Goal: Use online tool/utility: Utilize a website feature to perform a specific function

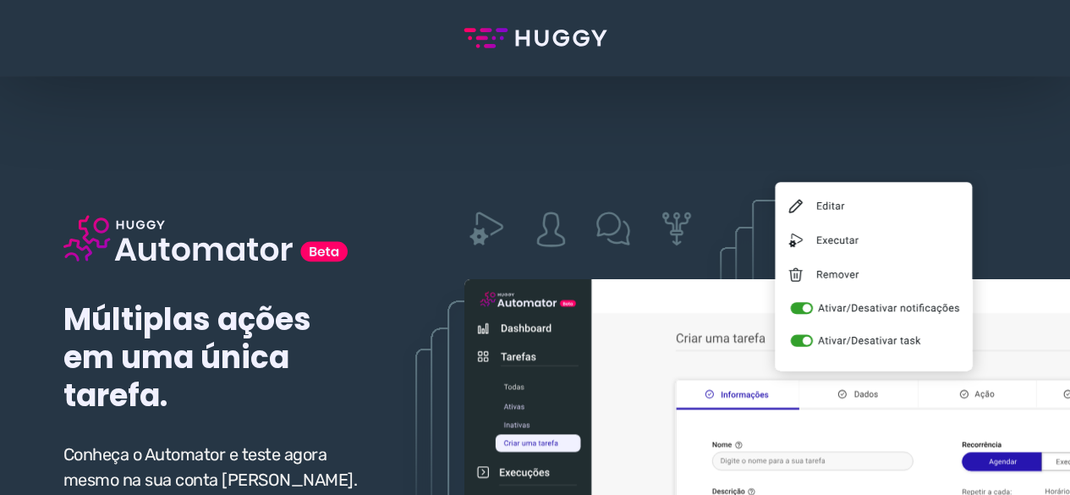
scroll to position [169, 0]
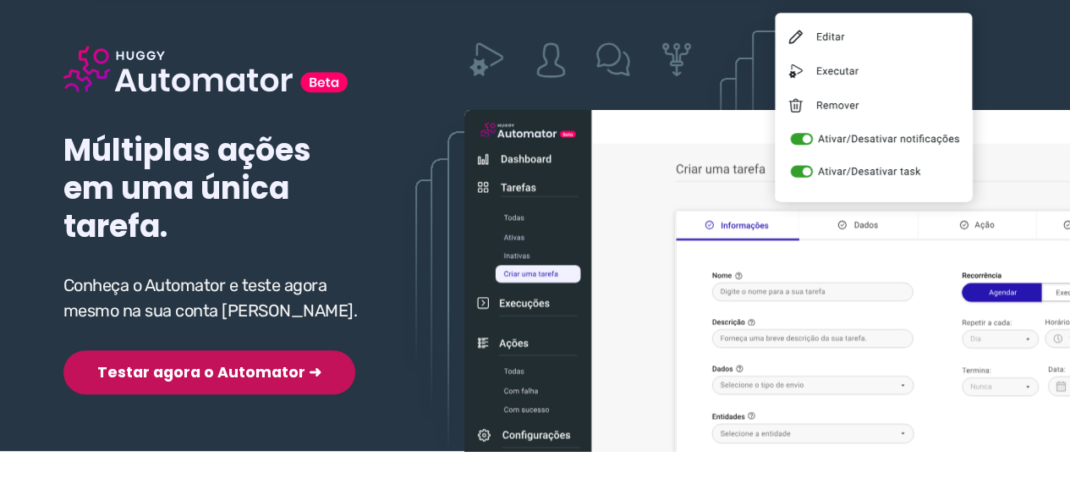
click at [176, 332] on div "Múltiplas ações em uma única tarefa. Conheça o Automator e teste agora mesmo na…" at bounding box center [213, 193] width 301 height 403
click at [176, 370] on button "Testar agora o Automator ➜" at bounding box center [209, 372] width 292 height 44
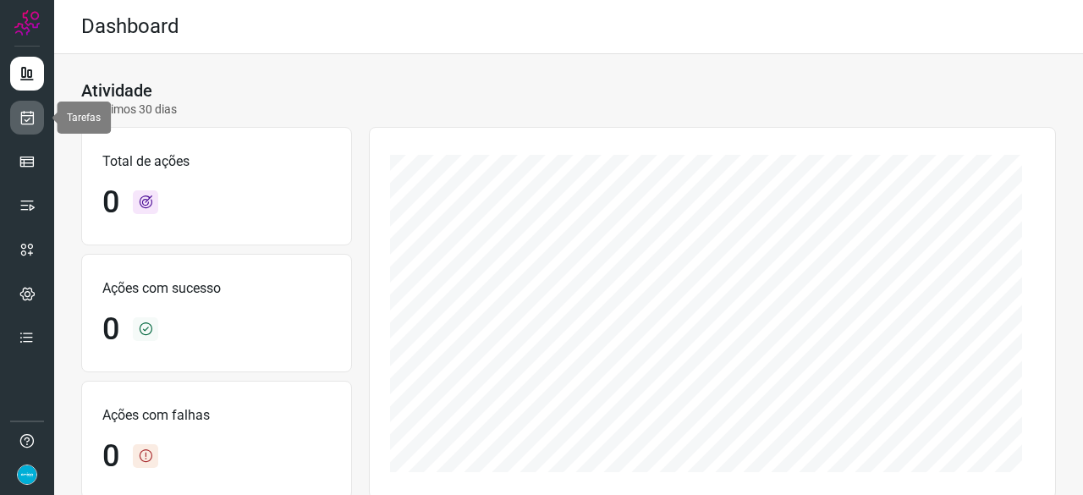
click at [29, 113] on icon at bounding box center [28, 117] width 18 height 17
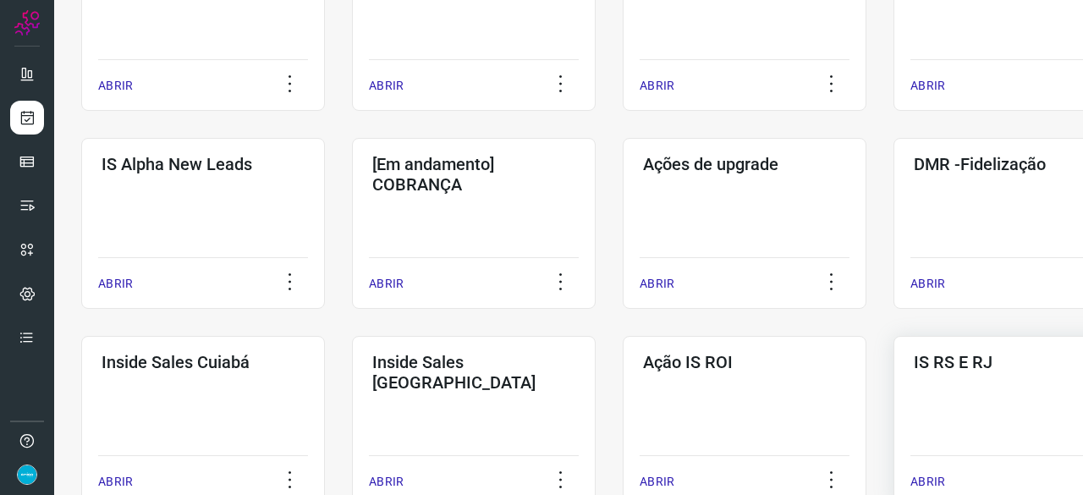
scroll to position [592, 0]
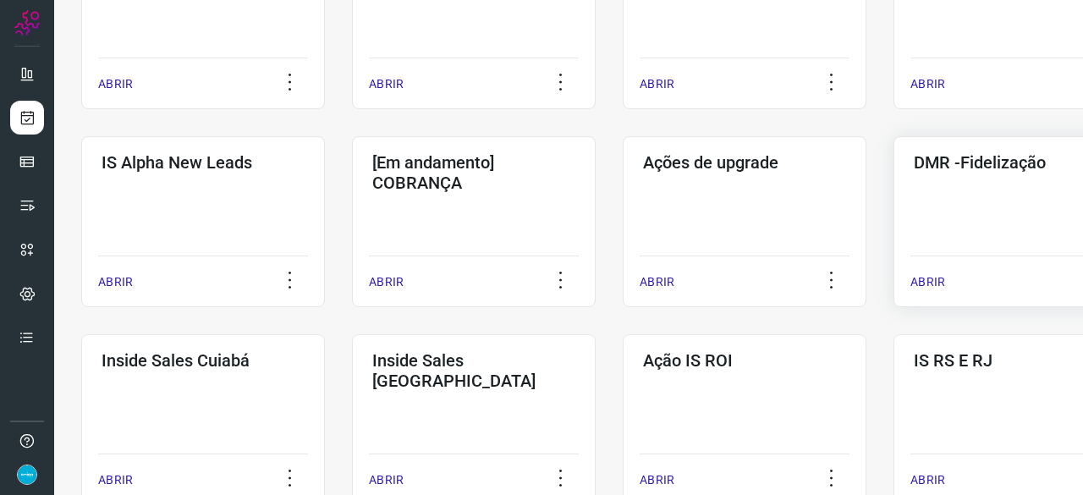
click at [924, 283] on p "ABRIR" at bounding box center [927, 282] width 35 height 18
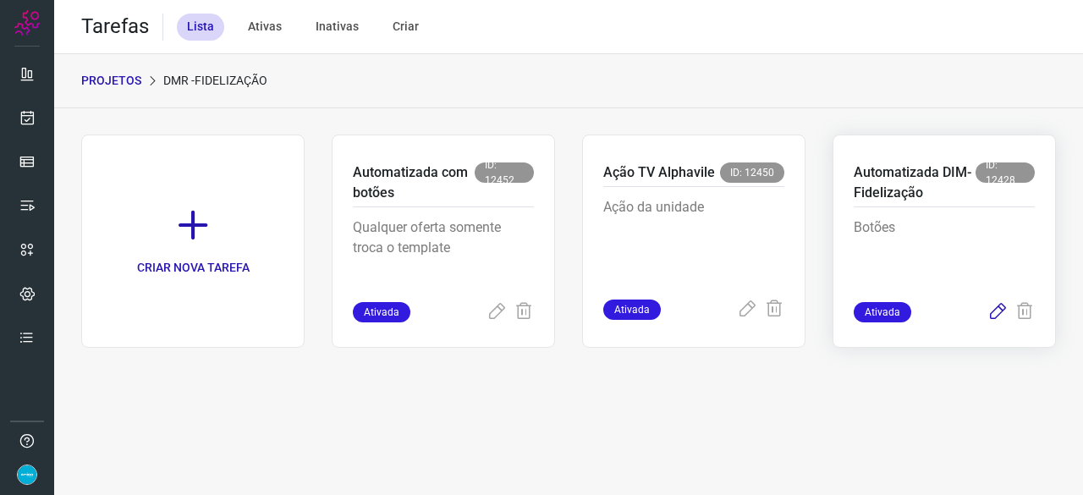
click at [1001, 309] on icon at bounding box center [997, 312] width 20 height 20
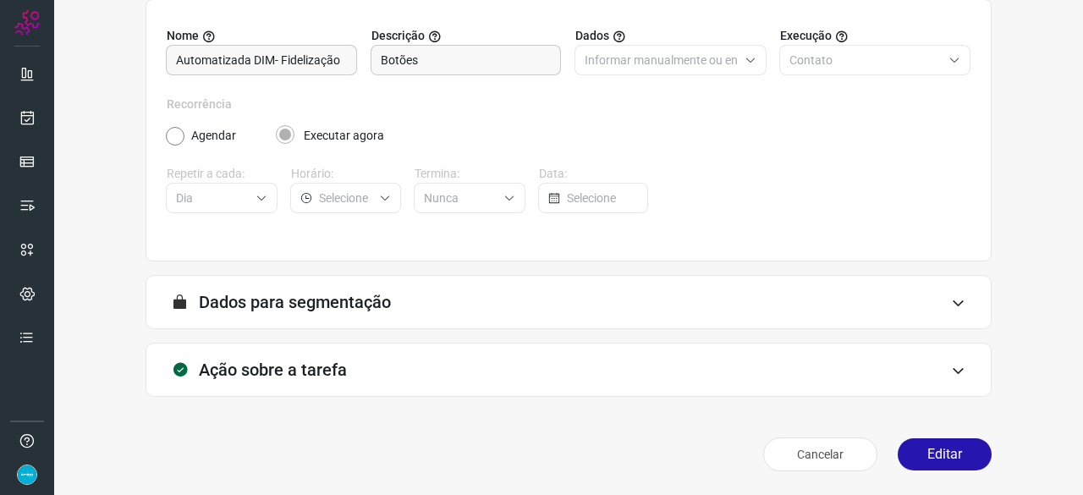
scroll to position [165, 0]
click at [946, 456] on button "Editar" at bounding box center [944, 455] width 94 height 32
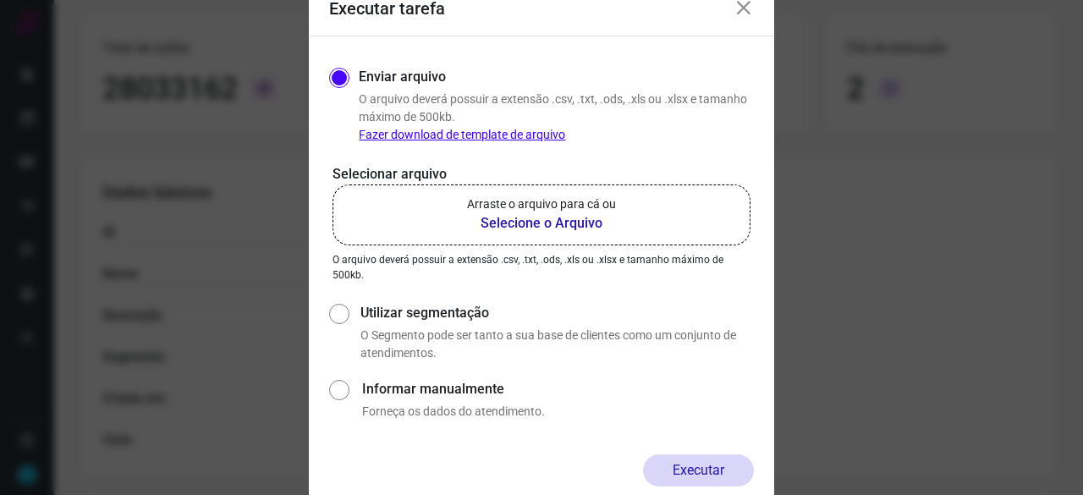
click at [506, 224] on b "Selecione o Arquivo" at bounding box center [541, 223] width 149 height 20
click at [0, 0] on input "Arraste o arquivo para cá ou Selecione o Arquivo" at bounding box center [0, 0] width 0 height 0
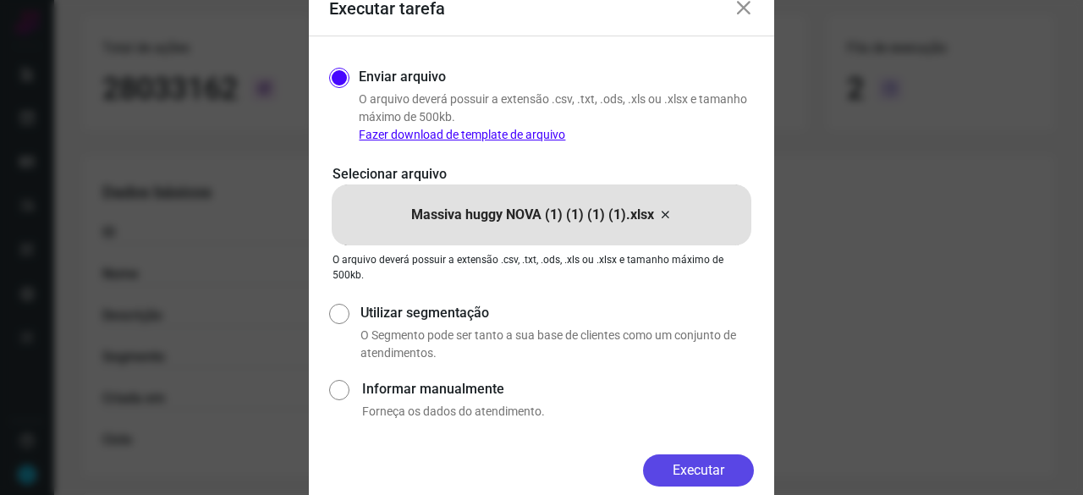
click at [722, 468] on button "Executar" at bounding box center [698, 470] width 111 height 32
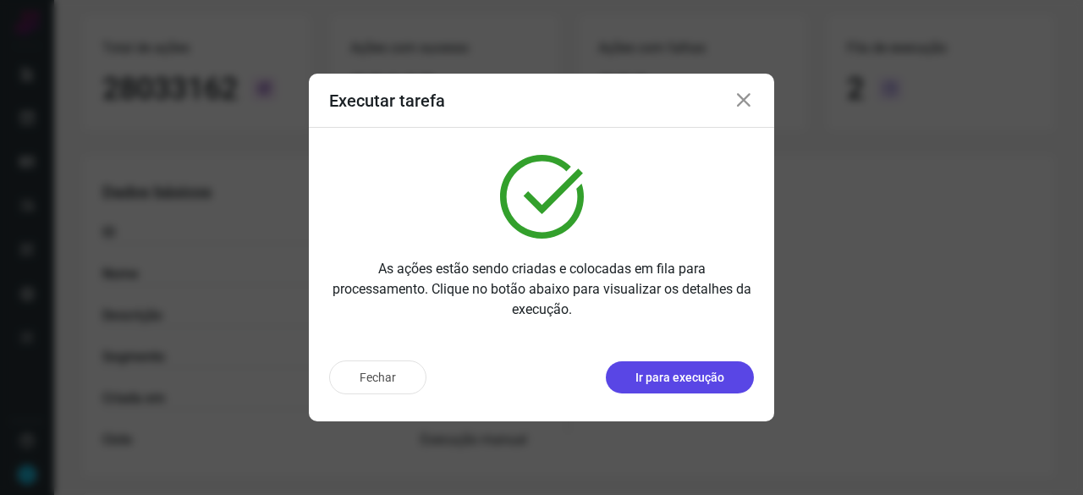
click at [663, 373] on p "Ir para execução" at bounding box center [679, 378] width 89 height 18
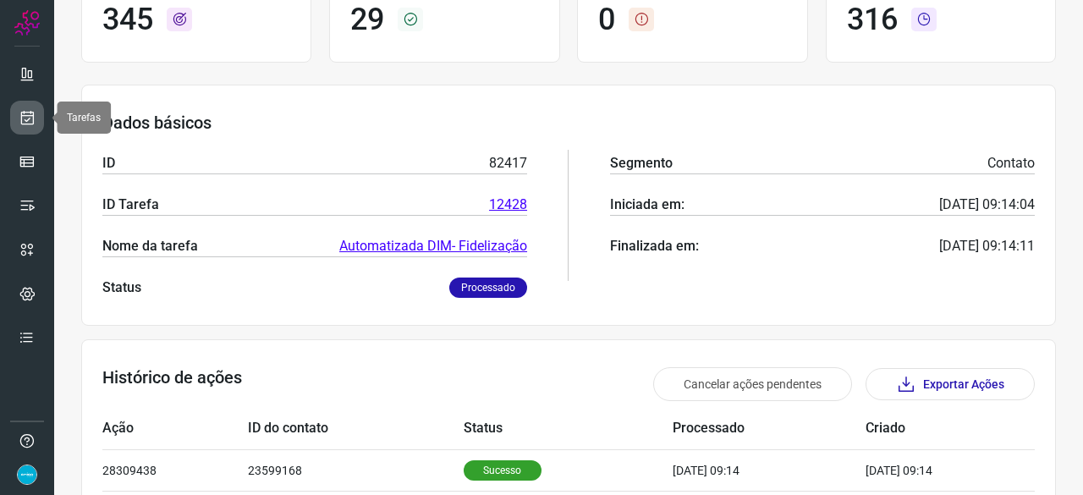
click at [28, 116] on icon at bounding box center [28, 117] width 18 height 17
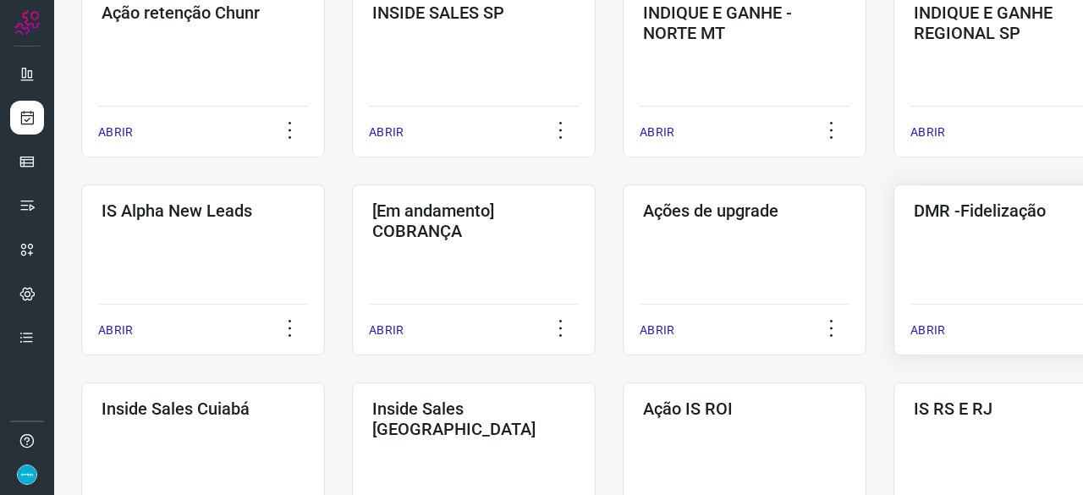
scroll to position [643, 0]
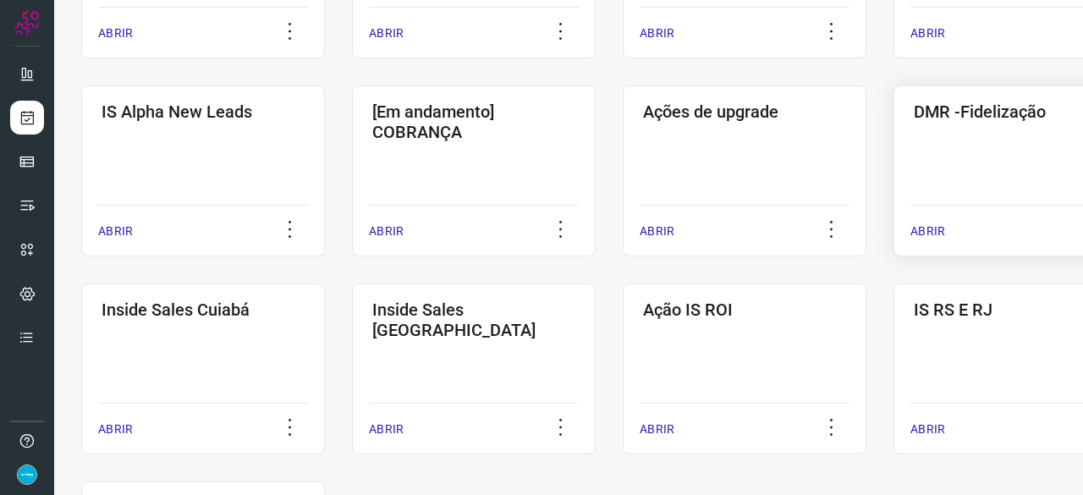
click at [926, 233] on p "ABRIR" at bounding box center [927, 231] width 35 height 18
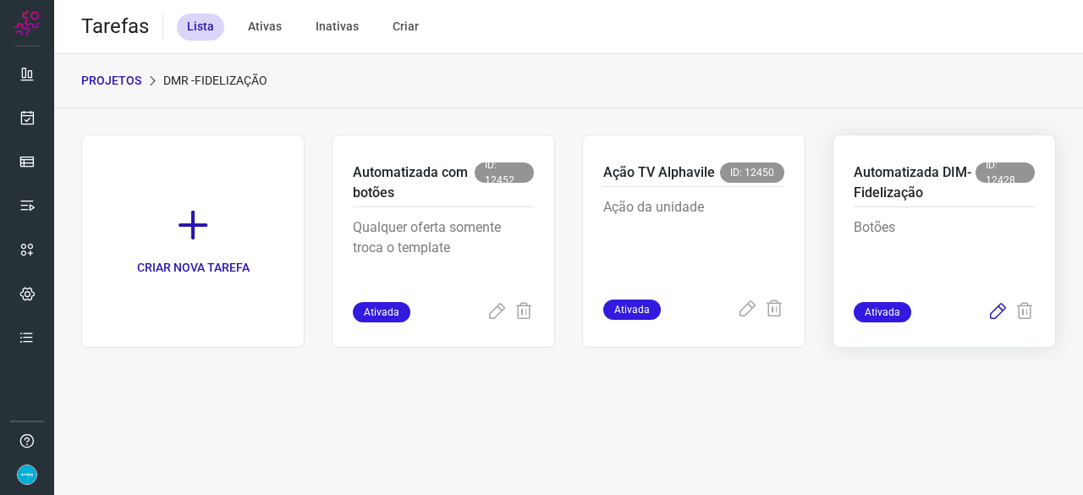
click at [1000, 310] on icon at bounding box center [997, 312] width 20 height 20
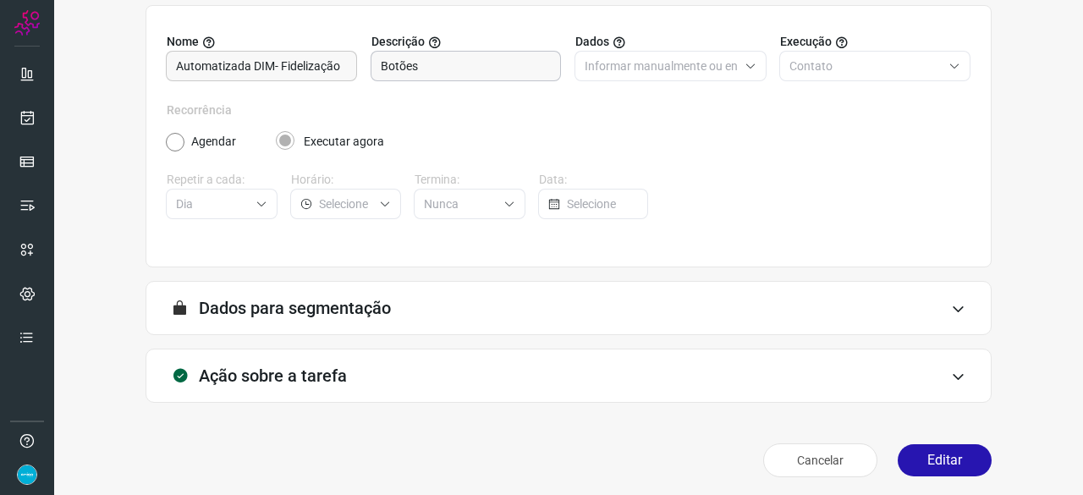
scroll to position [165, 0]
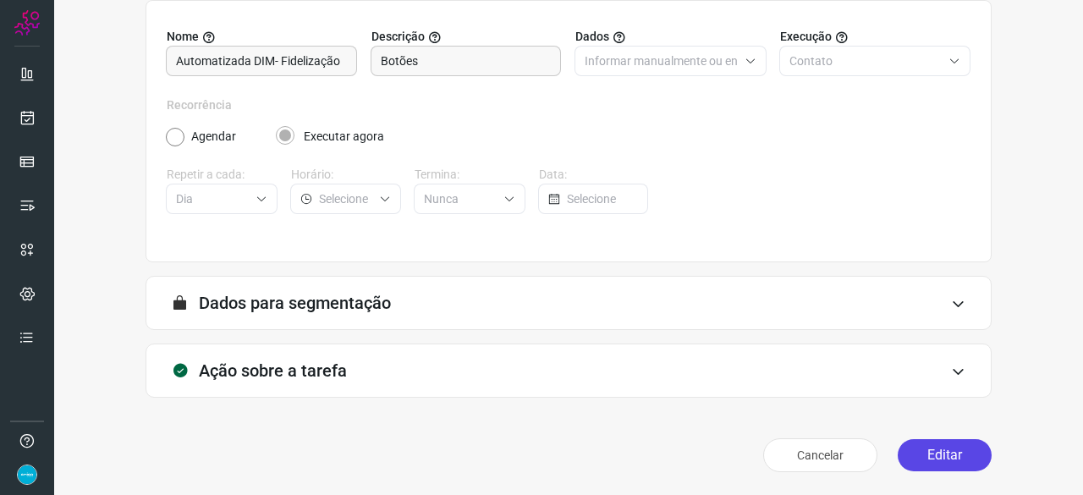
click at [936, 449] on button "Editar" at bounding box center [944, 455] width 94 height 32
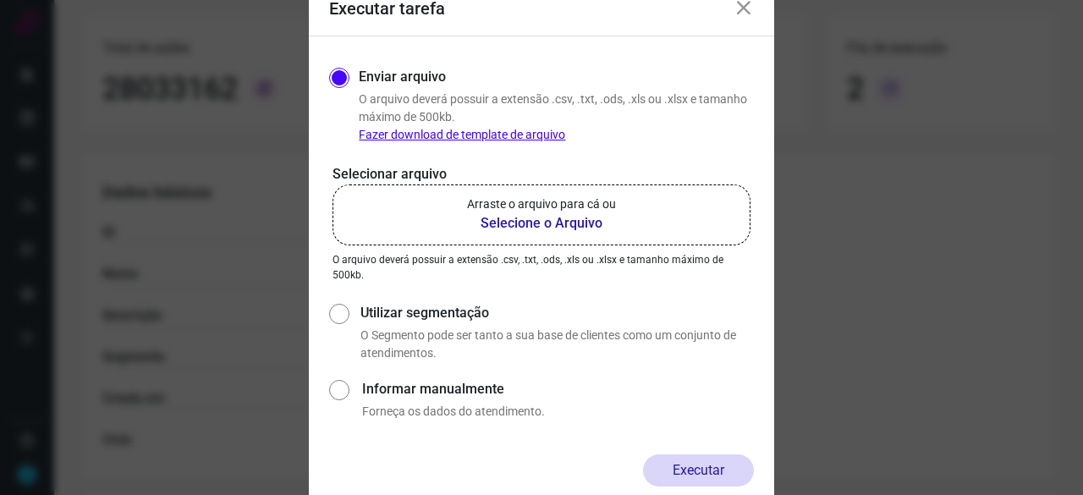
click at [504, 222] on b "Selecione o Arquivo" at bounding box center [541, 223] width 149 height 20
click at [0, 0] on input "Arraste o arquivo para cá ou Selecione o Arquivo" at bounding box center [0, 0] width 0 height 0
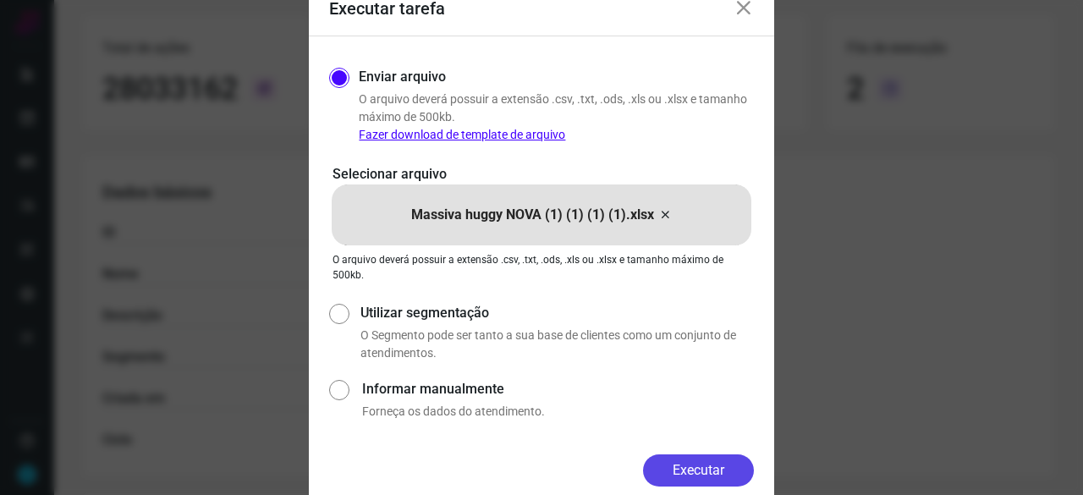
click at [684, 469] on button "Executar" at bounding box center [698, 470] width 111 height 32
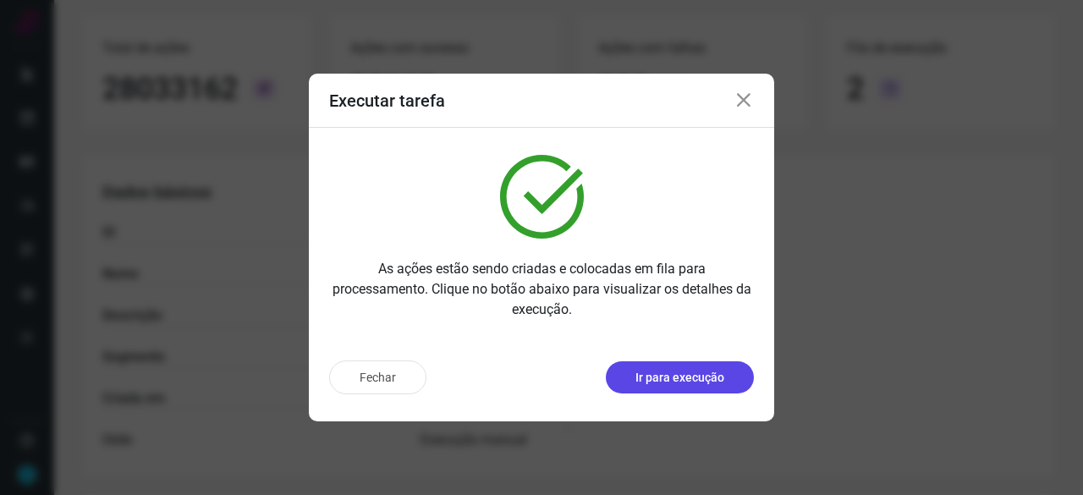
click at [671, 372] on p "Ir para execução" at bounding box center [679, 378] width 89 height 18
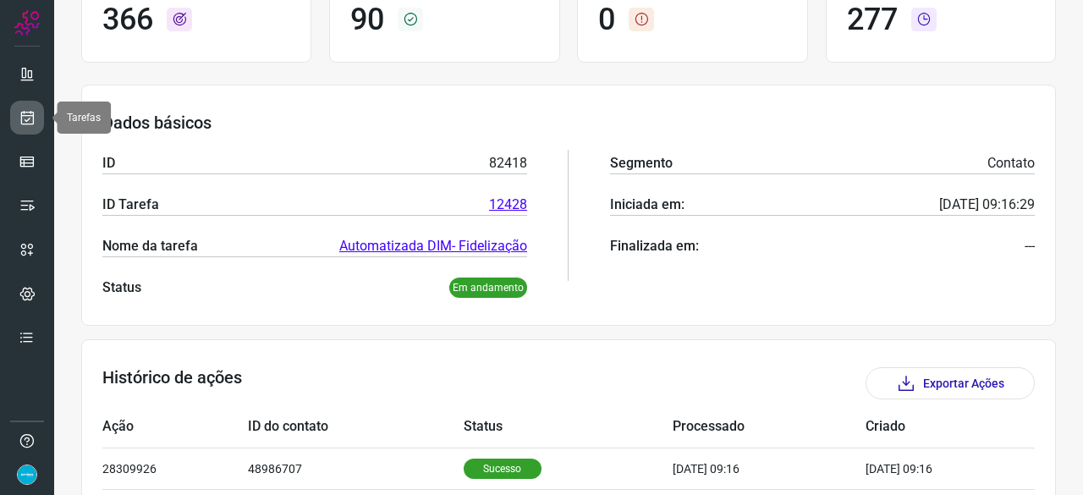
click at [36, 112] on link at bounding box center [27, 118] width 34 height 34
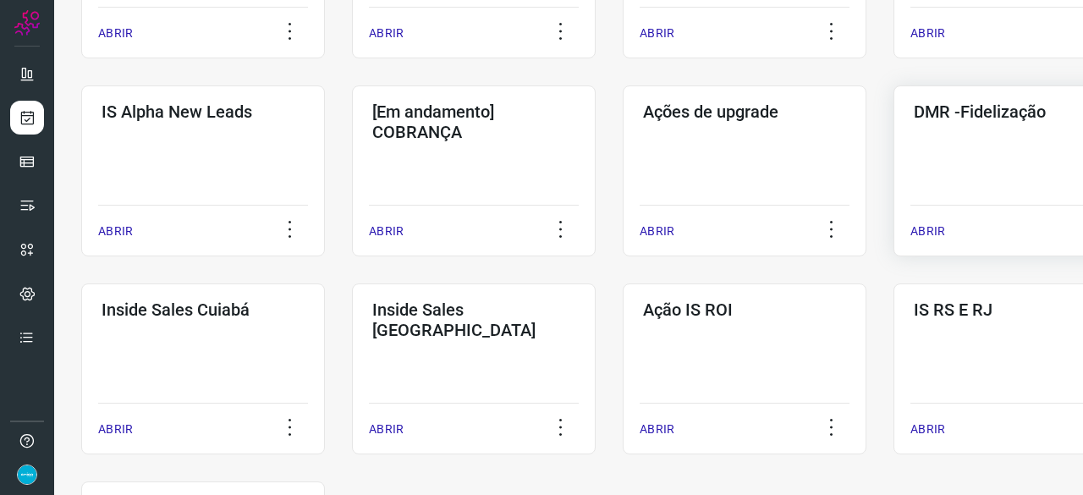
click at [930, 225] on p "ABRIR" at bounding box center [927, 231] width 35 height 18
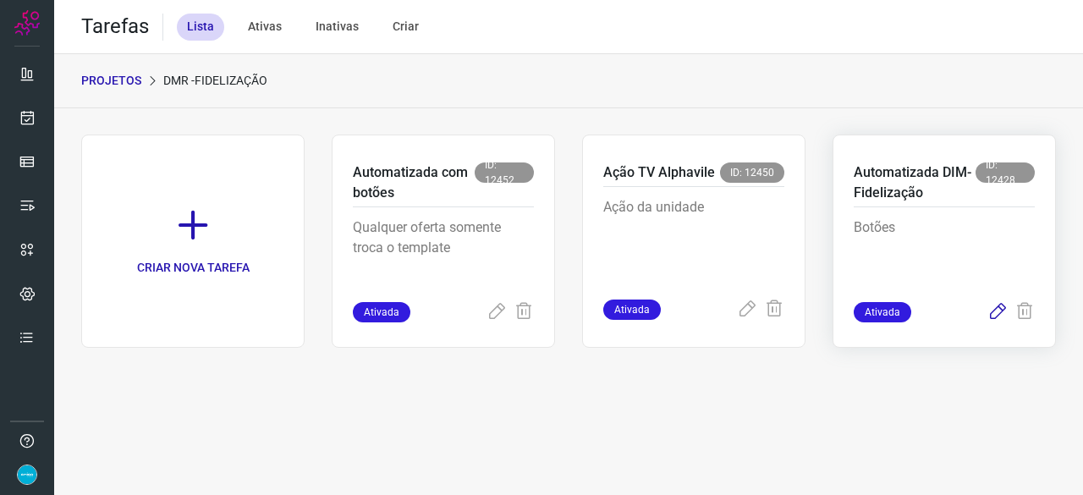
click at [993, 310] on icon at bounding box center [997, 312] width 20 height 20
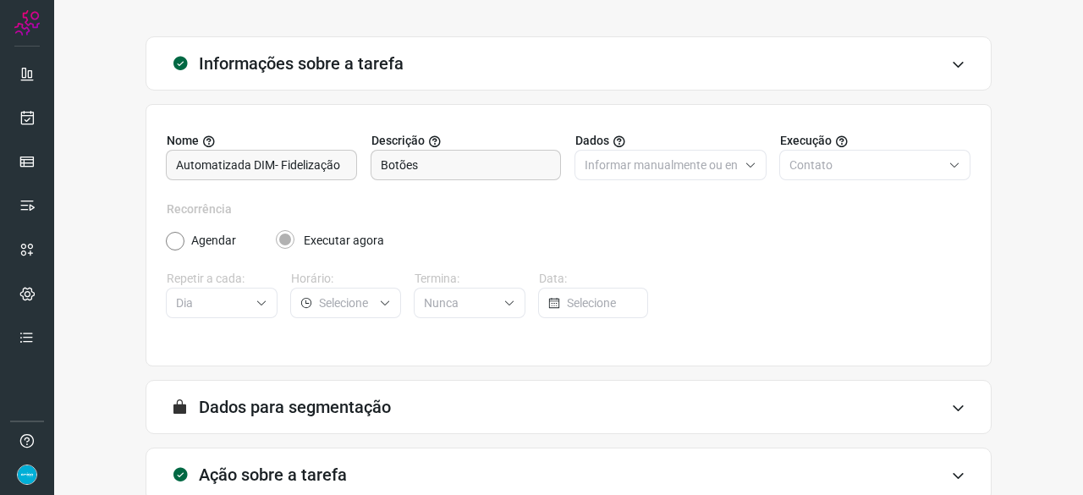
scroll to position [165, 0]
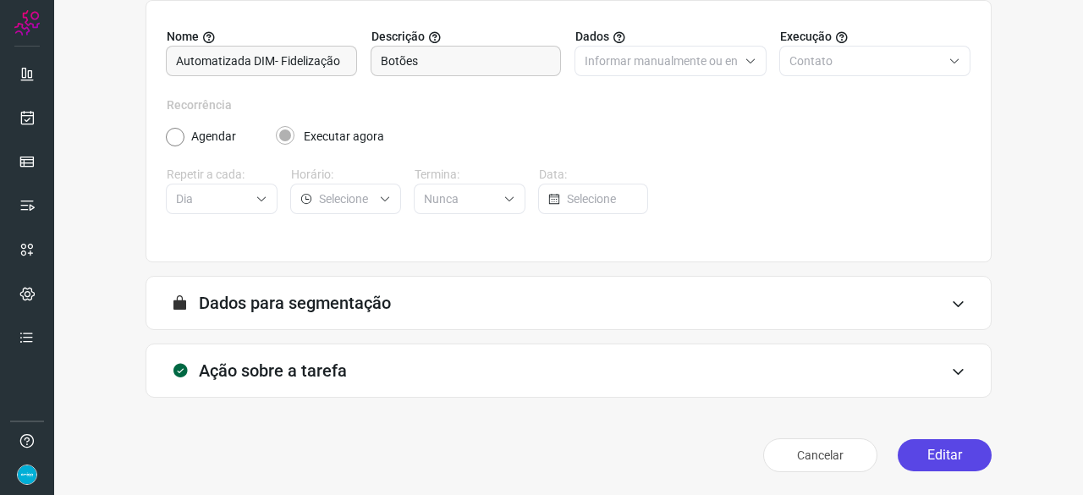
click at [927, 448] on button "Editar" at bounding box center [944, 455] width 94 height 32
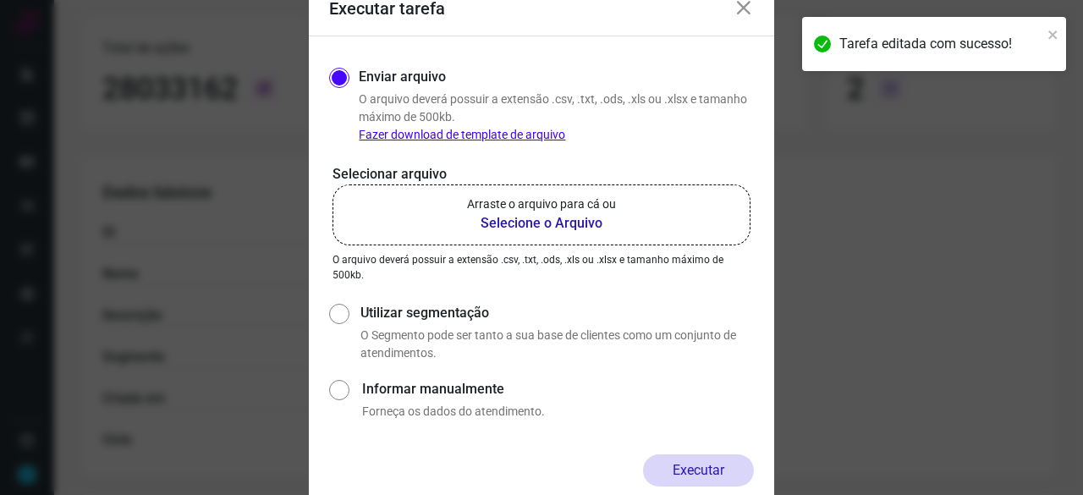
click at [521, 228] on b "Selecione o Arquivo" at bounding box center [541, 223] width 149 height 20
click at [0, 0] on input "Arraste o arquivo para cá ou Selecione o Arquivo" at bounding box center [0, 0] width 0 height 0
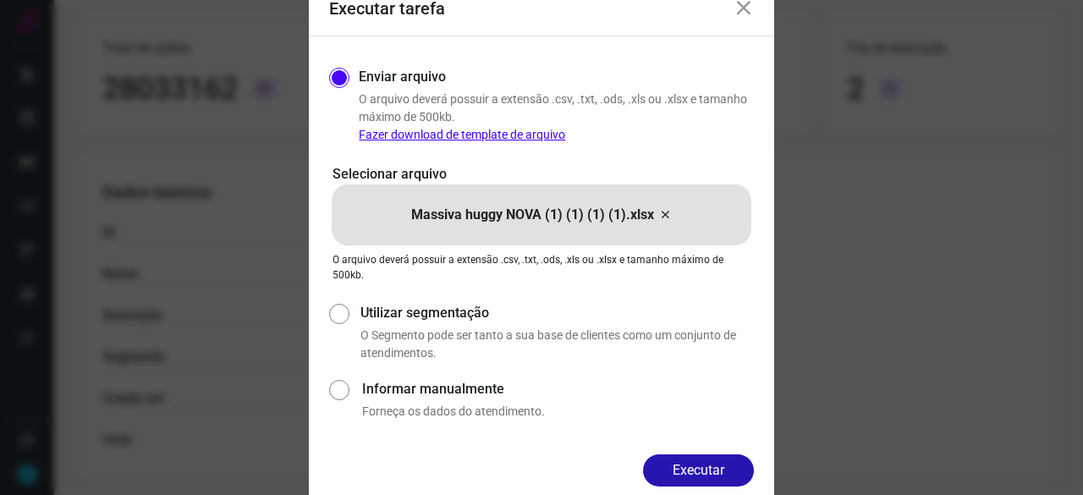
drag, startPoint x: 704, startPoint y: 474, endPoint x: 738, endPoint y: 476, distance: 33.9
click at [705, 474] on button "Executar" at bounding box center [698, 470] width 111 height 32
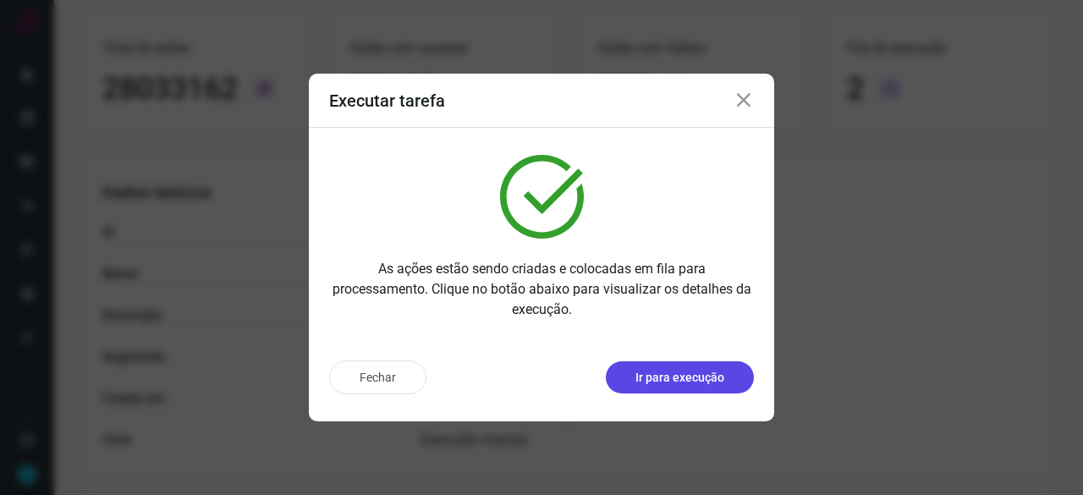
click at [667, 376] on p "Ir para execução" at bounding box center [679, 378] width 89 height 18
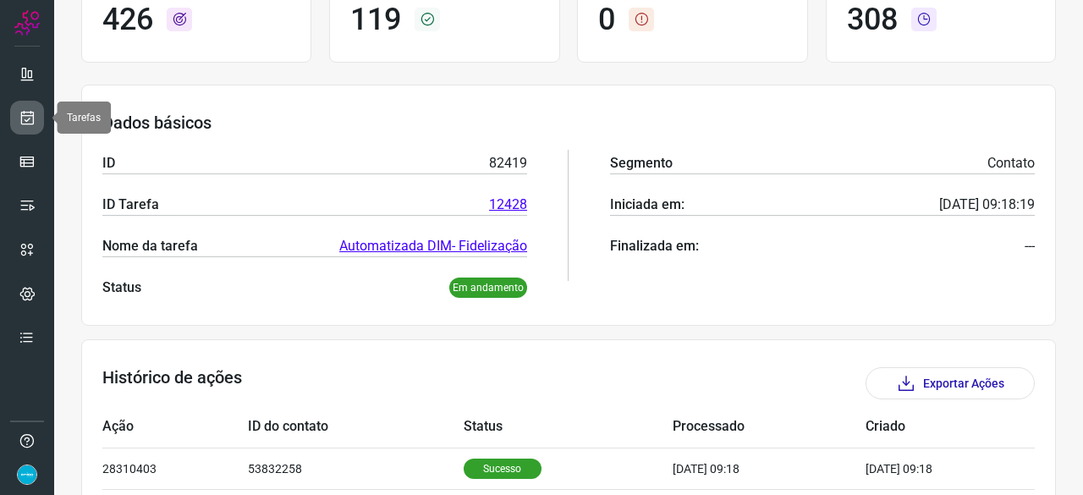
click at [22, 111] on icon at bounding box center [28, 117] width 18 height 17
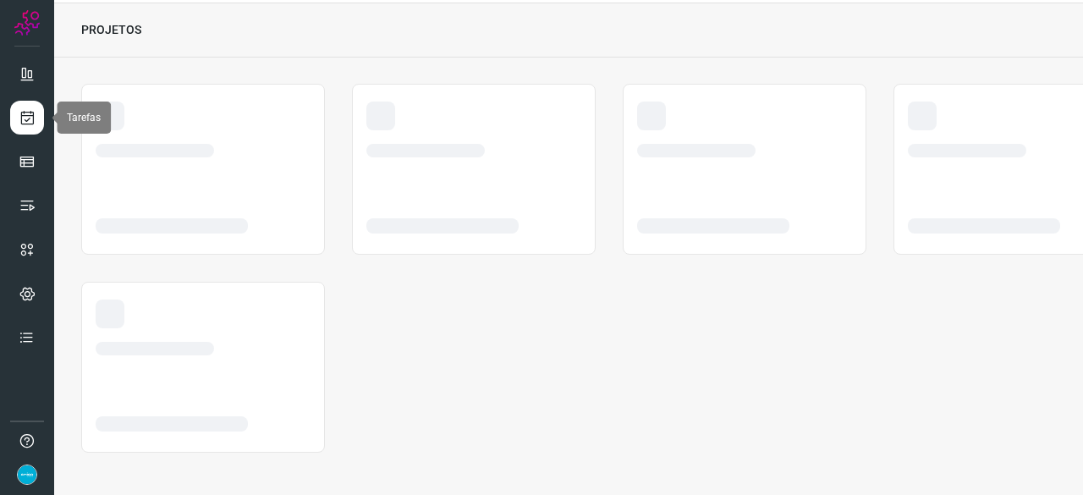
scroll to position [51, 0]
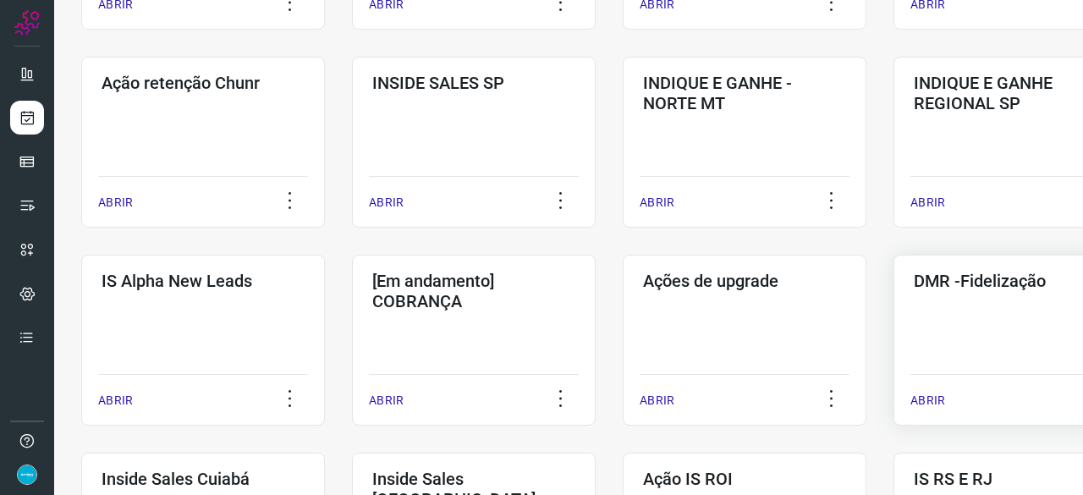
click at [936, 398] on p "ABRIR" at bounding box center [927, 401] width 35 height 18
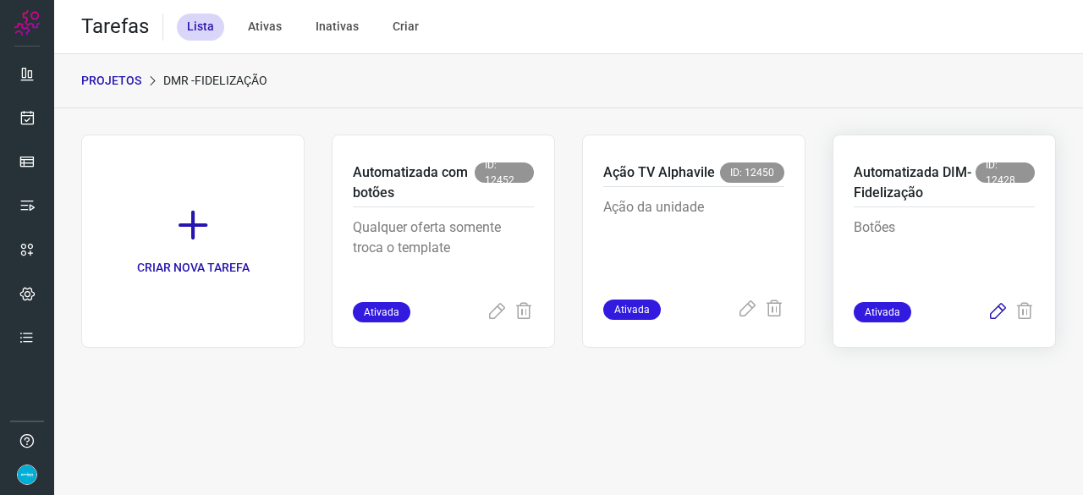
click at [1000, 310] on icon at bounding box center [997, 312] width 20 height 20
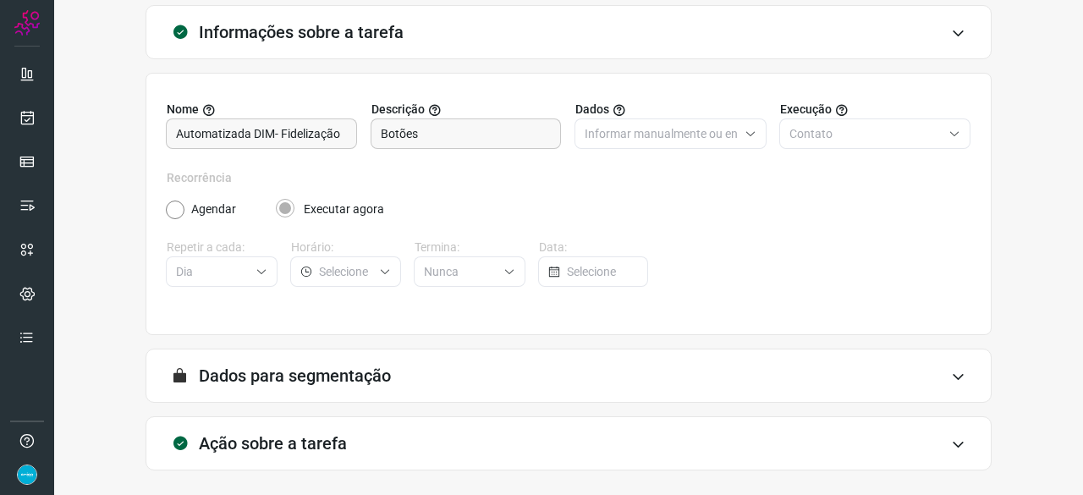
scroll to position [165, 0]
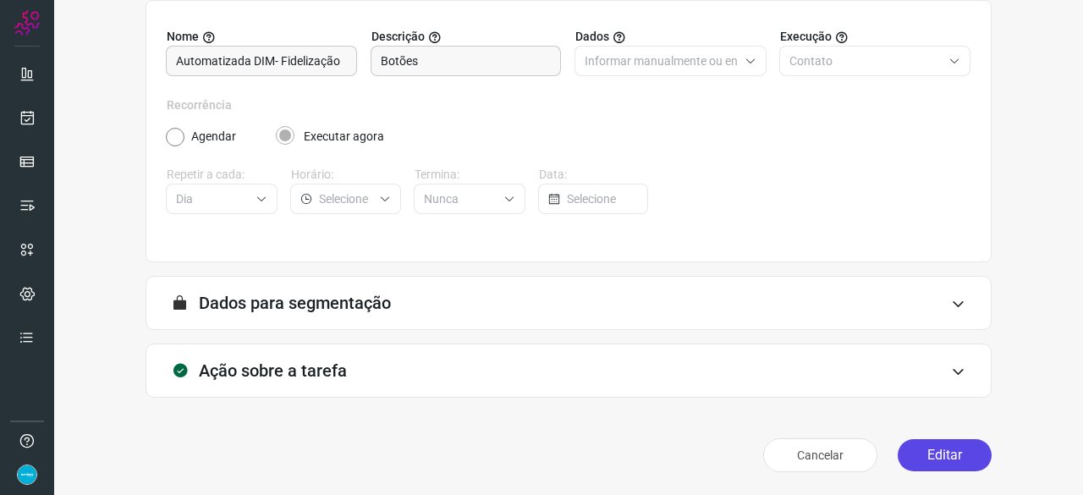
click at [926, 442] on button "Editar" at bounding box center [944, 455] width 94 height 32
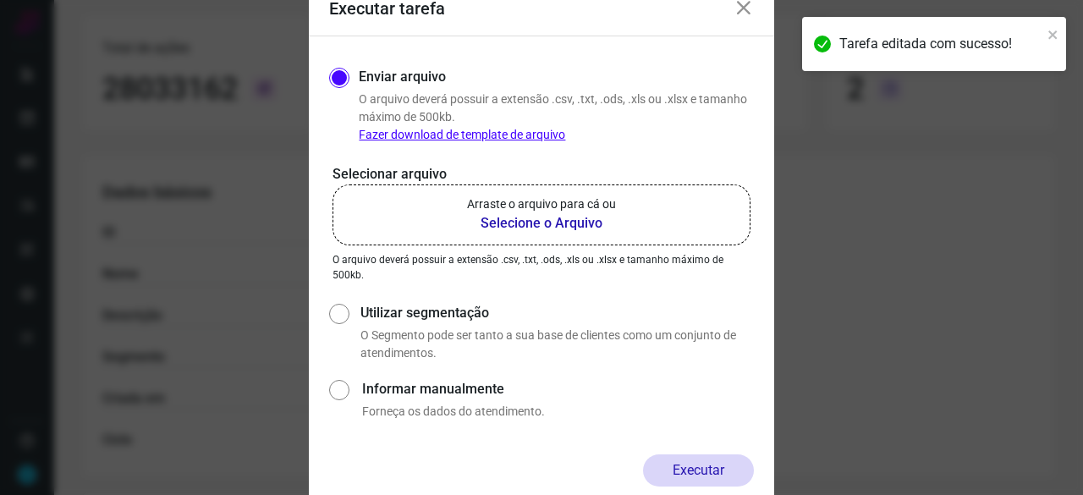
click at [548, 226] on b "Selecione o Arquivo" at bounding box center [541, 223] width 149 height 20
click at [0, 0] on input "Arraste o arquivo para cá ou Selecione o Arquivo" at bounding box center [0, 0] width 0 height 0
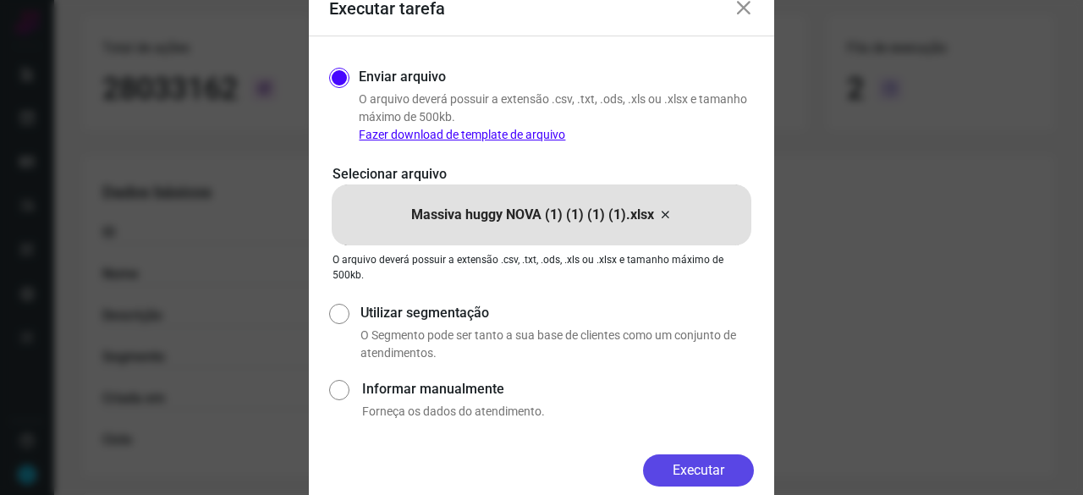
click at [720, 469] on button "Executar" at bounding box center [698, 470] width 111 height 32
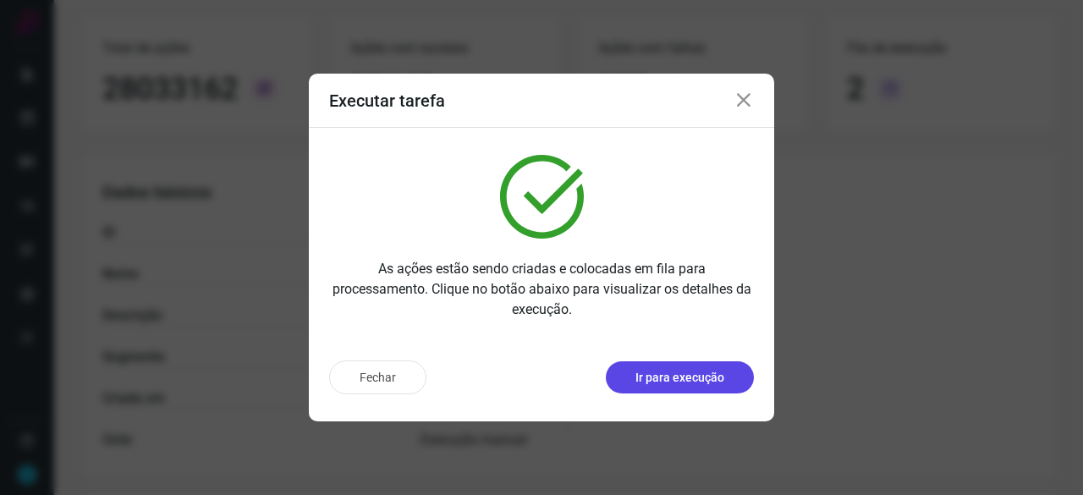
click at [675, 380] on p "Ir para execução" at bounding box center [679, 378] width 89 height 18
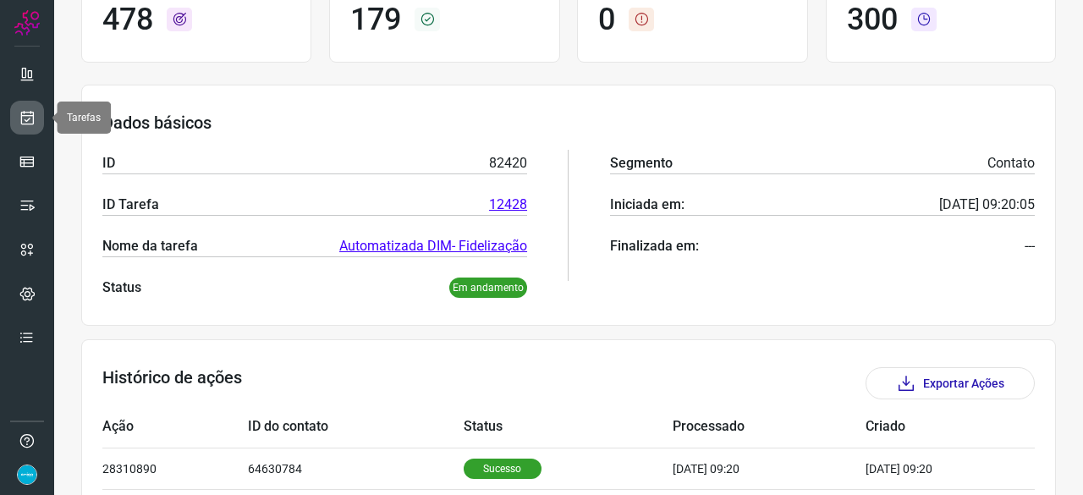
click at [27, 105] on link at bounding box center [27, 118] width 34 height 34
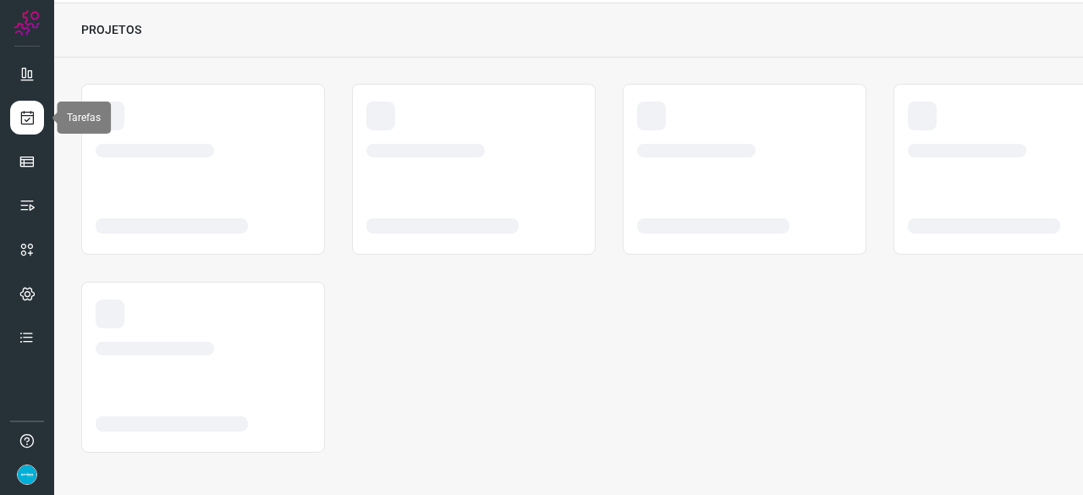
scroll to position [51, 0]
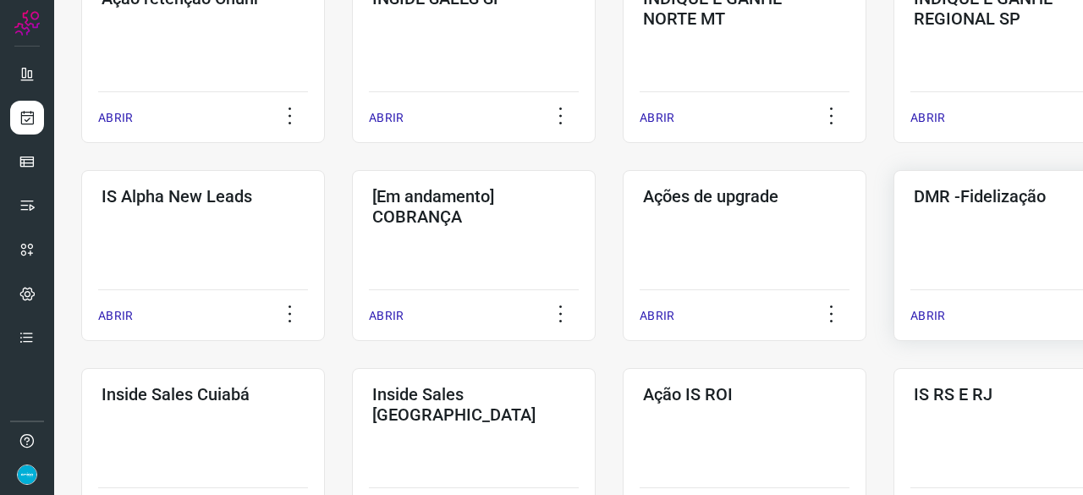
click at [921, 314] on p "ABRIR" at bounding box center [927, 316] width 35 height 18
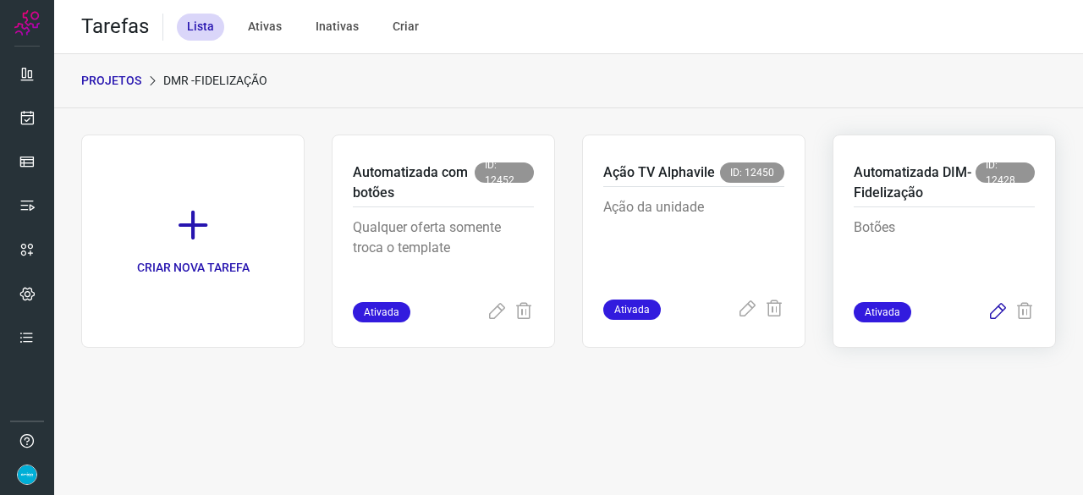
click at [995, 310] on icon at bounding box center [997, 312] width 20 height 20
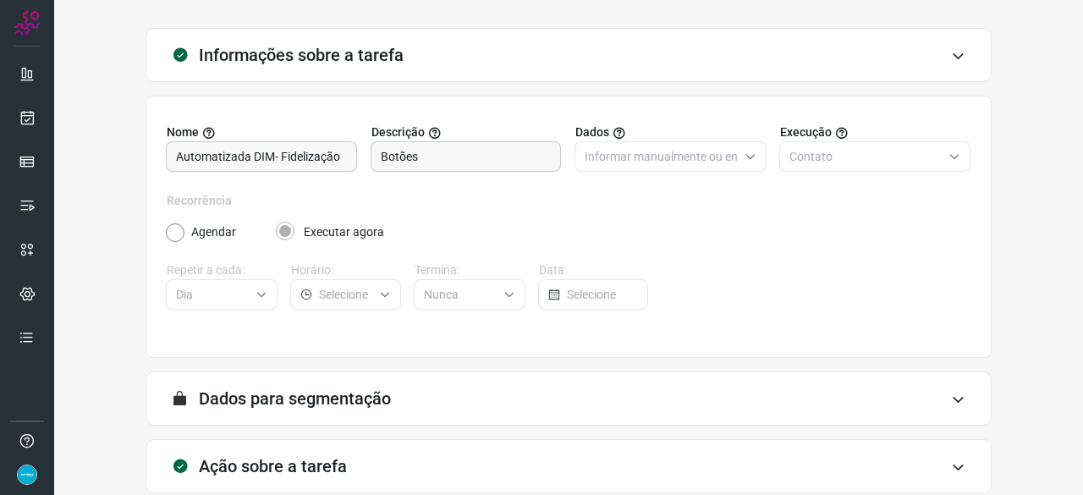
scroll to position [165, 0]
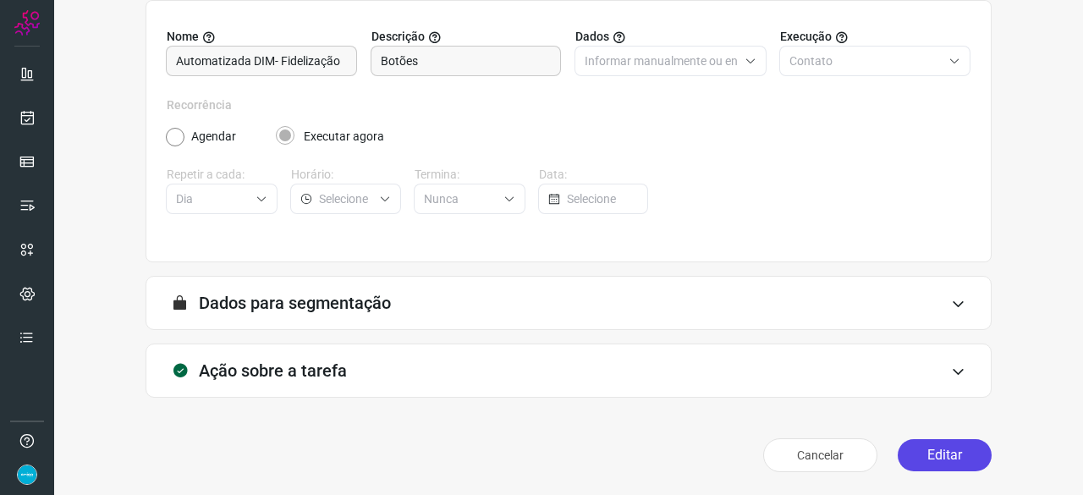
click at [938, 456] on button "Editar" at bounding box center [944, 455] width 94 height 32
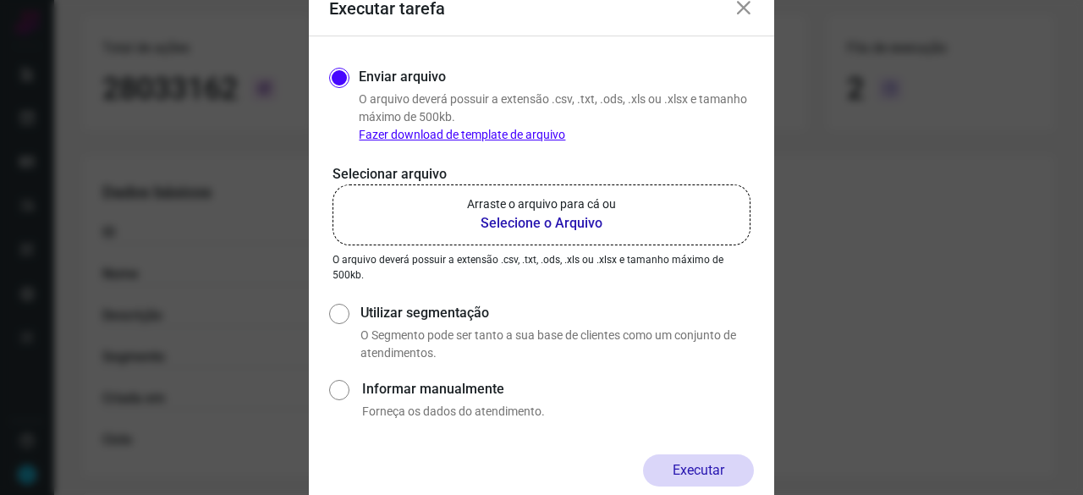
click at [516, 221] on b "Selecione o Arquivo" at bounding box center [541, 223] width 149 height 20
click at [0, 0] on input "Arraste o arquivo para cá ou Selecione o Arquivo" at bounding box center [0, 0] width 0 height 0
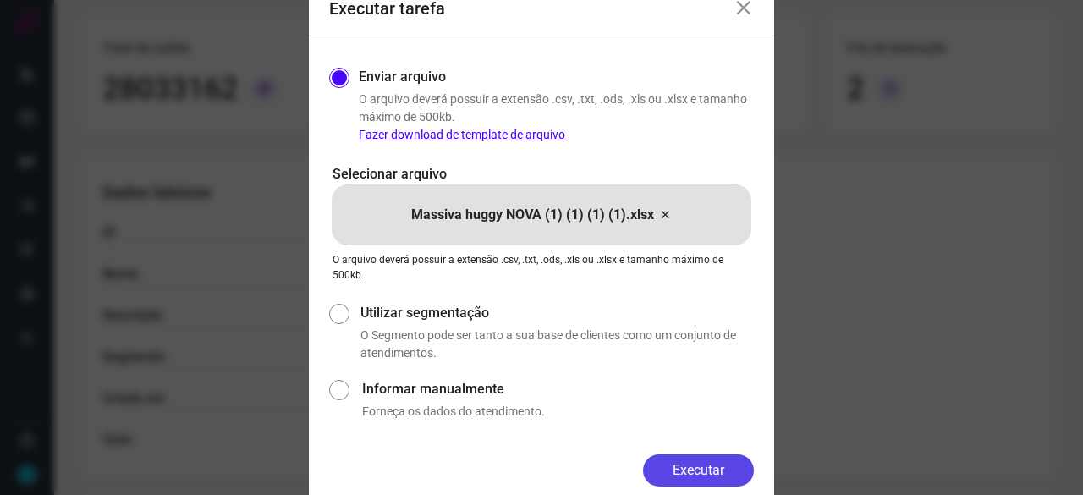
click at [700, 465] on button "Executar" at bounding box center [698, 470] width 111 height 32
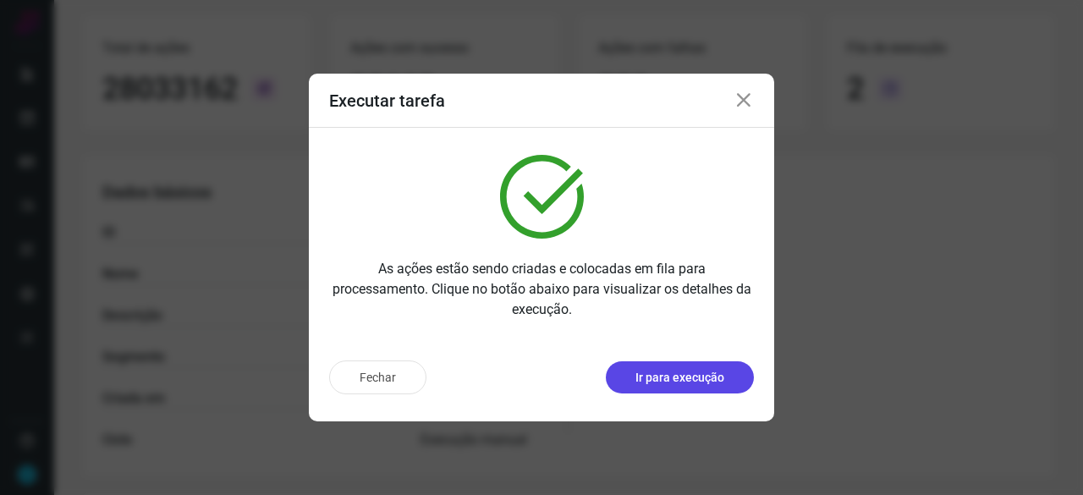
click at [655, 378] on p "Ir para execução" at bounding box center [679, 378] width 89 height 18
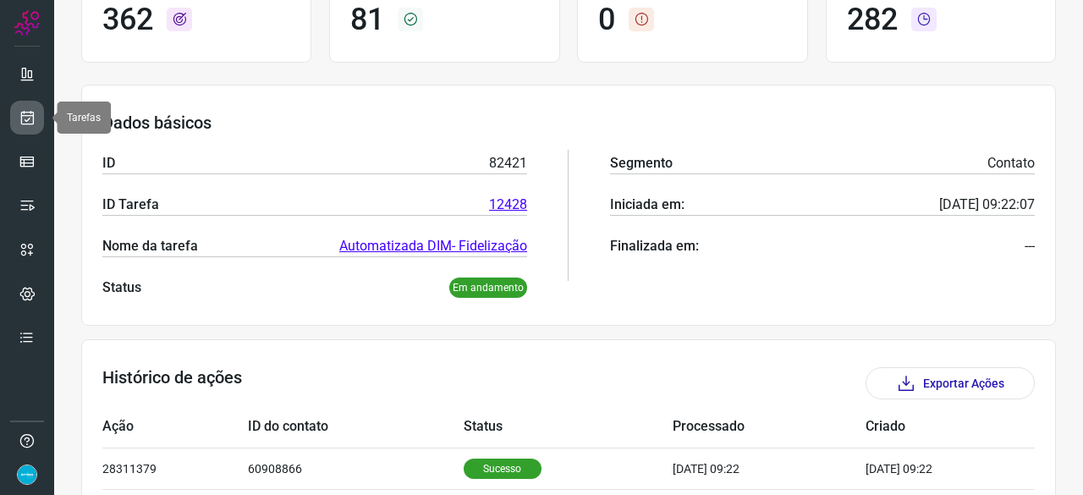
click at [14, 117] on link at bounding box center [27, 118] width 34 height 34
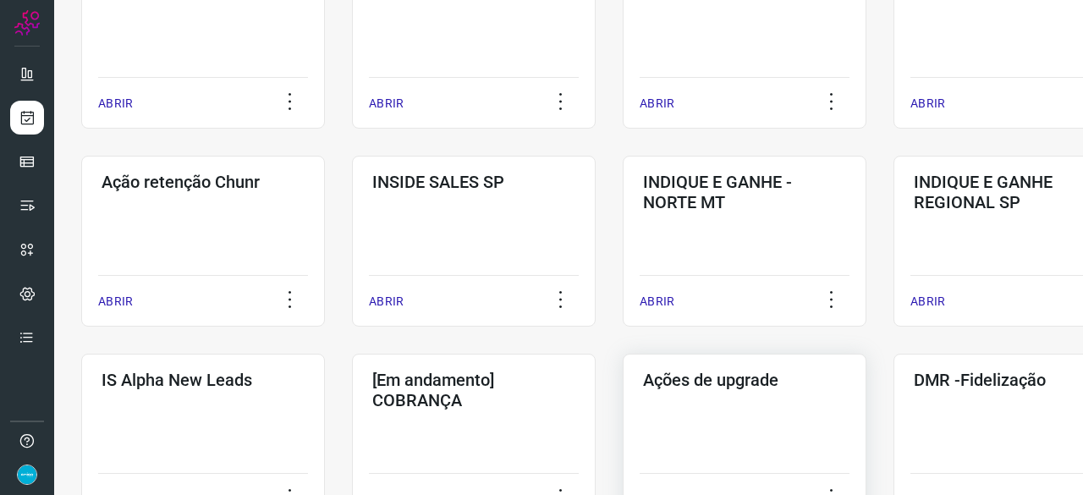
scroll to position [558, 0]
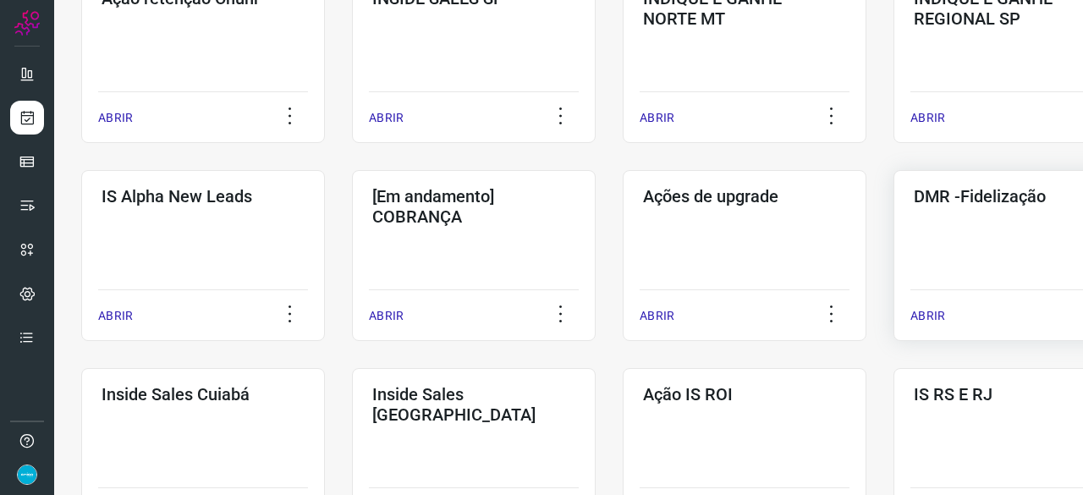
click at [925, 315] on p "ABRIR" at bounding box center [927, 316] width 35 height 18
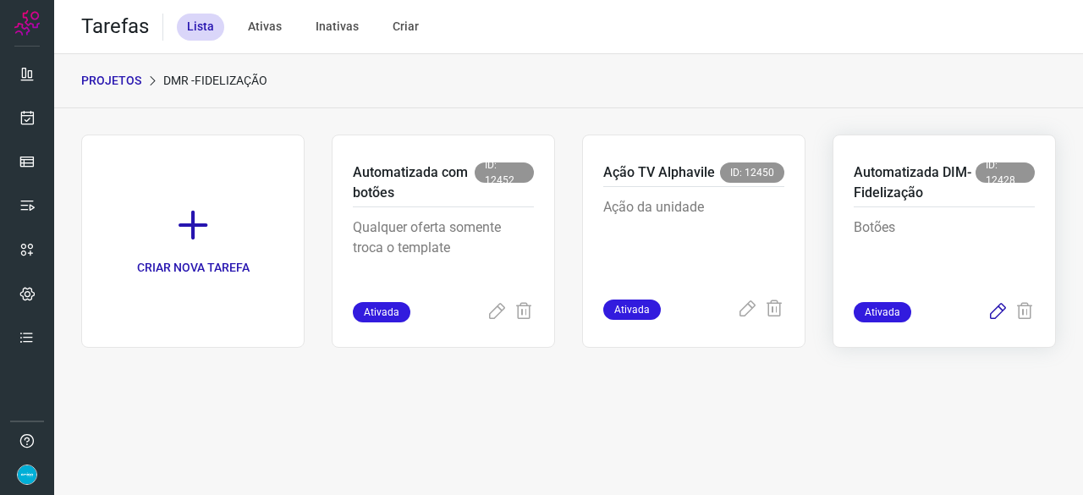
click at [997, 311] on icon at bounding box center [997, 312] width 20 height 20
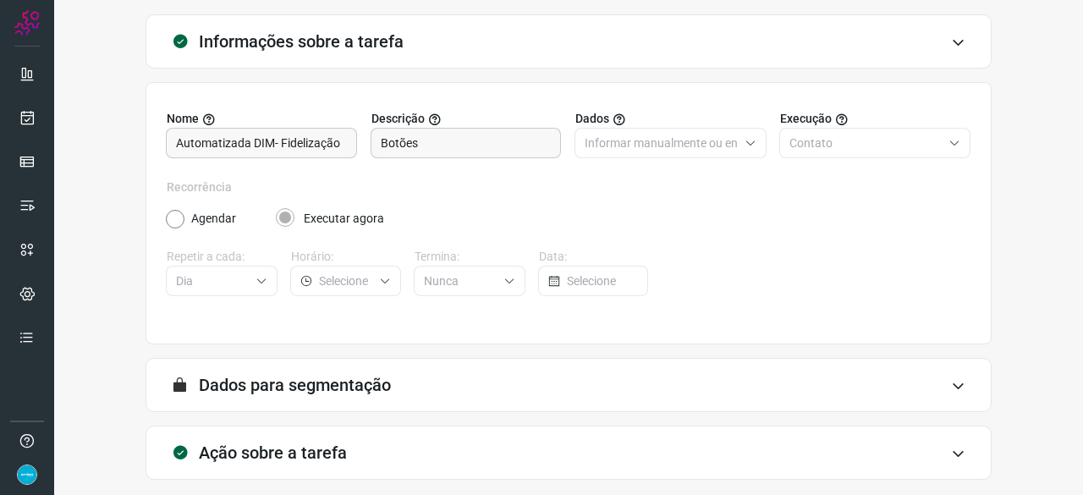
scroll to position [165, 0]
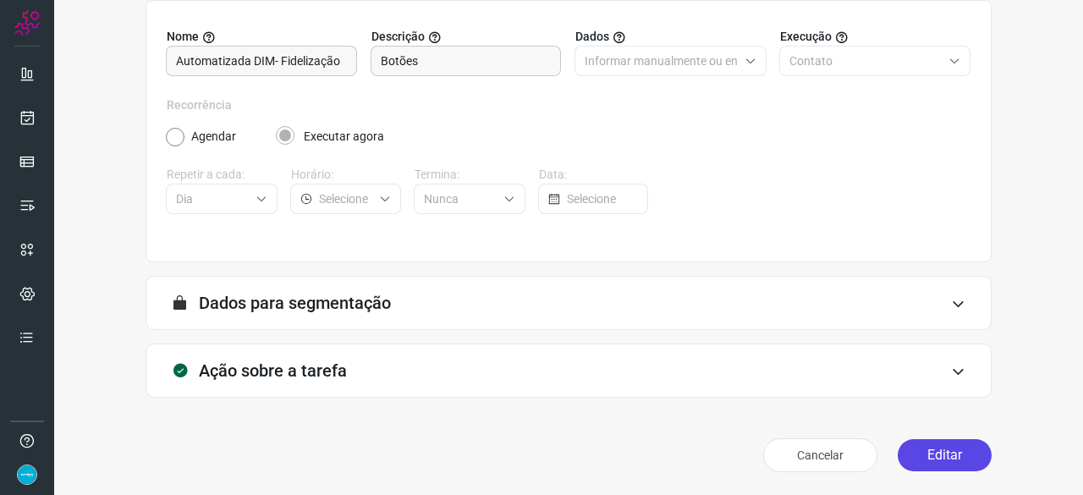
click at [922, 464] on button "Editar" at bounding box center [944, 455] width 94 height 32
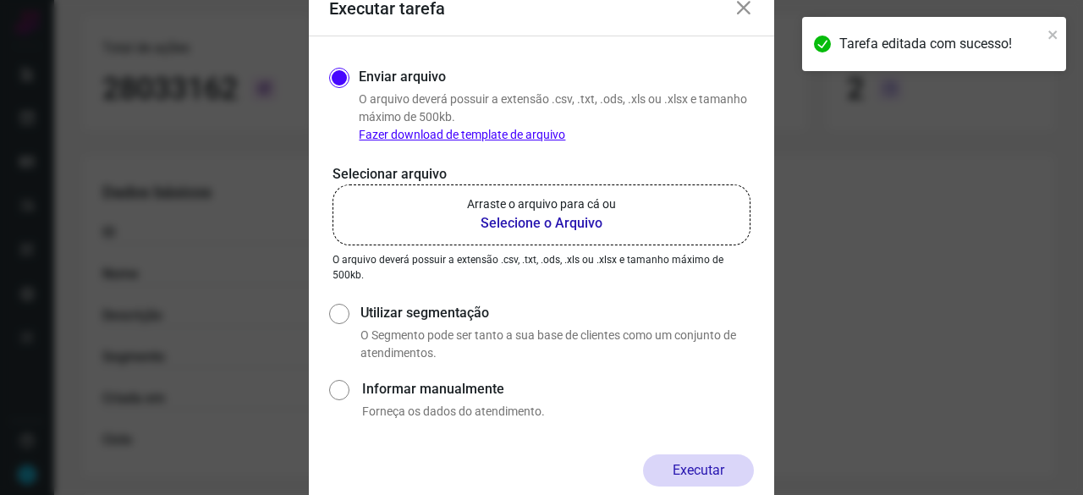
click at [559, 220] on b "Selecione o Arquivo" at bounding box center [541, 223] width 149 height 20
click at [0, 0] on input "Arraste o arquivo para cá ou Selecione o Arquivo" at bounding box center [0, 0] width 0 height 0
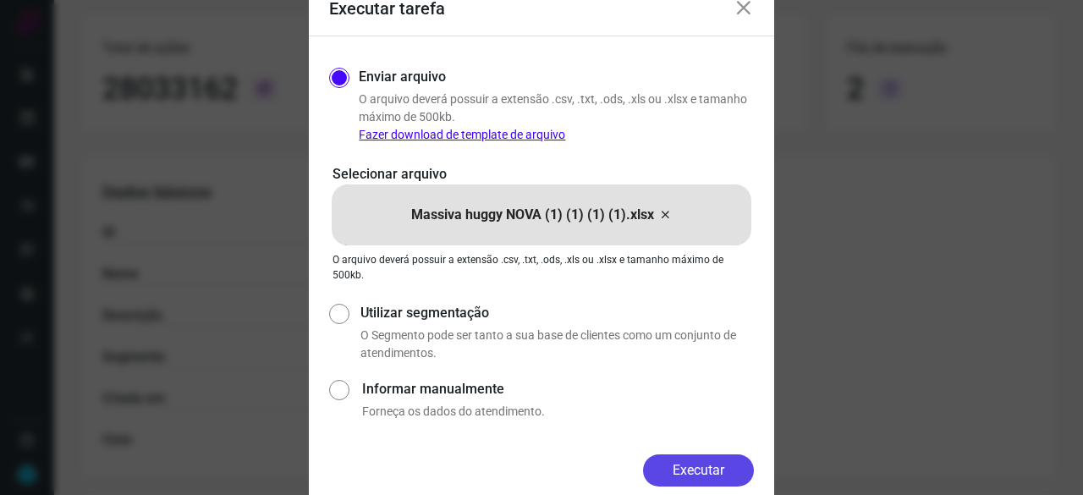
click at [741, 472] on button "Executar" at bounding box center [698, 470] width 111 height 32
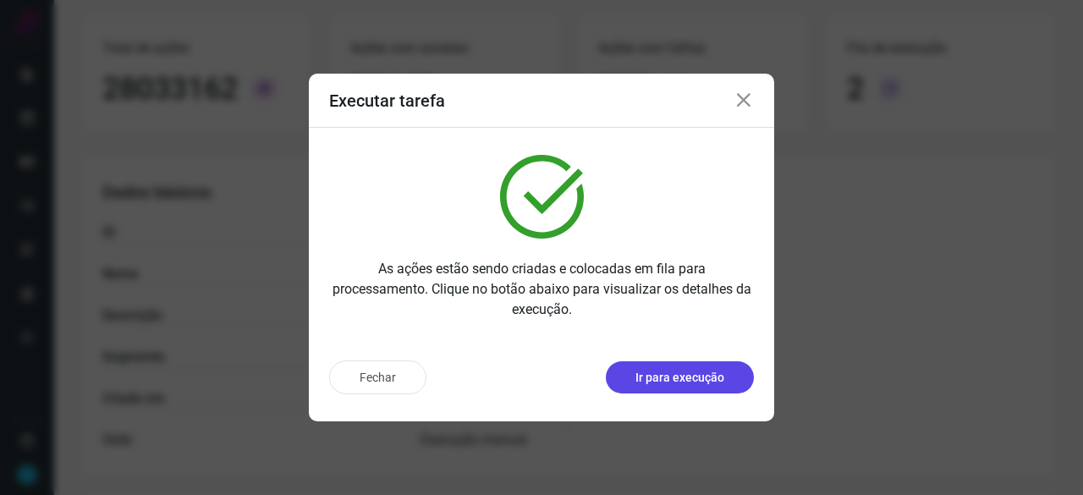
click at [663, 380] on p "Ir para execução" at bounding box center [679, 378] width 89 height 18
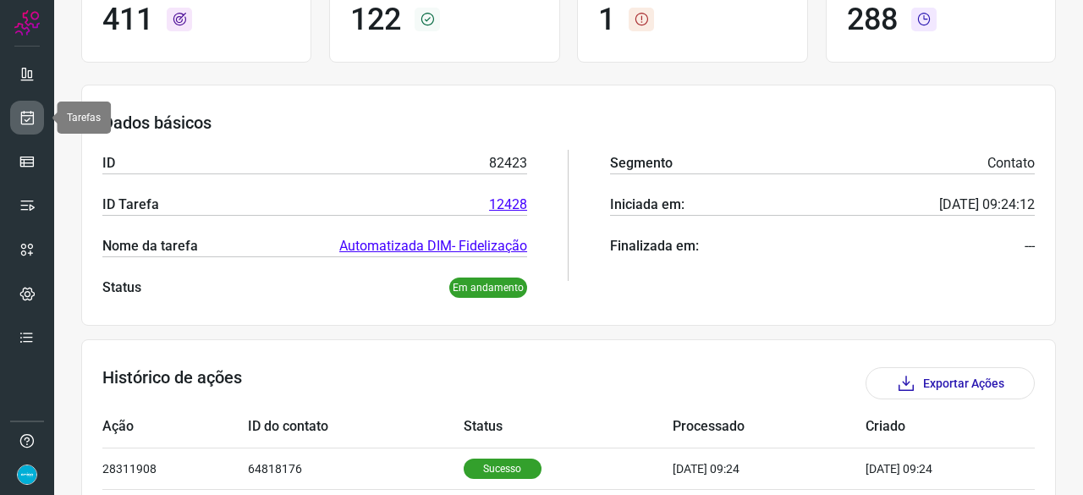
click at [28, 107] on link at bounding box center [27, 118] width 34 height 34
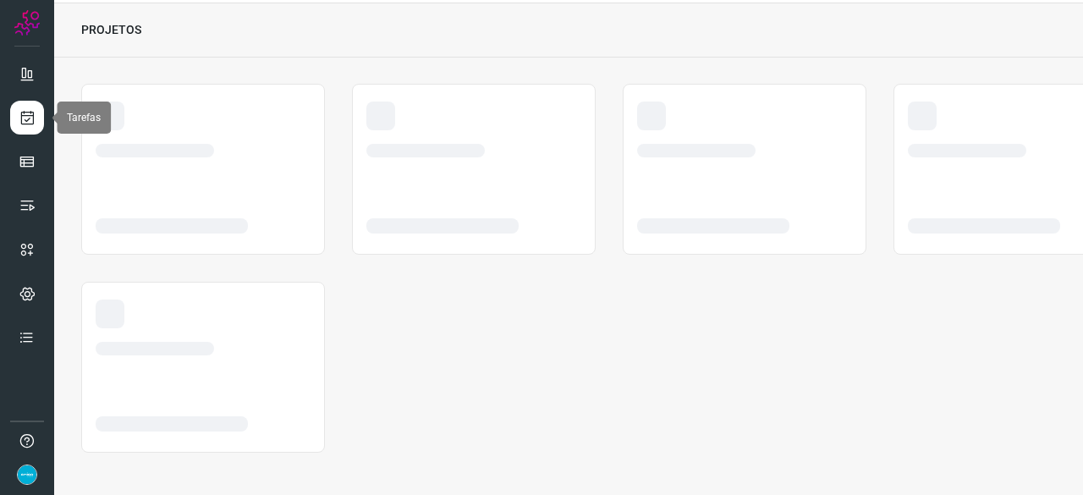
scroll to position [51, 0]
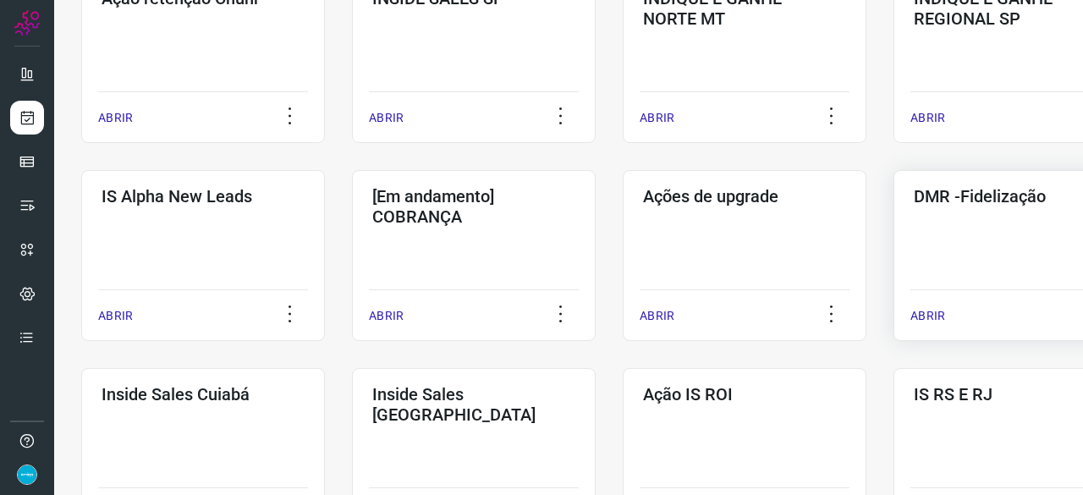
click at [922, 317] on p "ABRIR" at bounding box center [927, 316] width 35 height 18
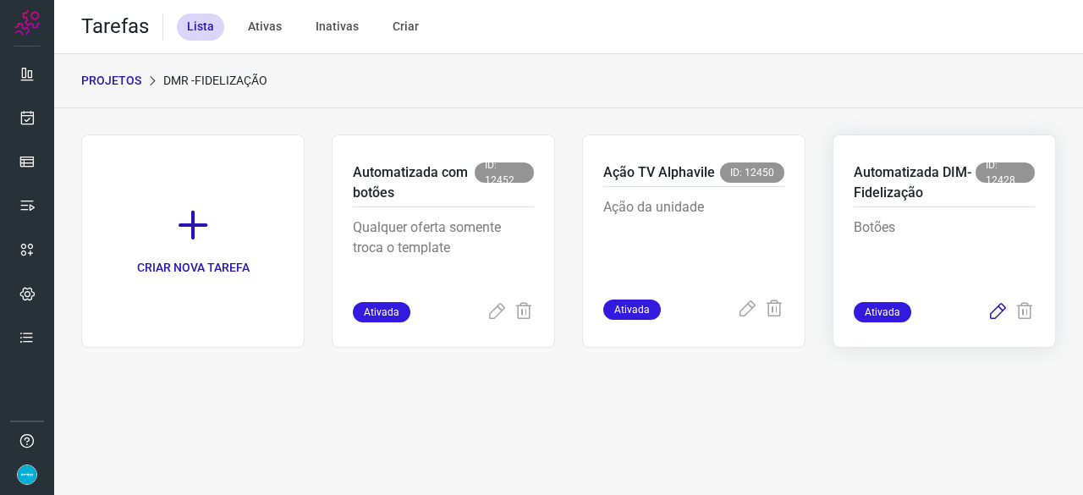
click at [996, 310] on icon at bounding box center [997, 312] width 20 height 20
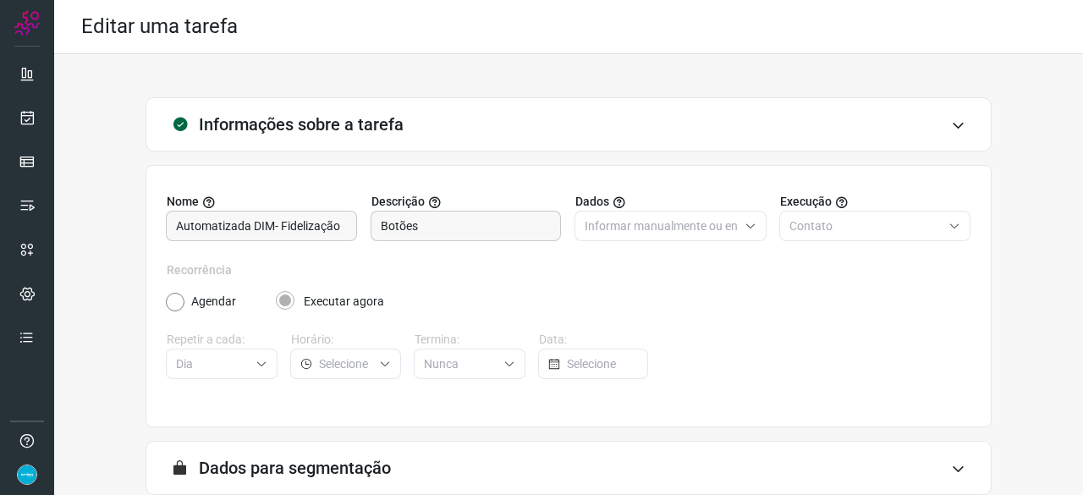
scroll to position [165, 0]
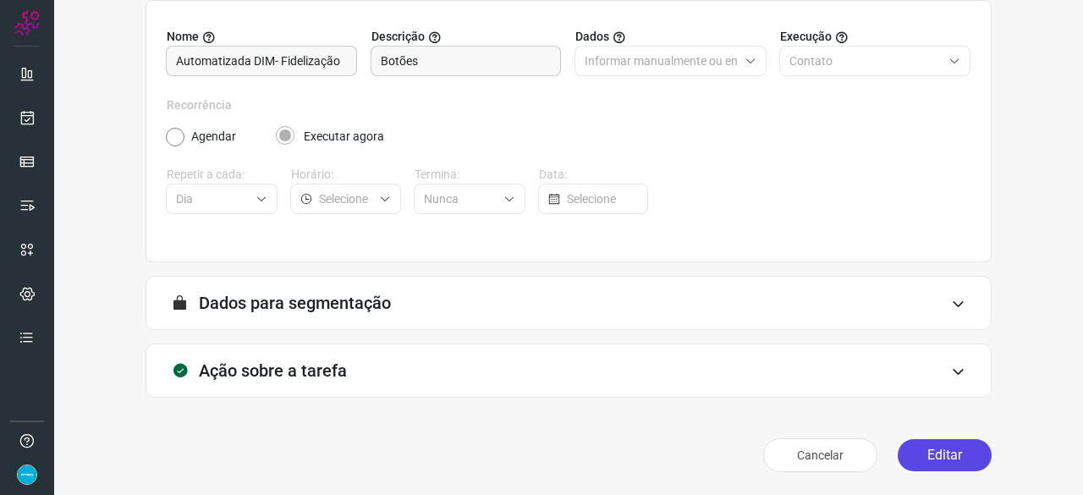
click at [937, 453] on button "Editar" at bounding box center [944, 455] width 94 height 32
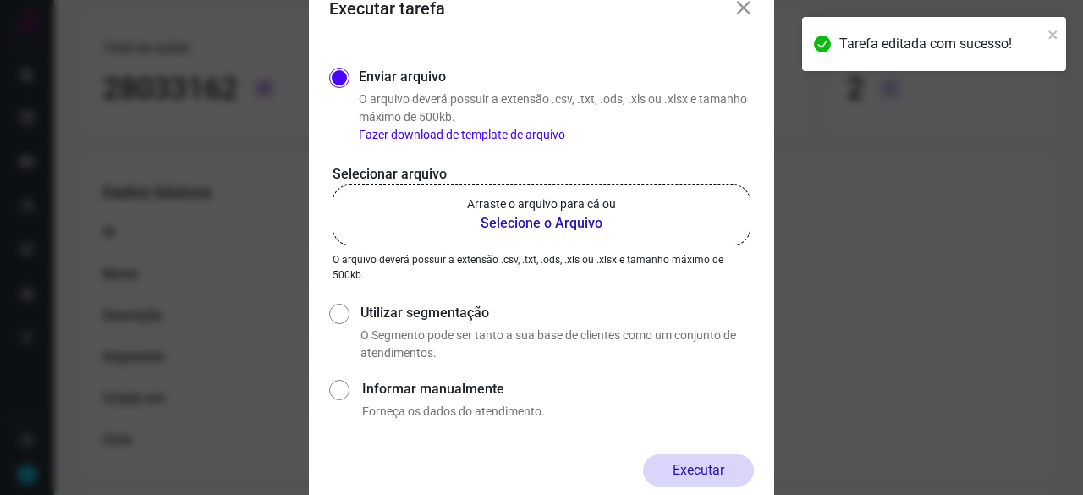
click at [558, 220] on b "Selecione o Arquivo" at bounding box center [541, 223] width 149 height 20
click at [0, 0] on input "Arraste o arquivo para cá ou Selecione o Arquivo" at bounding box center [0, 0] width 0 height 0
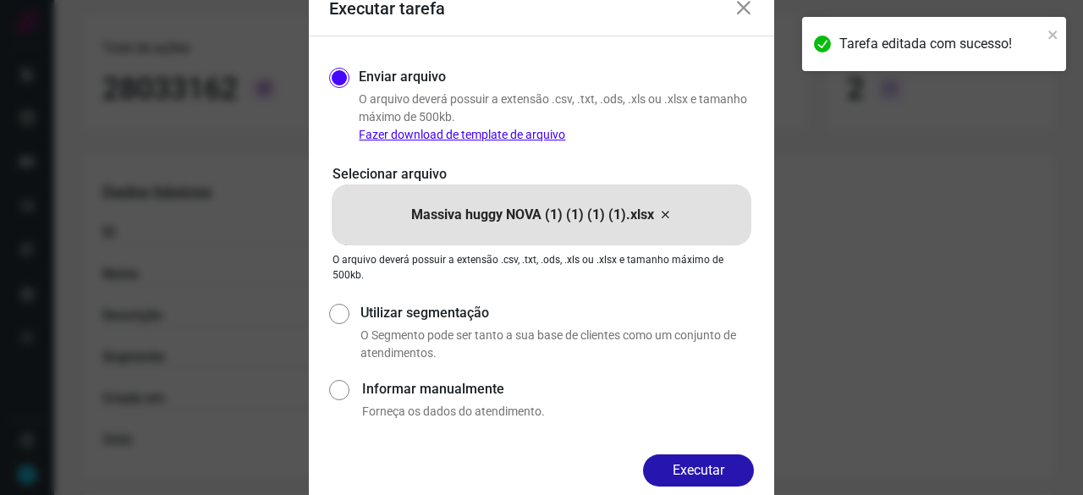
drag, startPoint x: 692, startPoint y: 471, endPoint x: 742, endPoint y: 474, distance: 50.0
click at [694, 471] on button "Executar" at bounding box center [698, 470] width 111 height 32
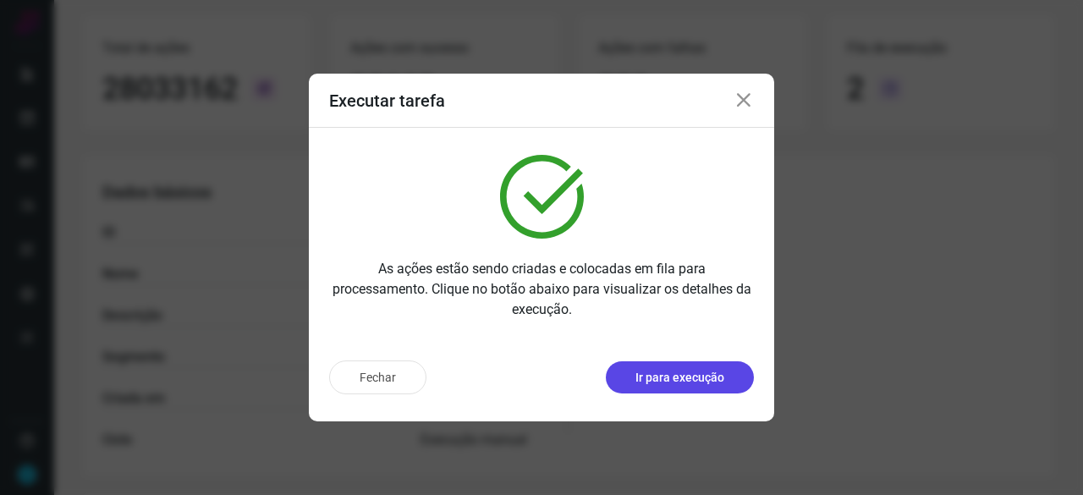
click at [670, 382] on p "Ir para execução" at bounding box center [679, 378] width 89 height 18
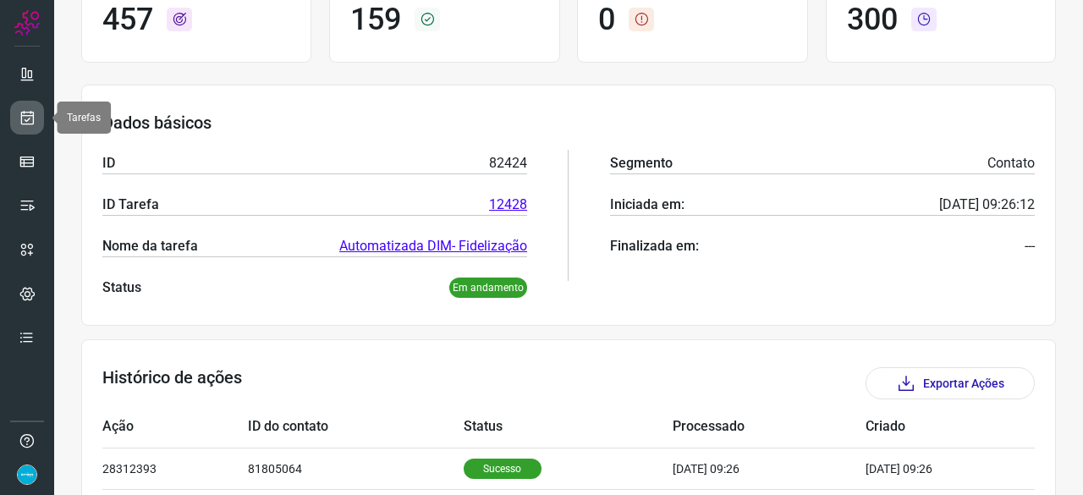
click at [28, 114] on icon at bounding box center [28, 117] width 18 height 17
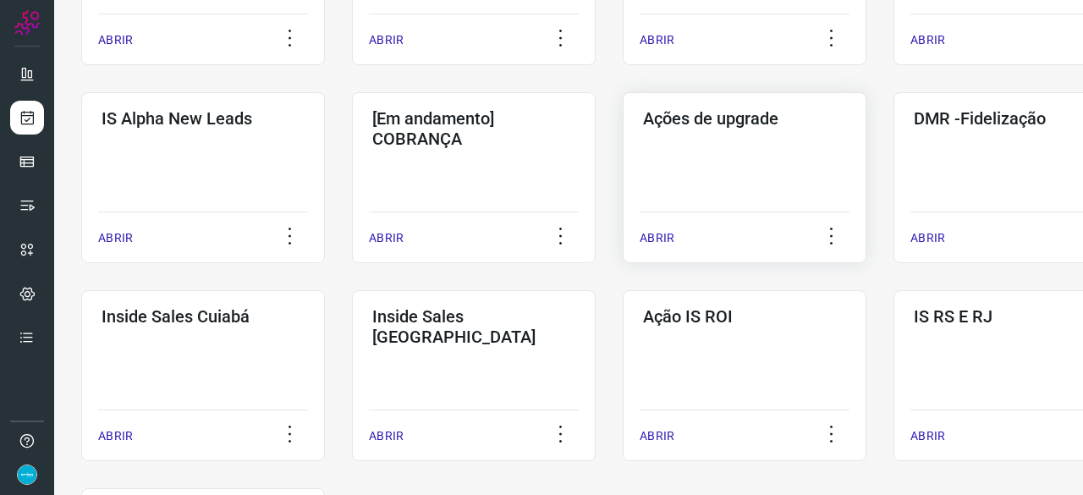
scroll to position [643, 0]
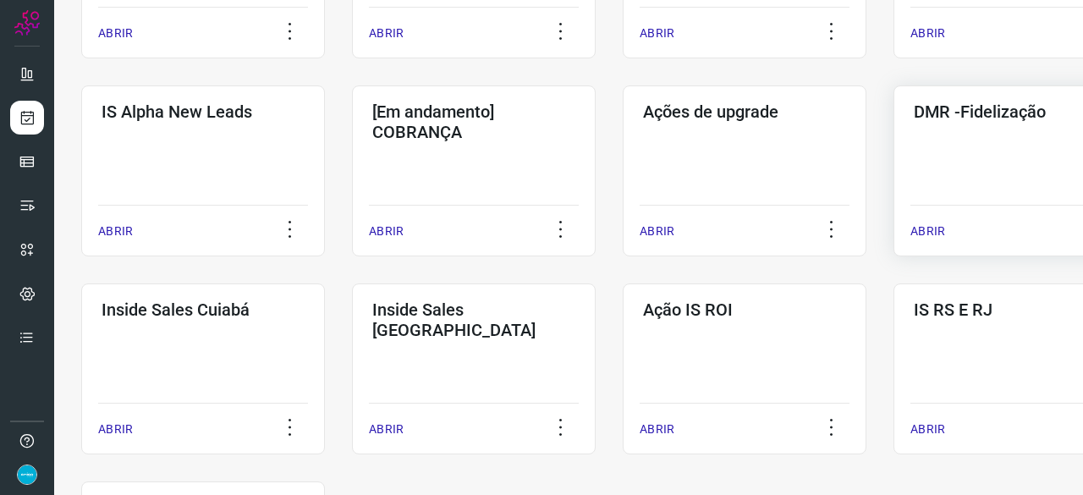
click at [925, 228] on p "ABRIR" at bounding box center [927, 231] width 35 height 18
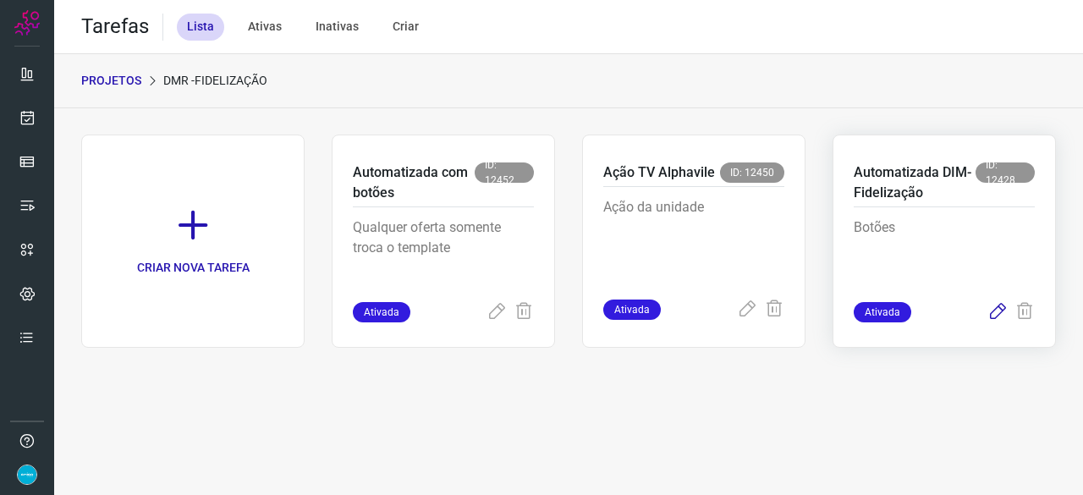
click at [1001, 307] on icon at bounding box center [997, 312] width 20 height 20
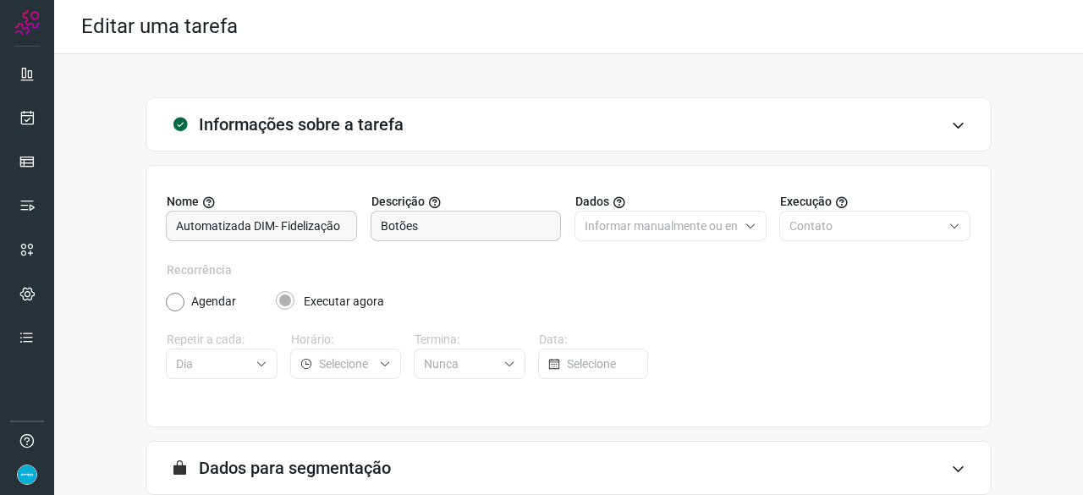
scroll to position [165, 0]
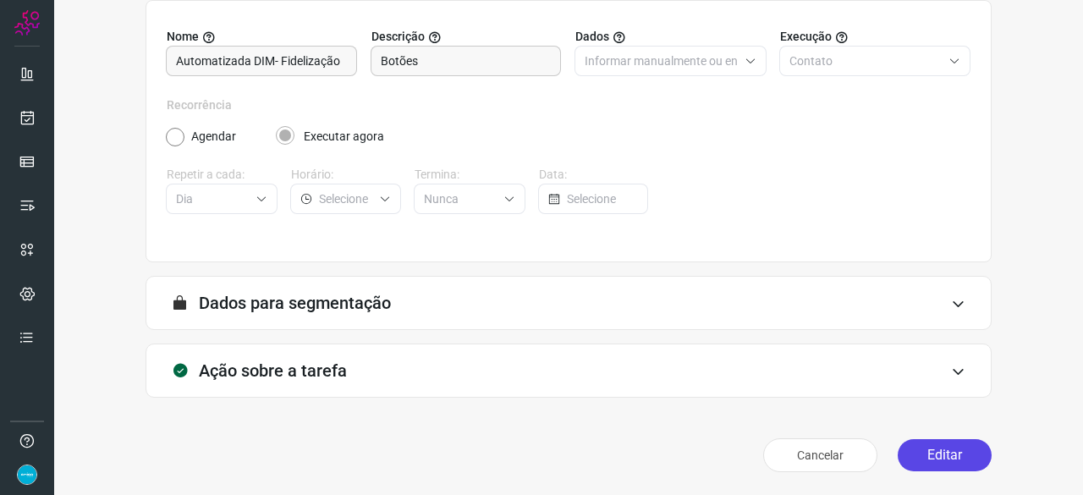
click at [919, 448] on button "Editar" at bounding box center [944, 455] width 94 height 32
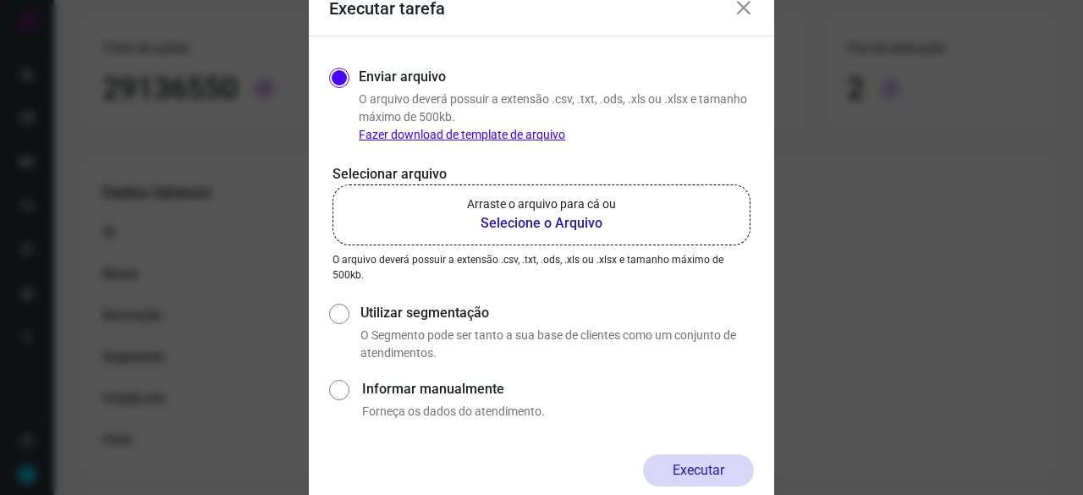
click at [547, 222] on b "Selecione o Arquivo" at bounding box center [541, 223] width 149 height 20
click at [0, 0] on input "Arraste o arquivo para cá ou Selecione o Arquivo" at bounding box center [0, 0] width 0 height 0
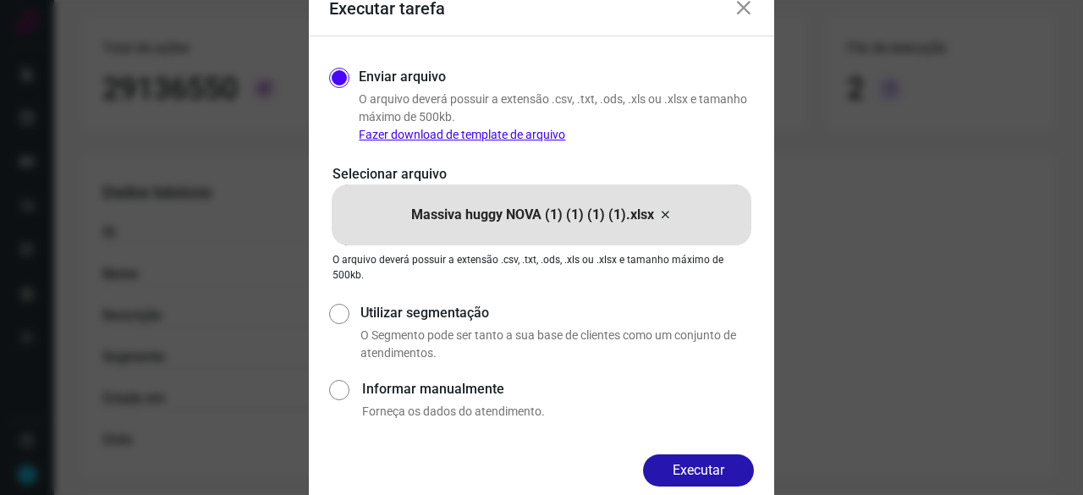
click at [716, 464] on button "Executar" at bounding box center [698, 470] width 111 height 32
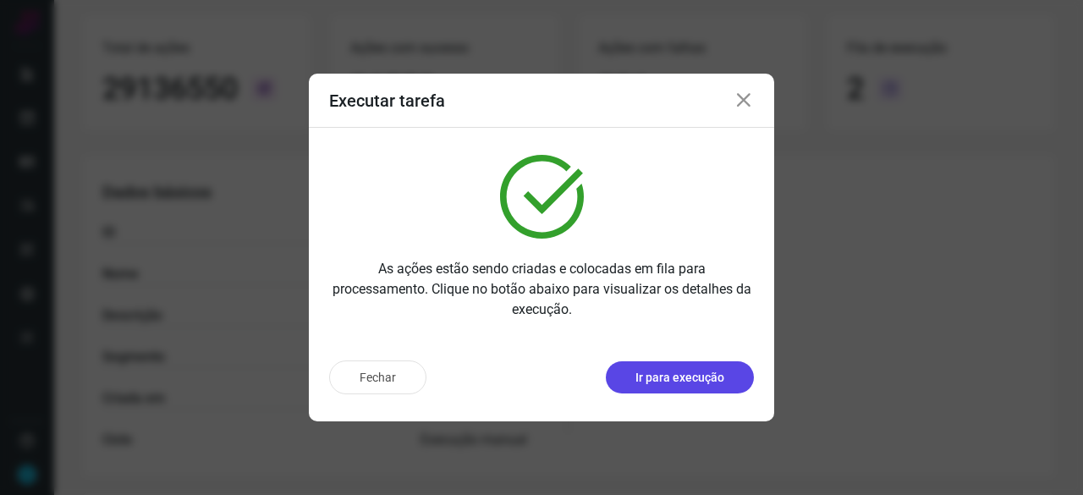
click at [697, 381] on p "Ir para execução" at bounding box center [679, 378] width 89 height 18
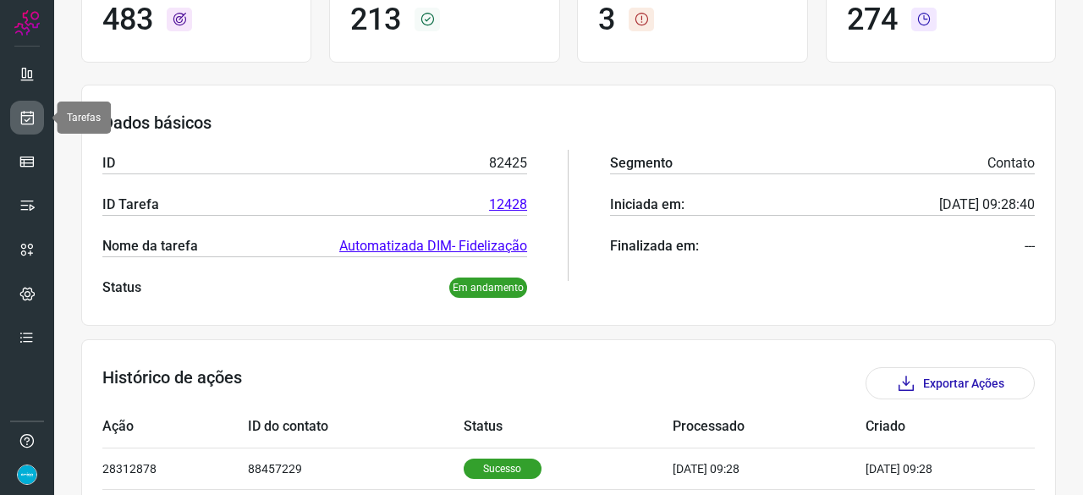
click at [29, 109] on icon at bounding box center [28, 117] width 18 height 17
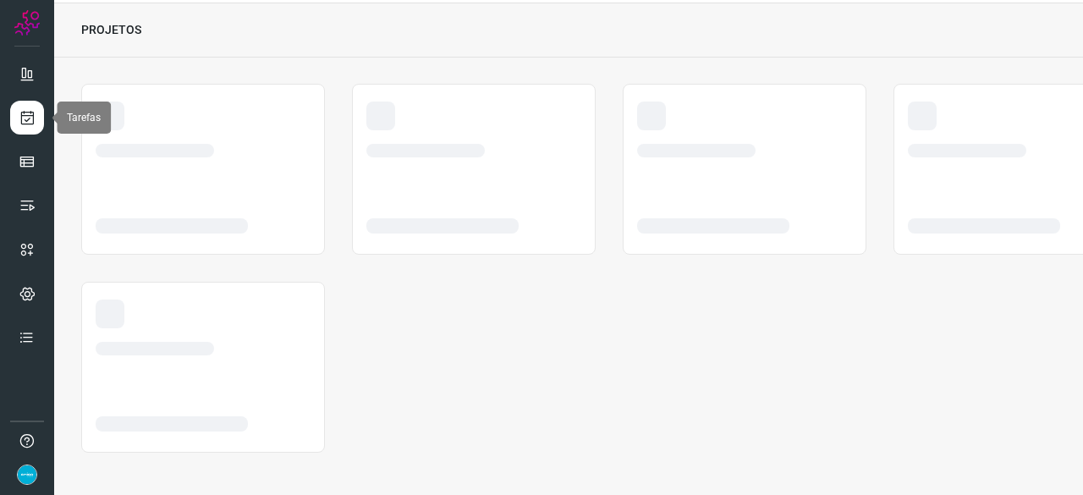
scroll to position [51, 0]
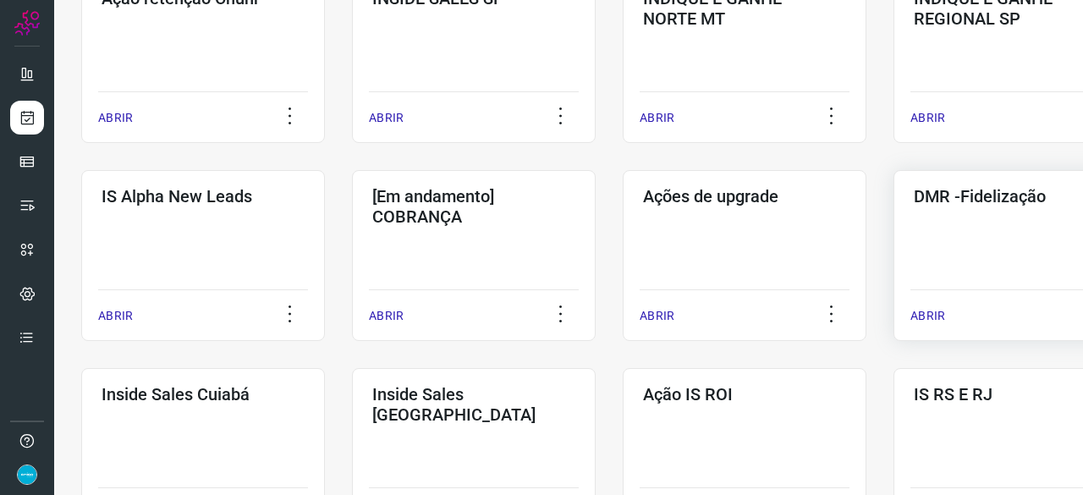
click at [930, 322] on p "ABRIR" at bounding box center [927, 316] width 35 height 18
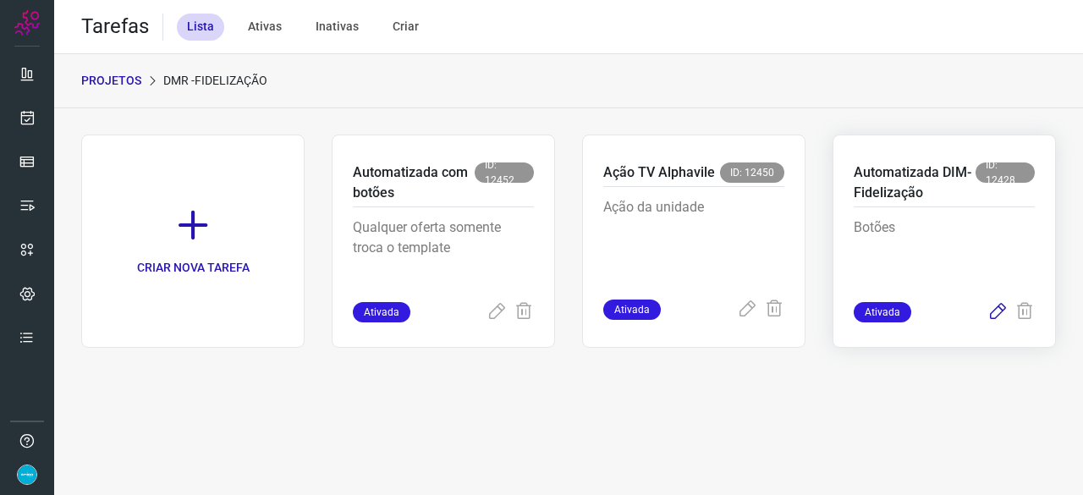
click at [993, 307] on icon at bounding box center [997, 312] width 20 height 20
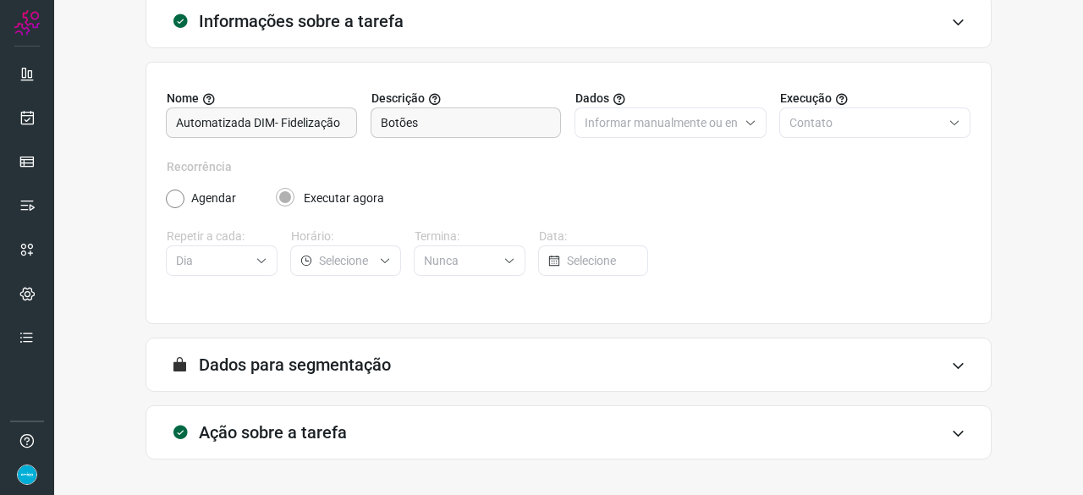
scroll to position [165, 0]
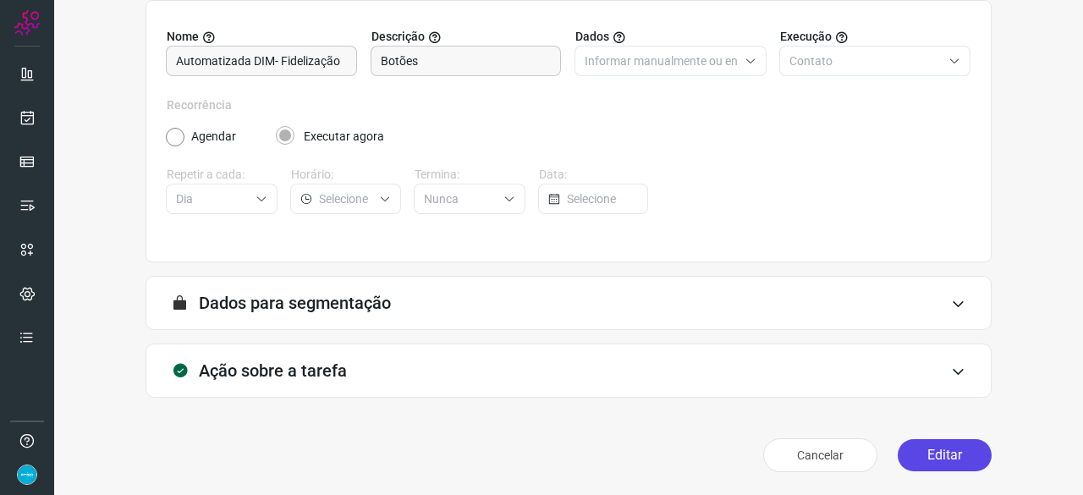
click at [956, 450] on button "Editar" at bounding box center [944, 455] width 94 height 32
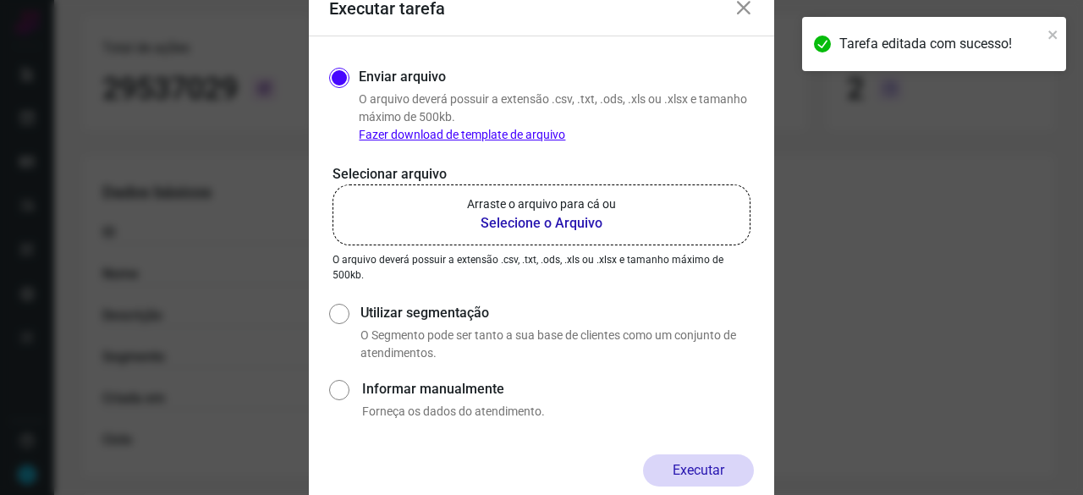
click at [516, 226] on b "Selecione o Arquivo" at bounding box center [541, 223] width 149 height 20
click at [0, 0] on input "Arraste o arquivo para cá ou Selecione o Arquivo" at bounding box center [0, 0] width 0 height 0
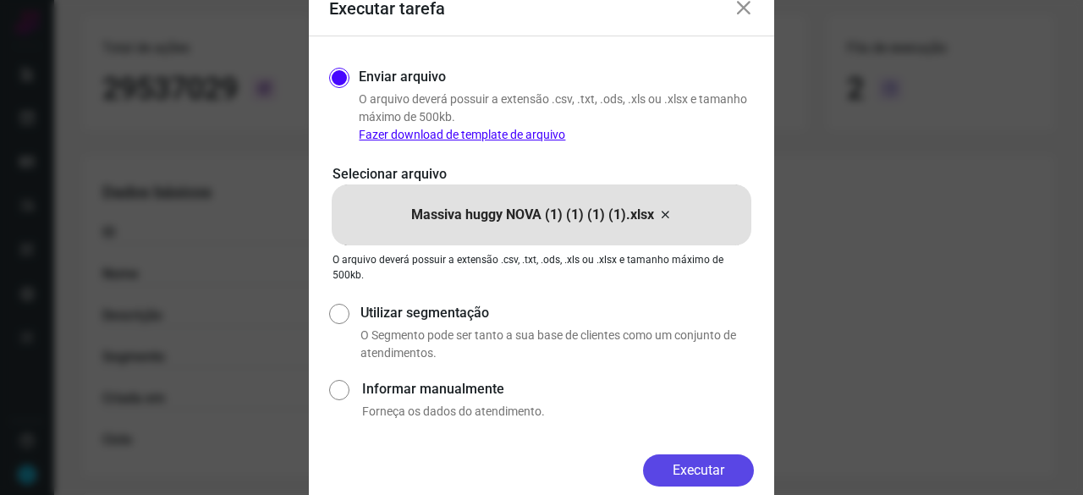
click at [707, 467] on button "Executar" at bounding box center [698, 470] width 111 height 32
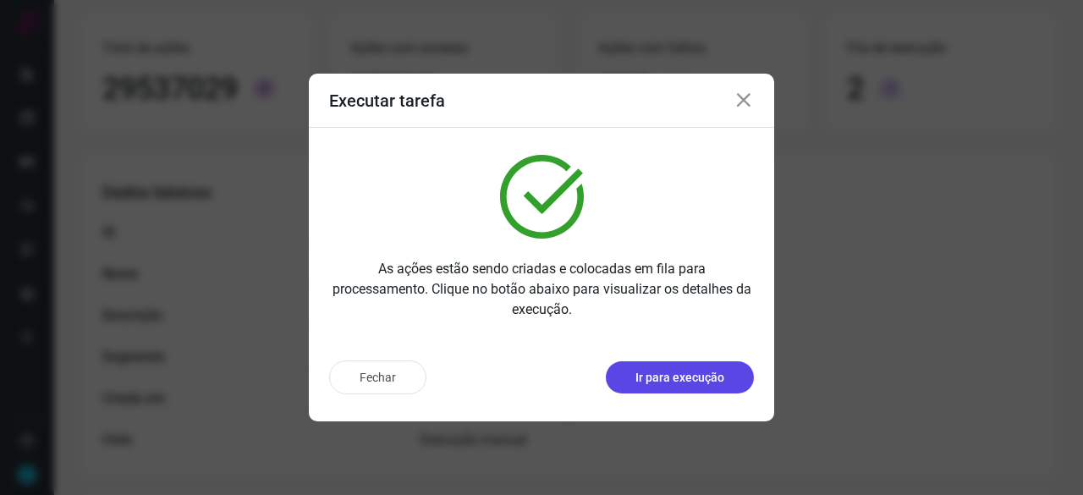
click at [689, 378] on p "Ir para execução" at bounding box center [679, 378] width 89 height 18
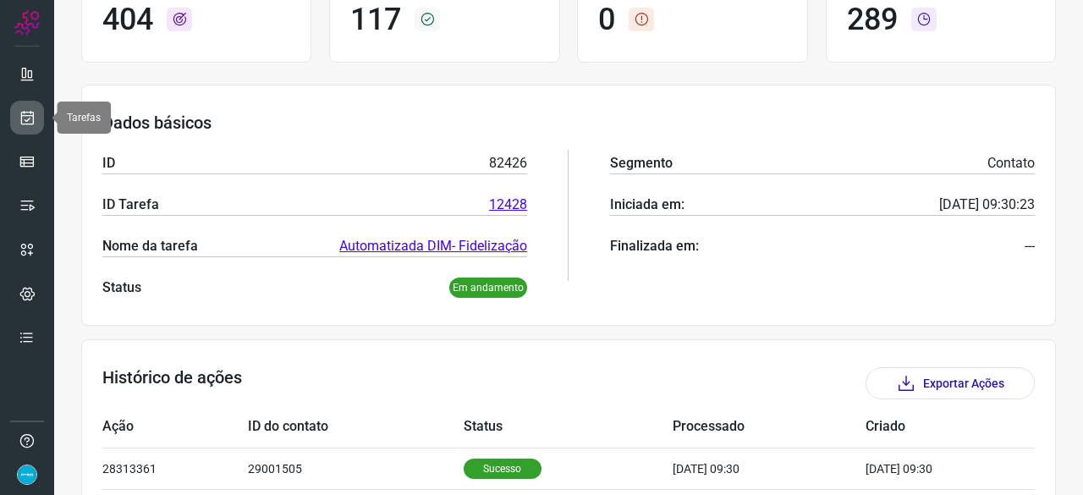
click at [23, 107] on link at bounding box center [27, 118] width 34 height 34
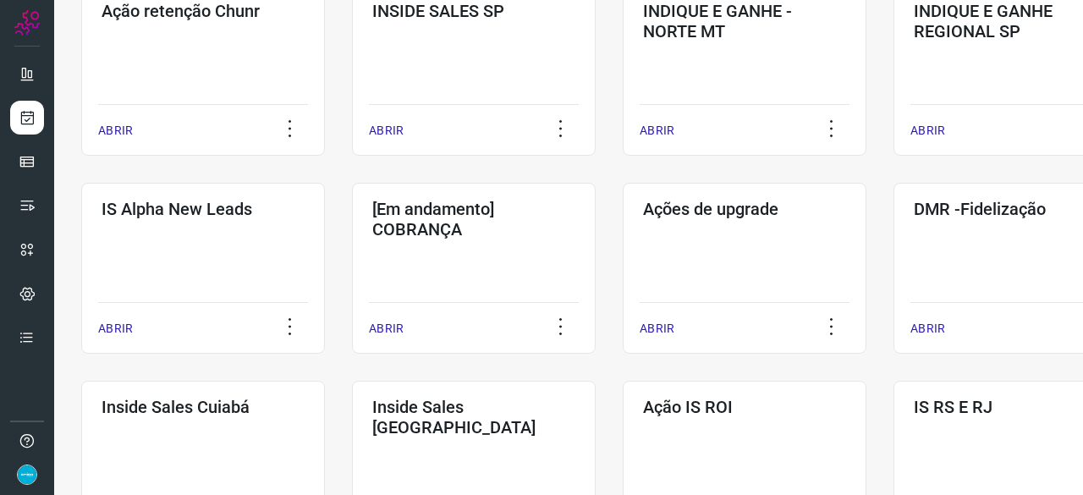
scroll to position [545, 0]
click at [930, 325] on p "ABRIR" at bounding box center [927, 330] width 35 height 18
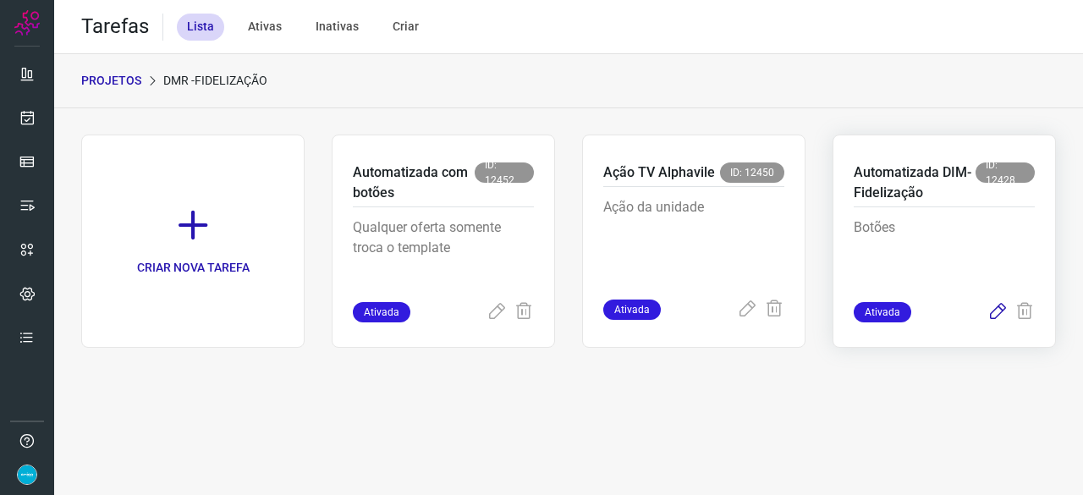
click at [1000, 306] on icon at bounding box center [997, 312] width 20 height 20
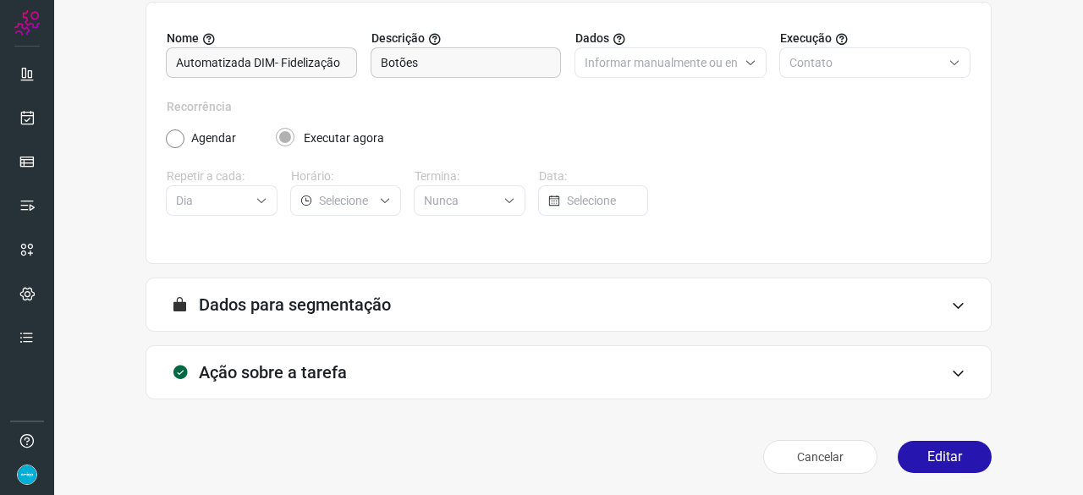
scroll to position [165, 0]
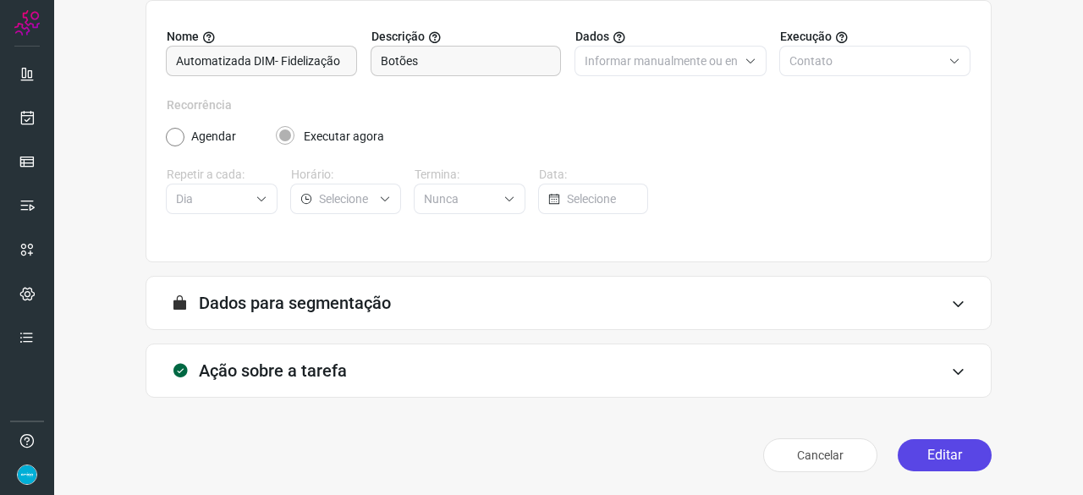
click at [935, 461] on button "Editar" at bounding box center [944, 455] width 94 height 32
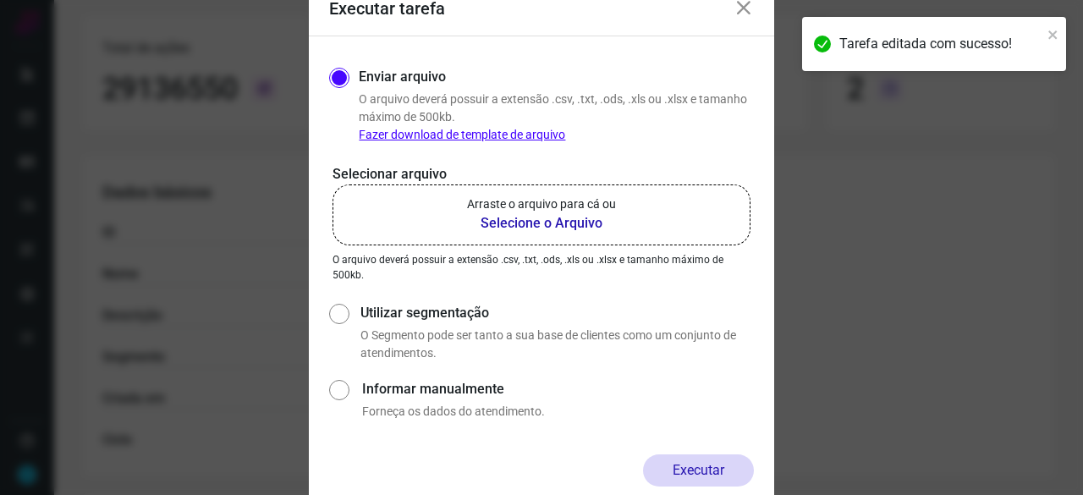
click at [529, 225] on b "Selecione o Arquivo" at bounding box center [541, 223] width 149 height 20
click at [0, 0] on input "Arraste o arquivo para cá ou Selecione o Arquivo" at bounding box center [0, 0] width 0 height 0
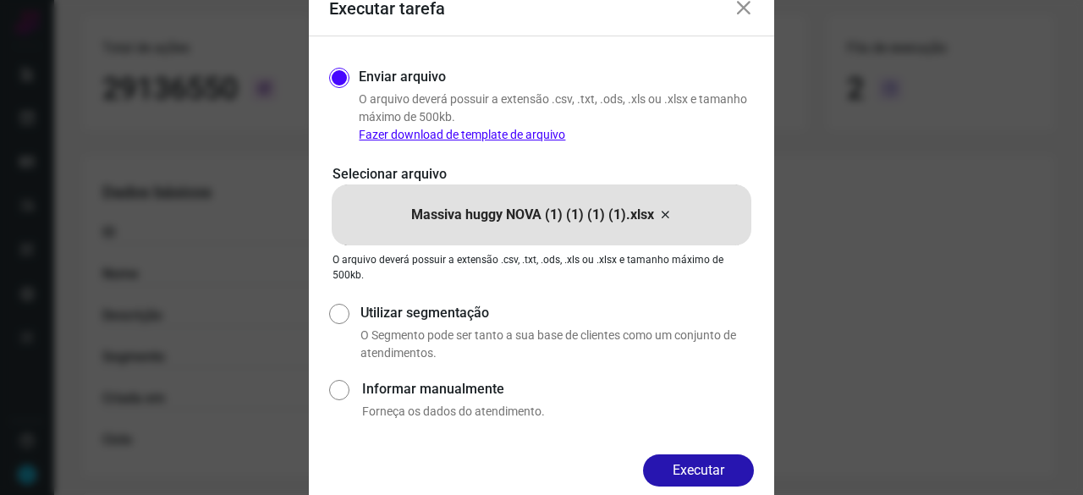
click at [711, 469] on button "Executar" at bounding box center [698, 470] width 111 height 32
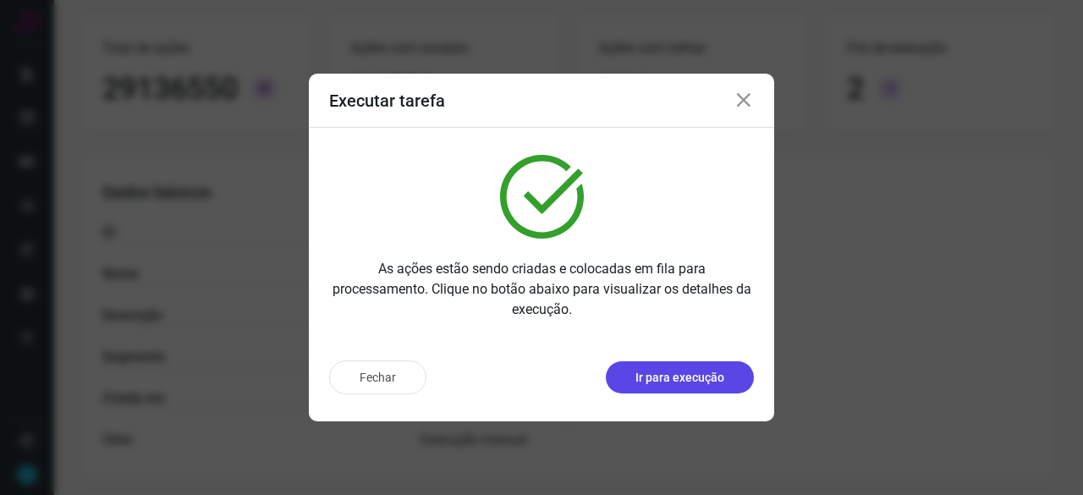
click at [678, 378] on p "Ir para execução" at bounding box center [679, 378] width 89 height 18
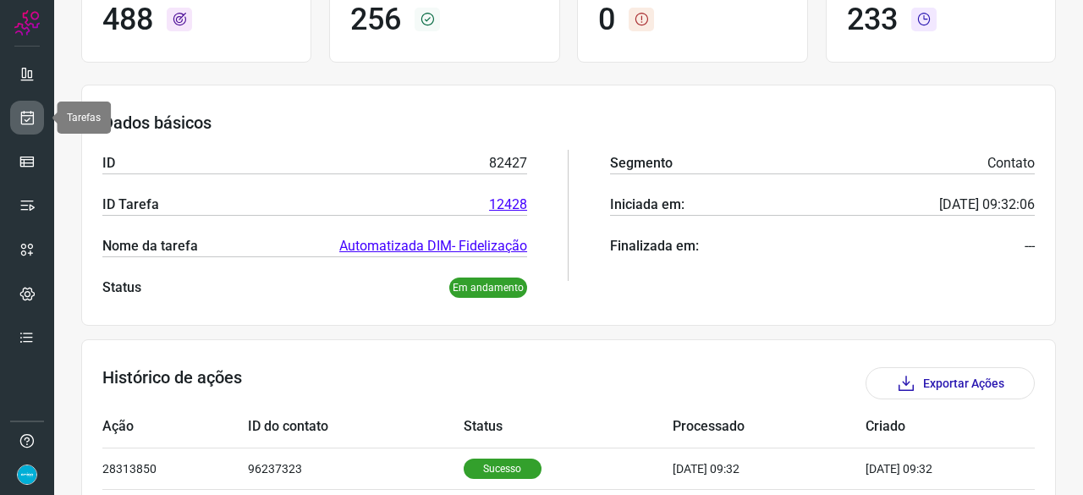
click at [22, 118] on icon at bounding box center [28, 117] width 18 height 17
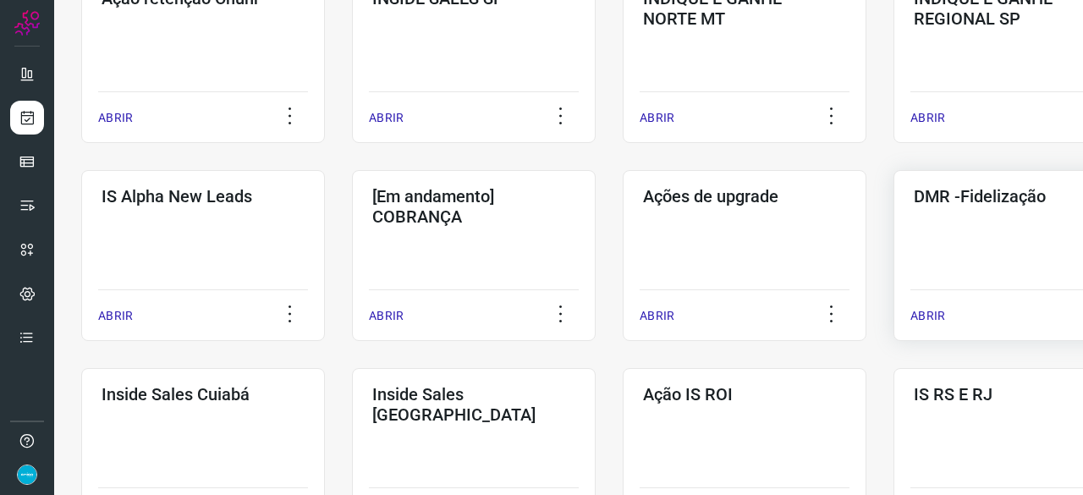
click at [923, 310] on p "ABRIR" at bounding box center [927, 316] width 35 height 18
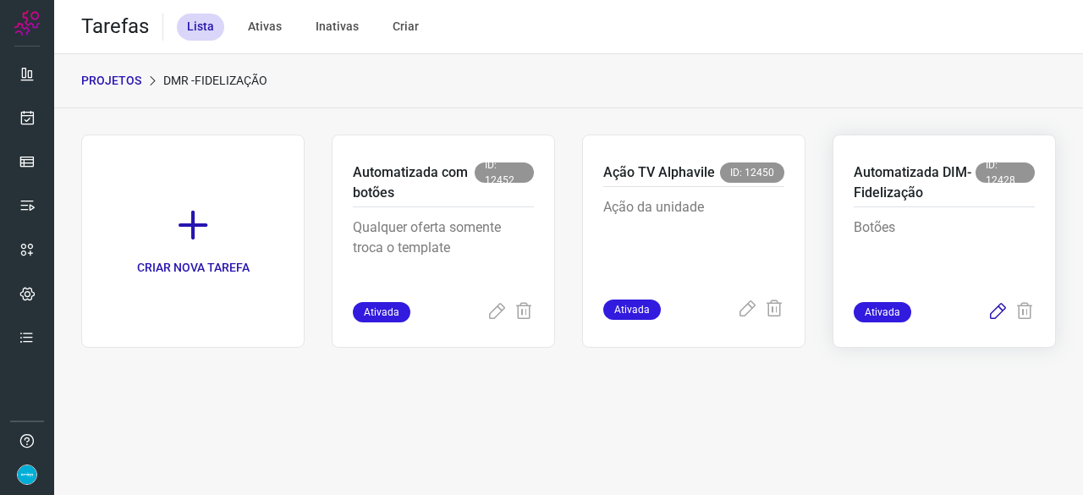
click at [999, 310] on icon at bounding box center [997, 312] width 20 height 20
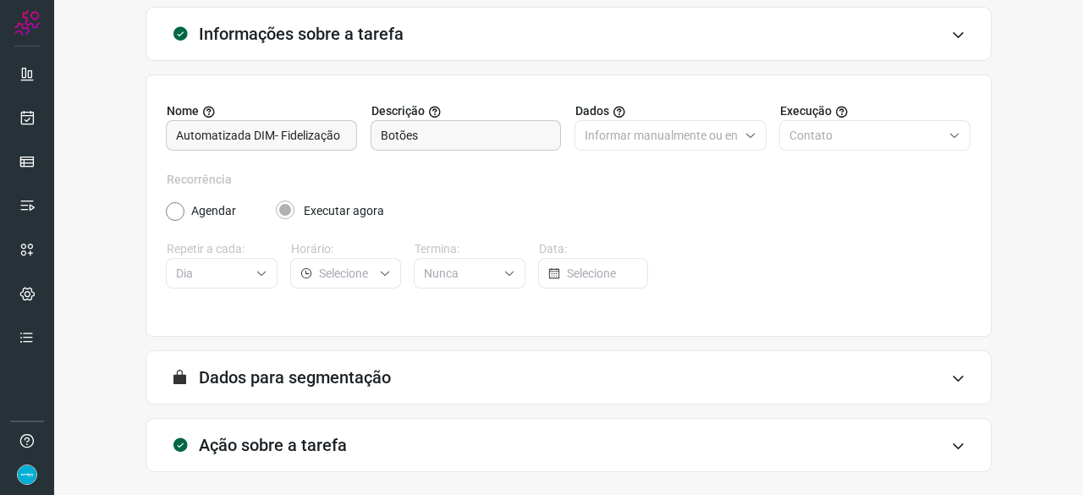
scroll to position [165, 0]
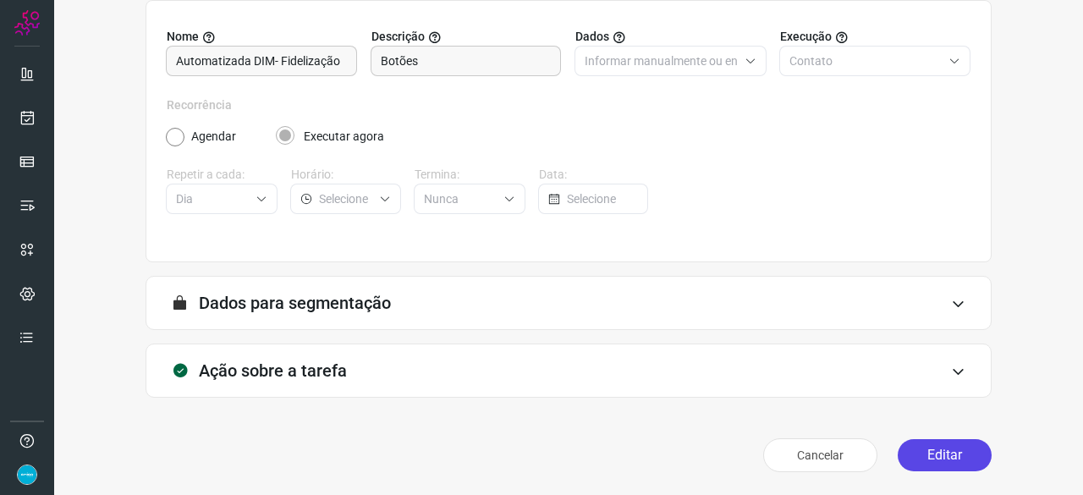
click at [934, 451] on button "Editar" at bounding box center [944, 455] width 94 height 32
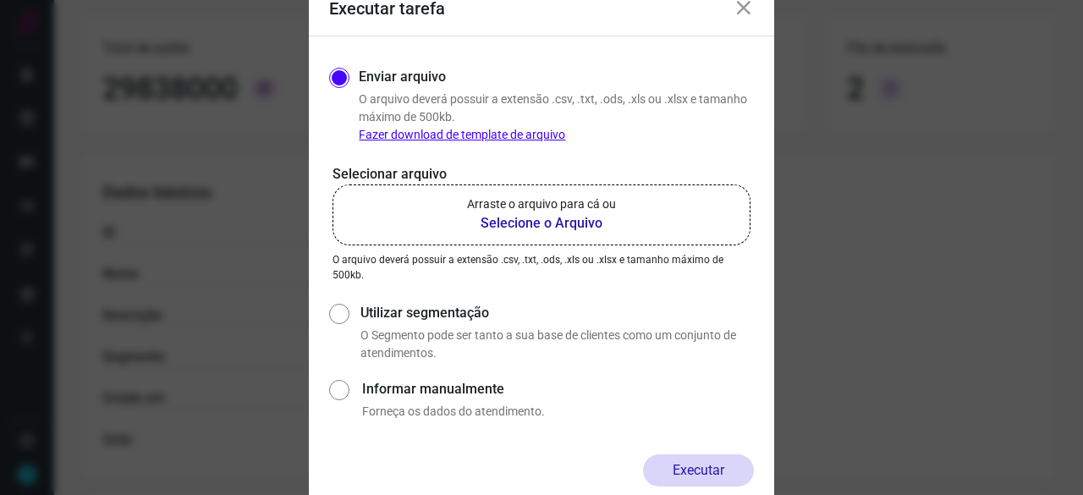
click at [546, 226] on b "Selecione o Arquivo" at bounding box center [541, 223] width 149 height 20
click at [0, 0] on input "Arraste o arquivo para cá ou Selecione o Arquivo" at bounding box center [0, 0] width 0 height 0
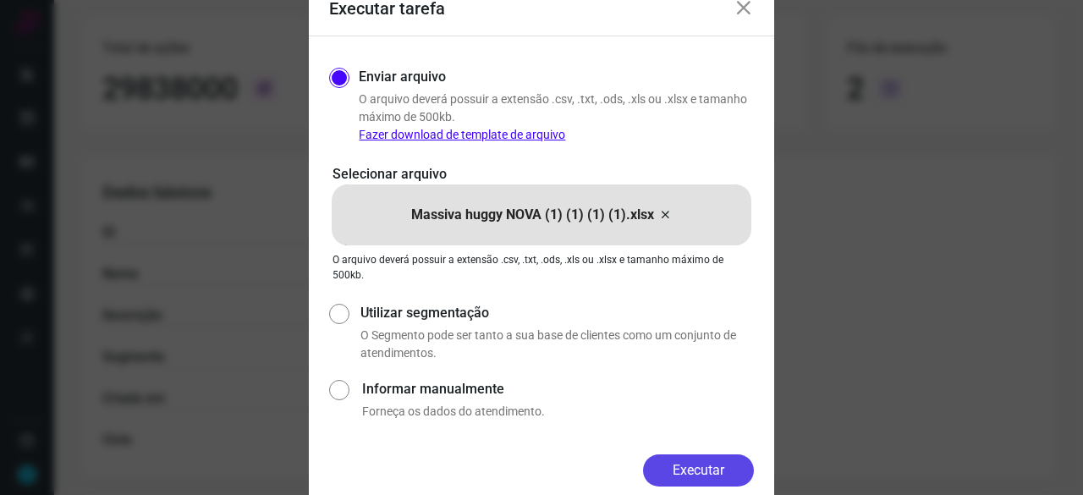
click at [704, 469] on button "Executar" at bounding box center [698, 470] width 111 height 32
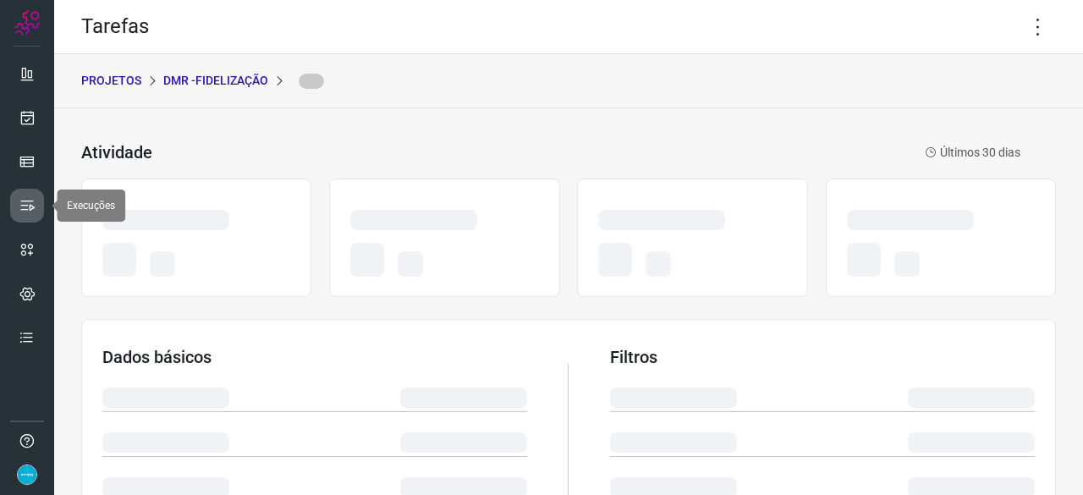
click at [36, 200] on link at bounding box center [27, 206] width 34 height 34
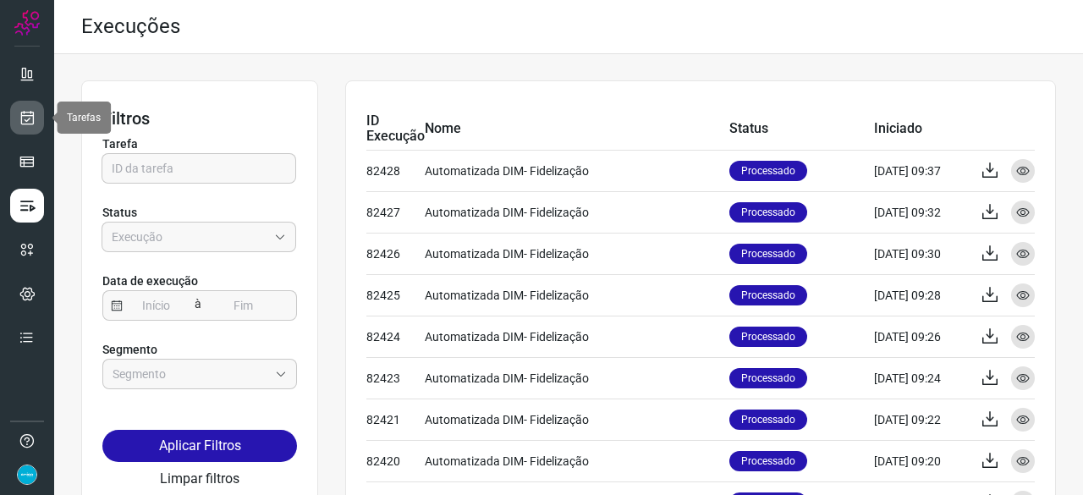
click at [30, 121] on icon at bounding box center [28, 117] width 18 height 17
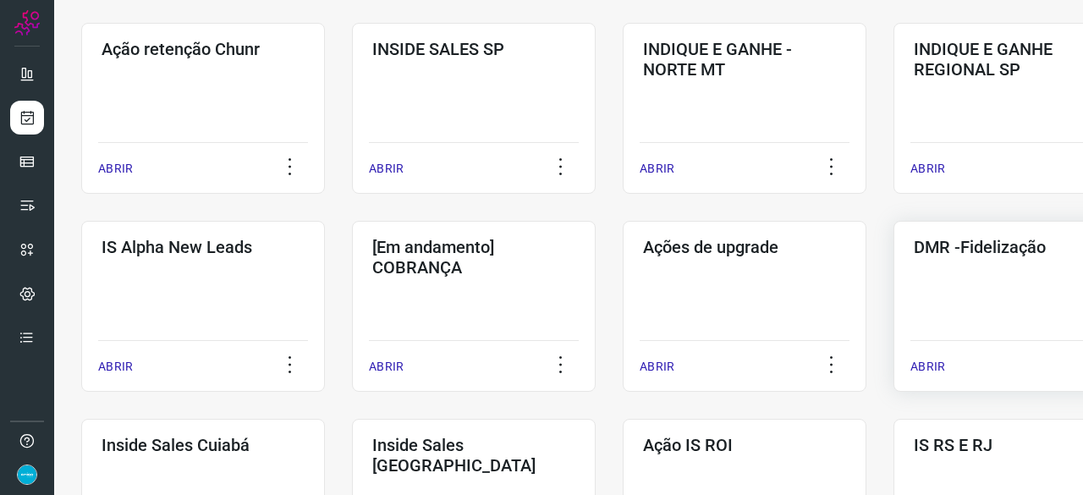
click at [922, 372] on p "ABRIR" at bounding box center [927, 367] width 35 height 18
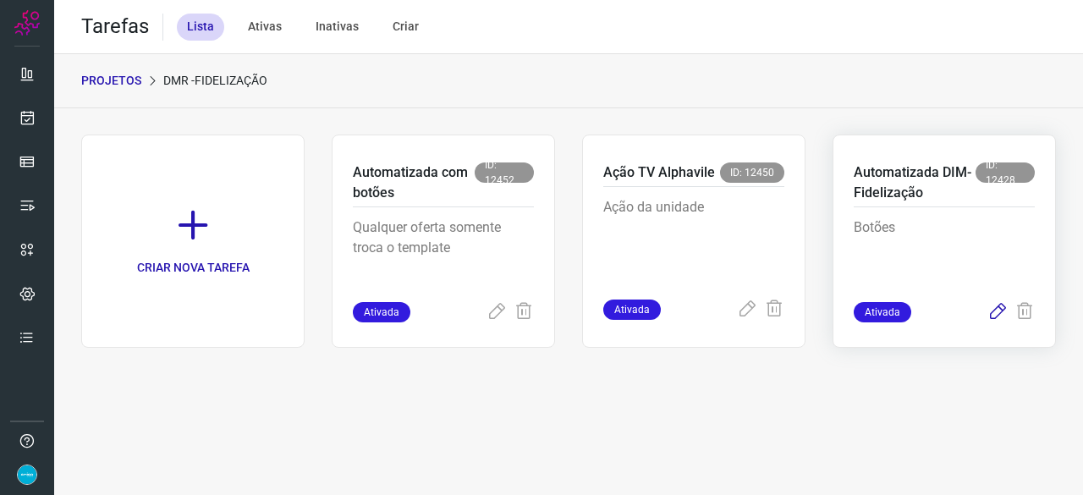
click at [999, 312] on icon at bounding box center [997, 312] width 20 height 20
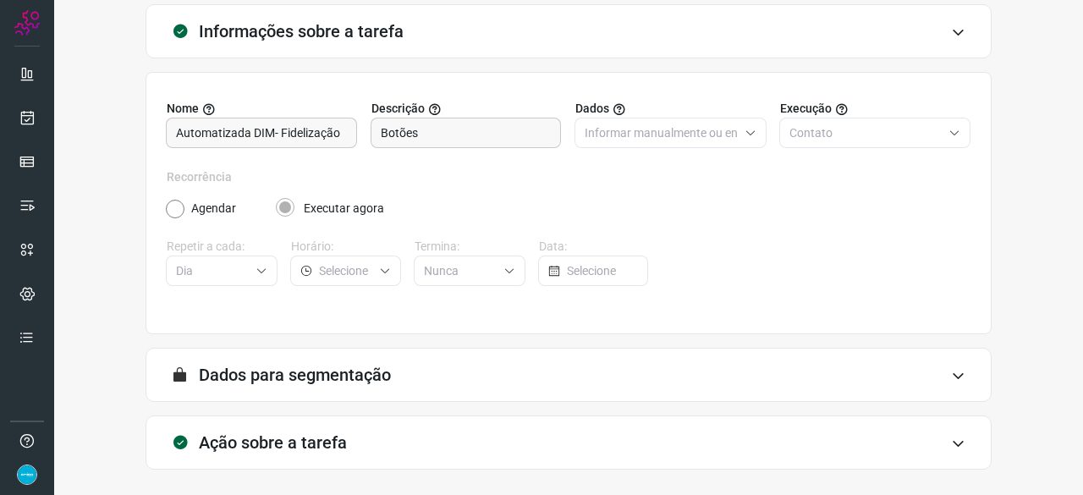
scroll to position [165, 0]
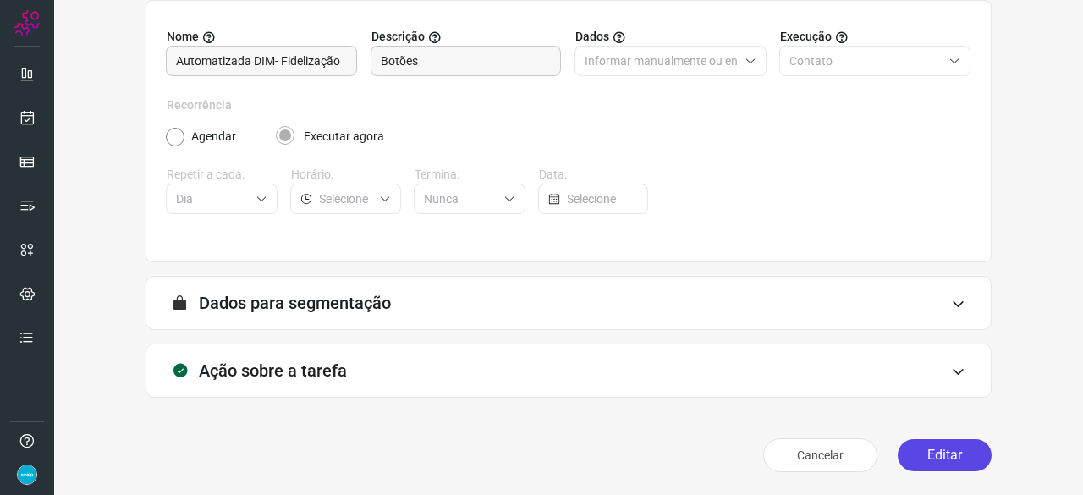
click at [914, 459] on button "Editar" at bounding box center [944, 455] width 94 height 32
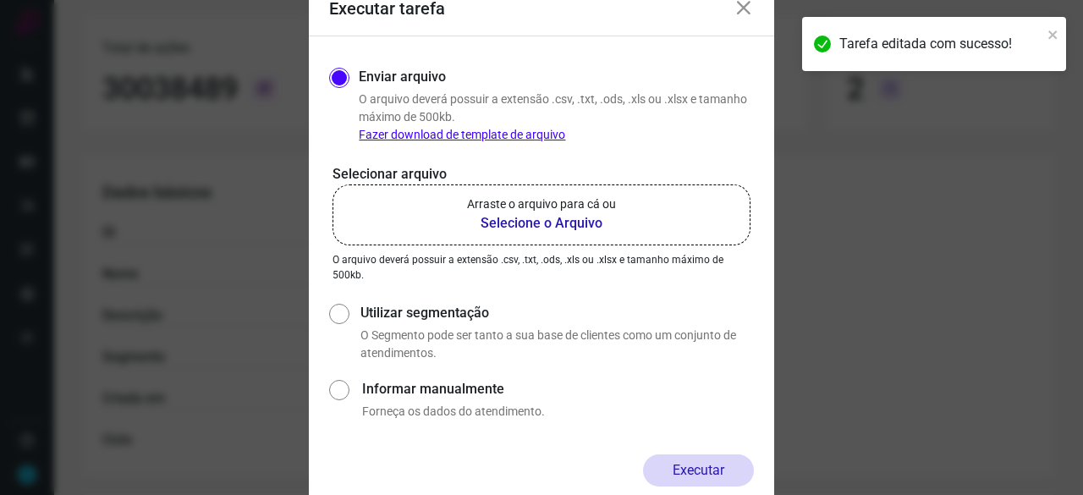
click at [543, 220] on b "Selecione o Arquivo" at bounding box center [541, 223] width 149 height 20
click at [0, 0] on input "Arraste o arquivo para cá ou Selecione o Arquivo" at bounding box center [0, 0] width 0 height 0
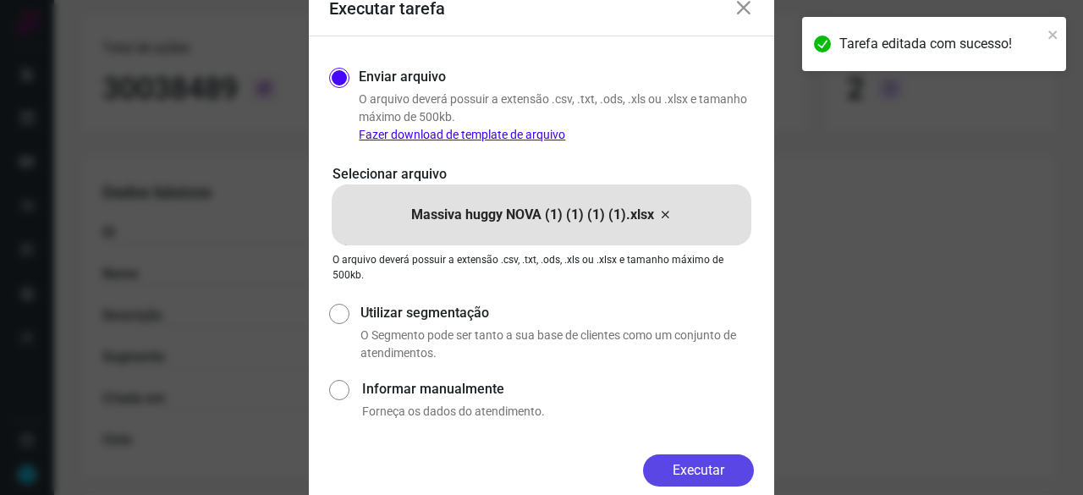
click at [711, 462] on button "Executar" at bounding box center [698, 470] width 111 height 32
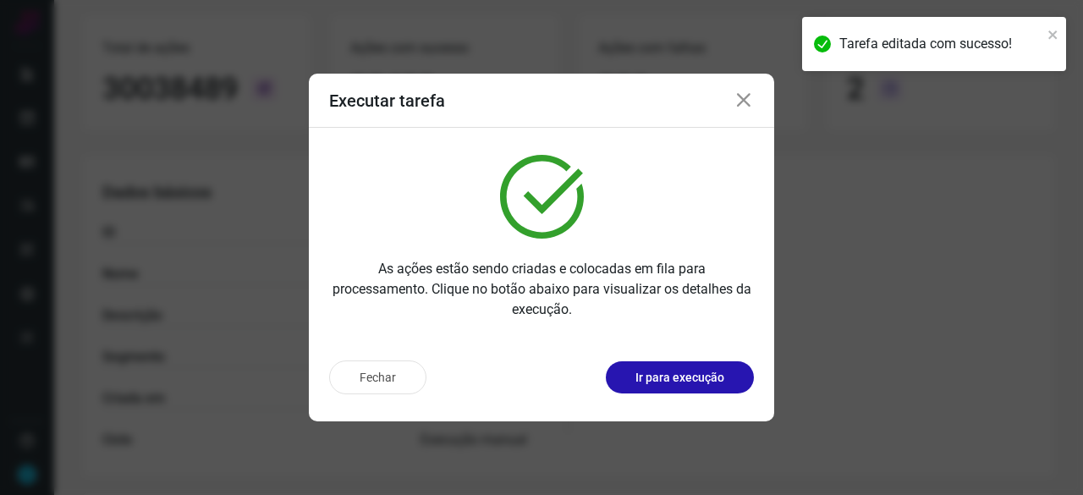
click at [677, 378] on p "Ir para execução" at bounding box center [679, 378] width 89 height 18
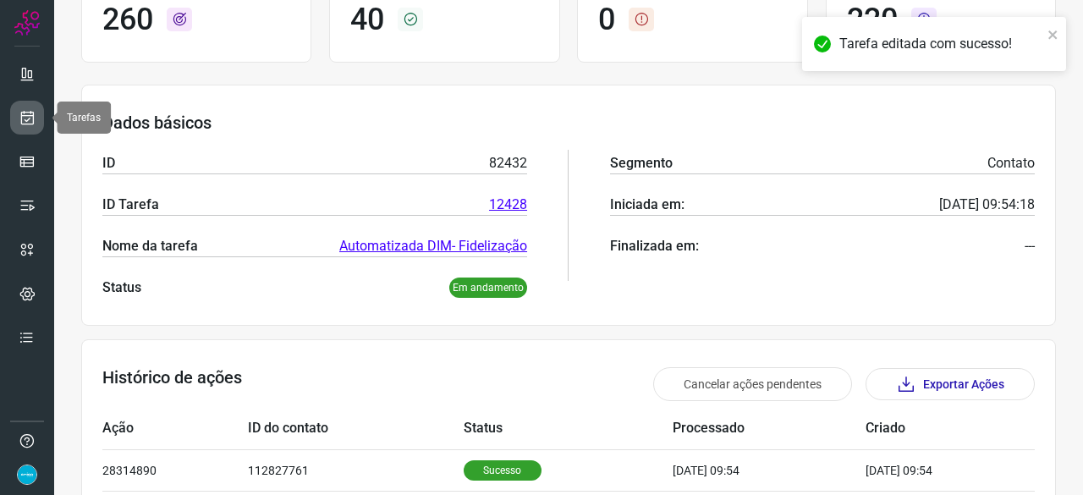
click at [30, 116] on icon at bounding box center [28, 117] width 18 height 17
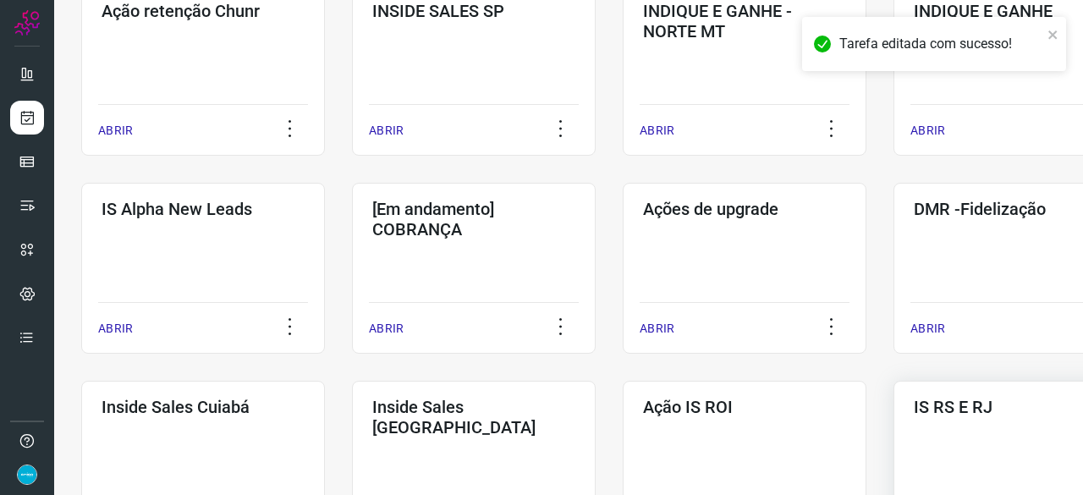
scroll to position [545, 0]
click at [932, 326] on p "ABRIR" at bounding box center [927, 330] width 35 height 18
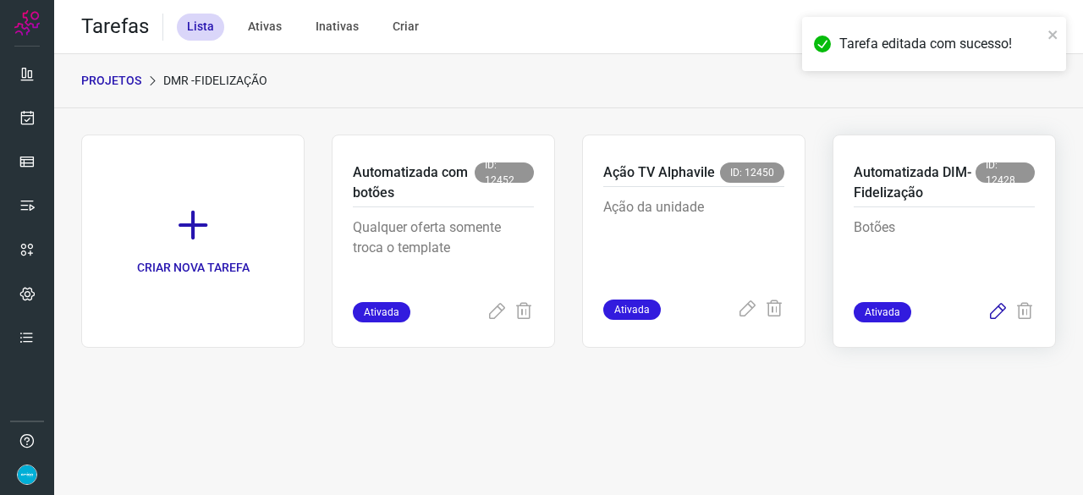
click at [997, 309] on icon at bounding box center [997, 312] width 20 height 20
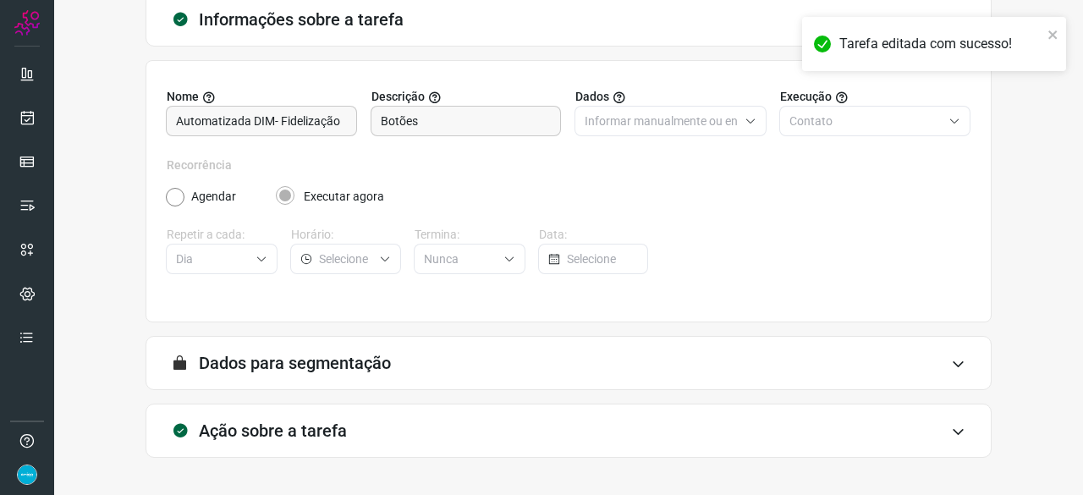
scroll to position [165, 0]
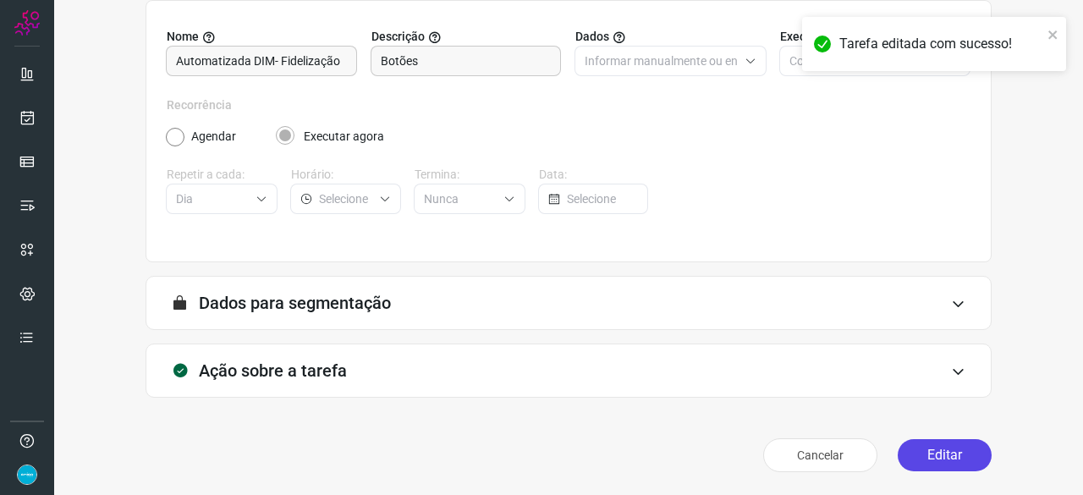
click at [936, 451] on button "Editar" at bounding box center [944, 455] width 94 height 32
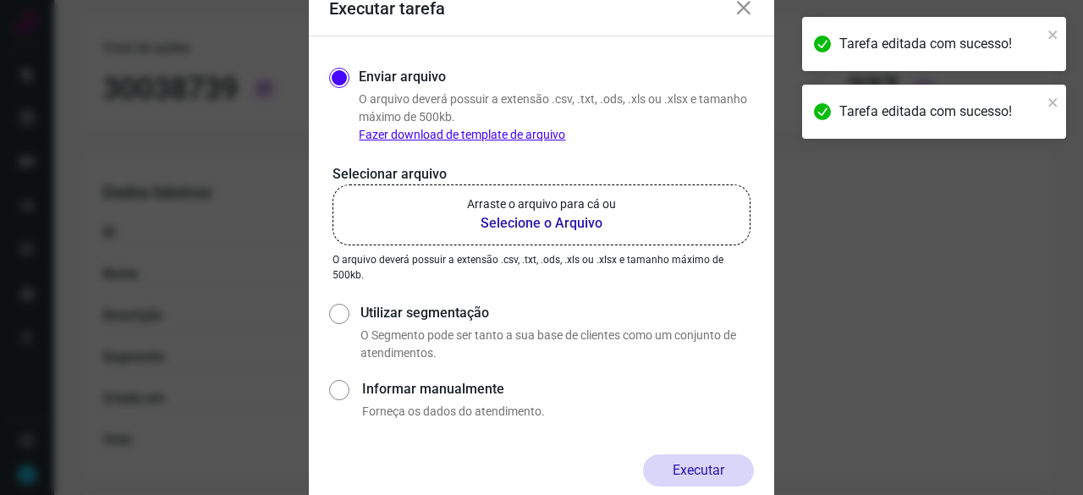
click at [536, 222] on b "Selecione o Arquivo" at bounding box center [541, 223] width 149 height 20
click at [0, 0] on input "Arraste o arquivo para cá ou Selecione o Arquivo" at bounding box center [0, 0] width 0 height 0
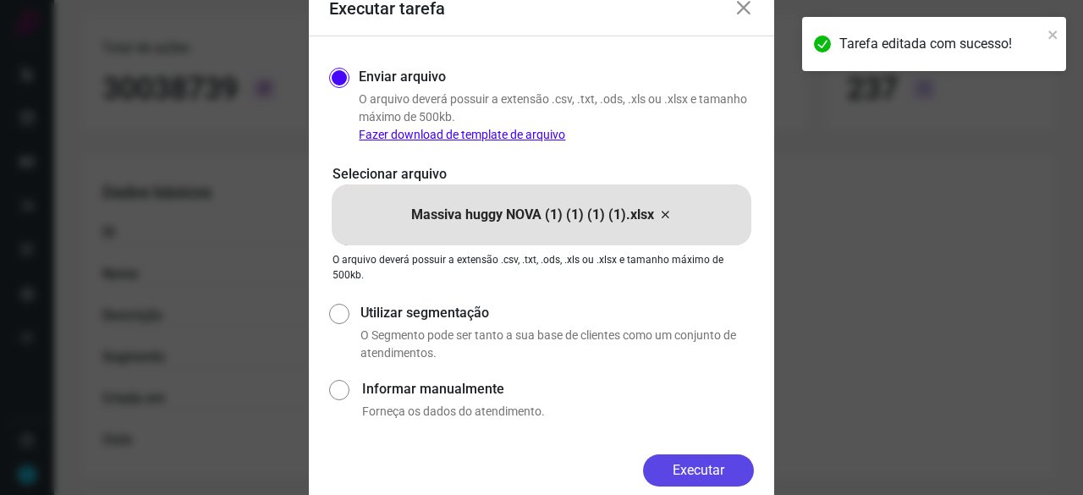
click at [722, 478] on button "Executar" at bounding box center [698, 470] width 111 height 32
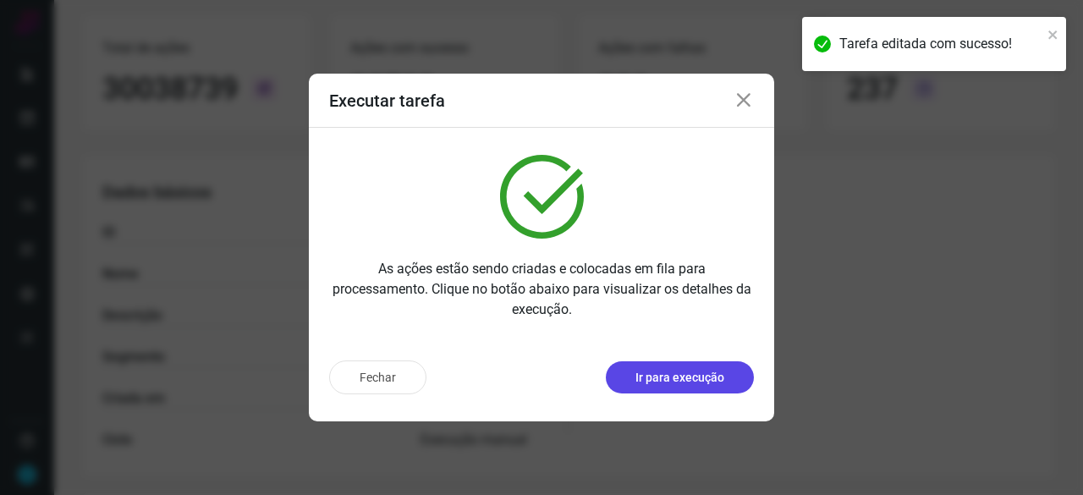
click at [698, 382] on p "Ir para execução" at bounding box center [679, 378] width 89 height 18
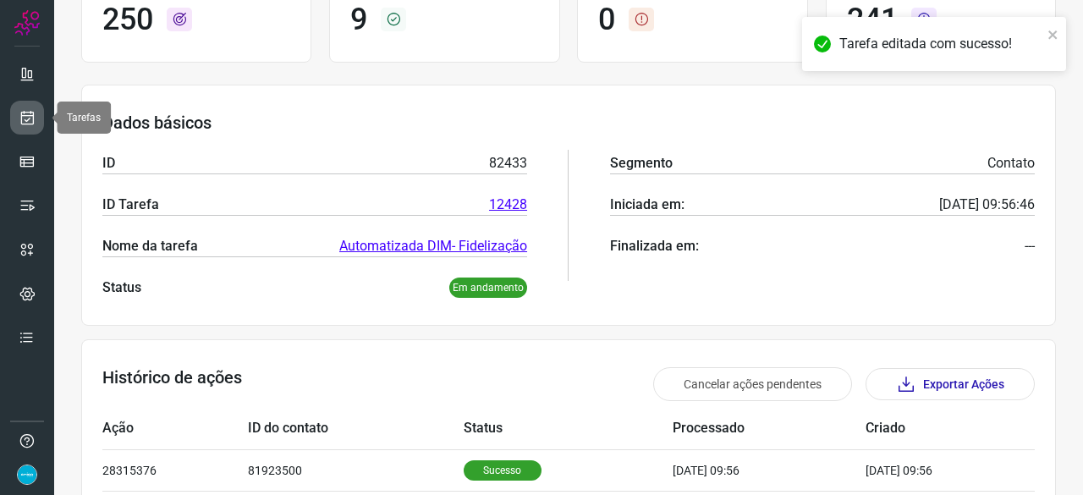
click at [24, 117] on icon at bounding box center [28, 117] width 18 height 17
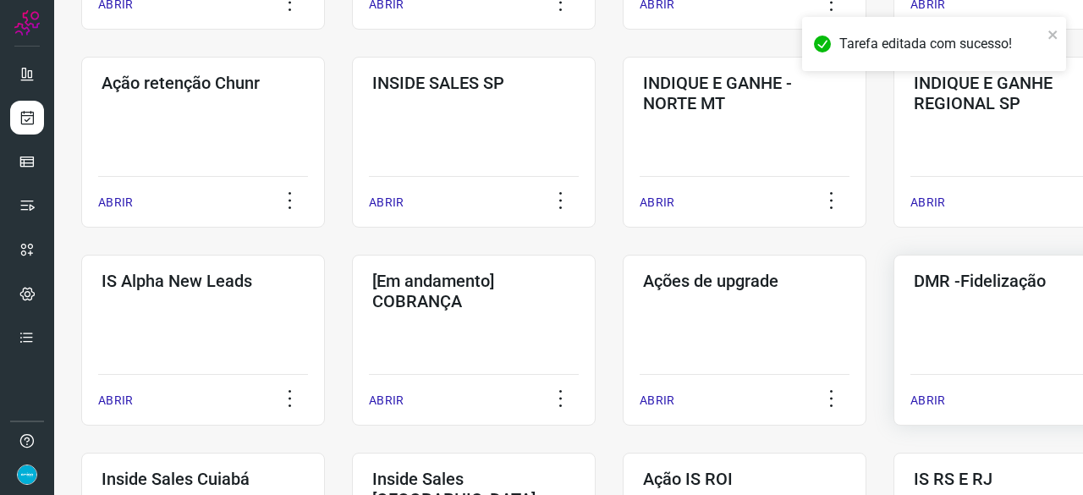
click at [928, 395] on p "ABRIR" at bounding box center [927, 401] width 35 height 18
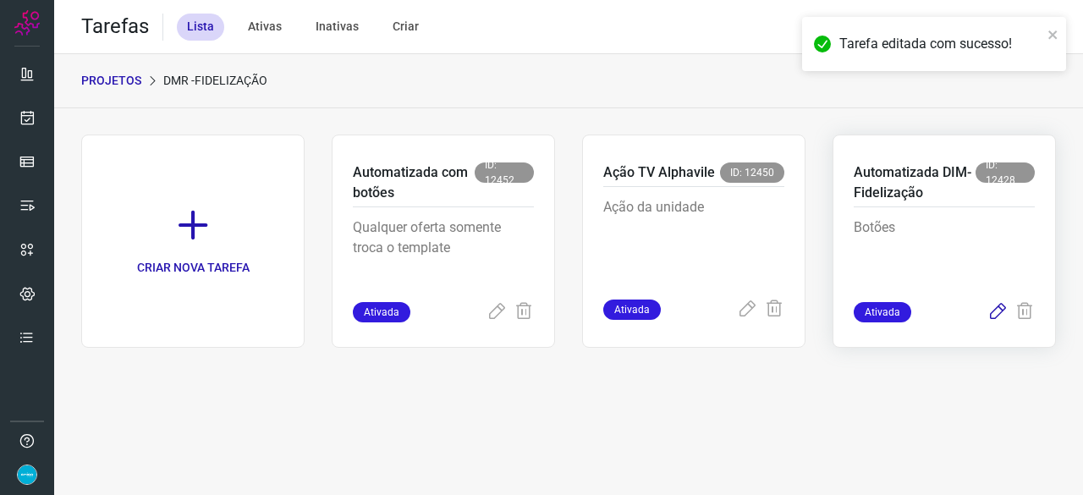
click at [995, 305] on icon at bounding box center [997, 312] width 20 height 20
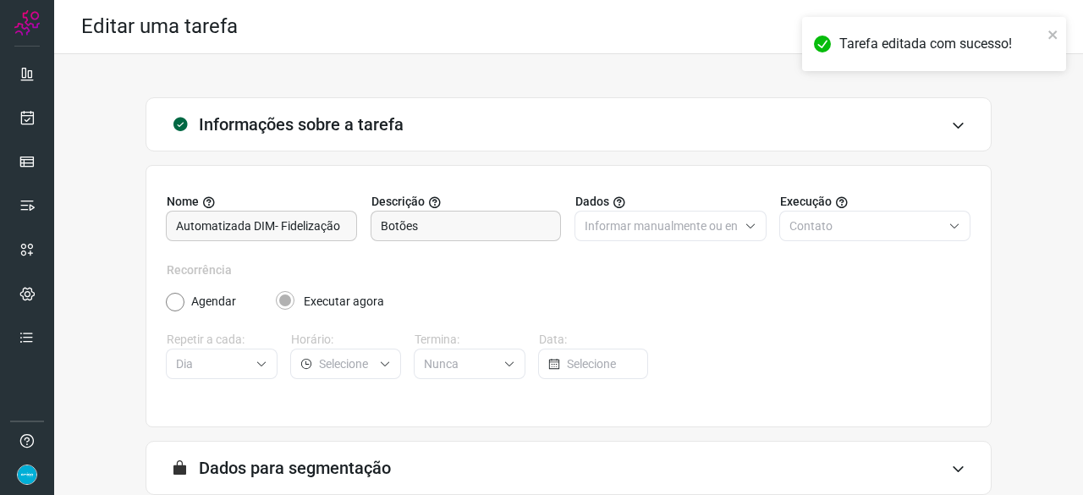
scroll to position [165, 0]
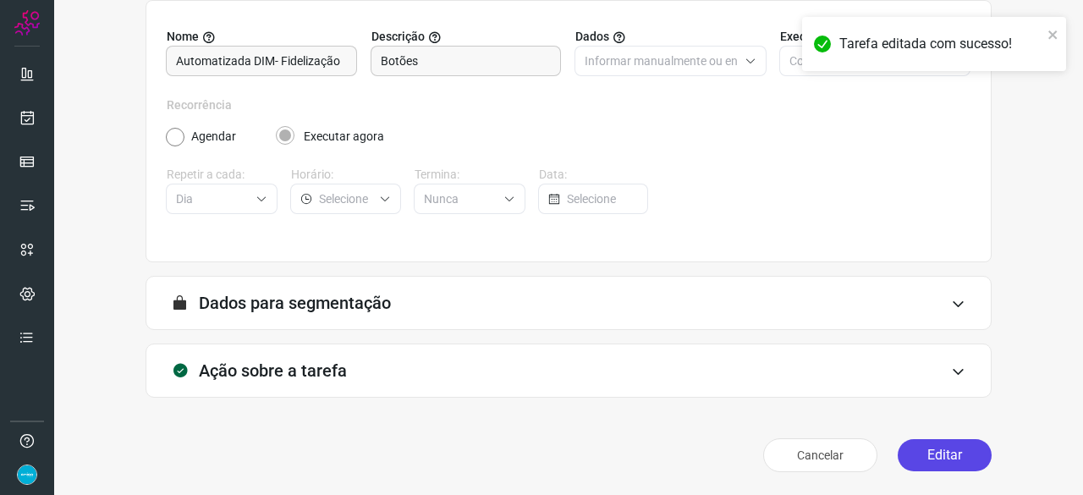
click at [935, 453] on button "Editar" at bounding box center [944, 455] width 94 height 32
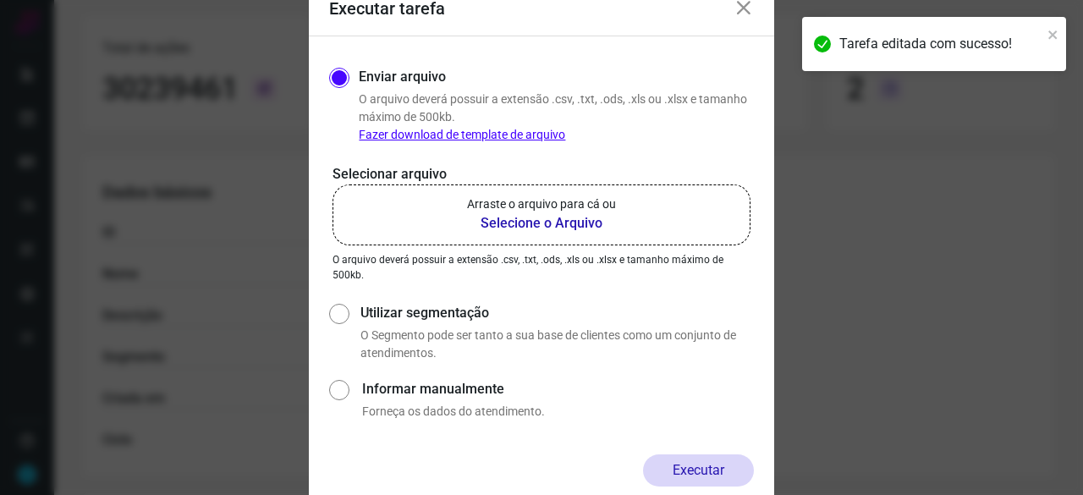
click at [519, 223] on b "Selecione o Arquivo" at bounding box center [541, 223] width 149 height 20
click at [0, 0] on input "Arraste o arquivo para cá ou Selecione o Arquivo" at bounding box center [0, 0] width 0 height 0
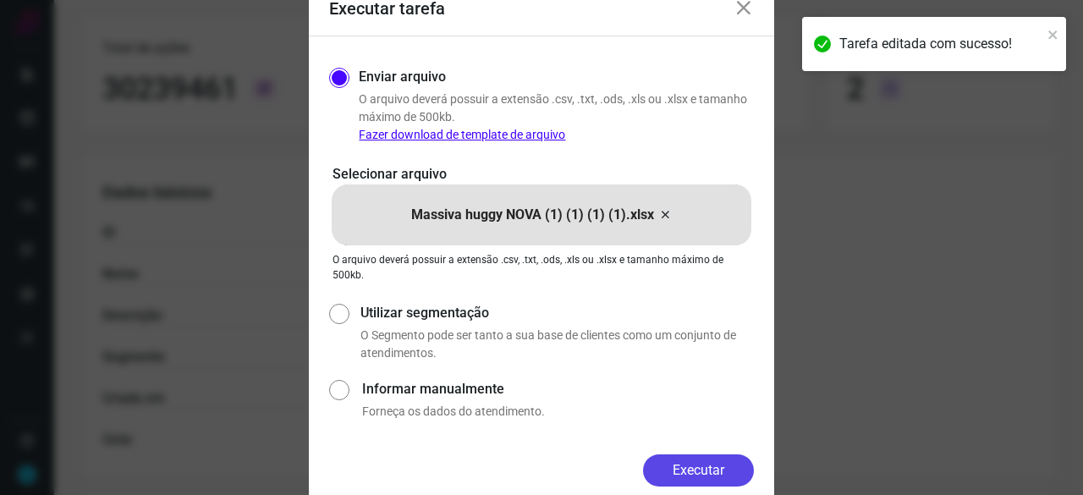
click at [707, 463] on button "Executar" at bounding box center [698, 470] width 111 height 32
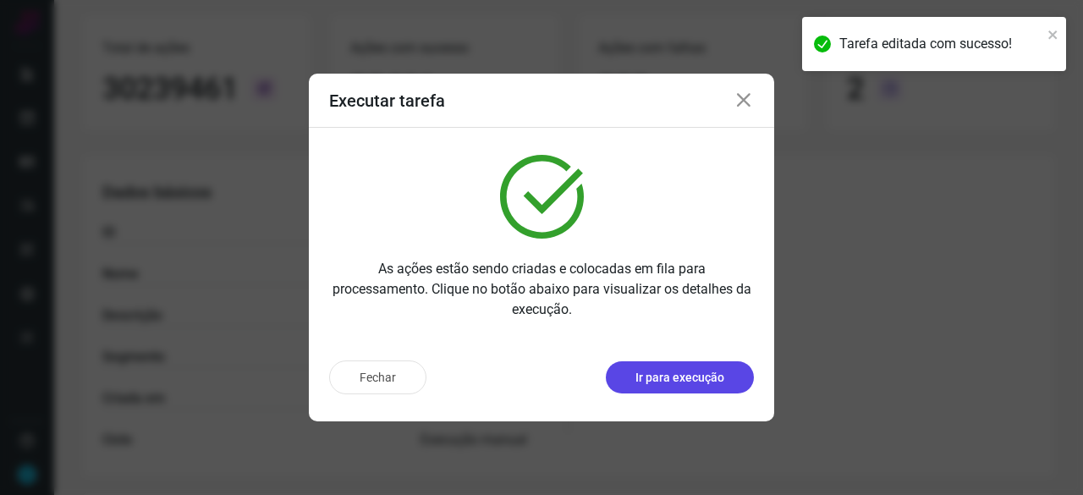
click at [686, 376] on p "Ir para execução" at bounding box center [679, 378] width 89 height 18
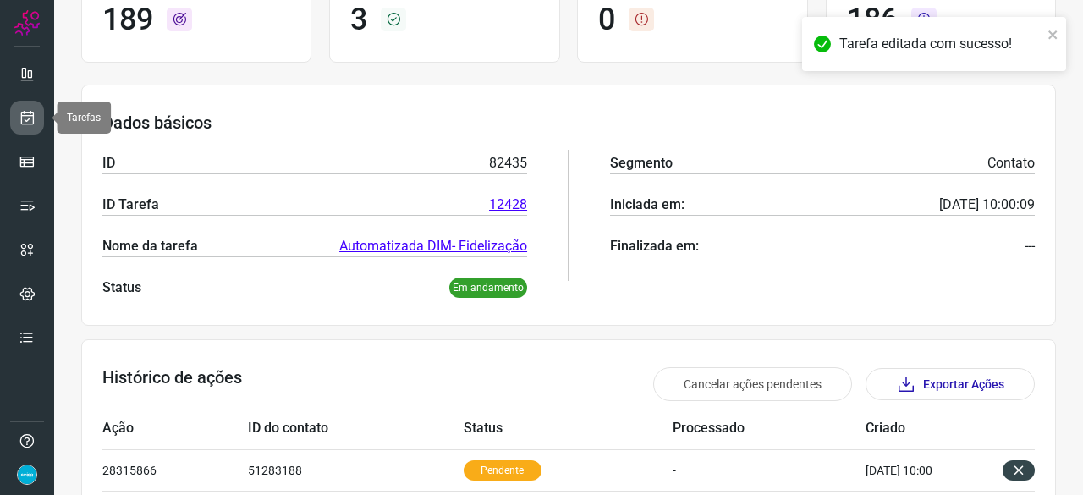
click at [22, 118] on icon at bounding box center [28, 117] width 18 height 17
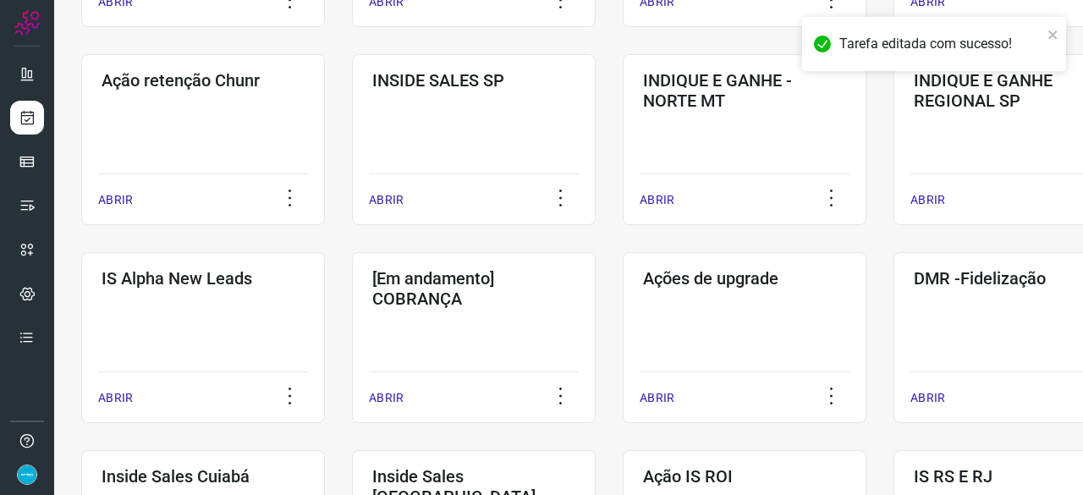
scroll to position [460, 0]
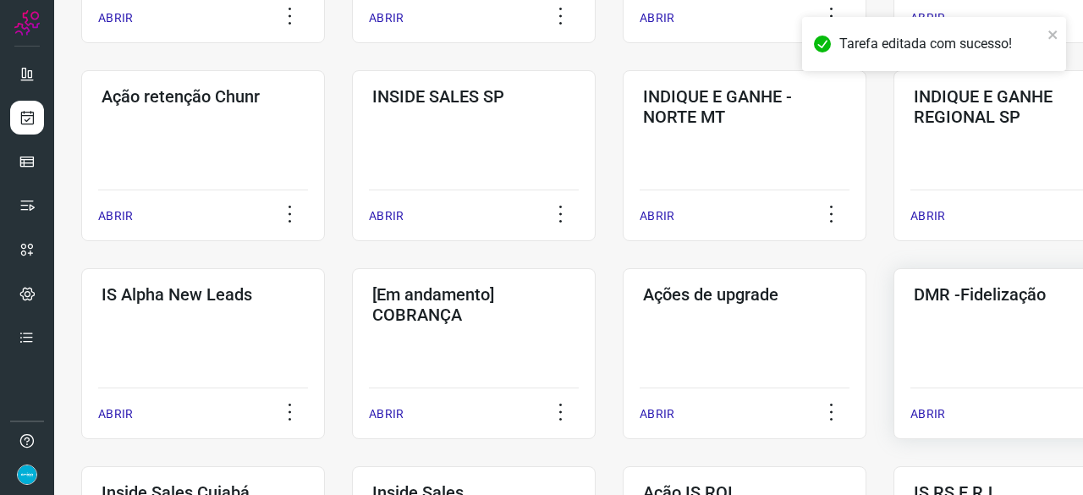
click at [937, 414] on p "ABRIR" at bounding box center [927, 414] width 35 height 18
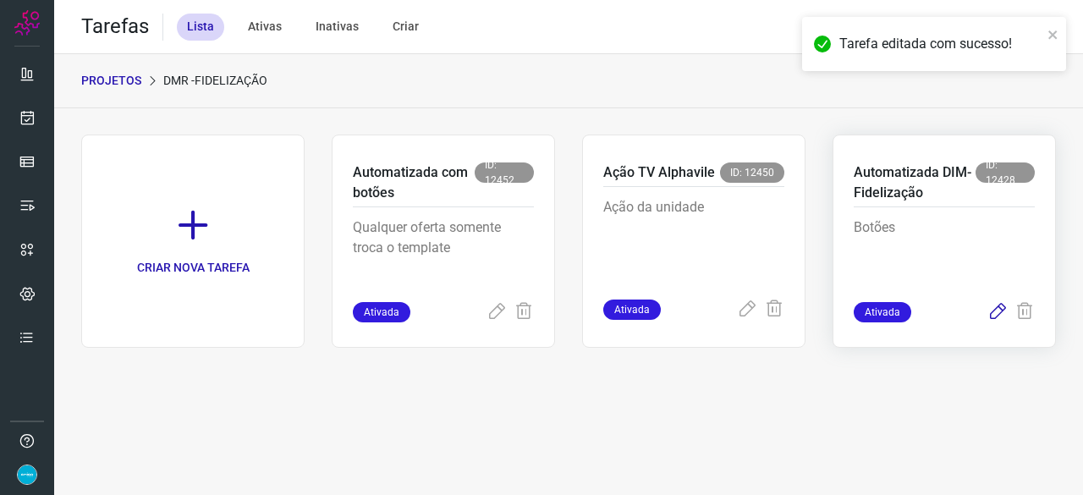
click at [999, 310] on icon at bounding box center [997, 312] width 20 height 20
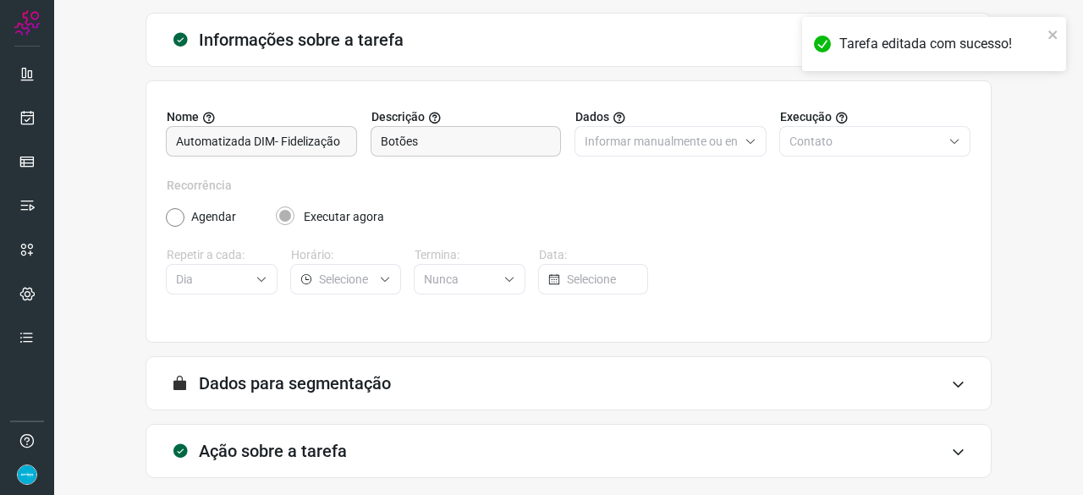
scroll to position [165, 0]
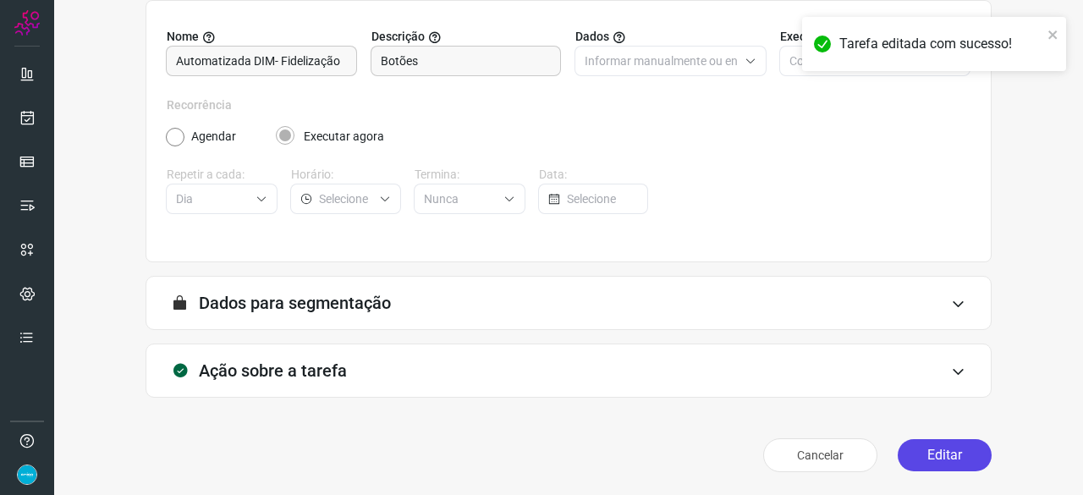
click at [934, 448] on button "Editar" at bounding box center [944, 455] width 94 height 32
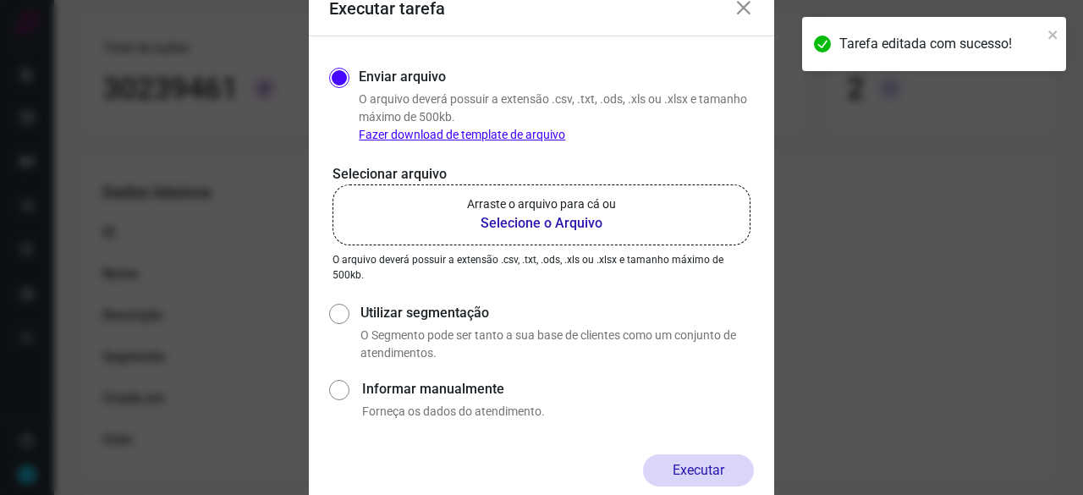
click at [529, 222] on b "Selecione o Arquivo" at bounding box center [541, 223] width 149 height 20
click at [0, 0] on input "Arraste o arquivo para cá ou Selecione o Arquivo" at bounding box center [0, 0] width 0 height 0
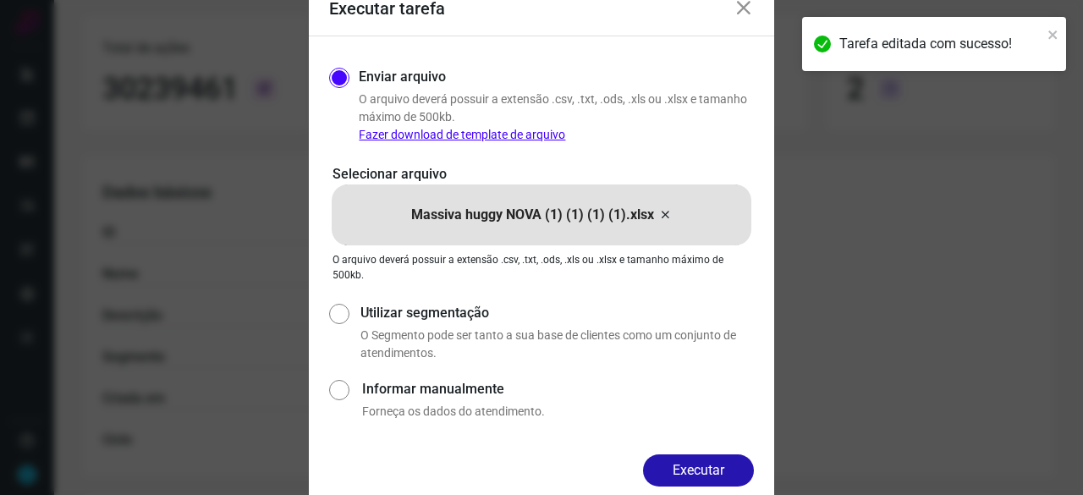
click at [719, 468] on button "Executar" at bounding box center [698, 470] width 111 height 32
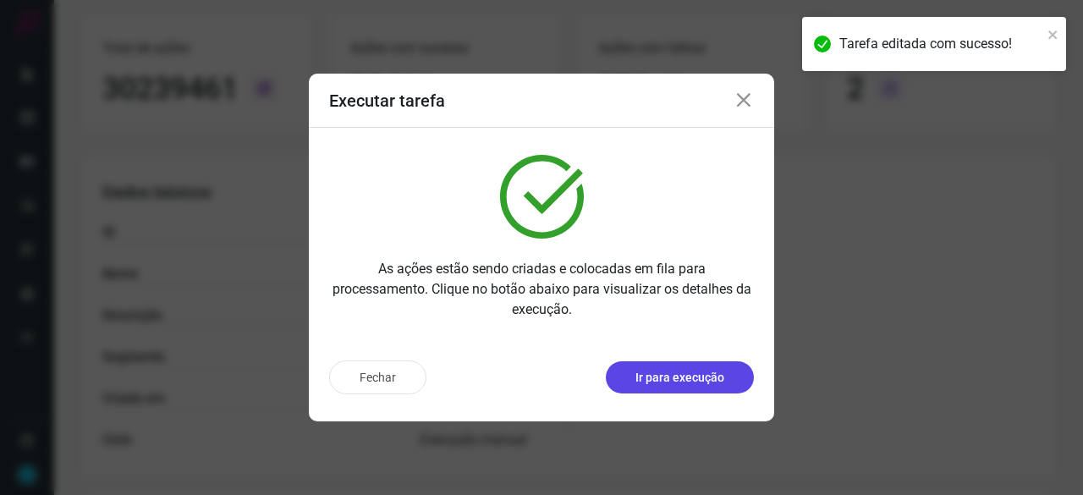
click at [691, 370] on p "Ir para execução" at bounding box center [679, 378] width 89 height 18
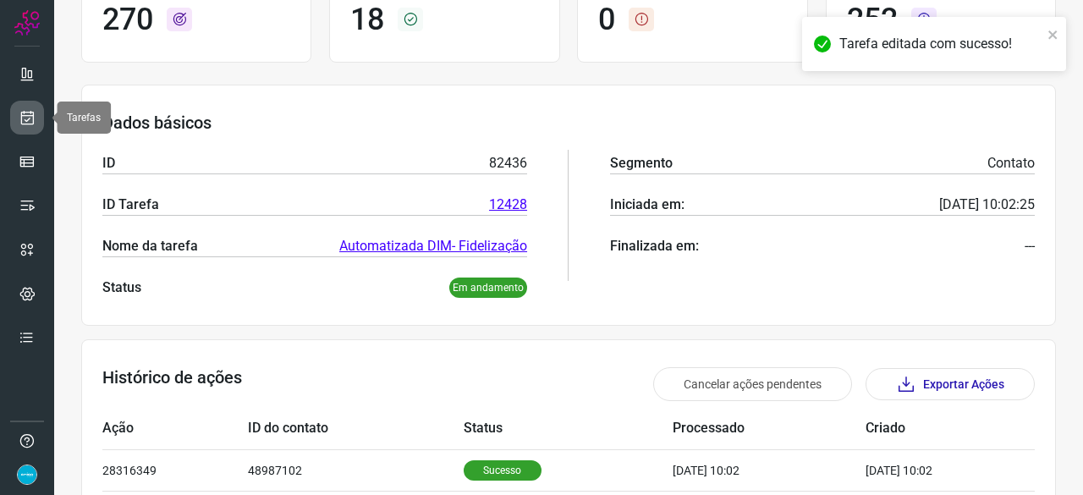
click at [30, 106] on link at bounding box center [27, 118] width 34 height 34
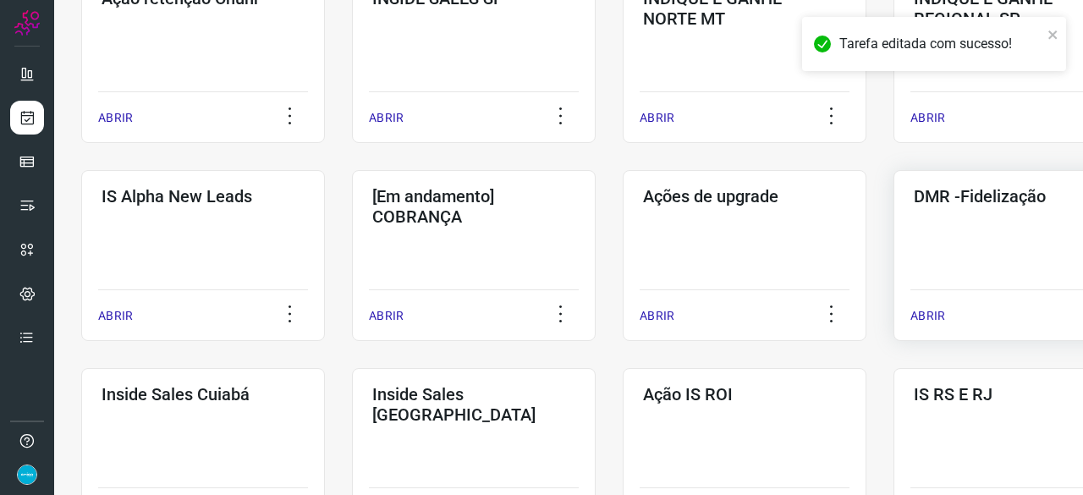
click at [927, 314] on p "ABRIR" at bounding box center [927, 316] width 35 height 18
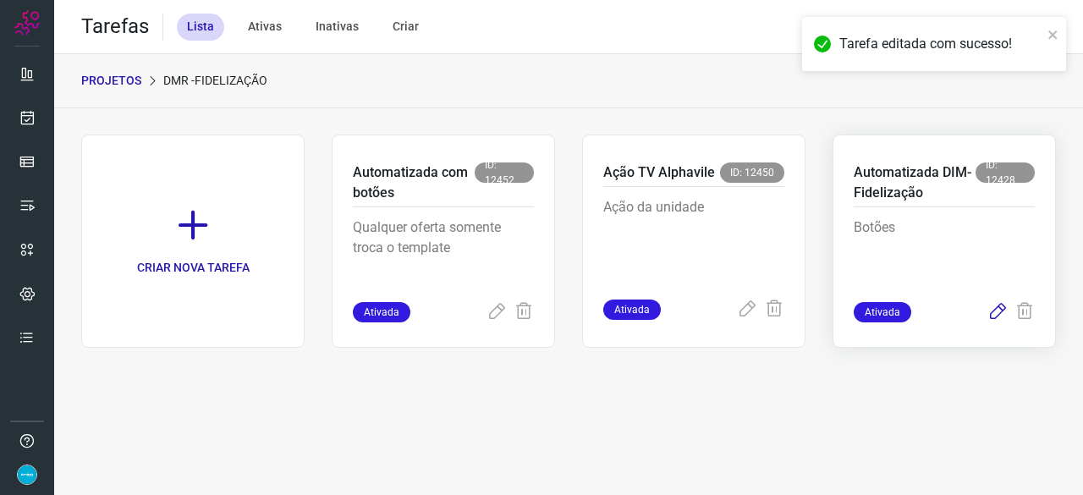
click at [1000, 311] on icon at bounding box center [997, 312] width 20 height 20
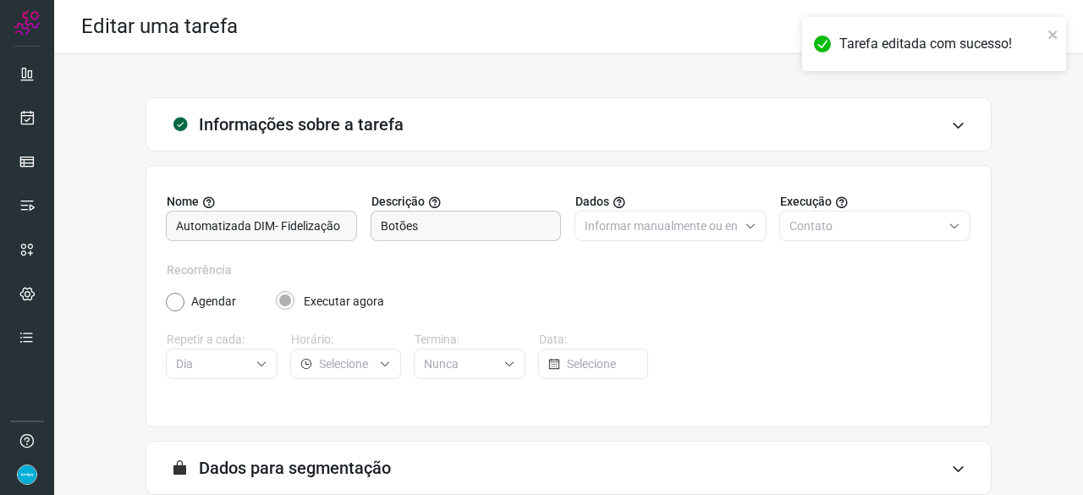
scroll to position [165, 0]
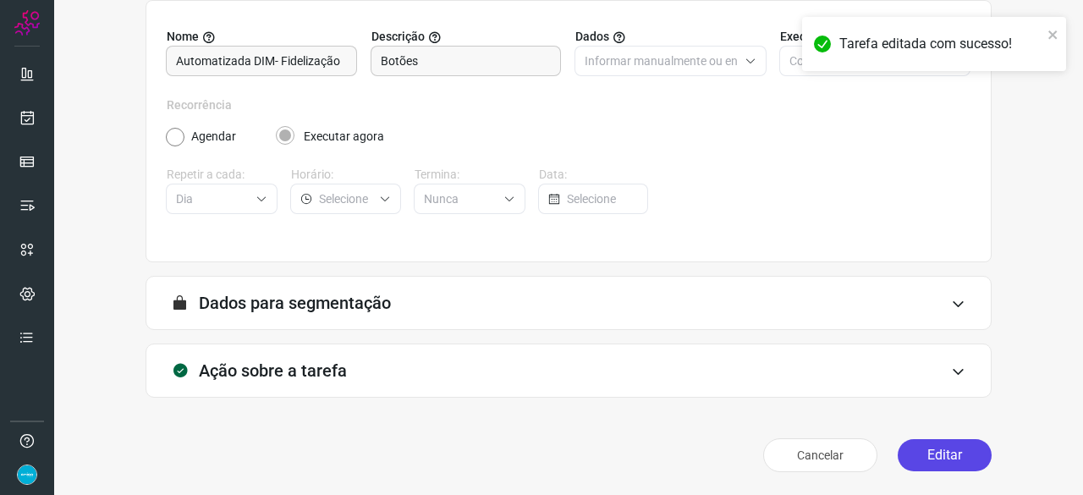
click at [936, 453] on button "Editar" at bounding box center [944, 455] width 94 height 32
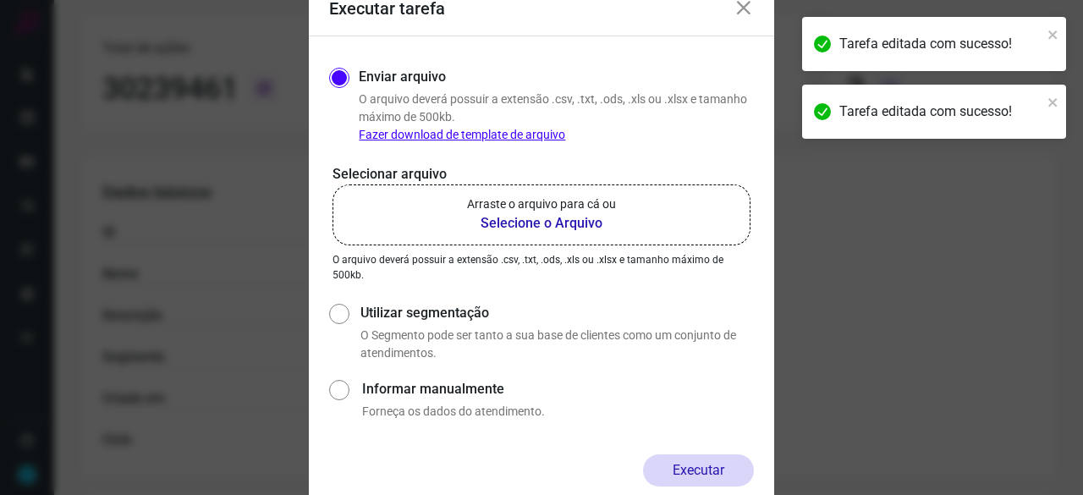
click at [540, 222] on b "Selecione o Arquivo" at bounding box center [541, 223] width 149 height 20
click at [0, 0] on input "Arraste o arquivo para cá ou Selecione o Arquivo" at bounding box center [0, 0] width 0 height 0
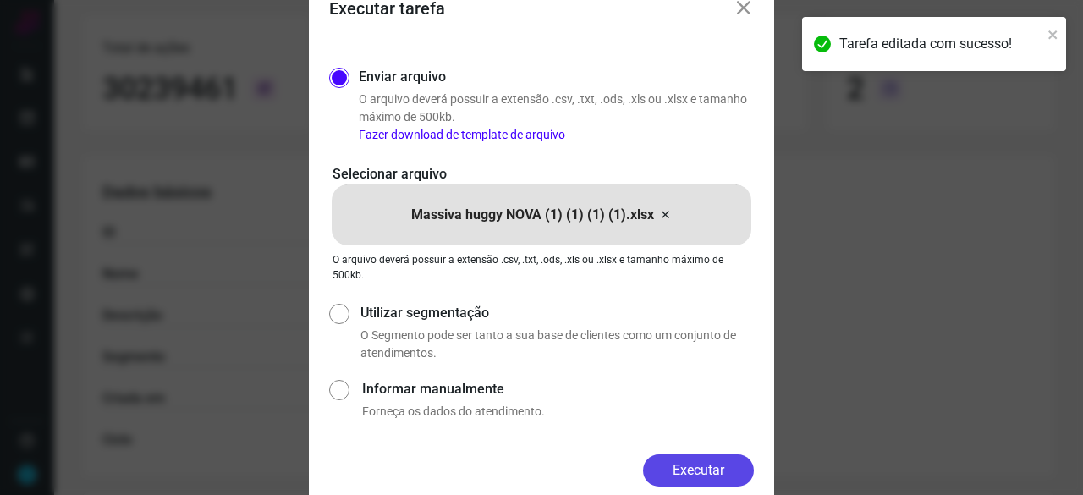
click at [735, 468] on button "Executar" at bounding box center [698, 470] width 111 height 32
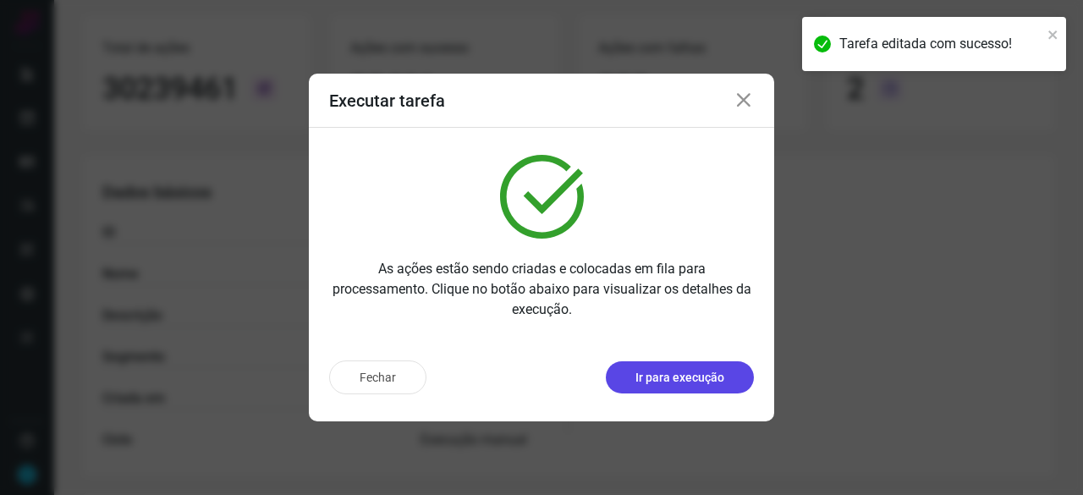
click at [712, 371] on p "Ir para execução" at bounding box center [679, 378] width 89 height 18
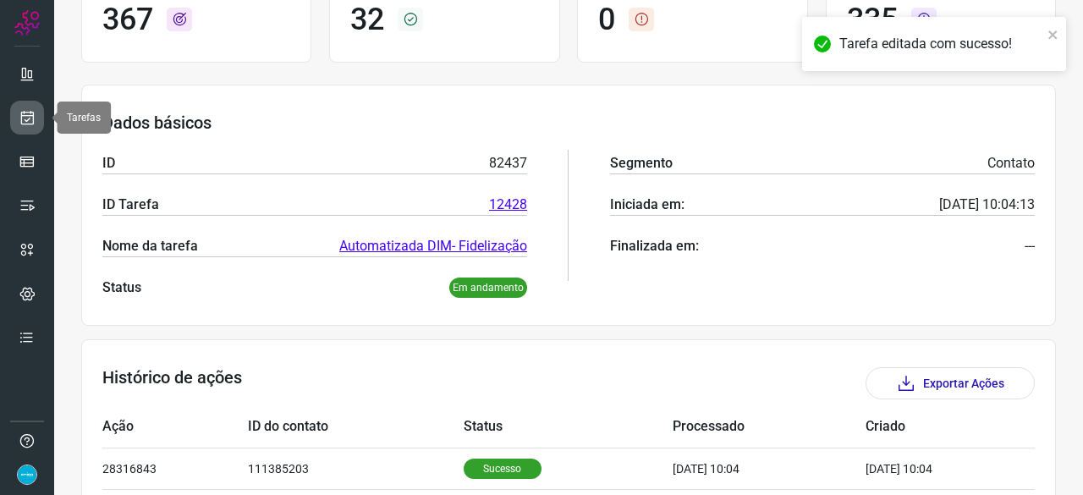
click at [36, 116] on link at bounding box center [27, 118] width 34 height 34
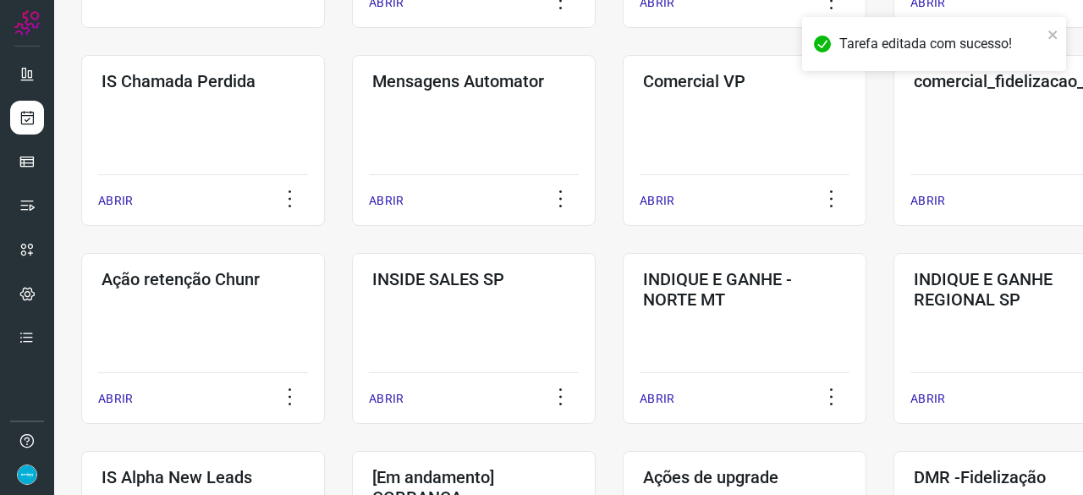
scroll to position [305, 0]
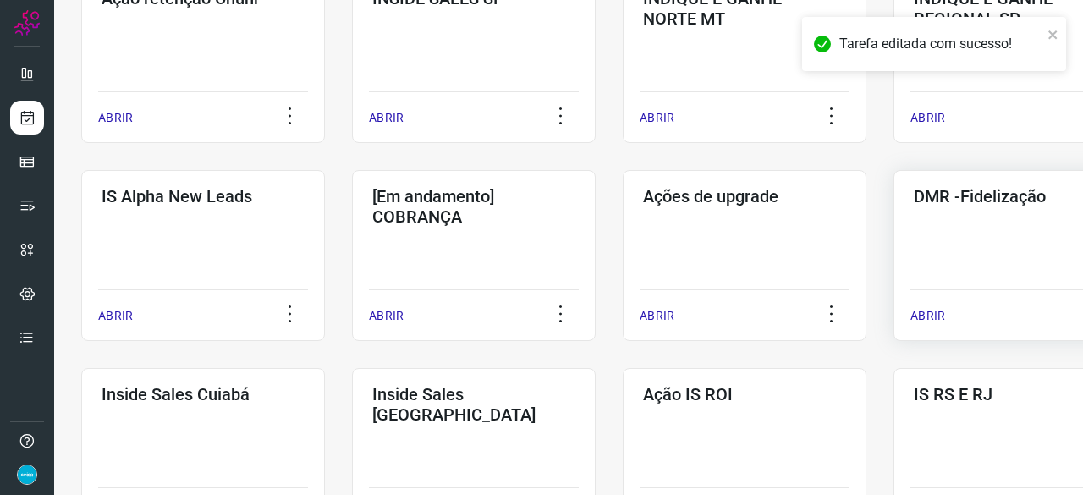
click at [930, 317] on p "ABRIR" at bounding box center [927, 316] width 35 height 18
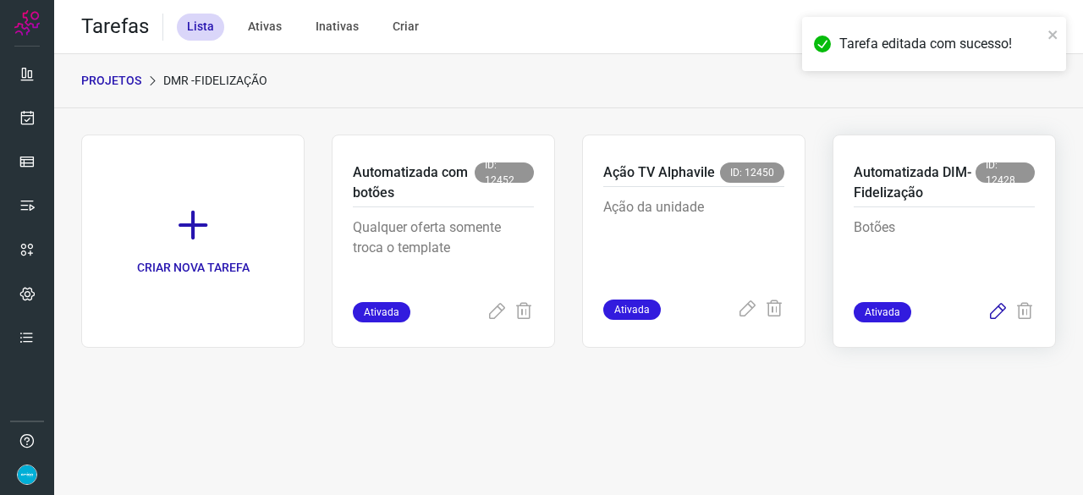
click at [996, 312] on icon at bounding box center [997, 312] width 20 height 20
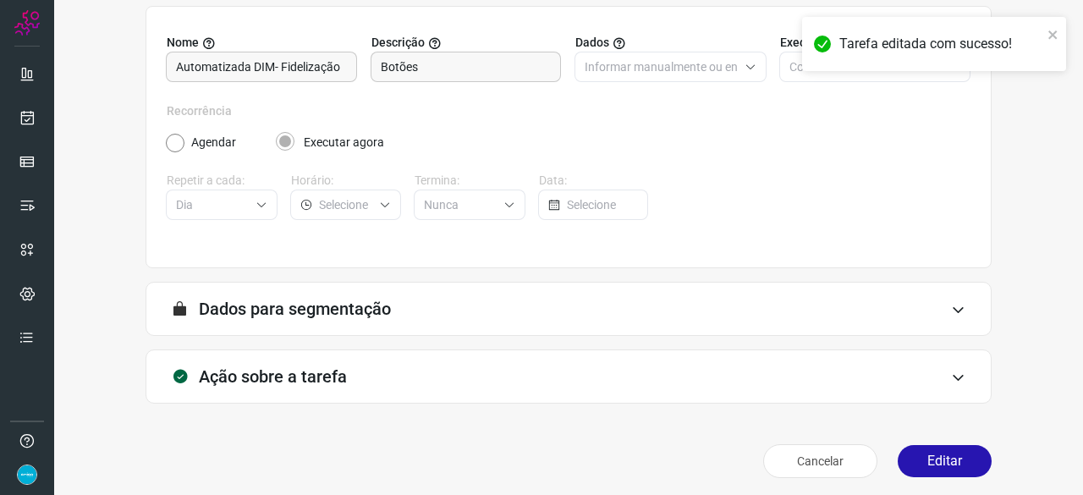
scroll to position [165, 0]
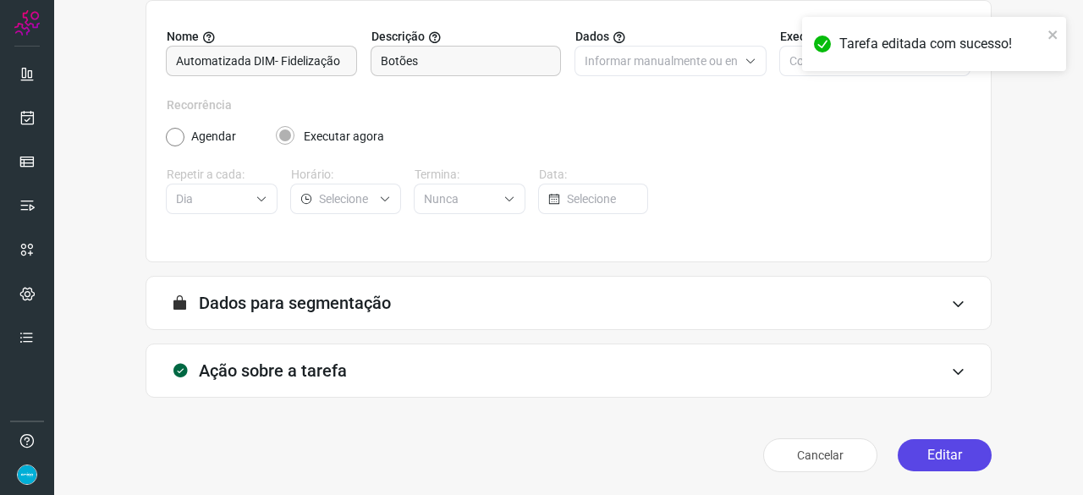
click at [920, 461] on button "Editar" at bounding box center [944, 455] width 94 height 32
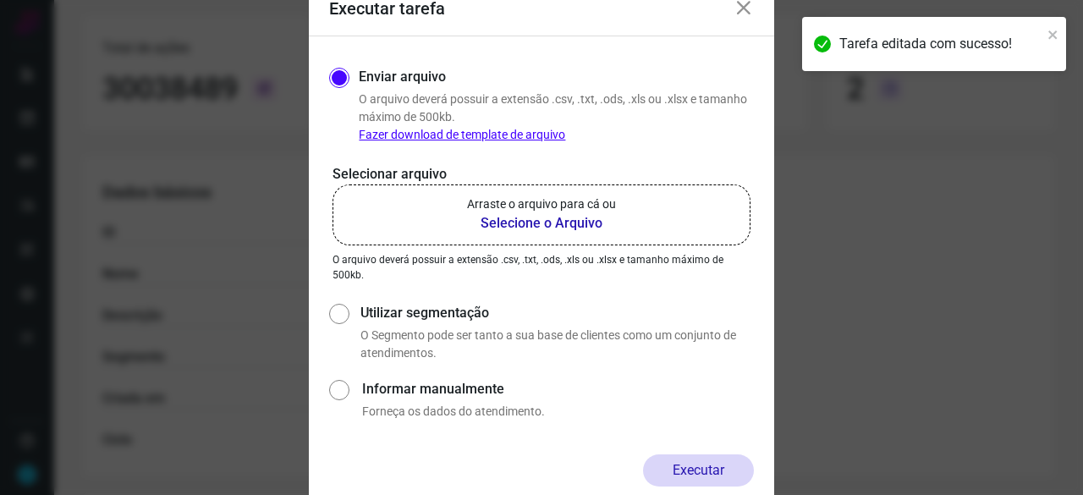
click at [521, 220] on b "Selecione o Arquivo" at bounding box center [541, 223] width 149 height 20
click at [0, 0] on input "Arraste o arquivo para cá ou Selecione o Arquivo" at bounding box center [0, 0] width 0 height 0
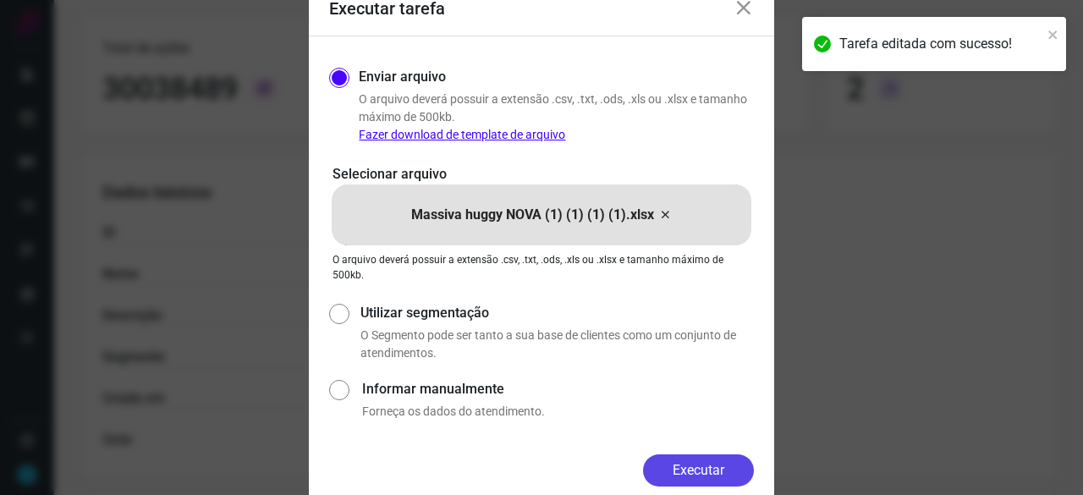
click at [734, 460] on button "Executar" at bounding box center [698, 470] width 111 height 32
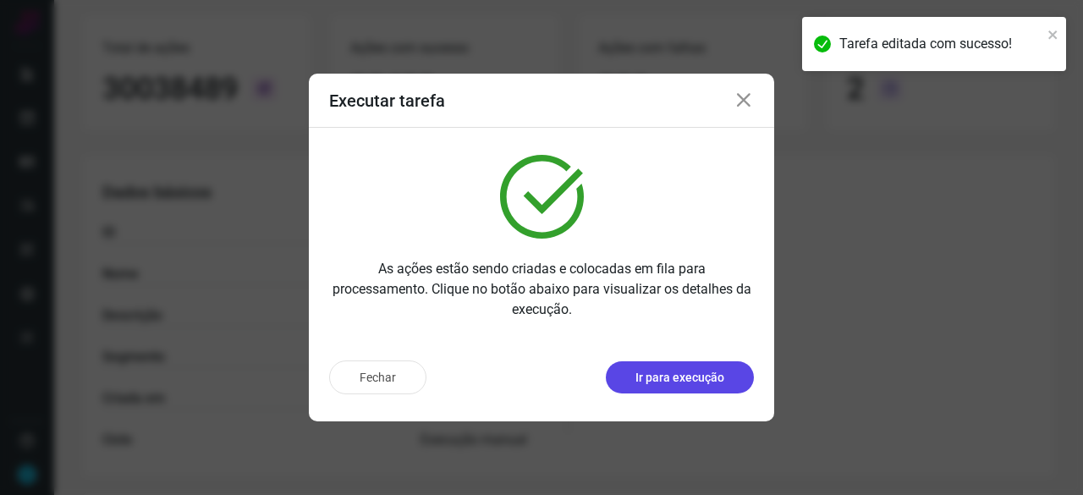
click at [698, 380] on p "Ir para execução" at bounding box center [679, 378] width 89 height 18
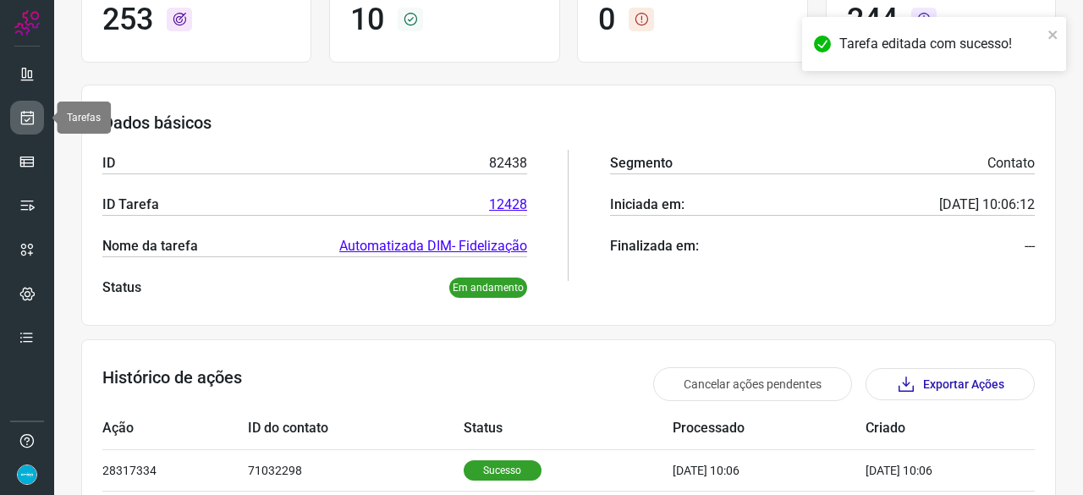
click at [33, 118] on icon at bounding box center [28, 117] width 18 height 17
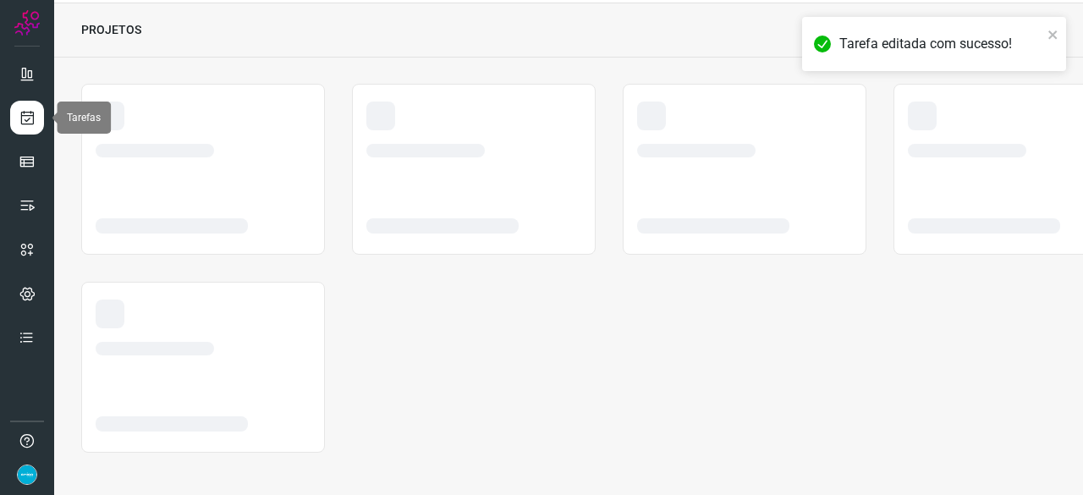
scroll to position [51, 0]
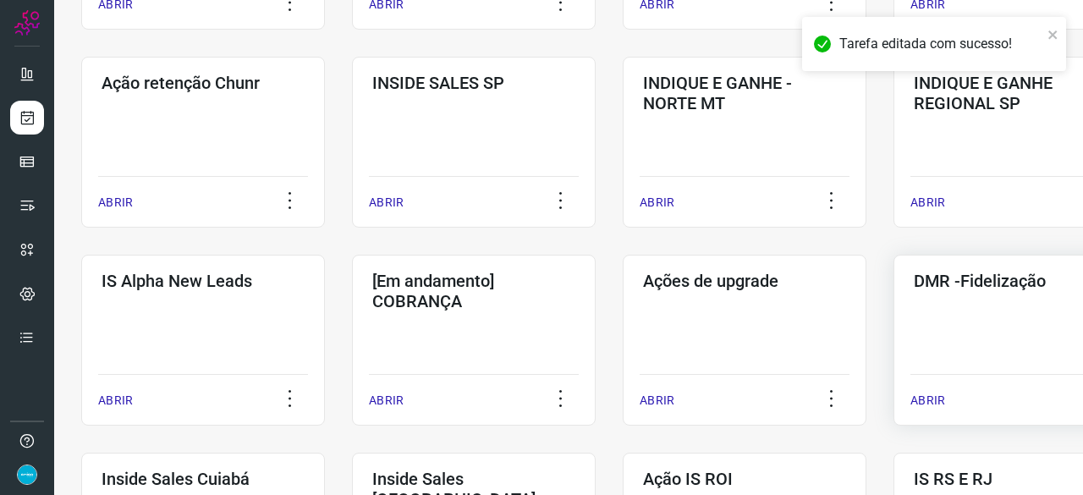
click at [928, 398] on p "ABRIR" at bounding box center [927, 401] width 35 height 18
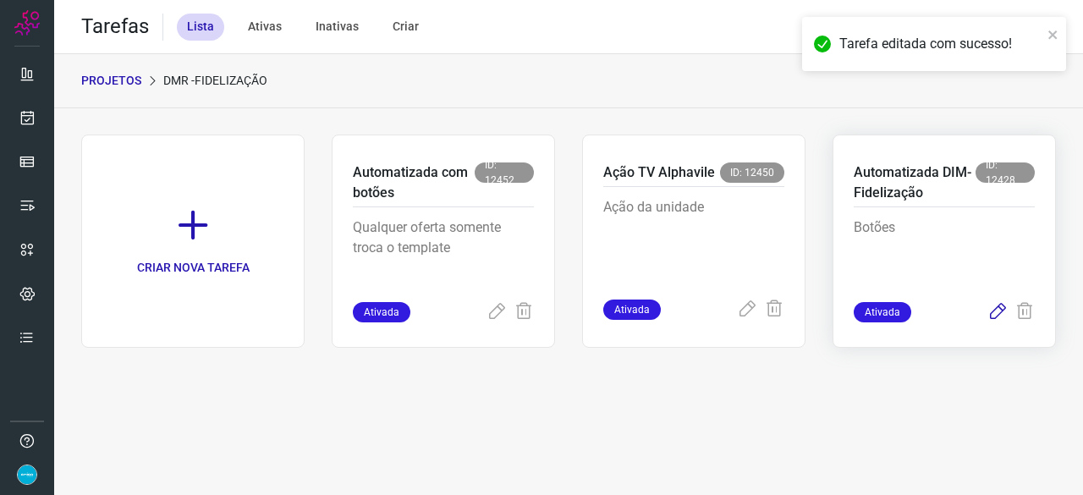
click at [996, 308] on icon at bounding box center [997, 312] width 20 height 20
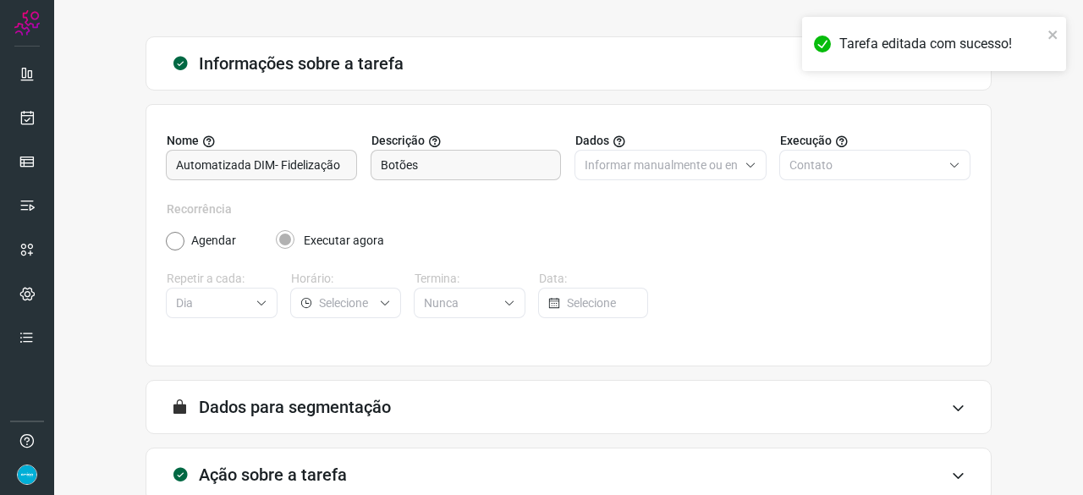
scroll to position [165, 0]
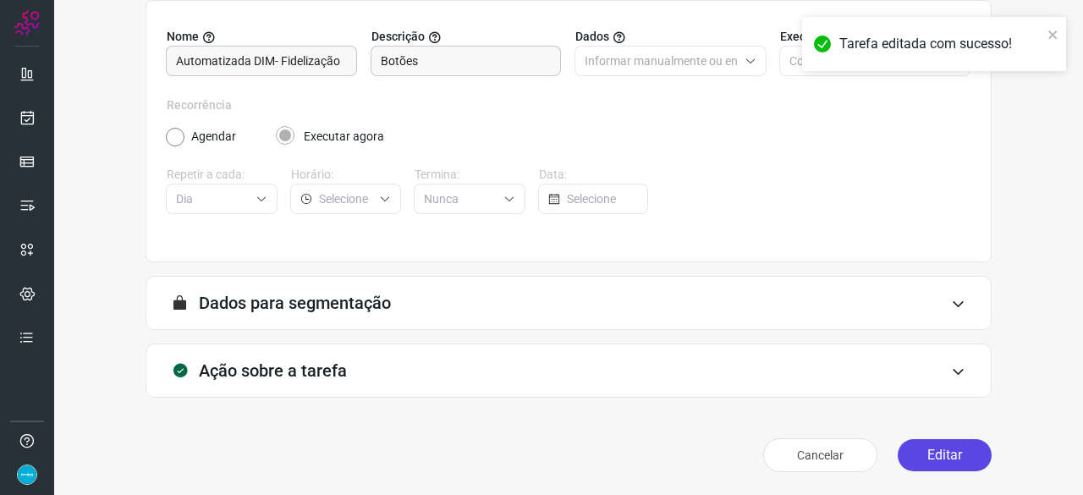
click at [952, 454] on button "Editar" at bounding box center [944, 455] width 94 height 32
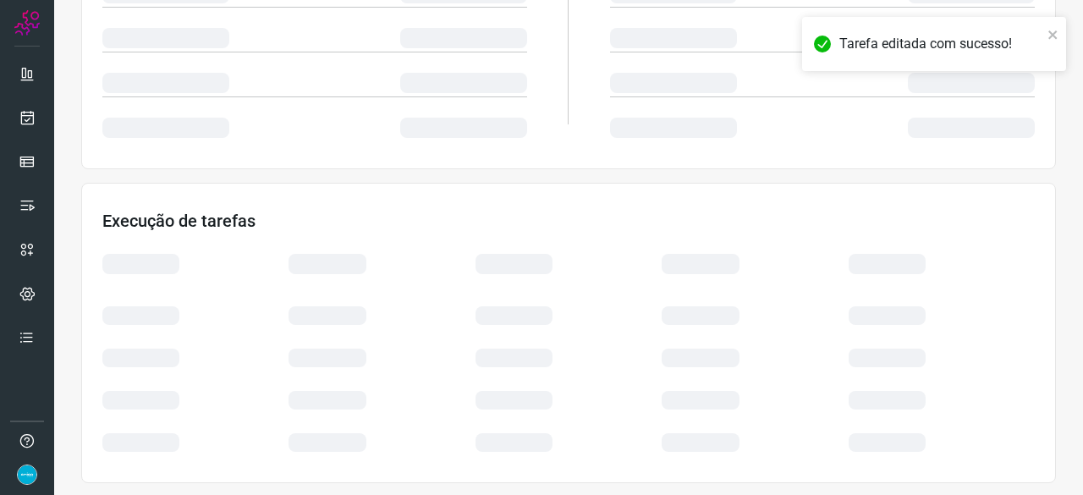
scroll to position [404, 0]
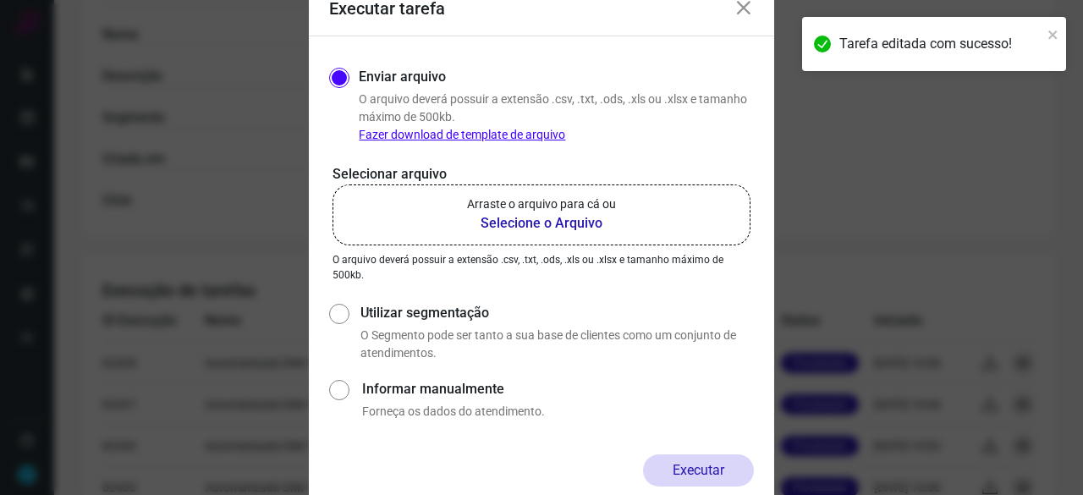
click at [534, 225] on b "Selecione o Arquivo" at bounding box center [541, 223] width 149 height 20
click at [0, 0] on input "Arraste o arquivo para cá ou Selecione o Arquivo" at bounding box center [0, 0] width 0 height 0
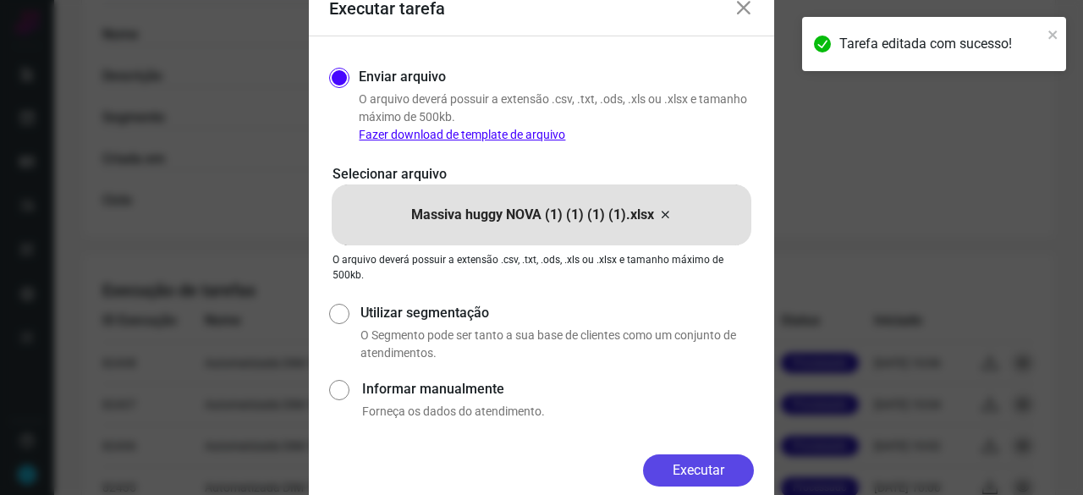
click at [690, 463] on button "Executar" at bounding box center [698, 470] width 111 height 32
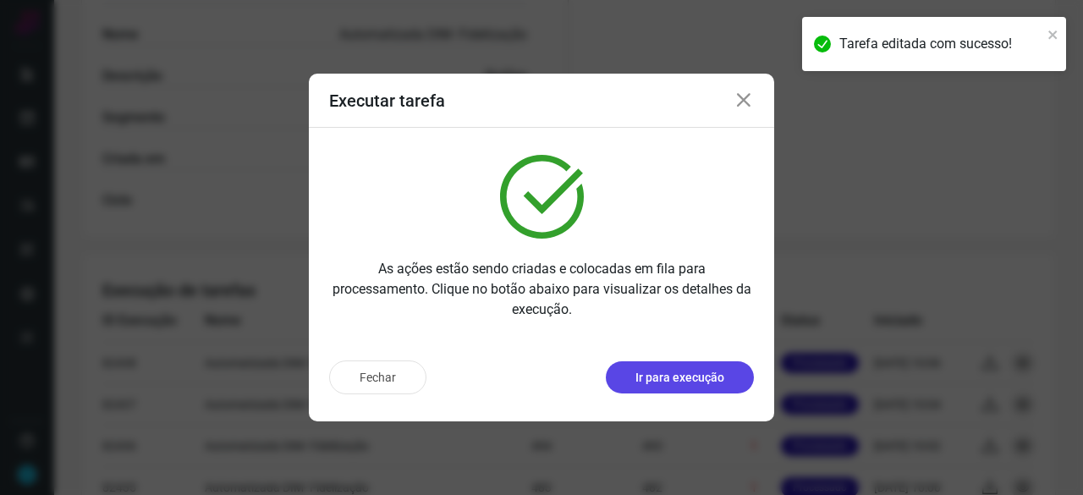
click at [661, 380] on p "Ir para execução" at bounding box center [679, 378] width 89 height 18
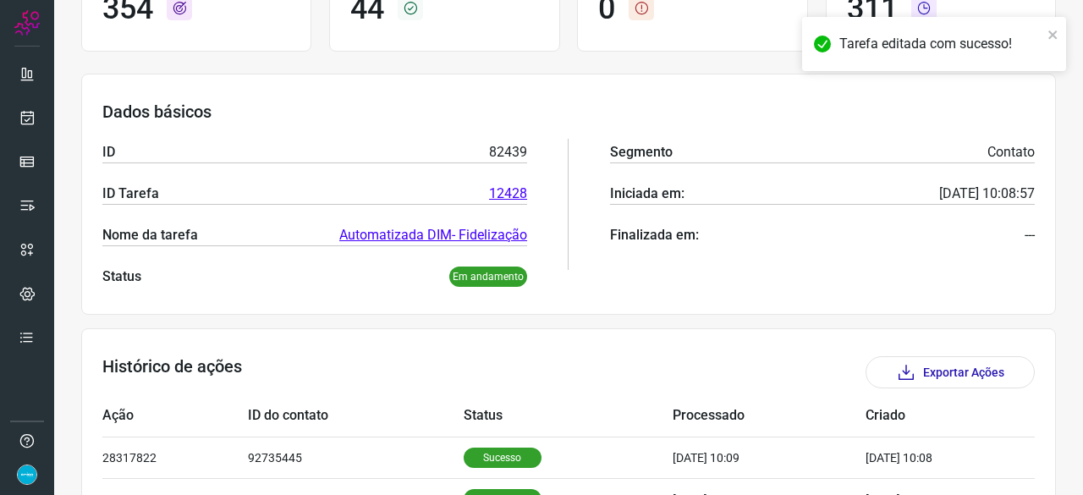
scroll to position [140, 0]
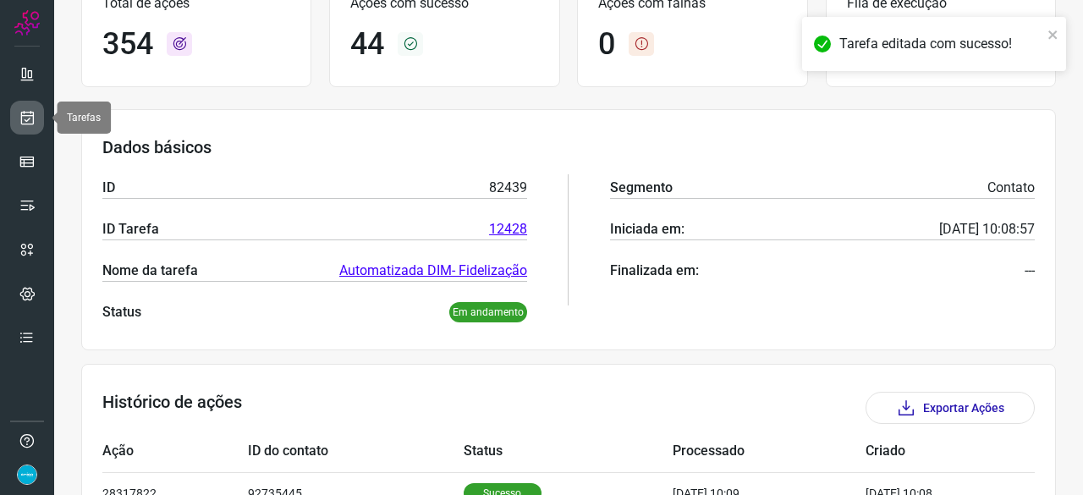
click at [29, 118] on icon at bounding box center [28, 117] width 18 height 17
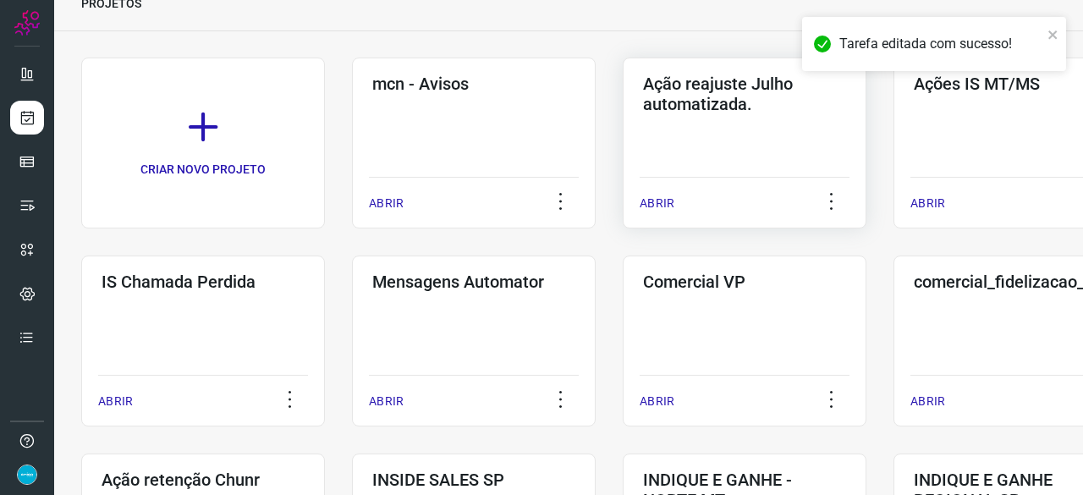
scroll to position [51, 0]
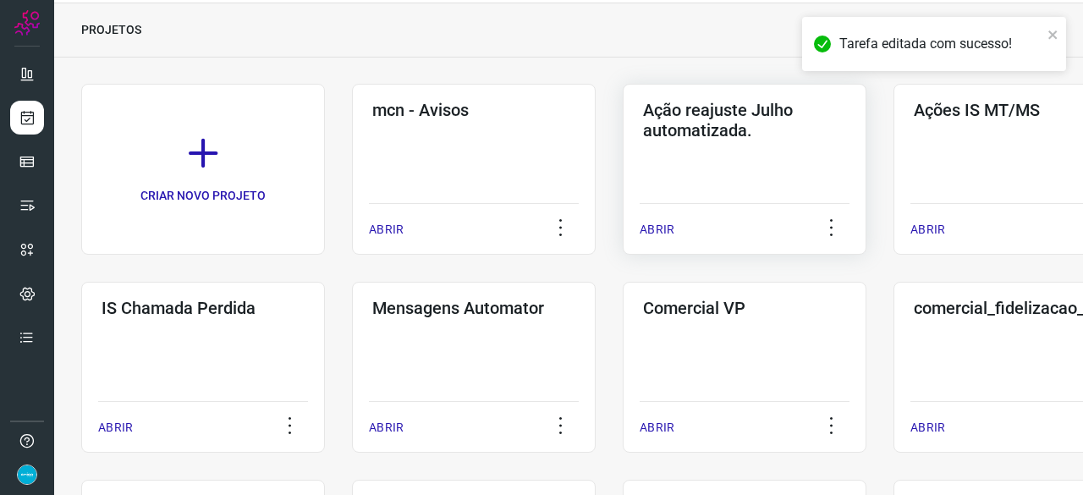
click at [661, 226] on p "ABRIR" at bounding box center [656, 230] width 35 height 18
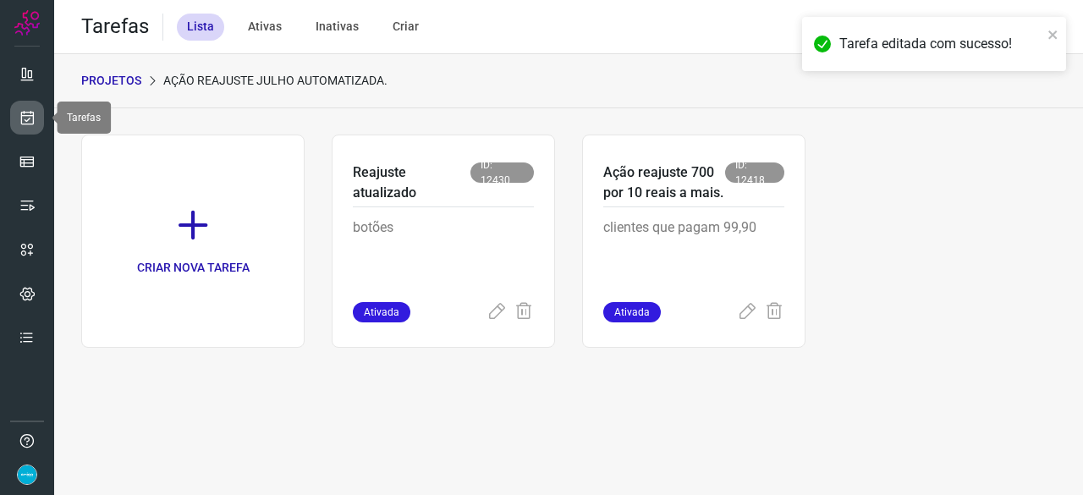
click at [33, 112] on icon at bounding box center [28, 117] width 18 height 17
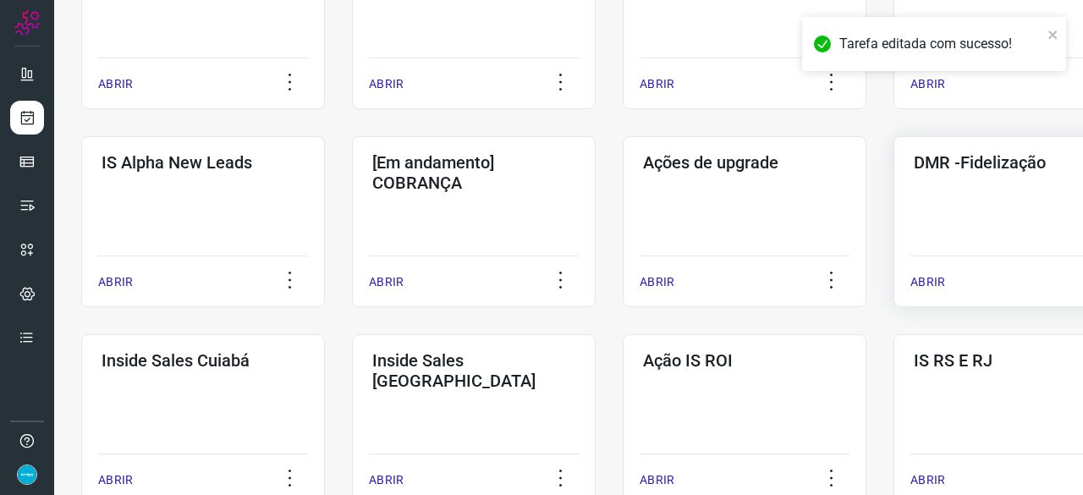
click at [937, 277] on p "ABRIR" at bounding box center [927, 282] width 35 height 18
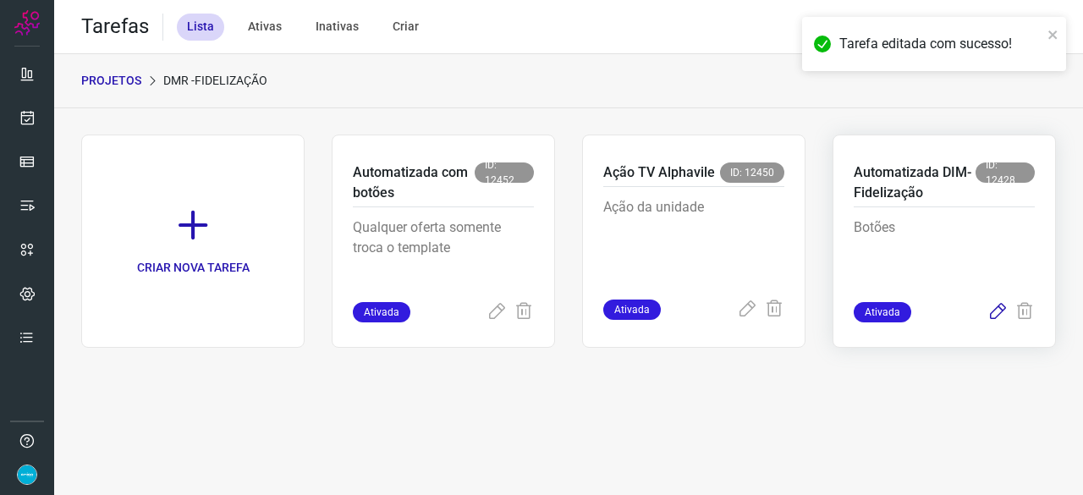
click at [995, 306] on icon at bounding box center [997, 312] width 20 height 20
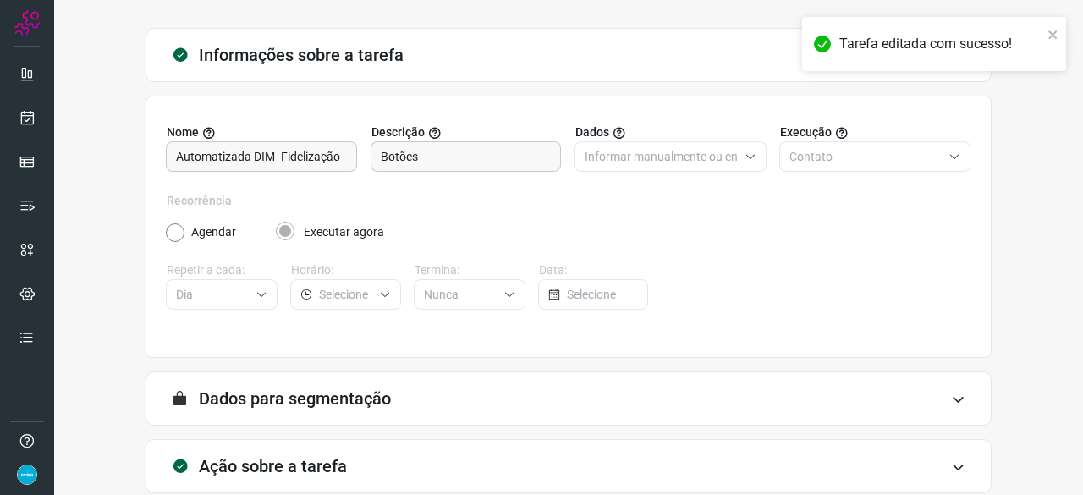
scroll to position [165, 0]
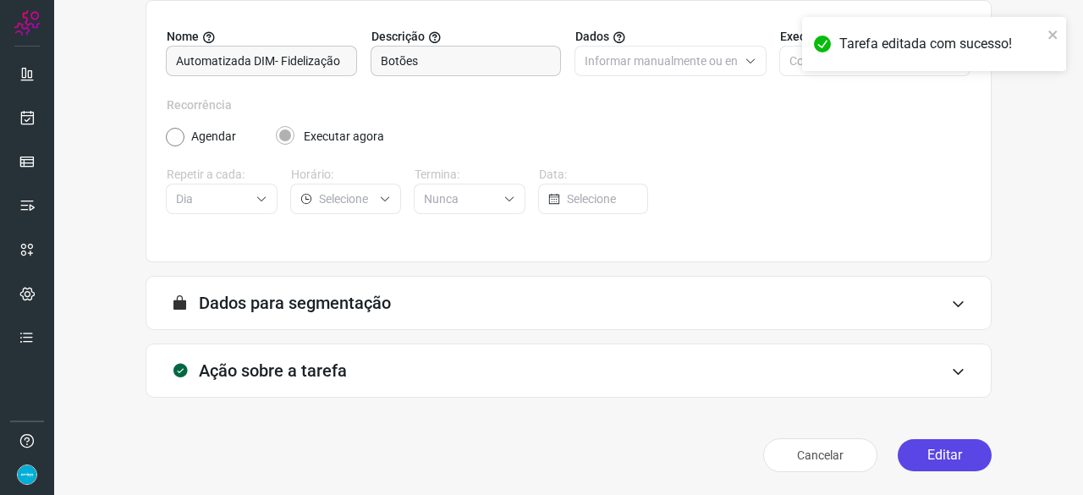
click at [937, 454] on button "Editar" at bounding box center [944, 455] width 94 height 32
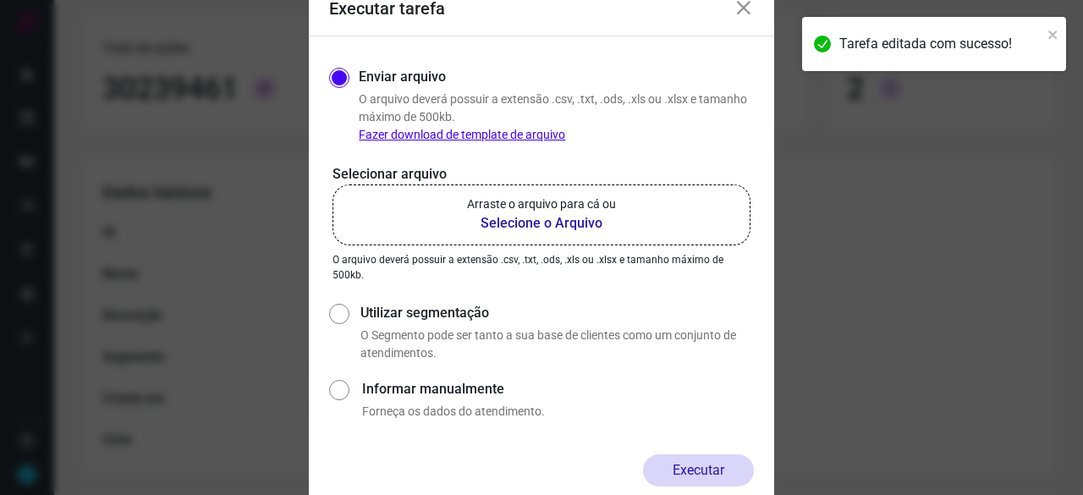
click at [516, 225] on b "Selecione o Arquivo" at bounding box center [541, 223] width 149 height 20
click at [0, 0] on input "Arraste o arquivo para cá ou Selecione o Arquivo" at bounding box center [0, 0] width 0 height 0
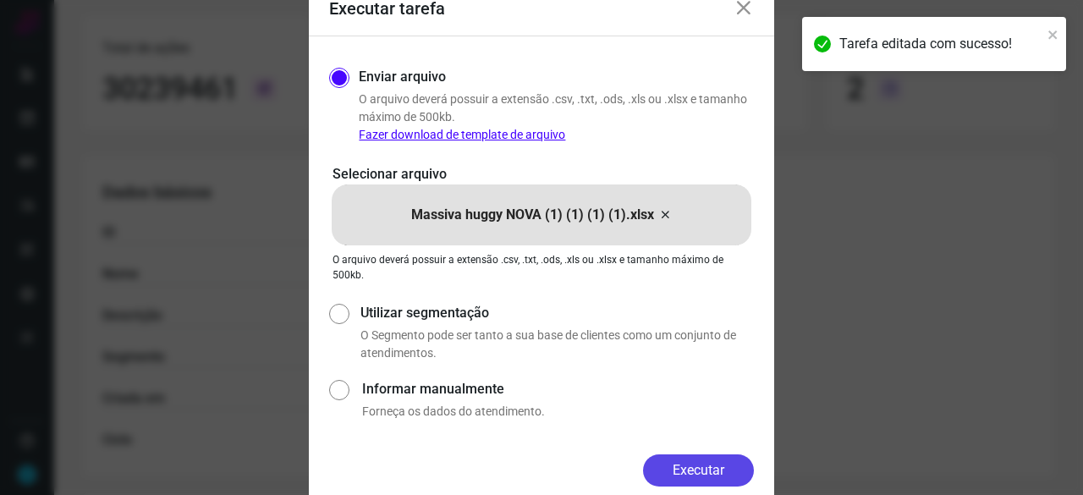
click at [727, 466] on button "Executar" at bounding box center [698, 470] width 111 height 32
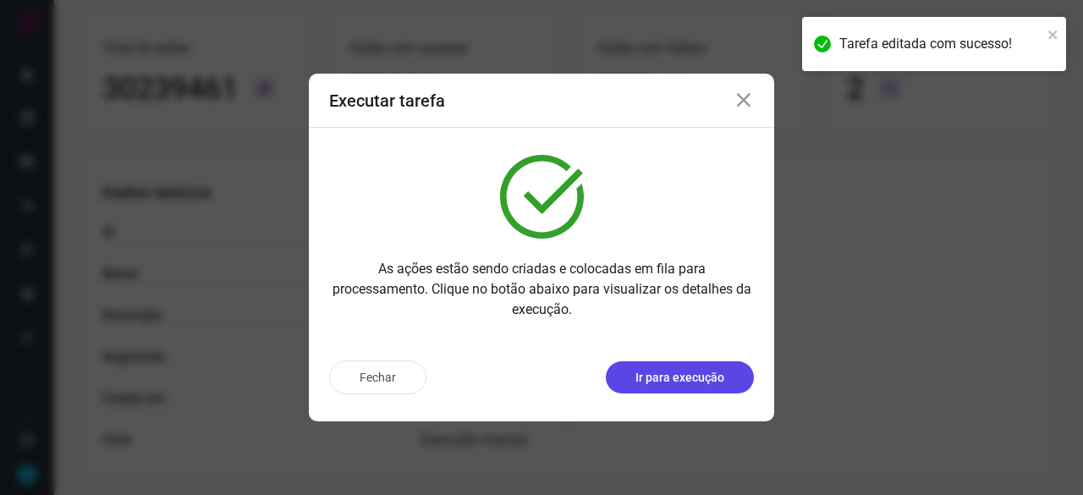
click at [700, 378] on p "Ir para execução" at bounding box center [679, 378] width 89 height 18
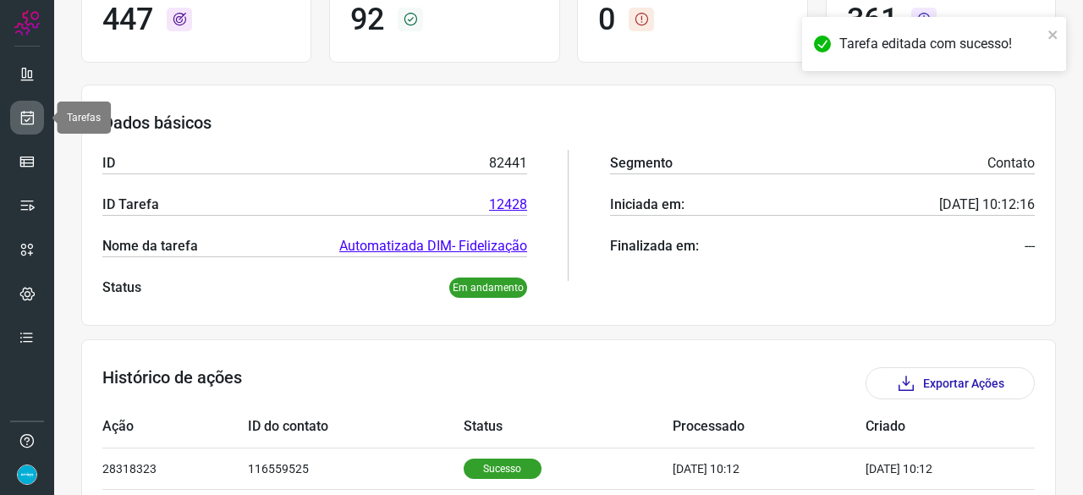
click at [34, 118] on icon at bounding box center [28, 117] width 18 height 17
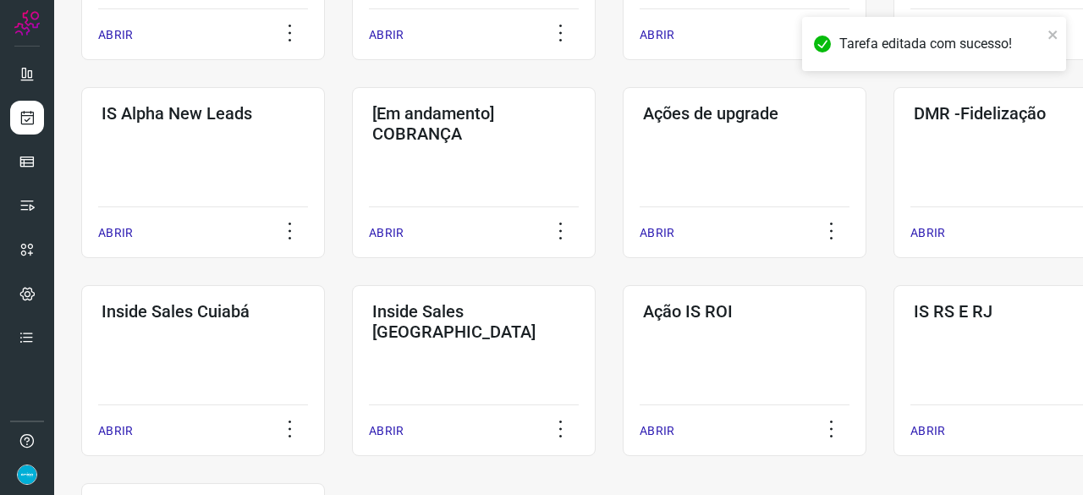
scroll to position [643, 0]
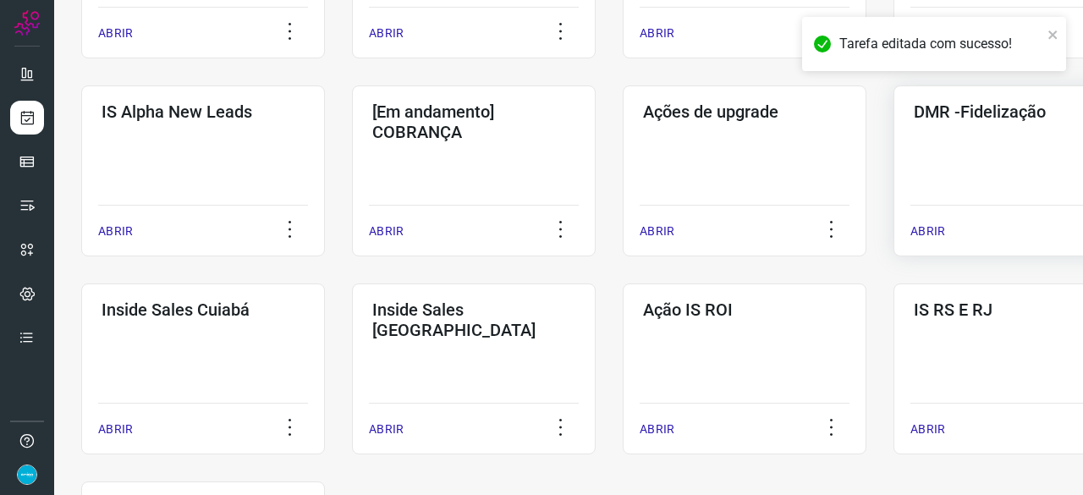
click at [936, 230] on p "ABRIR" at bounding box center [927, 231] width 35 height 18
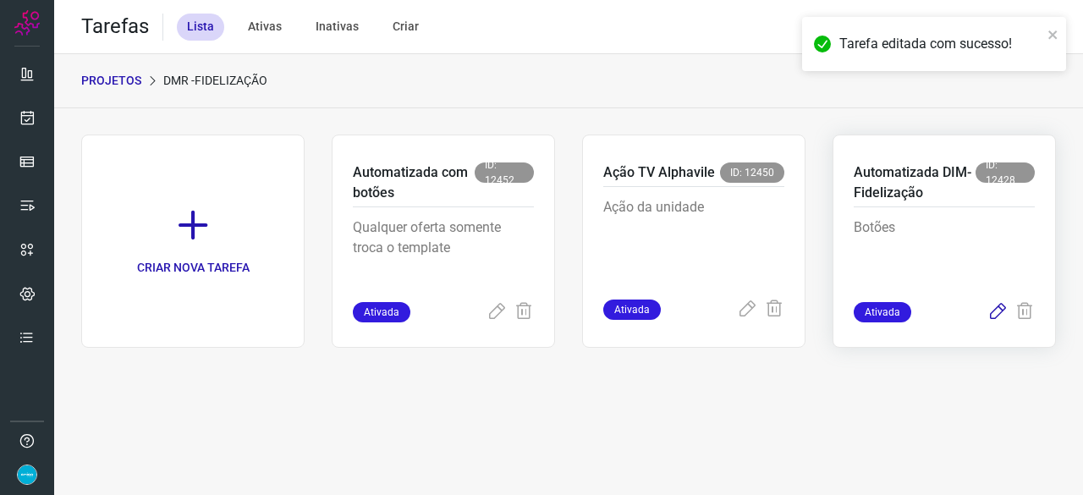
click at [996, 310] on icon at bounding box center [997, 312] width 20 height 20
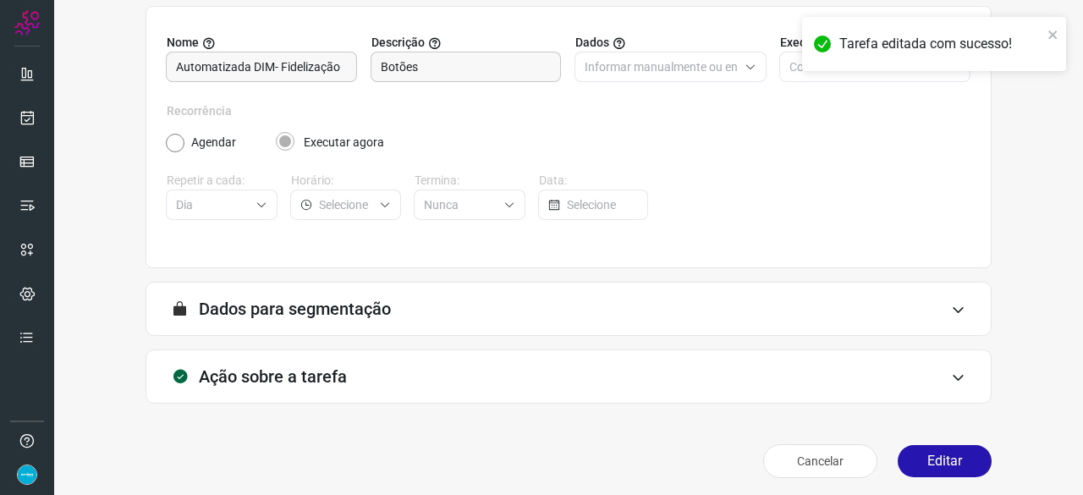
scroll to position [165, 0]
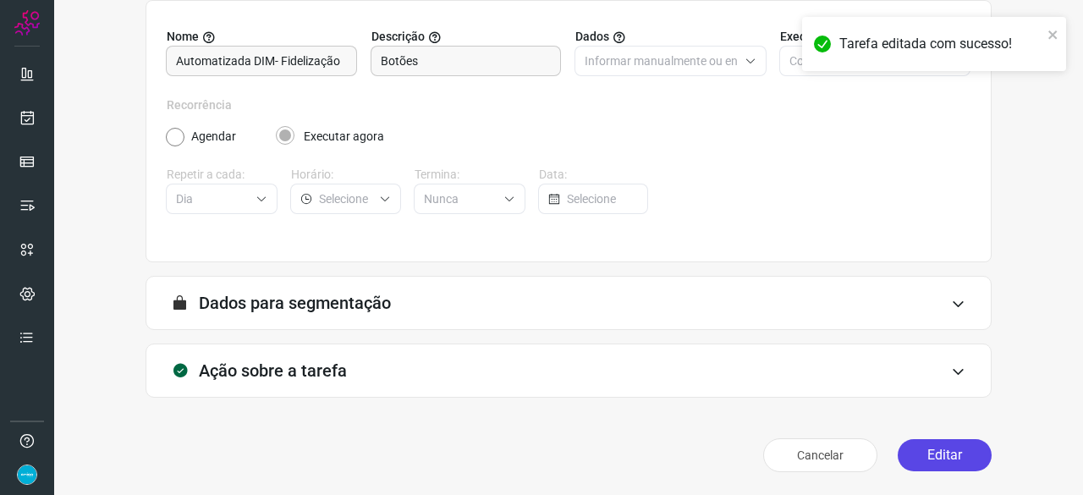
click at [951, 445] on button "Editar" at bounding box center [944, 455] width 94 height 32
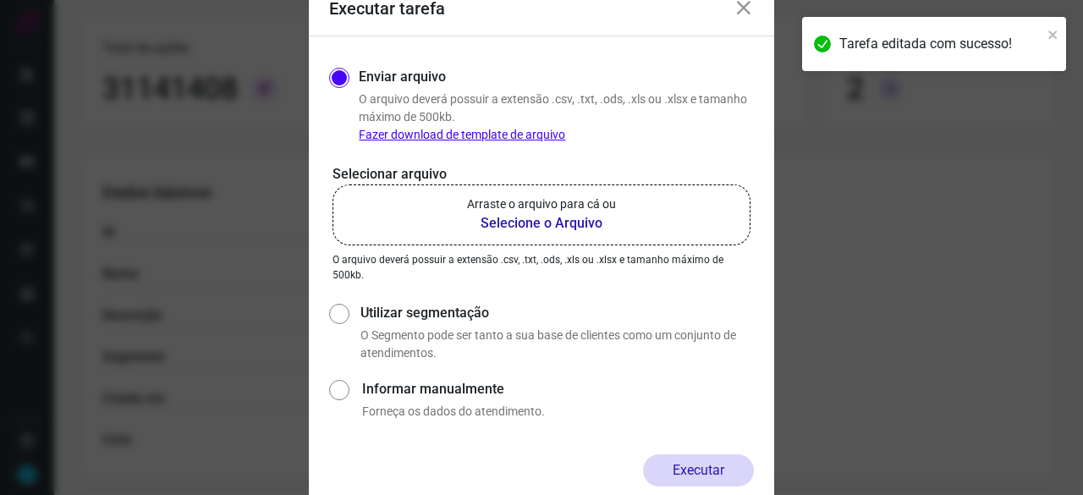
click at [497, 224] on b "Selecione o Arquivo" at bounding box center [541, 223] width 149 height 20
click at [0, 0] on input "Arraste o arquivo para cá ou Selecione o Arquivo" at bounding box center [0, 0] width 0 height 0
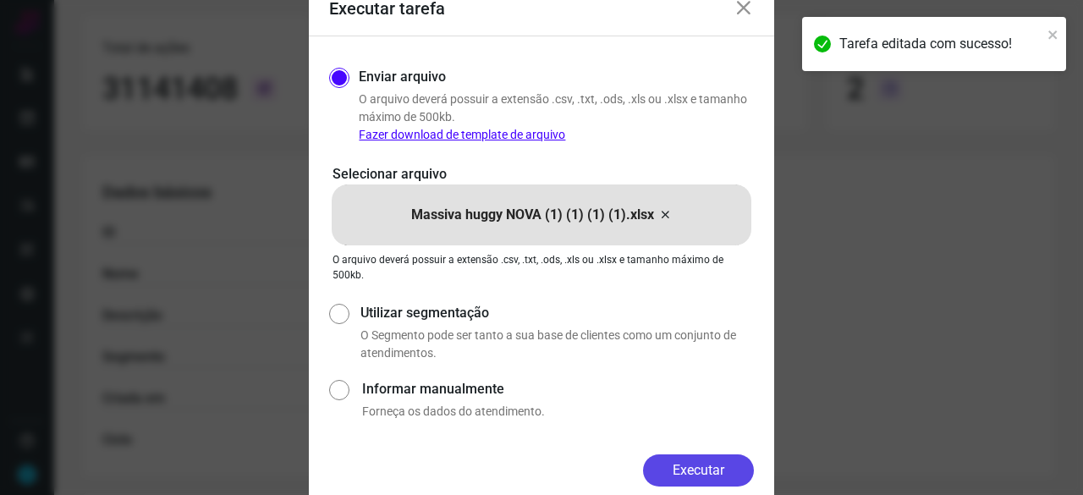
click at [741, 464] on button "Executar" at bounding box center [698, 470] width 111 height 32
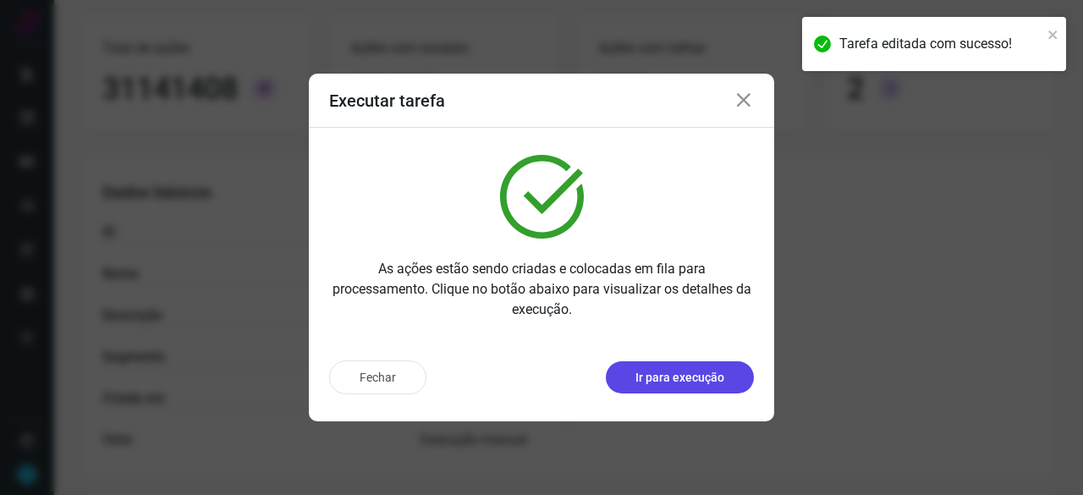
click at [684, 383] on p "Ir para execução" at bounding box center [679, 378] width 89 height 18
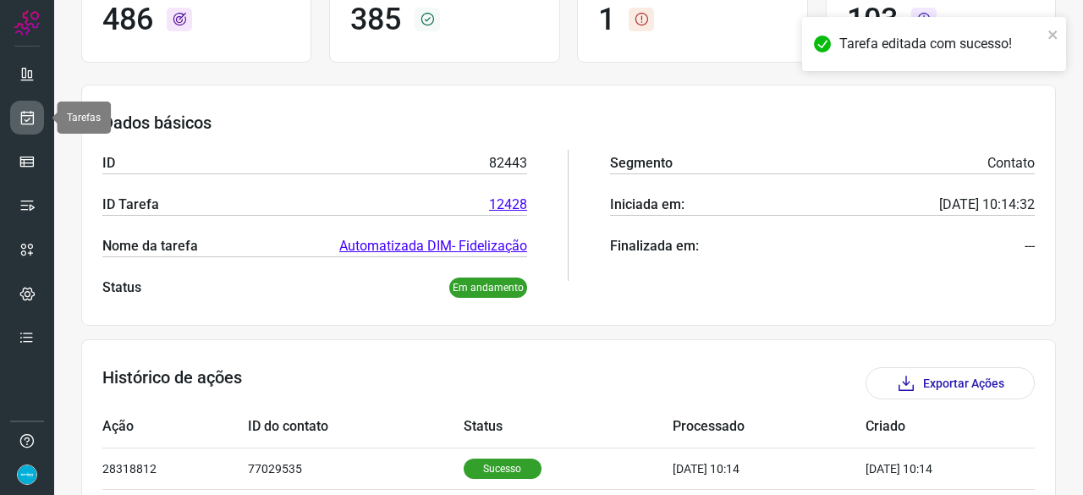
click at [32, 118] on icon at bounding box center [28, 117] width 18 height 17
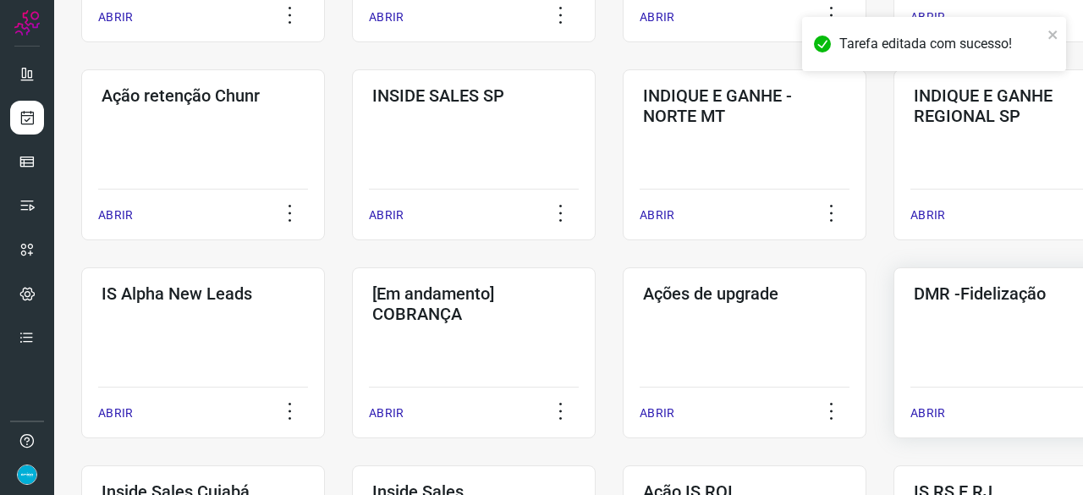
scroll to position [558, 0]
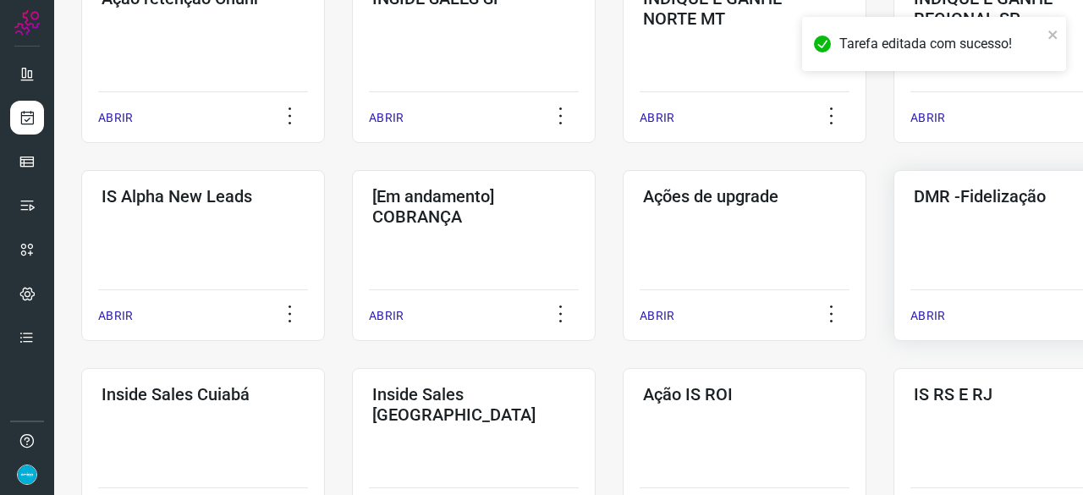
click at [941, 314] on p "ABRIR" at bounding box center [927, 316] width 35 height 18
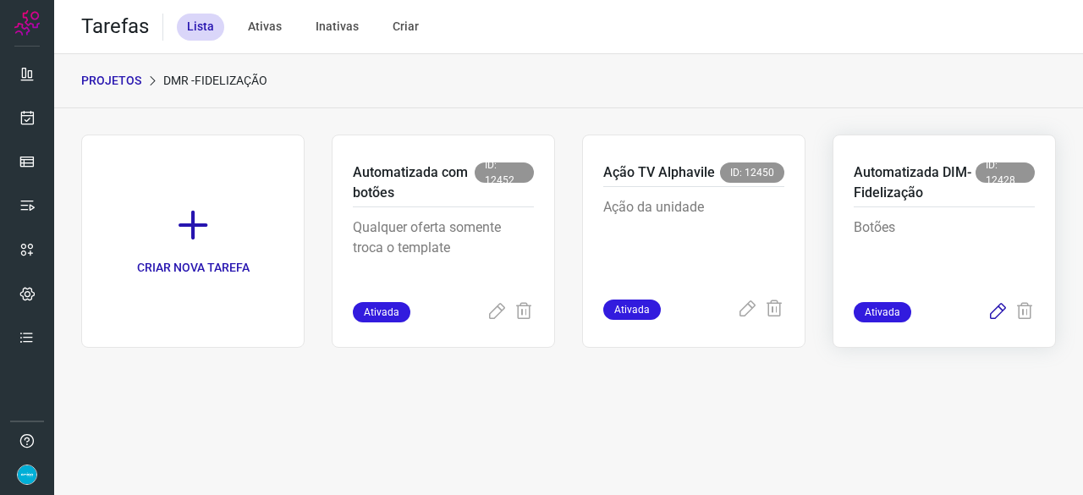
click at [1001, 309] on icon at bounding box center [997, 312] width 20 height 20
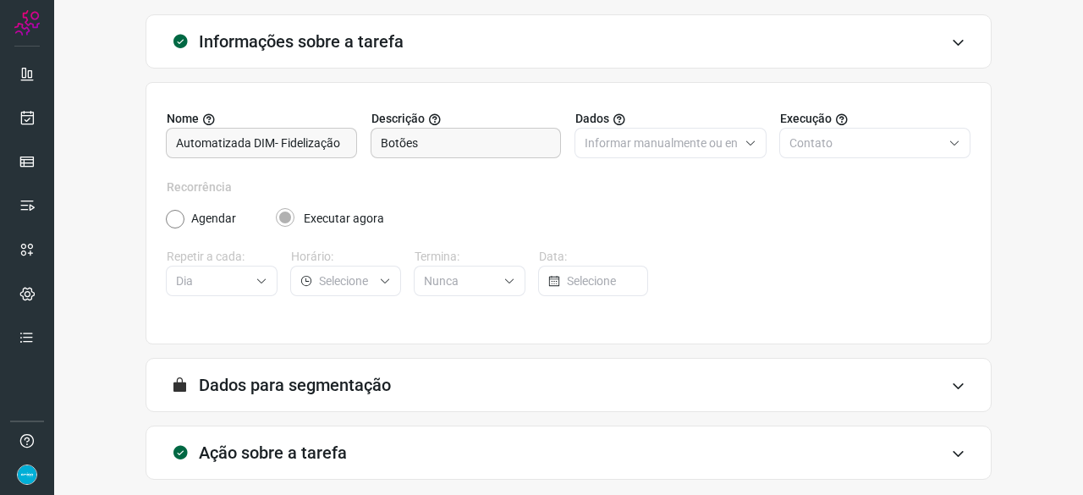
scroll to position [165, 0]
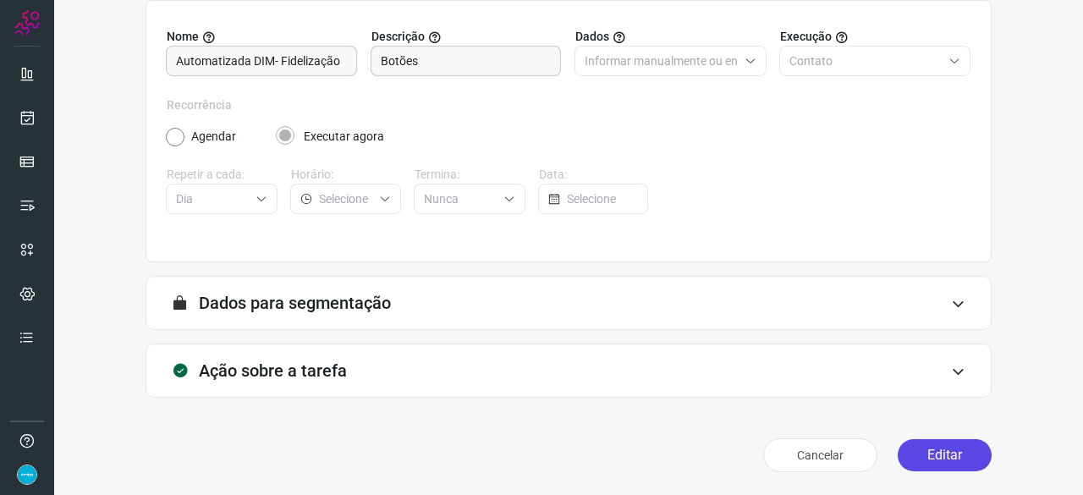
click at [964, 448] on button "Editar" at bounding box center [944, 455] width 94 height 32
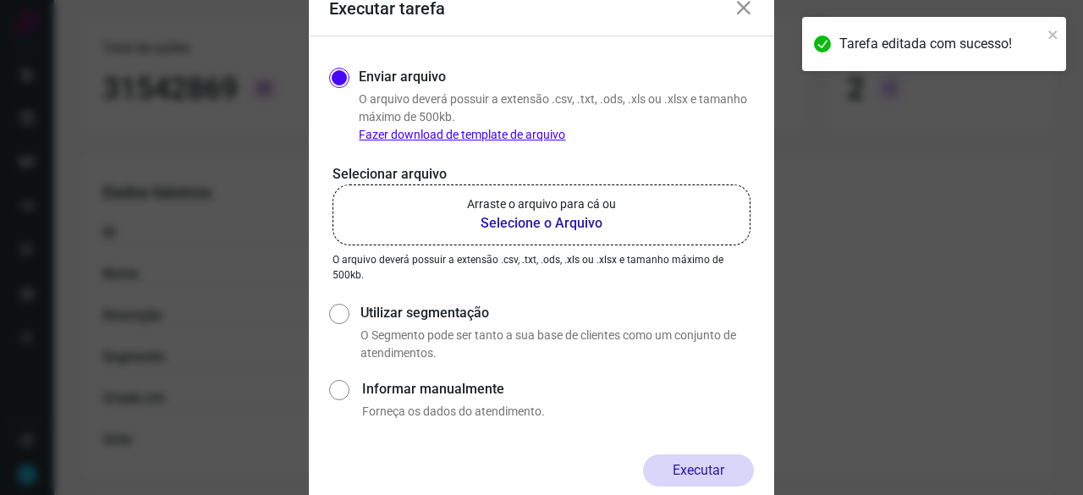
click at [525, 223] on b "Selecione o Arquivo" at bounding box center [541, 223] width 149 height 20
click at [0, 0] on input "Arraste o arquivo para cá ou Selecione o Arquivo" at bounding box center [0, 0] width 0 height 0
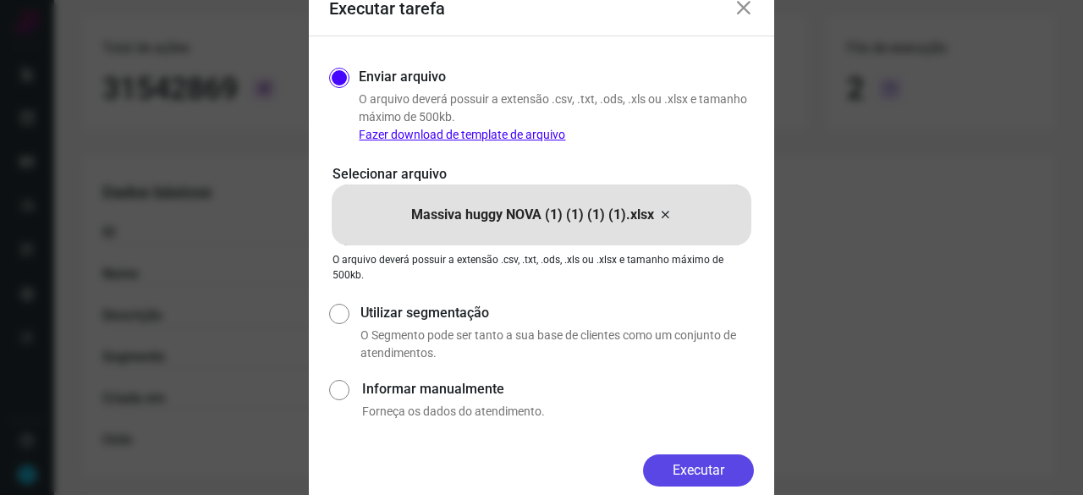
click at [727, 470] on button "Executar" at bounding box center [698, 470] width 111 height 32
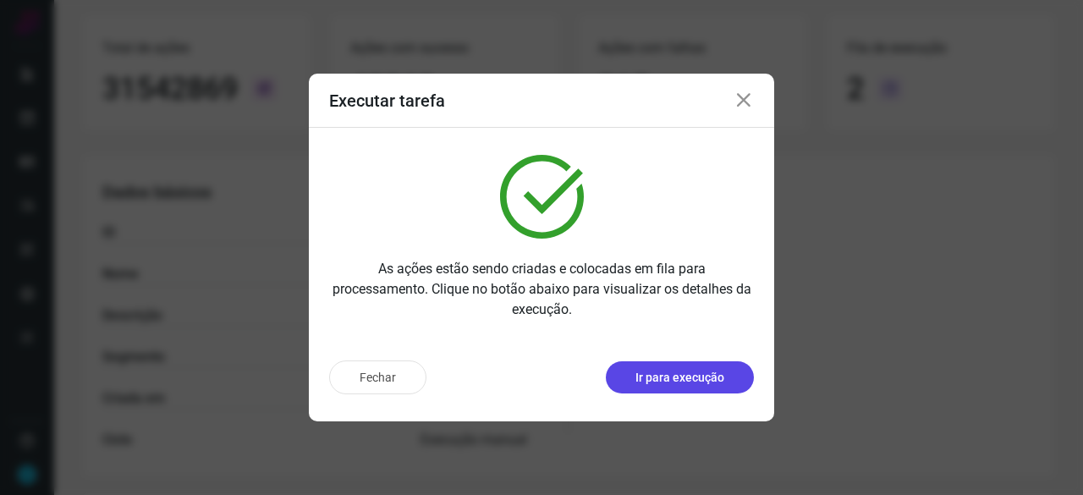
click at [670, 377] on p "Ir para execução" at bounding box center [679, 378] width 89 height 18
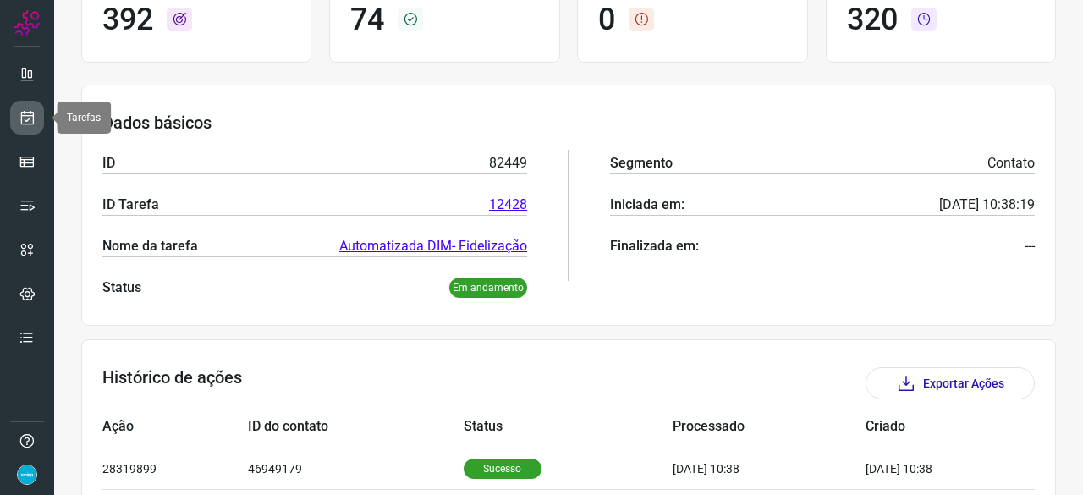
click at [29, 118] on icon at bounding box center [28, 117] width 18 height 17
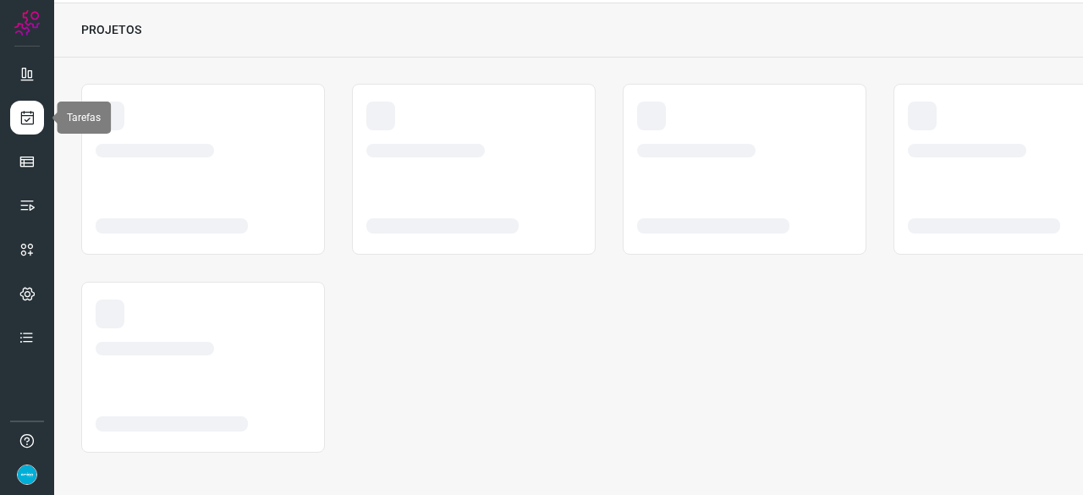
scroll to position [51, 0]
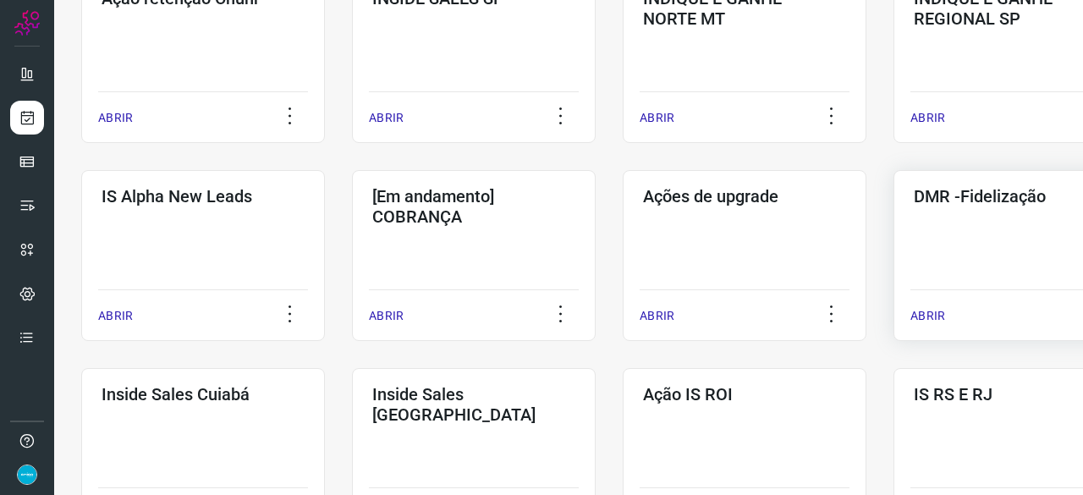
click at [940, 316] on p "ABRIR" at bounding box center [927, 316] width 35 height 18
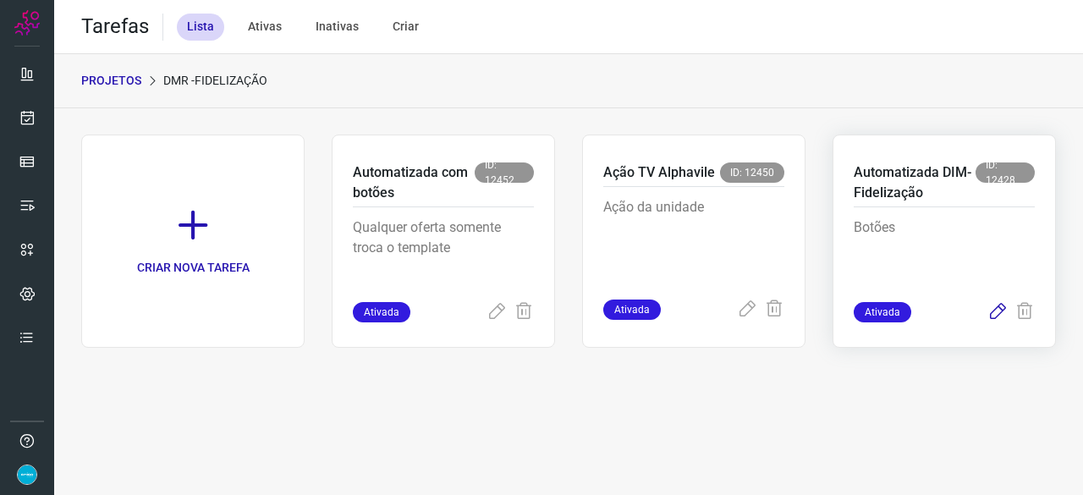
click at [995, 310] on icon at bounding box center [997, 312] width 20 height 20
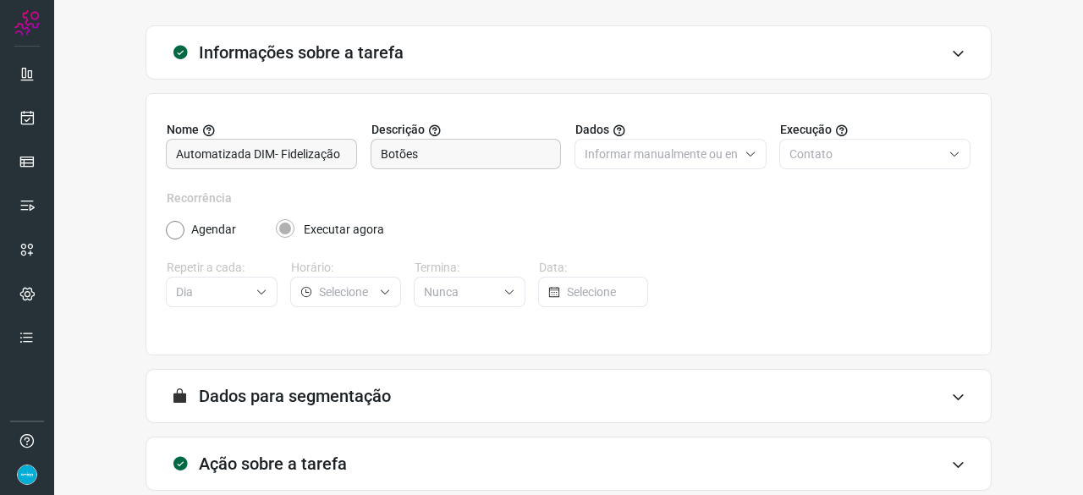
scroll to position [165, 0]
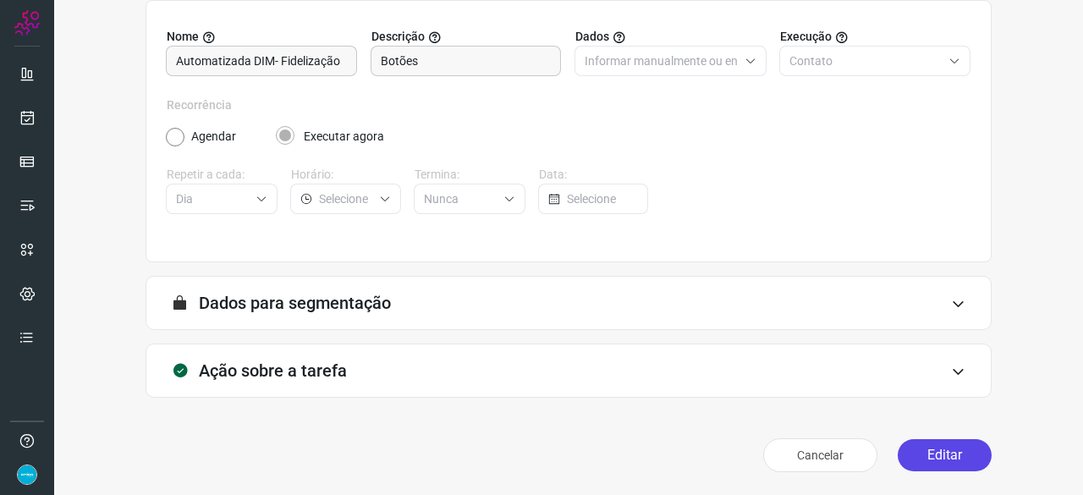
click at [932, 453] on button "Editar" at bounding box center [944, 455] width 94 height 32
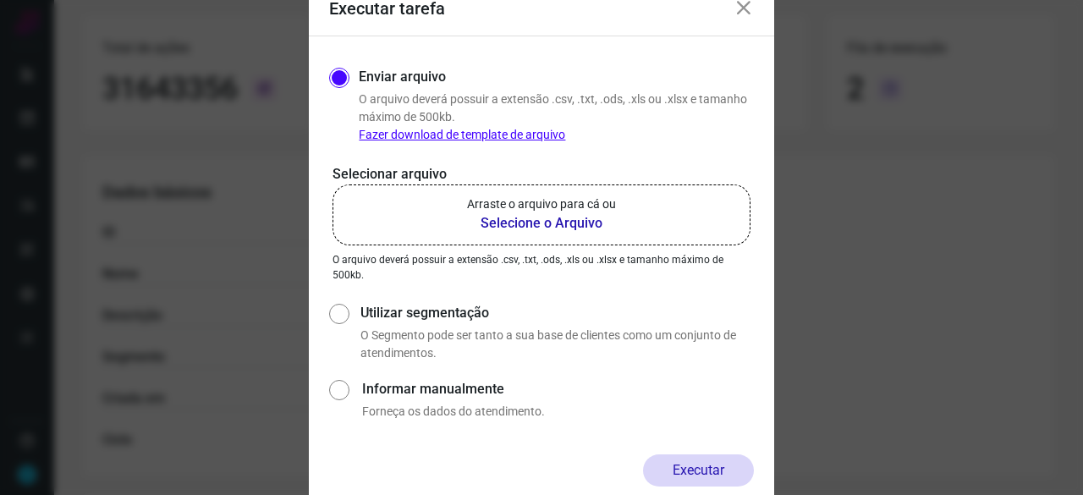
click at [509, 222] on b "Selecione o Arquivo" at bounding box center [541, 223] width 149 height 20
click at [0, 0] on input "Arraste o arquivo para cá ou Selecione o Arquivo" at bounding box center [0, 0] width 0 height 0
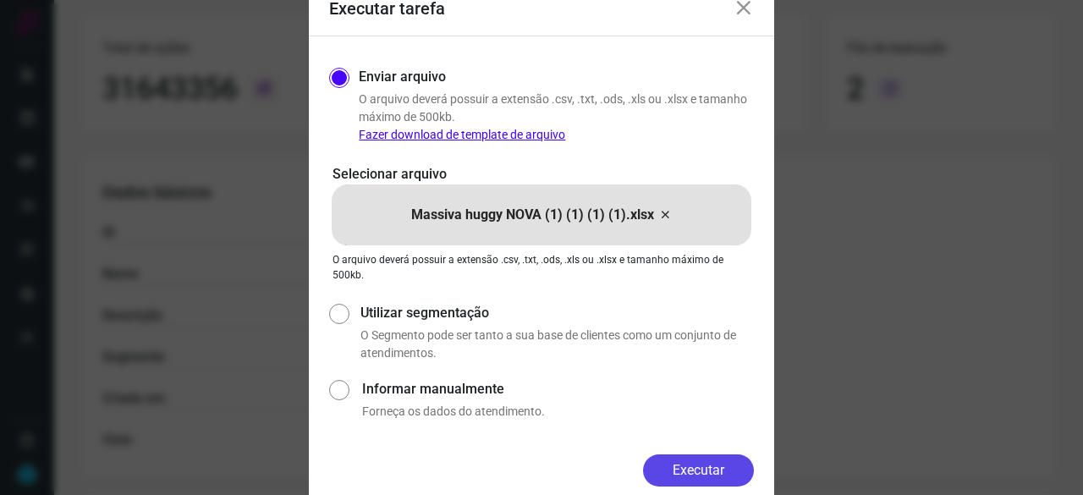
click at [723, 468] on button "Executar" at bounding box center [698, 470] width 111 height 32
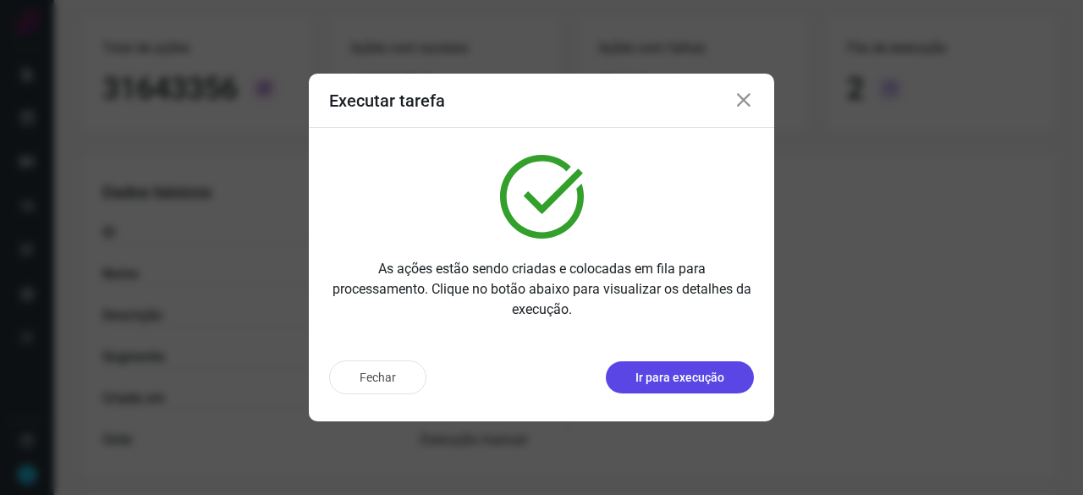
click at [689, 380] on p "Ir para execução" at bounding box center [679, 378] width 89 height 18
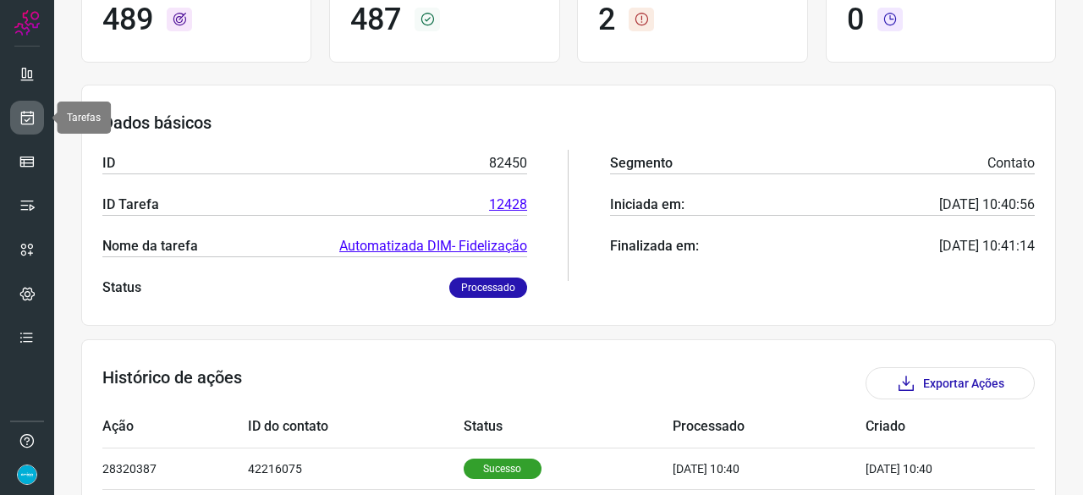
click at [30, 109] on icon at bounding box center [28, 117] width 18 height 17
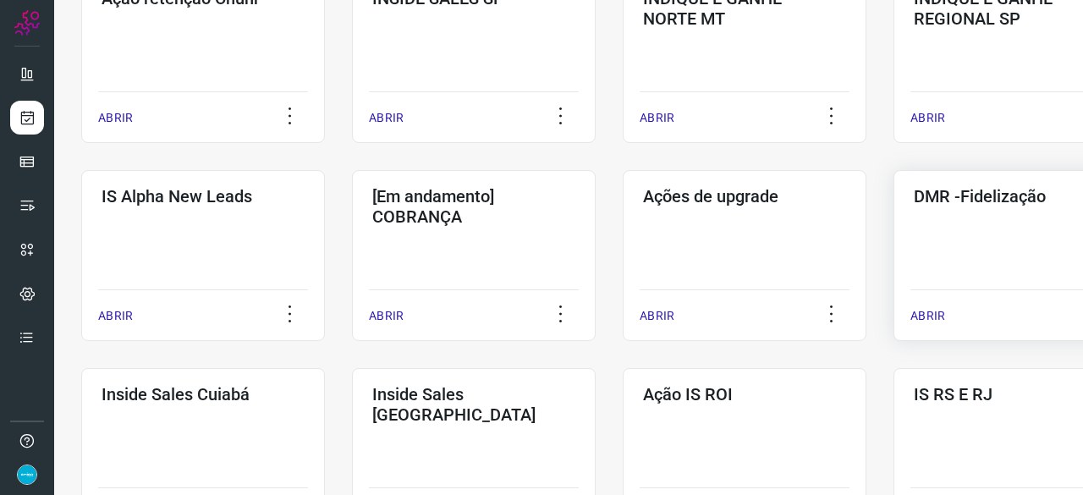
click at [917, 312] on p "ABRIR" at bounding box center [927, 316] width 35 height 18
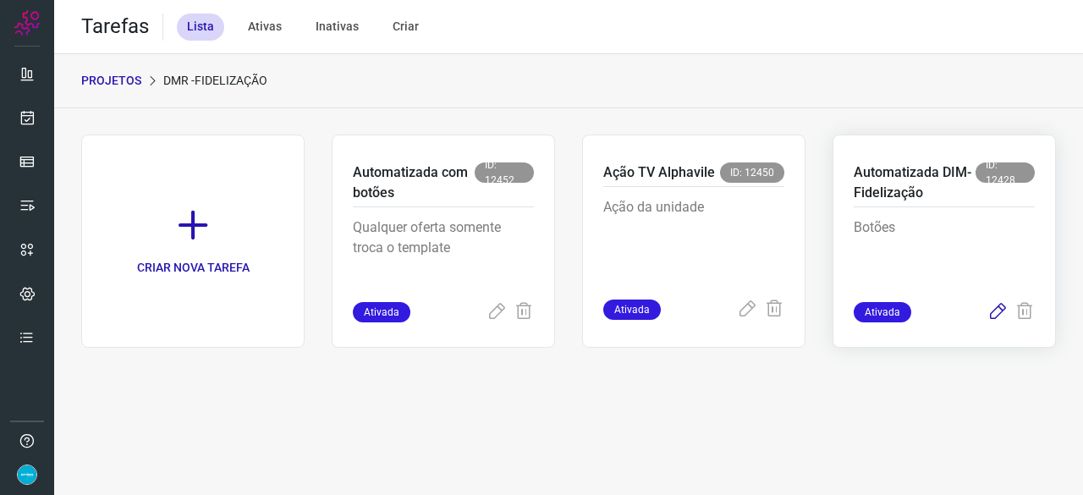
click at [994, 310] on icon at bounding box center [997, 312] width 20 height 20
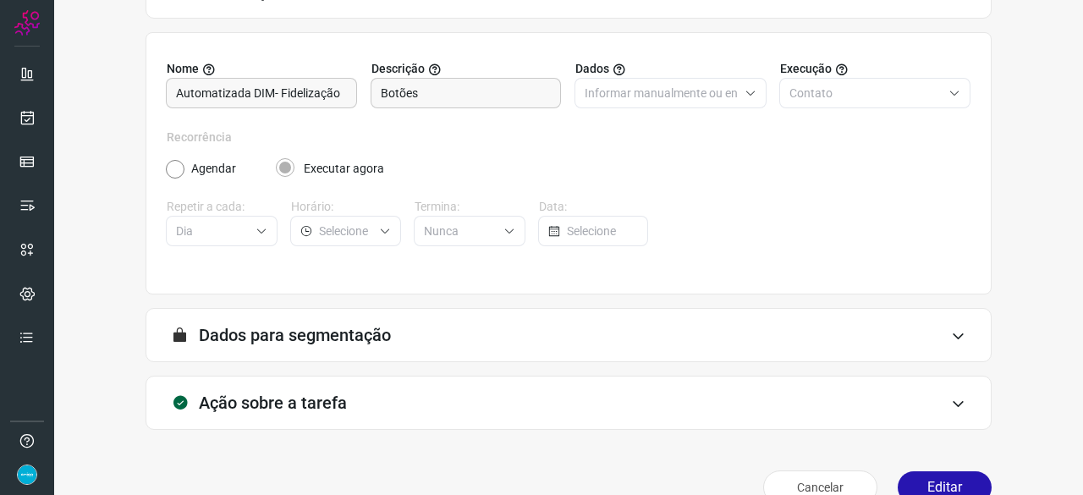
scroll to position [165, 0]
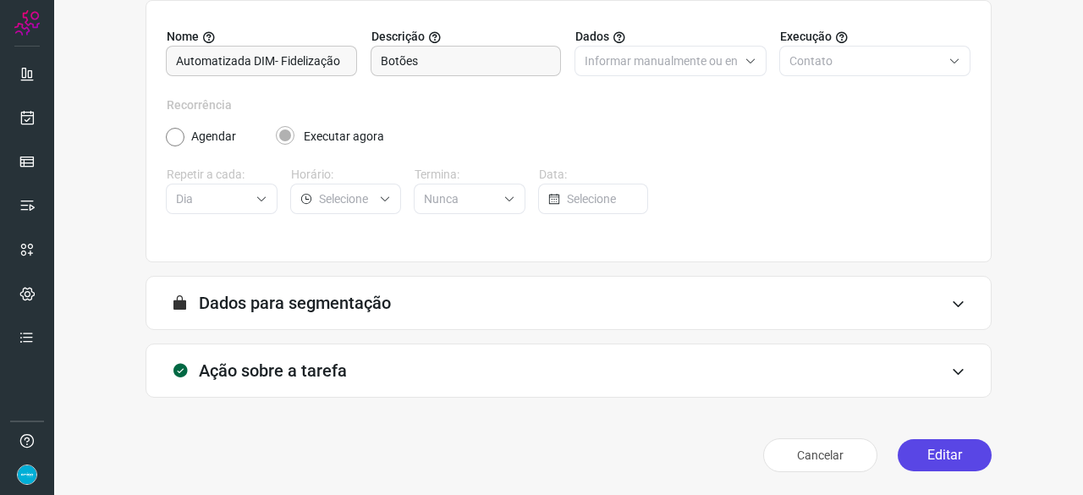
click at [917, 453] on button "Editar" at bounding box center [944, 455] width 94 height 32
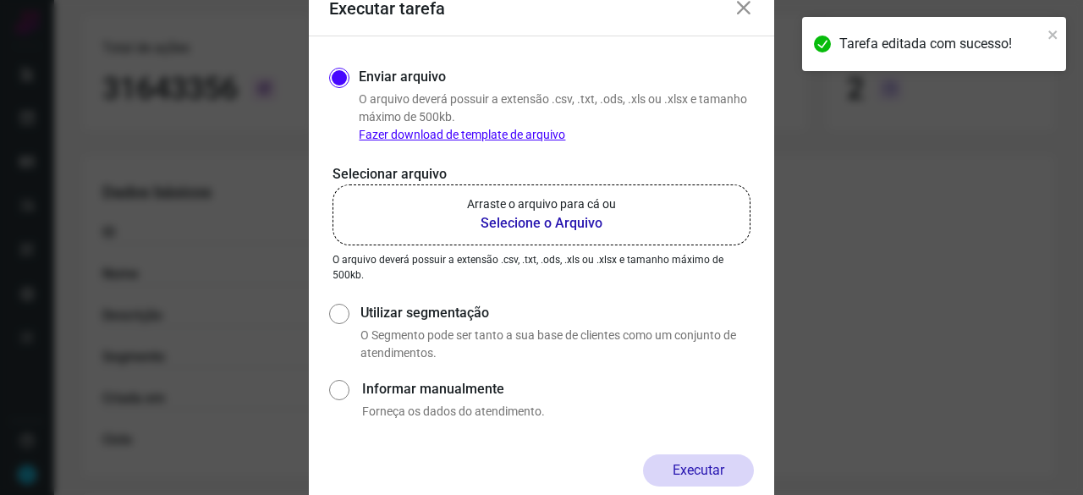
click at [515, 225] on b "Selecione o Arquivo" at bounding box center [541, 223] width 149 height 20
click at [0, 0] on input "Arraste o arquivo para cá ou Selecione o Arquivo" at bounding box center [0, 0] width 0 height 0
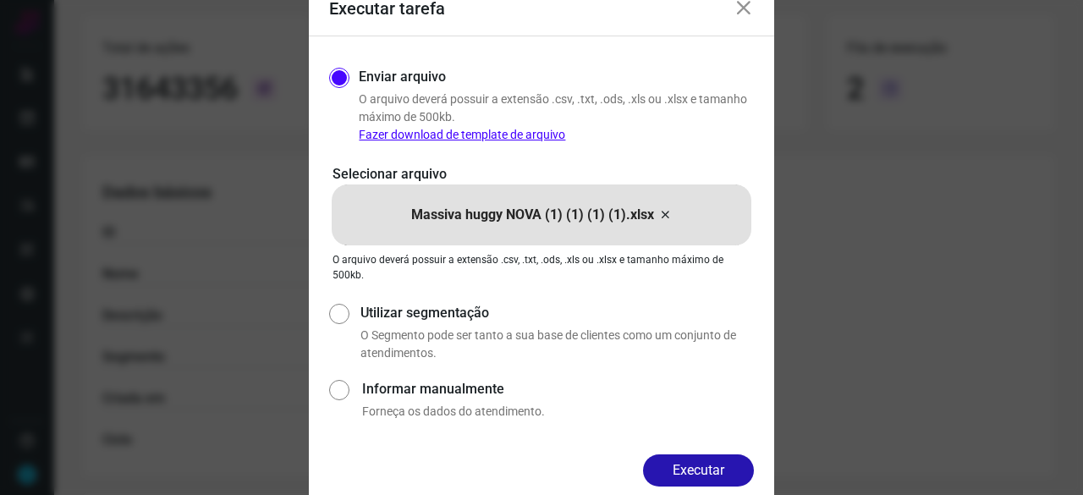
click at [724, 468] on button "Executar" at bounding box center [698, 470] width 111 height 32
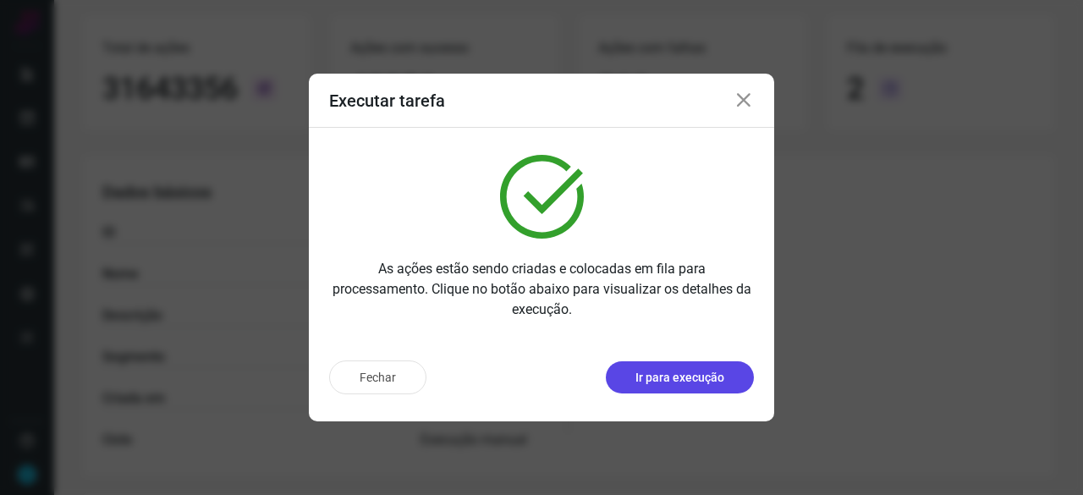
click at [675, 387] on button "Ir para execução" at bounding box center [680, 377] width 148 height 32
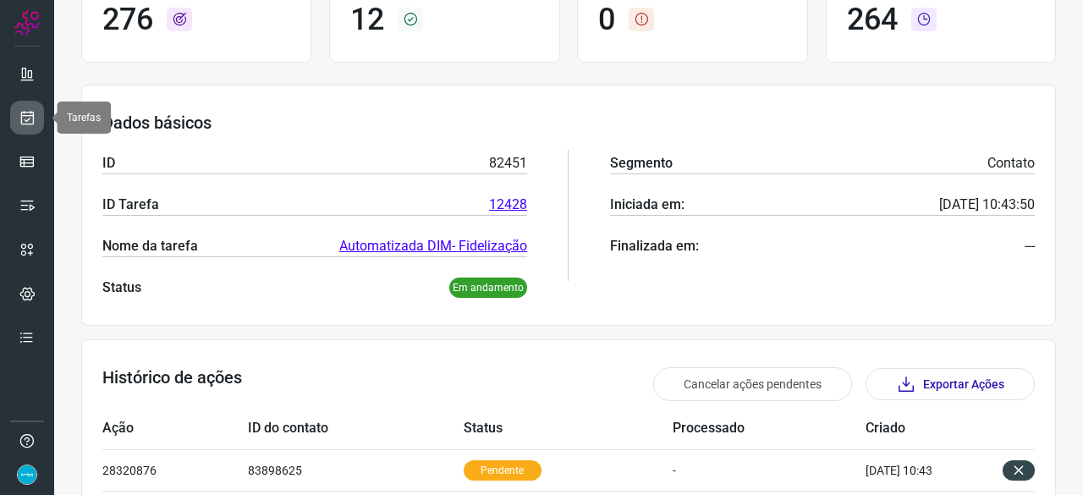
click at [33, 121] on icon at bounding box center [28, 117] width 18 height 17
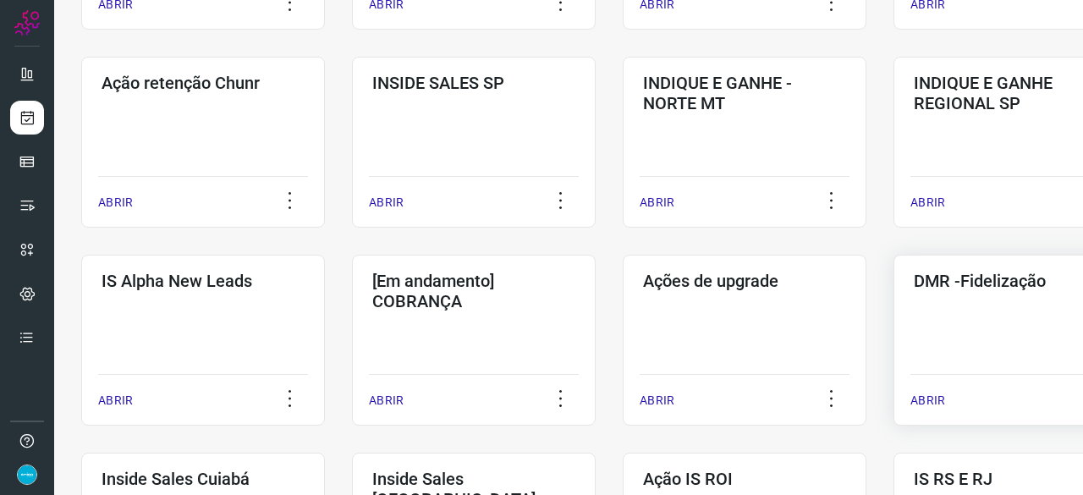
click at [927, 397] on p "ABRIR" at bounding box center [927, 401] width 35 height 18
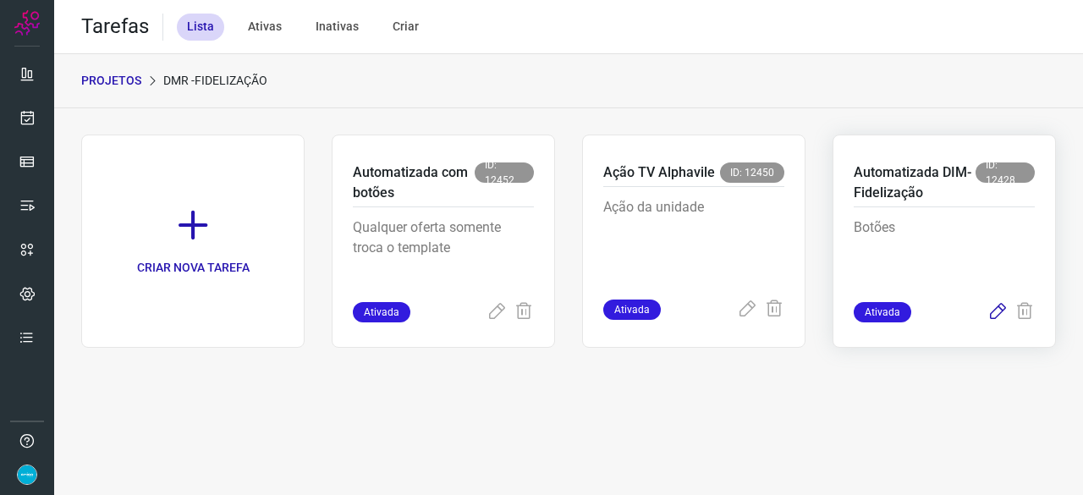
click at [993, 311] on icon at bounding box center [997, 312] width 20 height 20
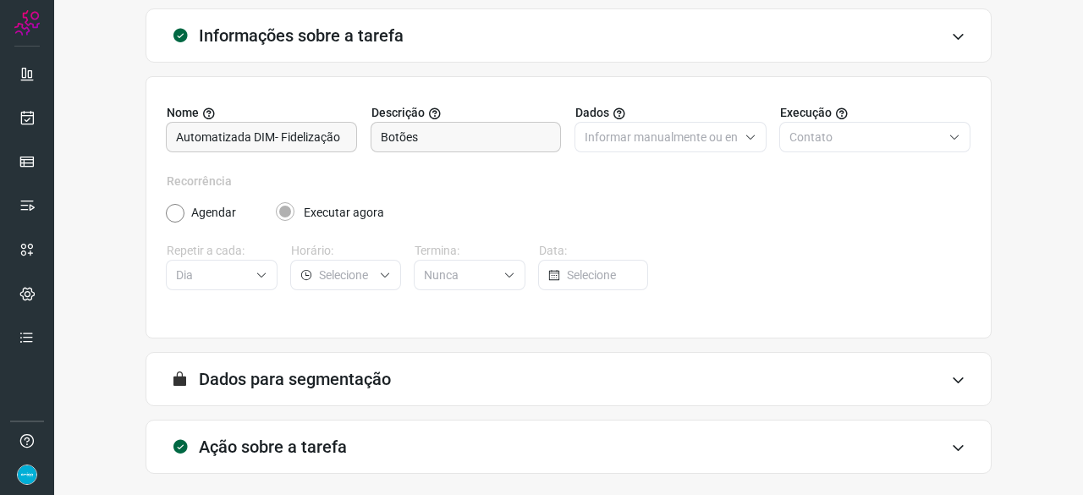
scroll to position [165, 0]
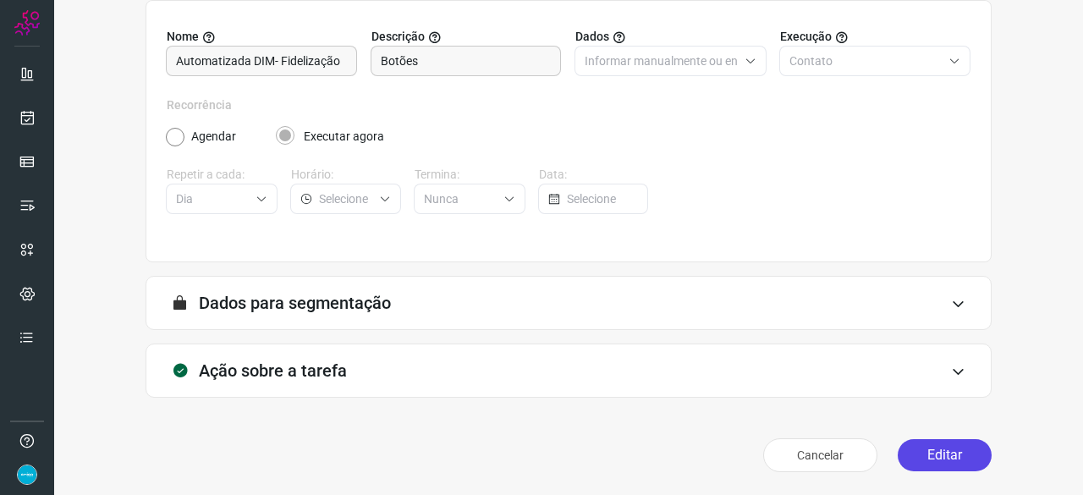
click at [914, 449] on button "Editar" at bounding box center [944, 455] width 94 height 32
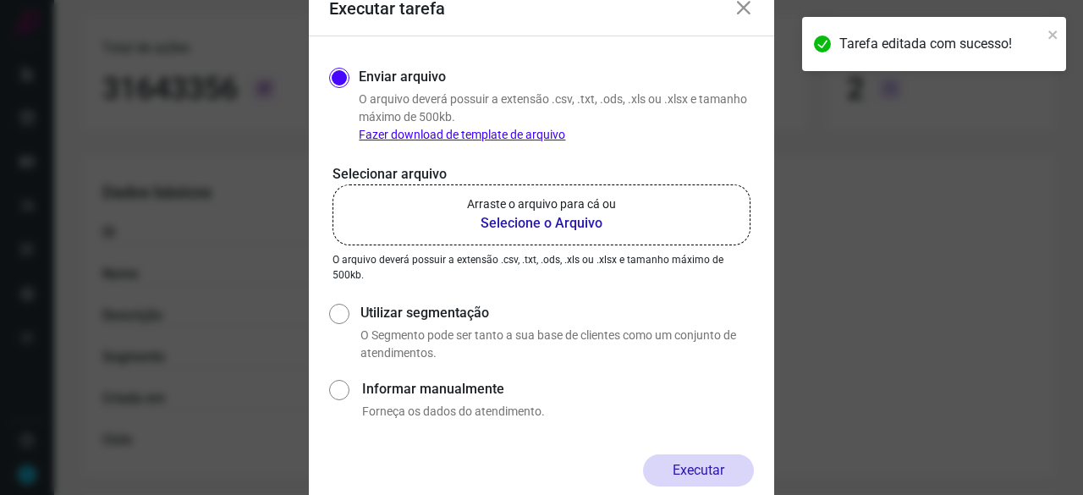
click at [535, 219] on b "Selecione o Arquivo" at bounding box center [541, 223] width 149 height 20
click at [0, 0] on input "Arraste o arquivo para cá ou Selecione o Arquivo" at bounding box center [0, 0] width 0 height 0
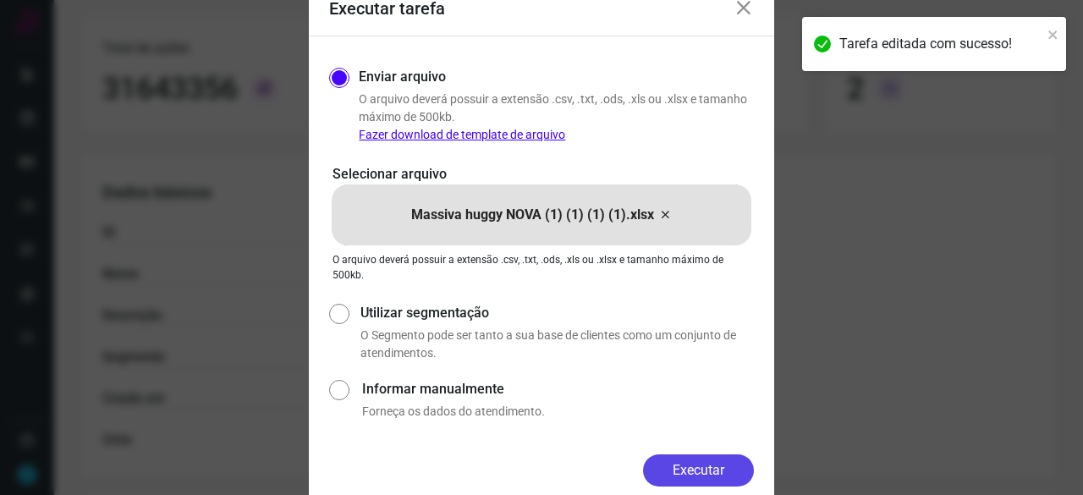
click at [732, 463] on button "Executar" at bounding box center [698, 470] width 111 height 32
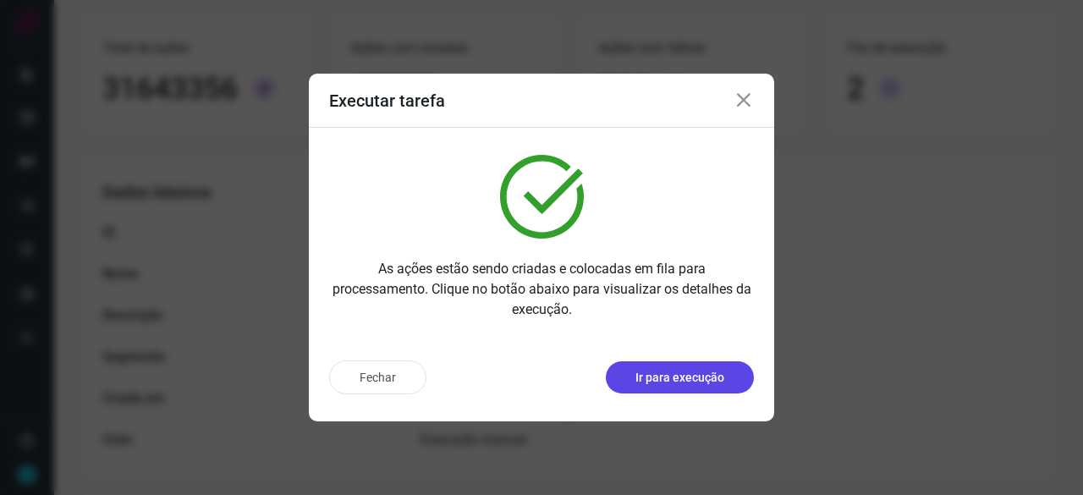
click at [665, 373] on p "Ir para execução" at bounding box center [679, 378] width 89 height 18
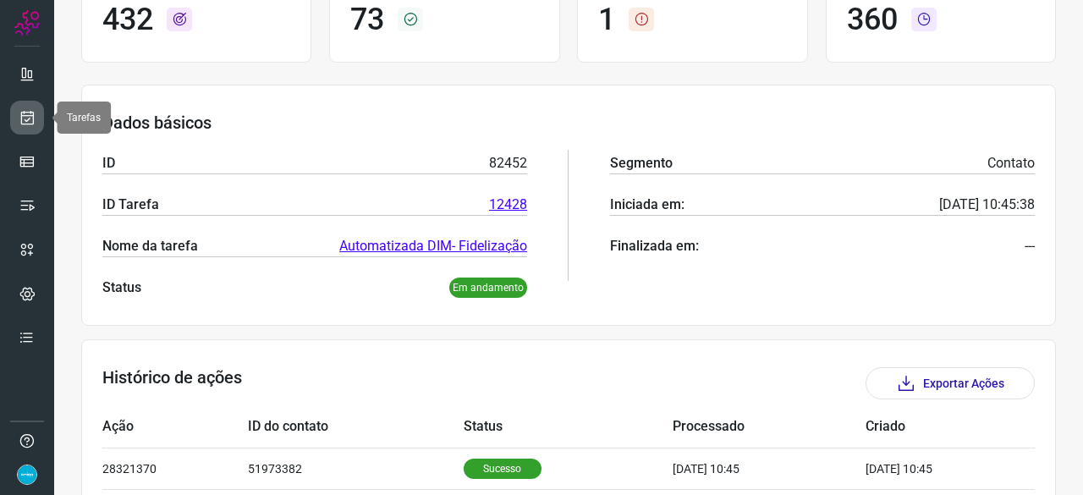
click at [26, 118] on icon at bounding box center [28, 117] width 18 height 17
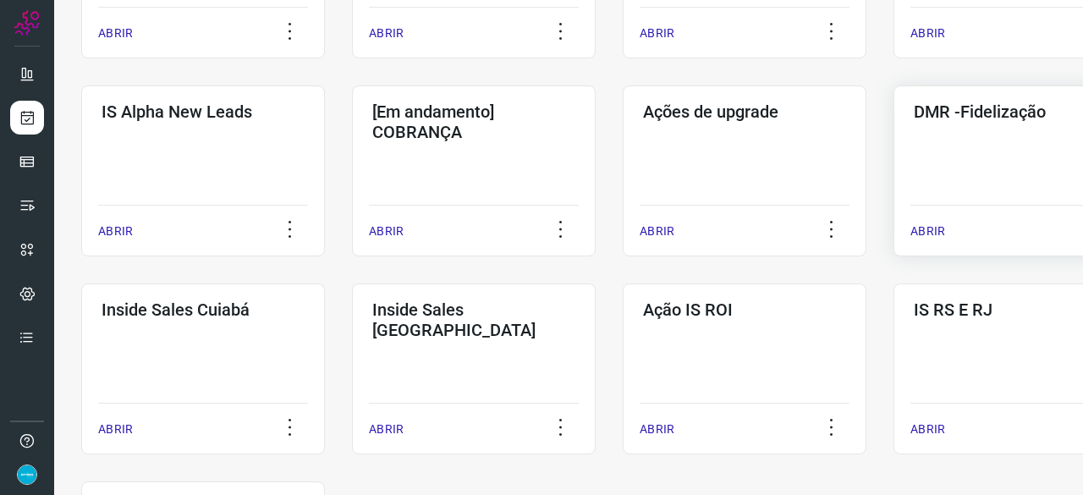
click at [929, 224] on p "ABRIR" at bounding box center [927, 231] width 35 height 18
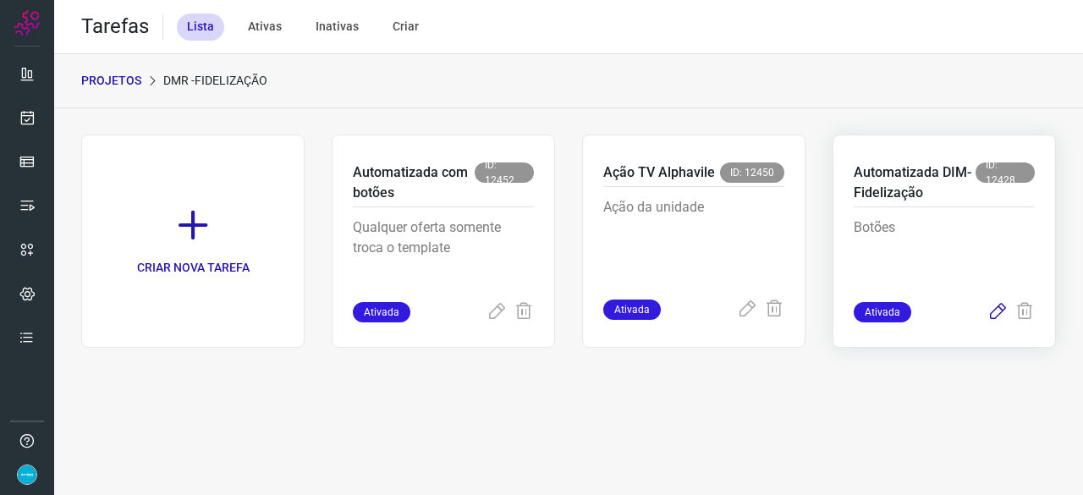
click at [996, 312] on icon at bounding box center [997, 312] width 20 height 20
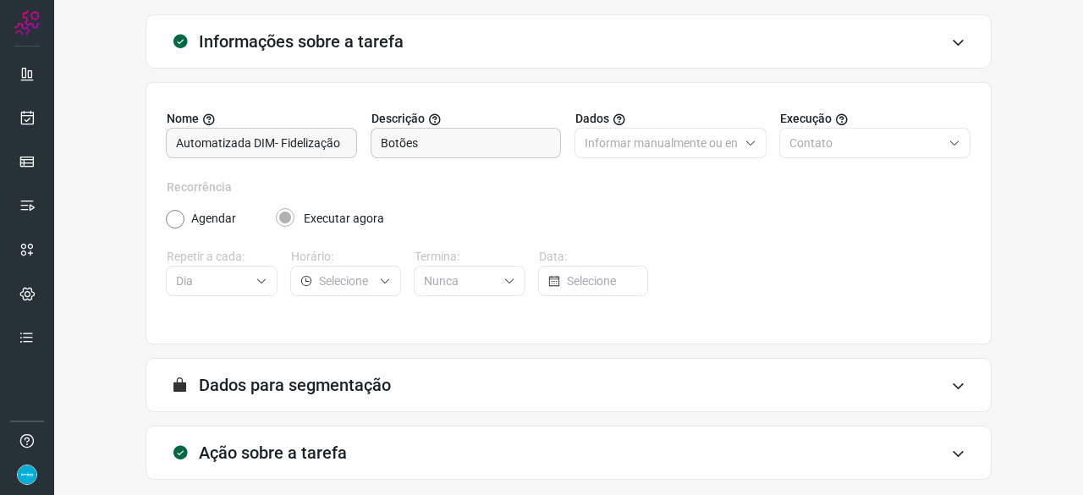
scroll to position [165, 0]
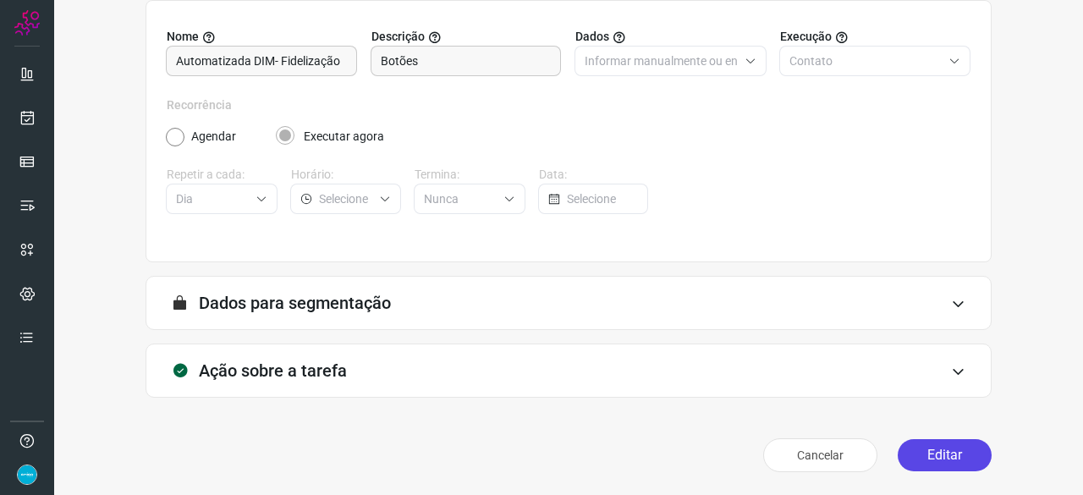
click at [940, 448] on button "Editar" at bounding box center [944, 455] width 94 height 32
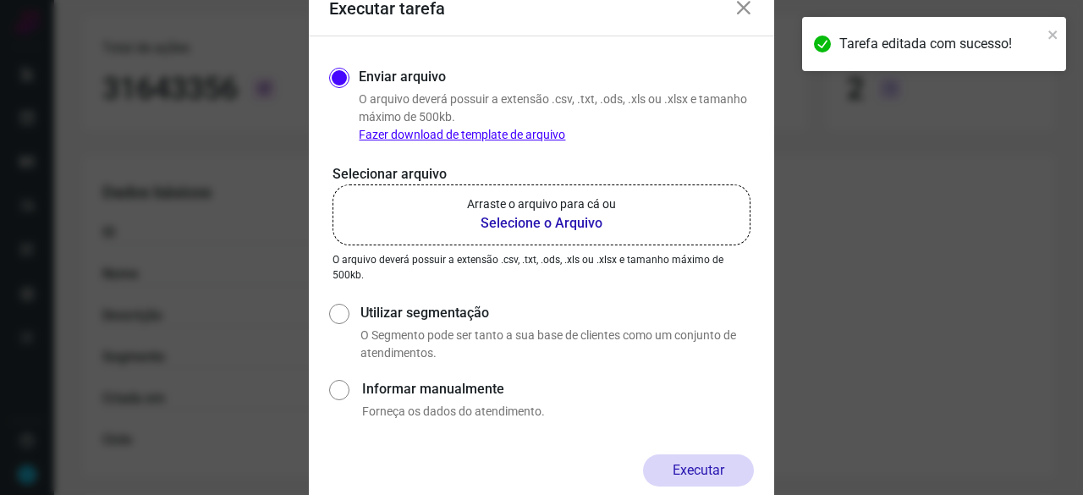
click at [537, 226] on b "Selecione o Arquivo" at bounding box center [541, 223] width 149 height 20
click at [0, 0] on input "Arraste o arquivo para cá ou Selecione o Arquivo" at bounding box center [0, 0] width 0 height 0
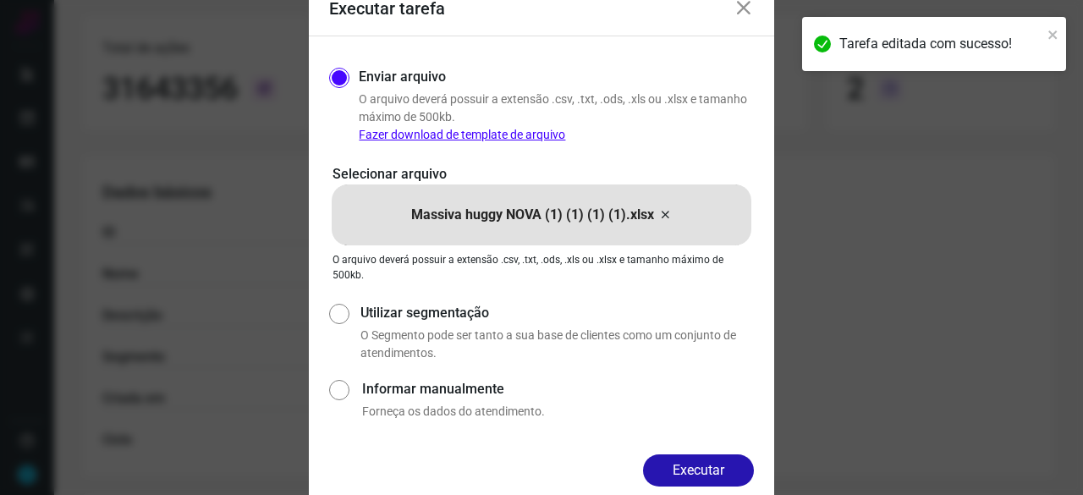
click at [711, 464] on button "Executar" at bounding box center [698, 470] width 111 height 32
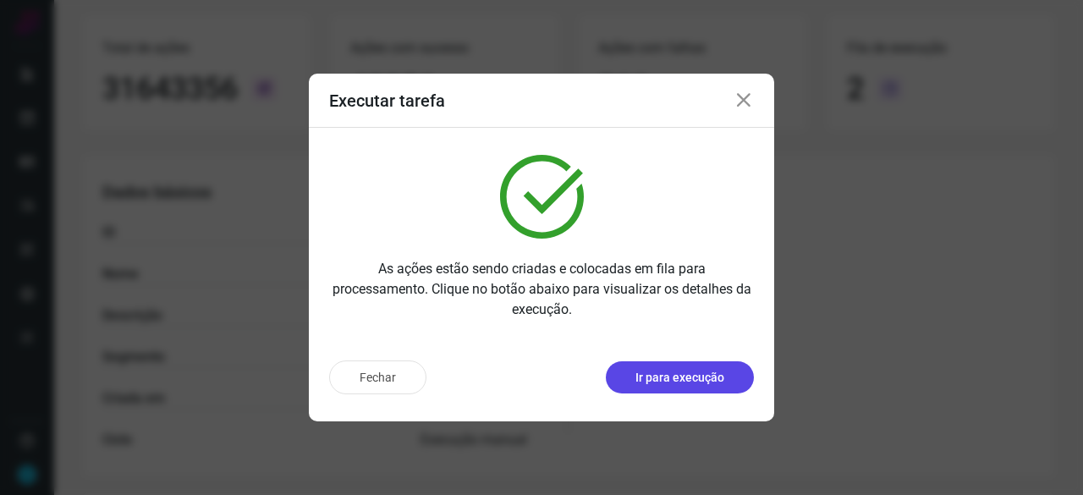
click at [651, 383] on p "Ir para execução" at bounding box center [679, 378] width 89 height 18
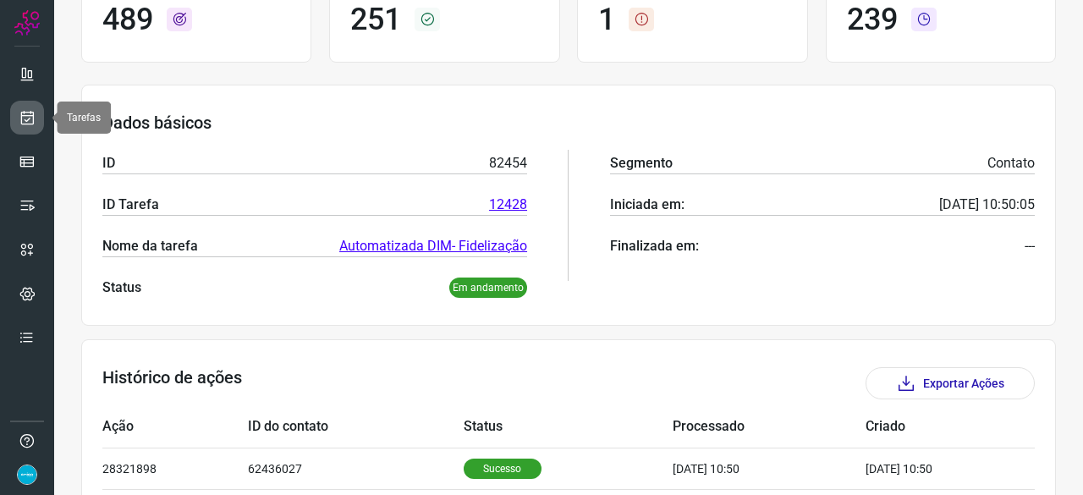
click at [26, 116] on icon at bounding box center [28, 117] width 18 height 17
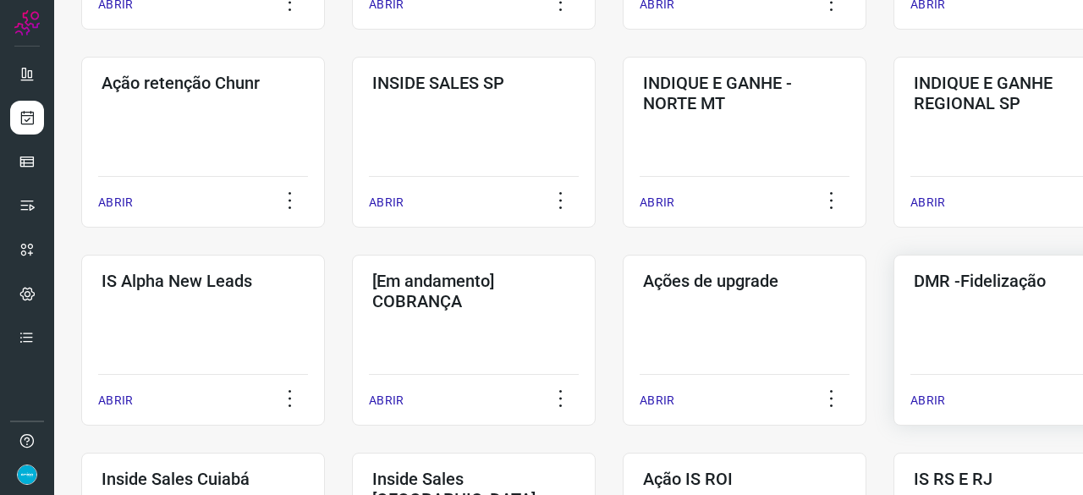
click at [933, 405] on p "ABRIR" at bounding box center [927, 401] width 35 height 18
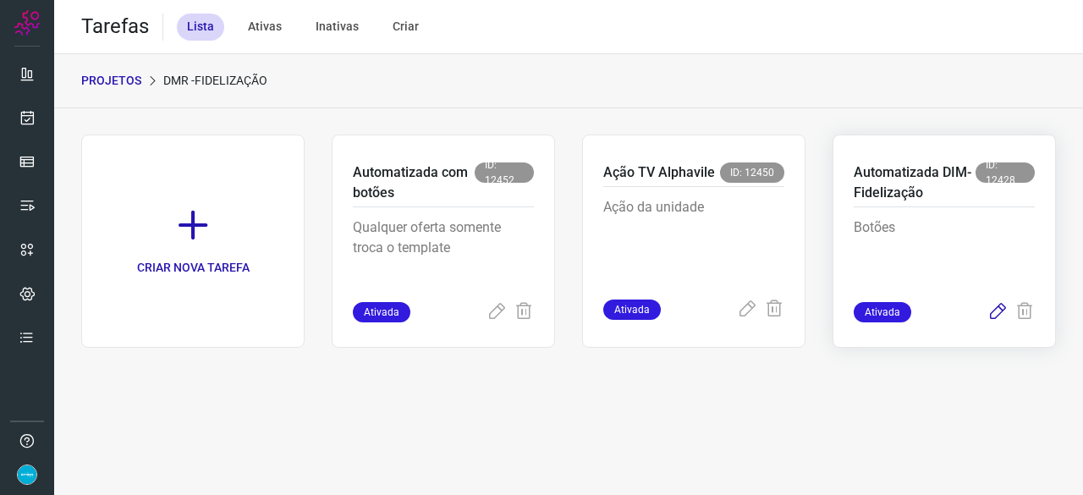
click at [994, 308] on icon at bounding box center [997, 312] width 20 height 20
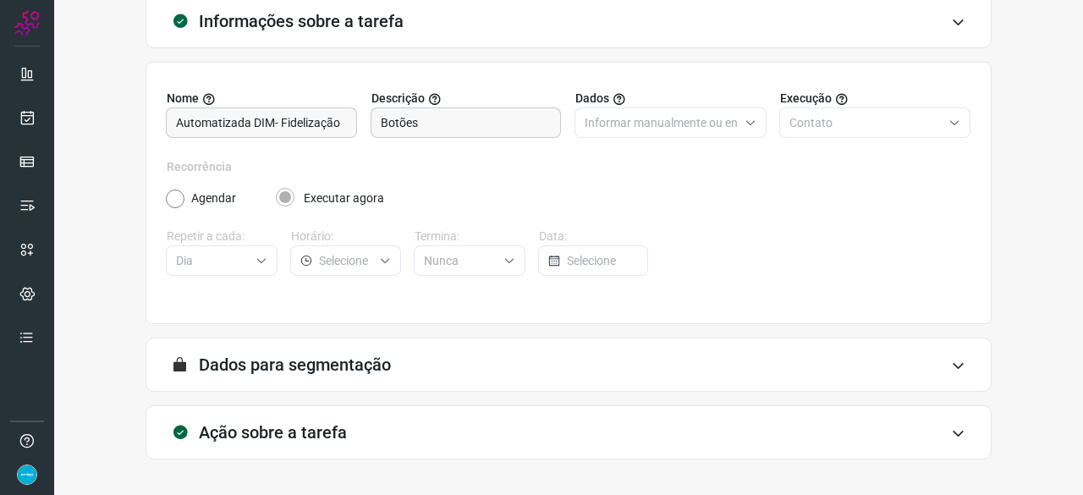
scroll to position [165, 0]
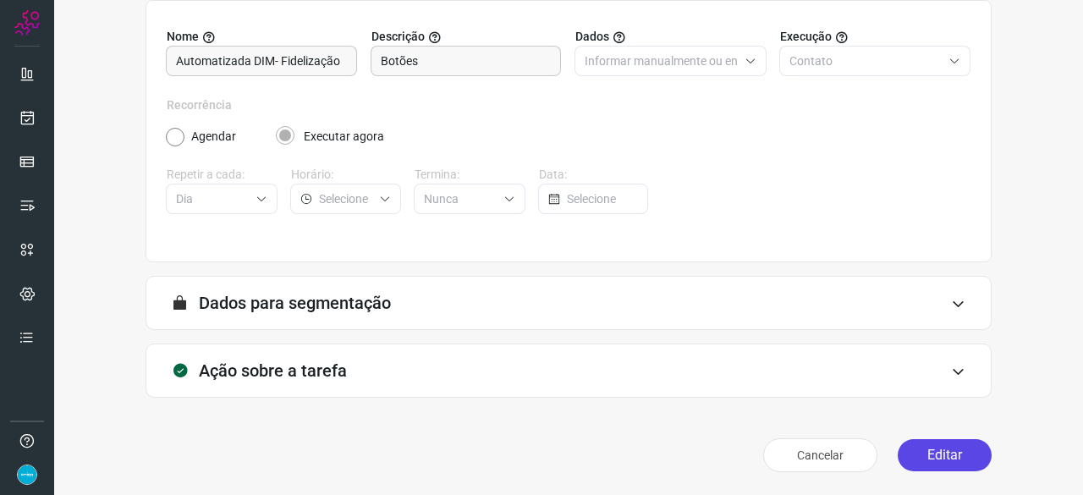
click at [949, 450] on button "Editar" at bounding box center [944, 455] width 94 height 32
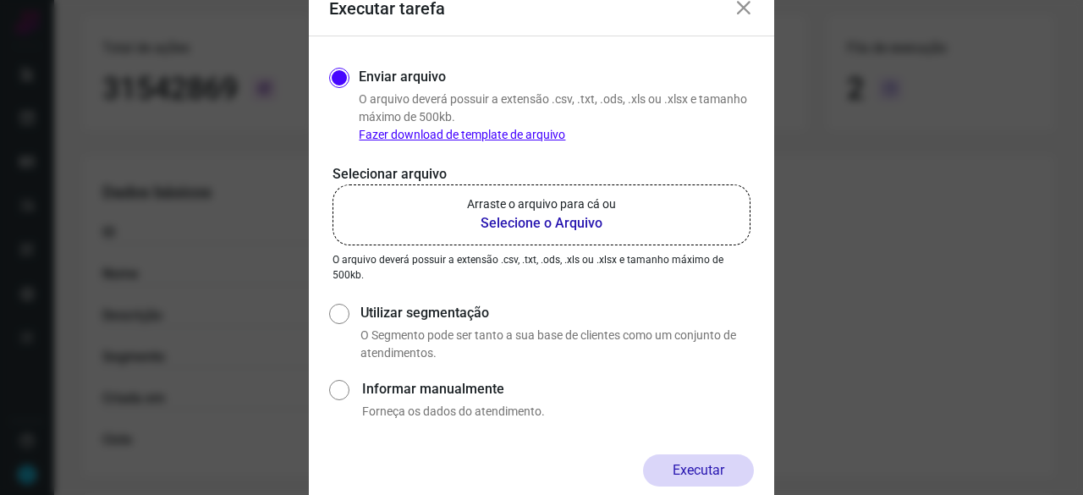
click at [573, 224] on b "Selecione o Arquivo" at bounding box center [541, 223] width 149 height 20
click at [0, 0] on input "Arraste o arquivo para cá ou Selecione o Arquivo" at bounding box center [0, 0] width 0 height 0
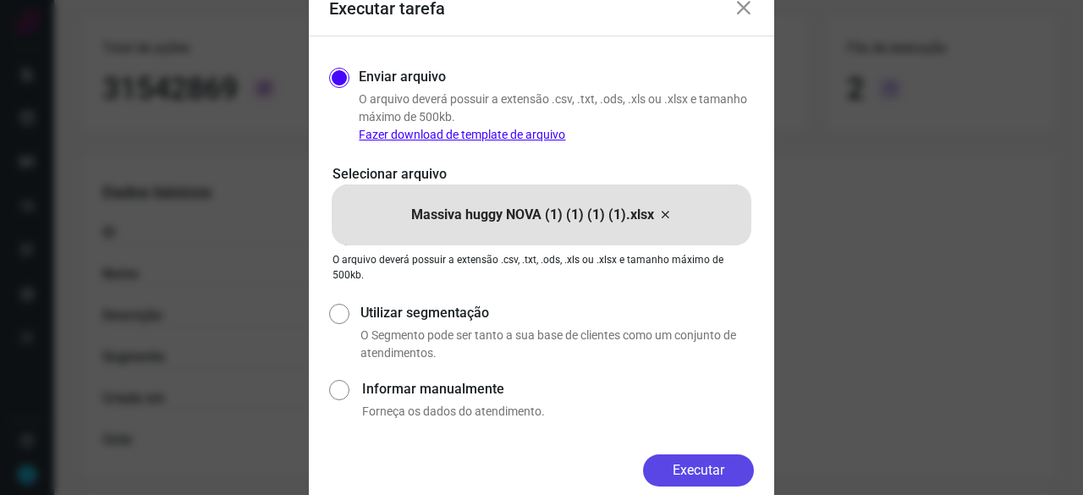
click at [737, 465] on button "Executar" at bounding box center [698, 470] width 111 height 32
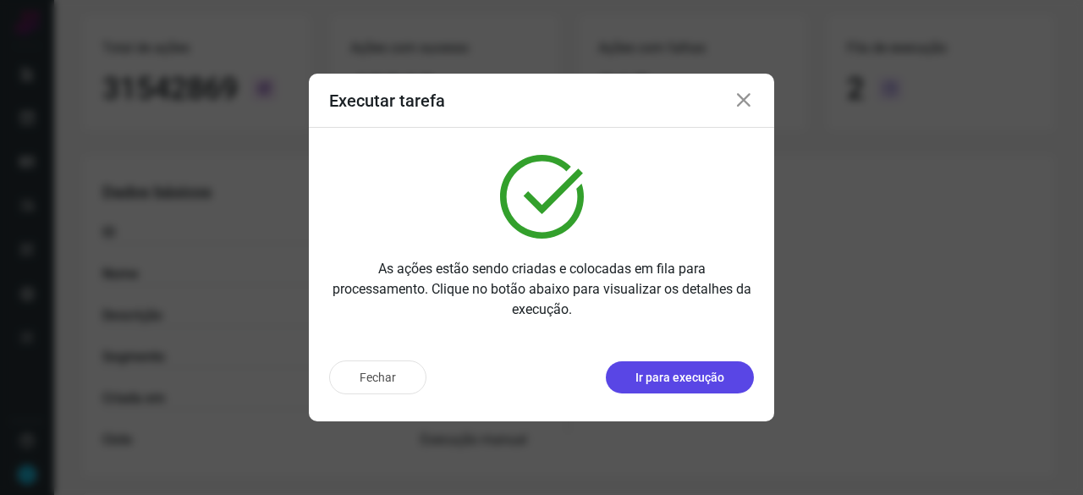
click at [705, 376] on p "Ir para execução" at bounding box center [679, 378] width 89 height 18
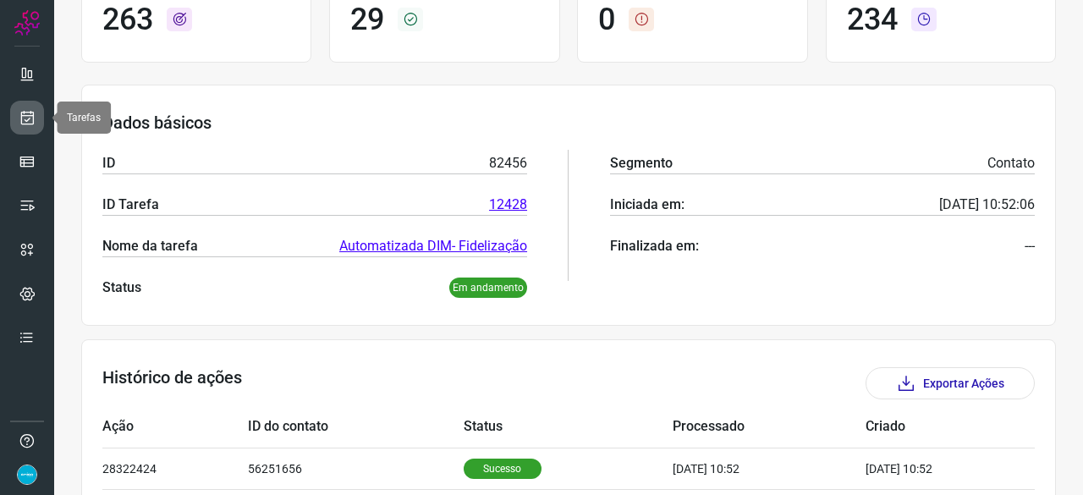
click at [19, 116] on icon at bounding box center [28, 117] width 18 height 17
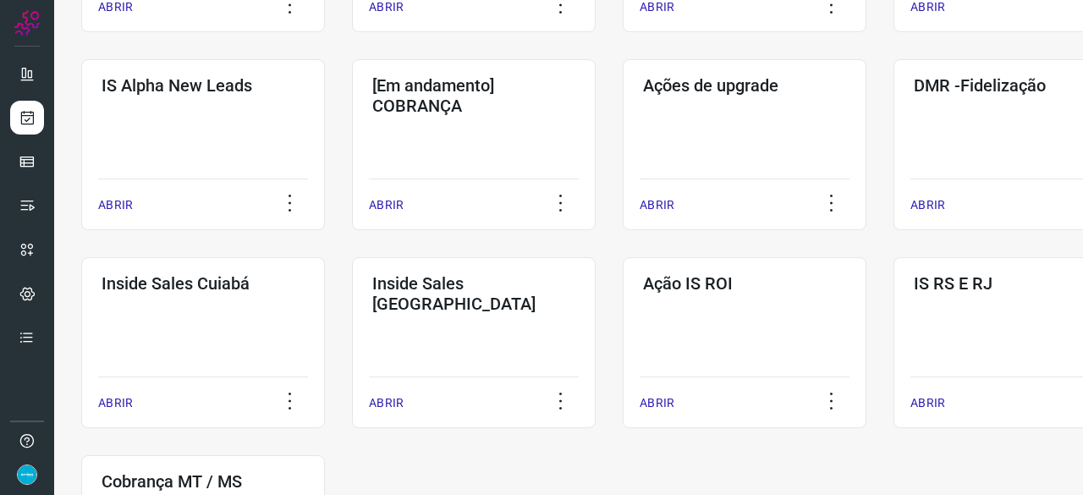
scroll to position [643, 0]
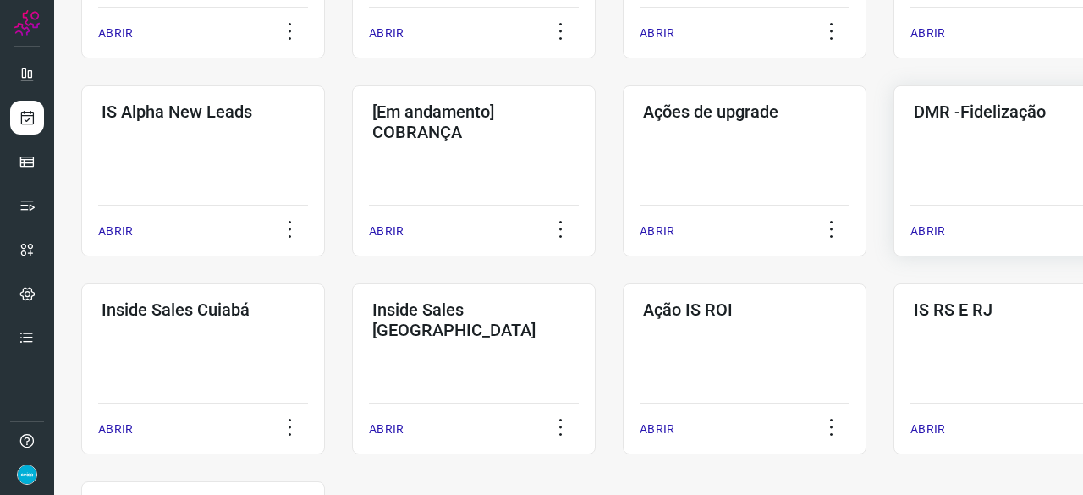
click at [936, 228] on p "ABRIR" at bounding box center [927, 231] width 35 height 18
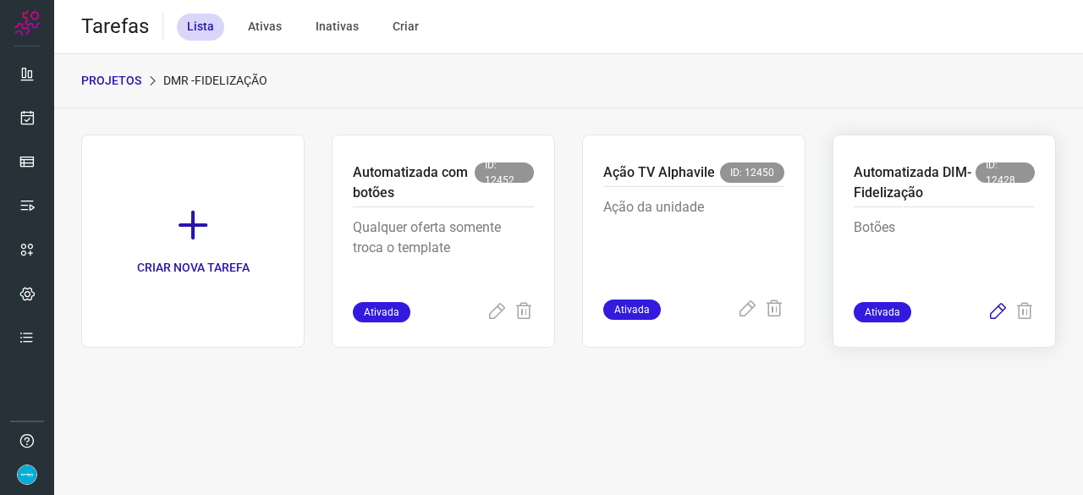
click at [995, 310] on icon at bounding box center [997, 312] width 20 height 20
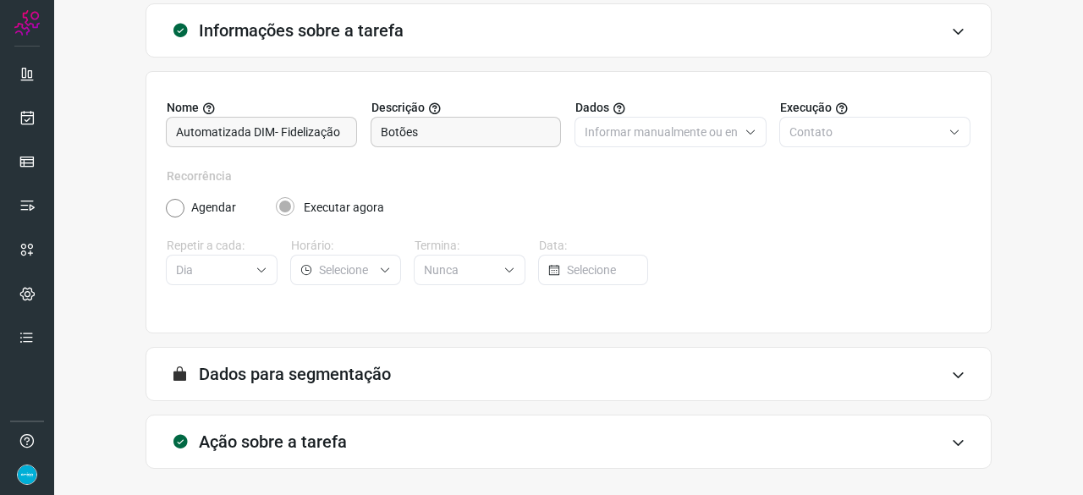
scroll to position [165, 0]
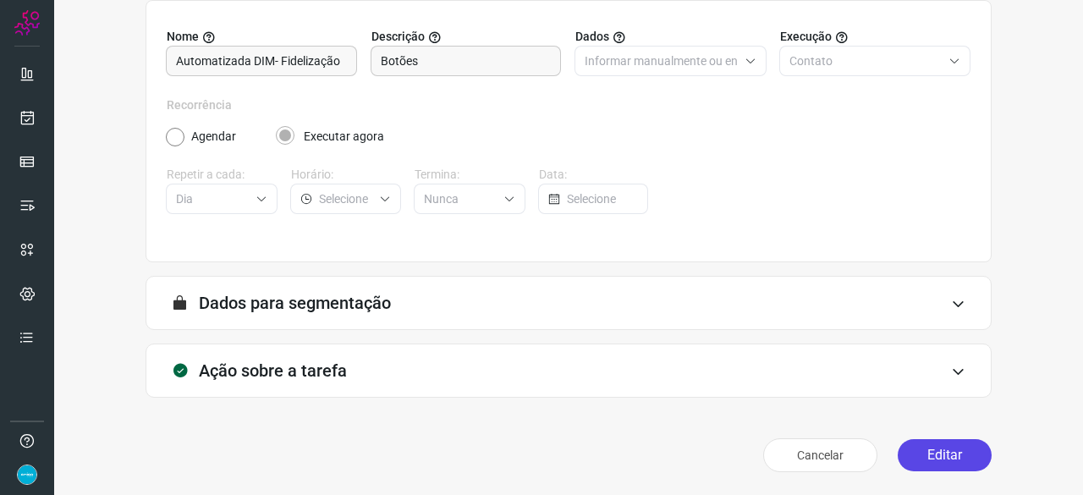
click at [939, 447] on button "Editar" at bounding box center [944, 455] width 94 height 32
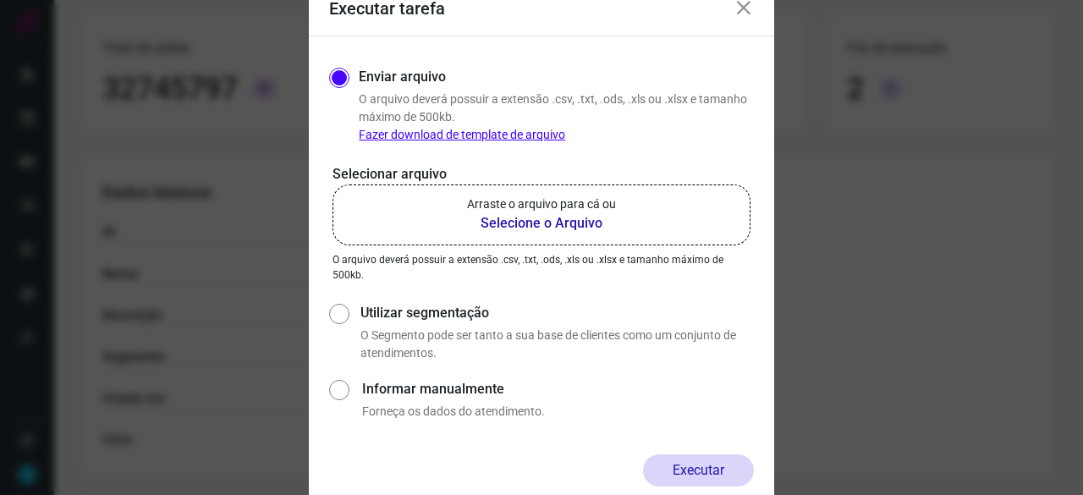
click at [547, 223] on b "Selecione o Arquivo" at bounding box center [541, 223] width 149 height 20
click at [0, 0] on input "Arraste o arquivo para cá ou Selecione o Arquivo" at bounding box center [0, 0] width 0 height 0
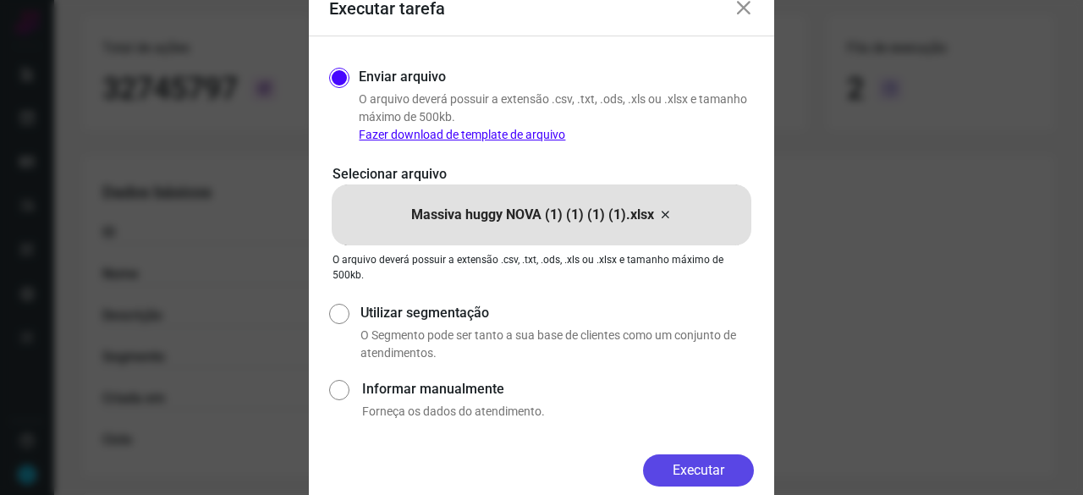
drag, startPoint x: 702, startPoint y: 466, endPoint x: 726, endPoint y: 494, distance: 36.6
click at [702, 468] on button "Executar" at bounding box center [698, 470] width 111 height 32
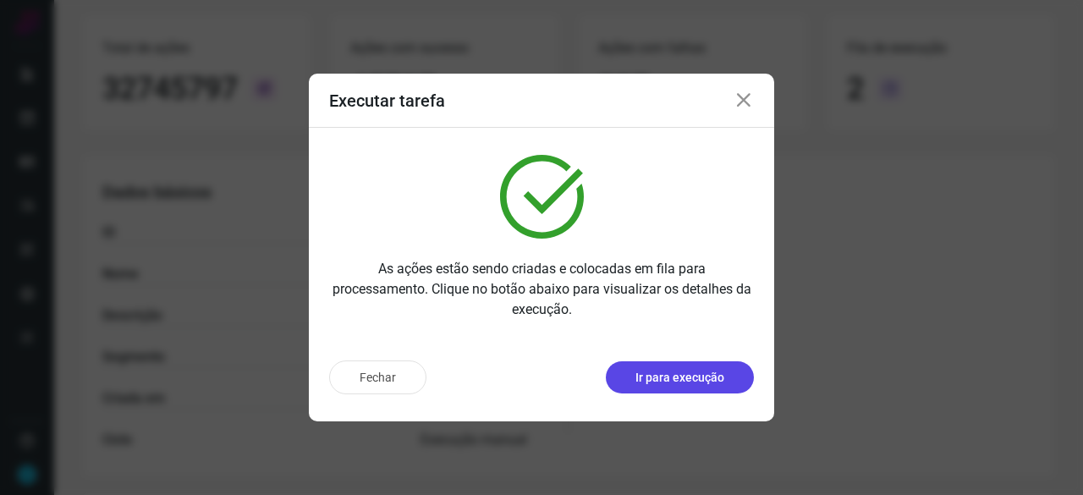
click at [673, 383] on p "Ir para execução" at bounding box center [679, 378] width 89 height 18
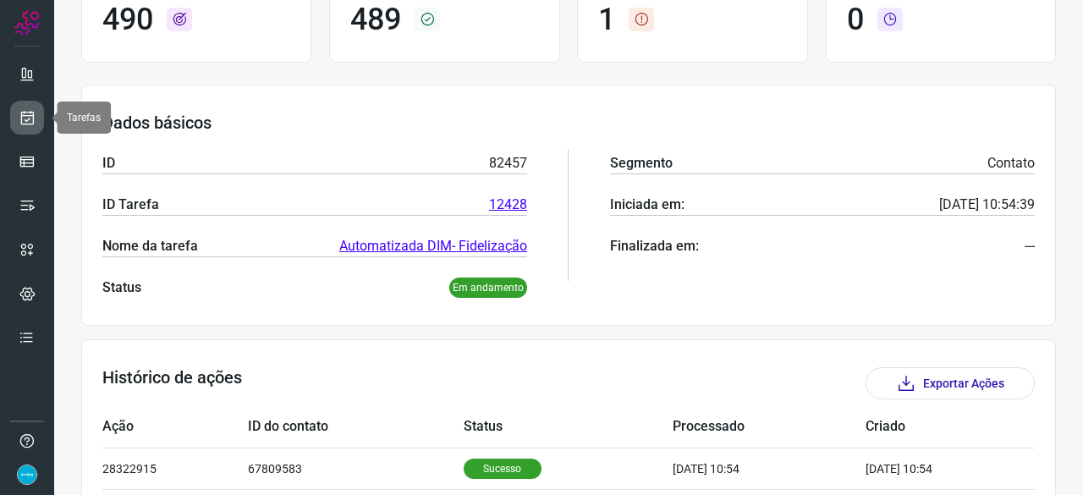
click at [32, 121] on icon at bounding box center [28, 117] width 18 height 17
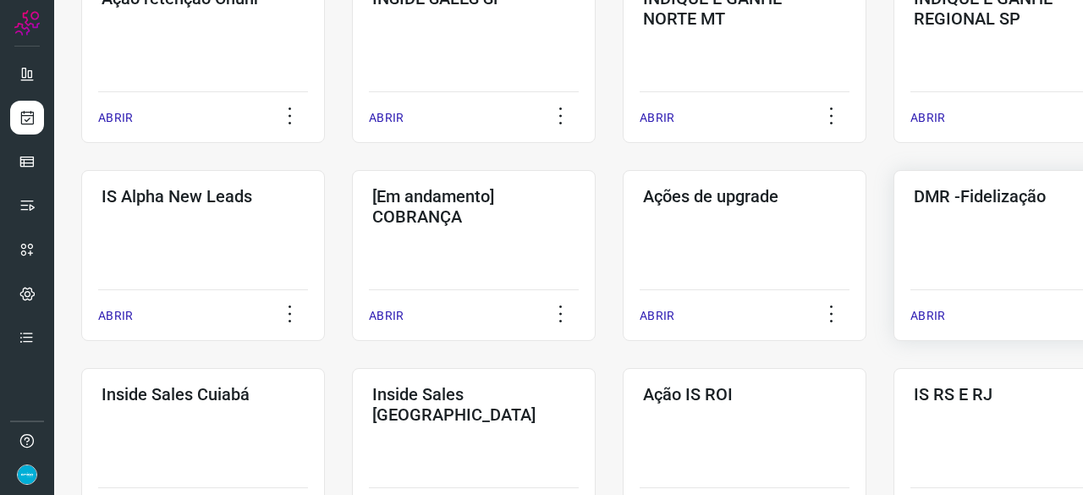
click at [925, 315] on p "ABRIR" at bounding box center [927, 316] width 35 height 18
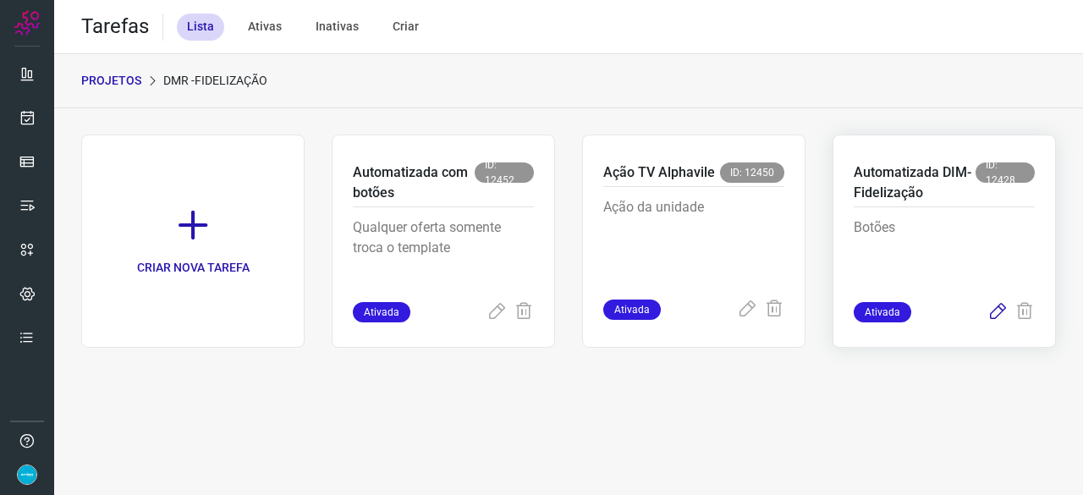
click at [995, 310] on icon at bounding box center [997, 312] width 20 height 20
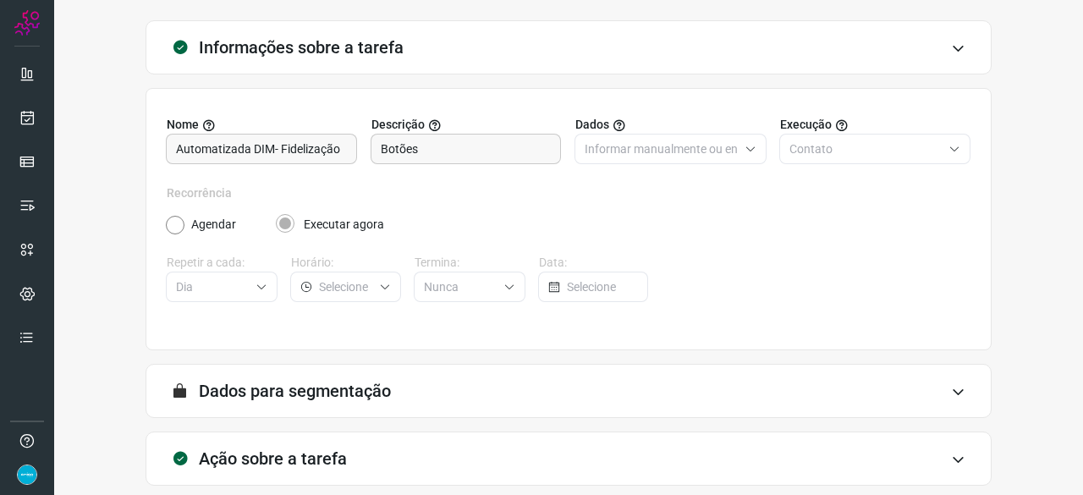
scroll to position [165, 0]
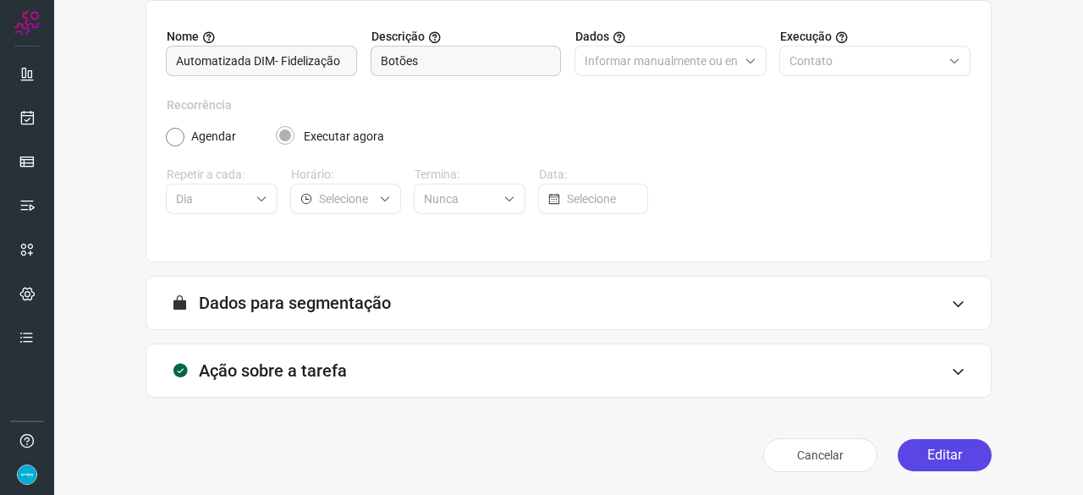
click at [925, 453] on button "Editar" at bounding box center [944, 455] width 94 height 32
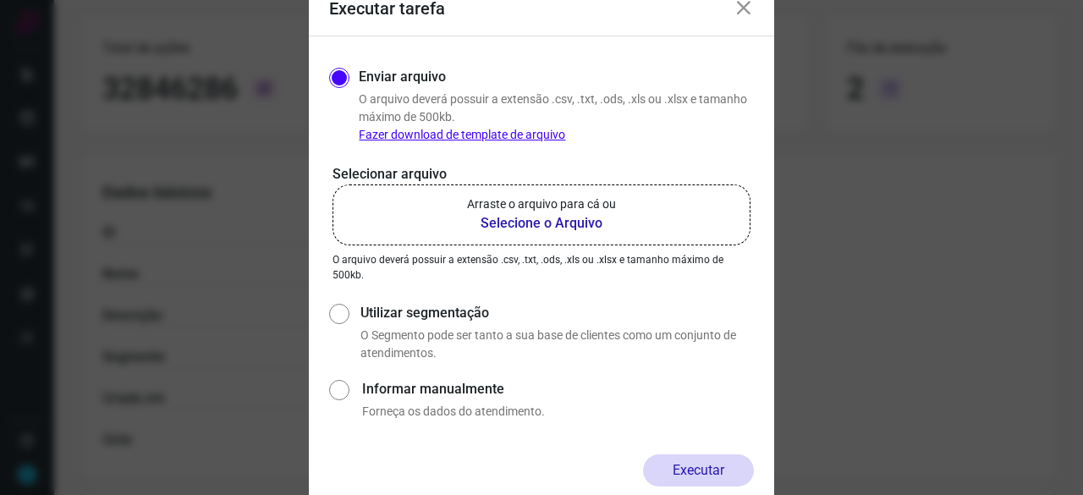
click at [534, 220] on b "Selecione o Arquivo" at bounding box center [541, 223] width 149 height 20
click at [0, 0] on input "Arraste o arquivo para cá ou Selecione o Arquivo" at bounding box center [0, 0] width 0 height 0
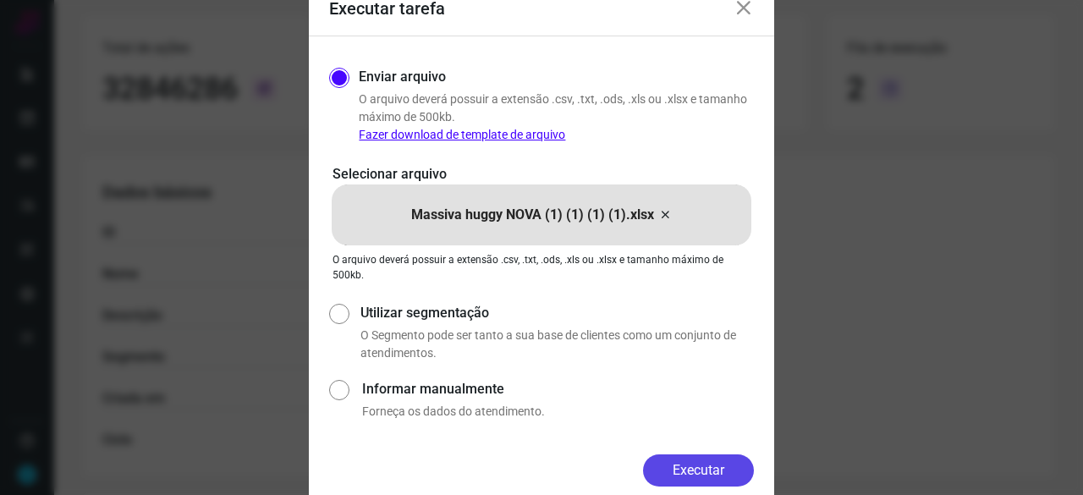
click at [670, 466] on button "Executar" at bounding box center [698, 470] width 111 height 32
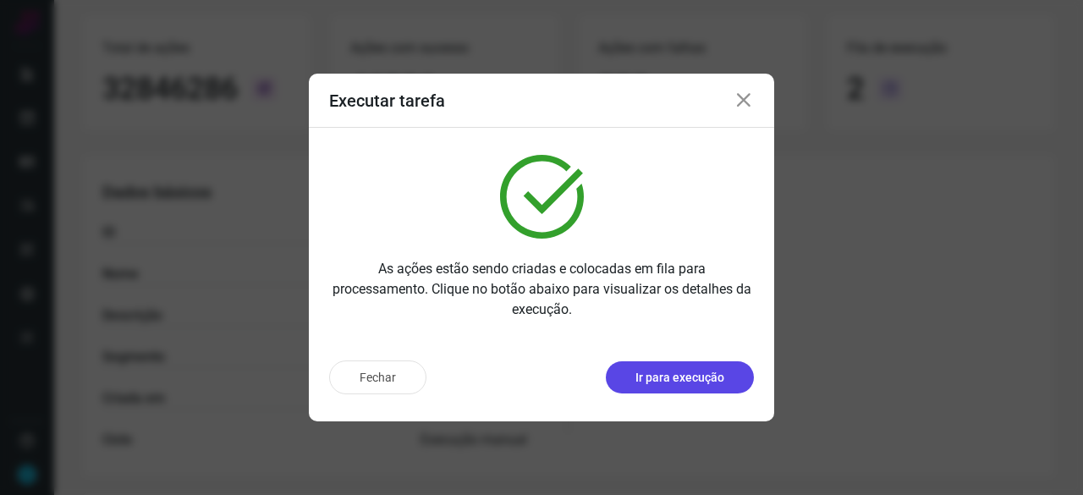
click at [660, 381] on p "Ir para execução" at bounding box center [679, 378] width 89 height 18
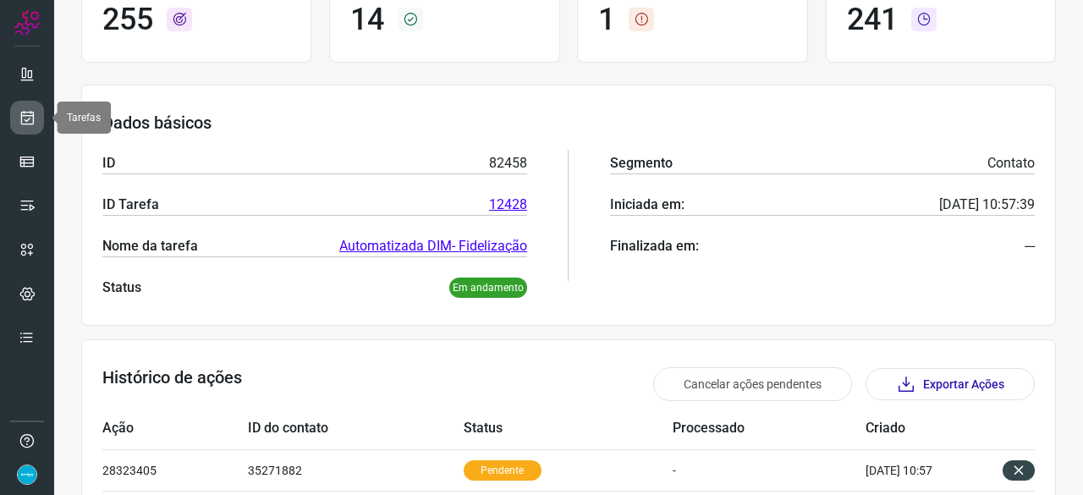
click at [29, 112] on icon at bounding box center [28, 117] width 18 height 17
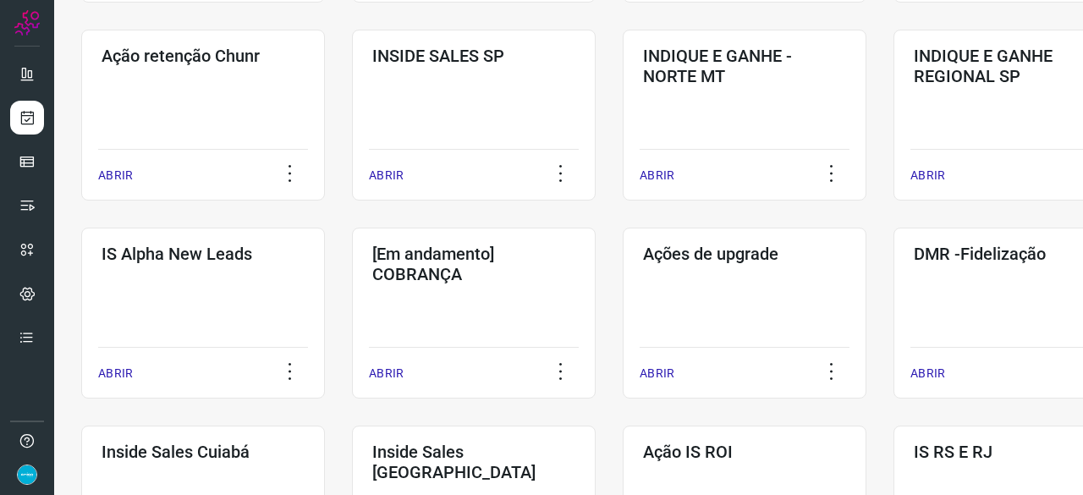
scroll to position [558, 0]
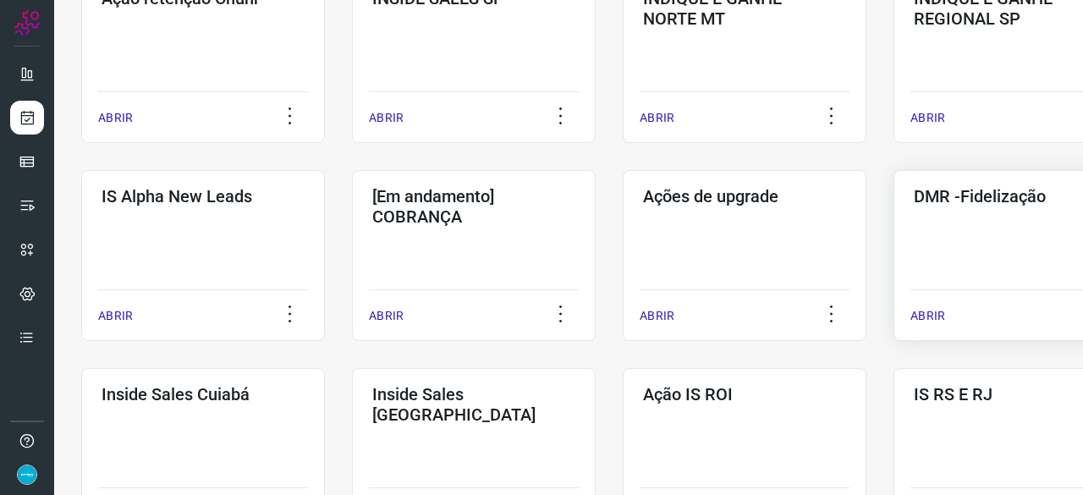
click at [932, 317] on p "ABRIR" at bounding box center [927, 316] width 35 height 18
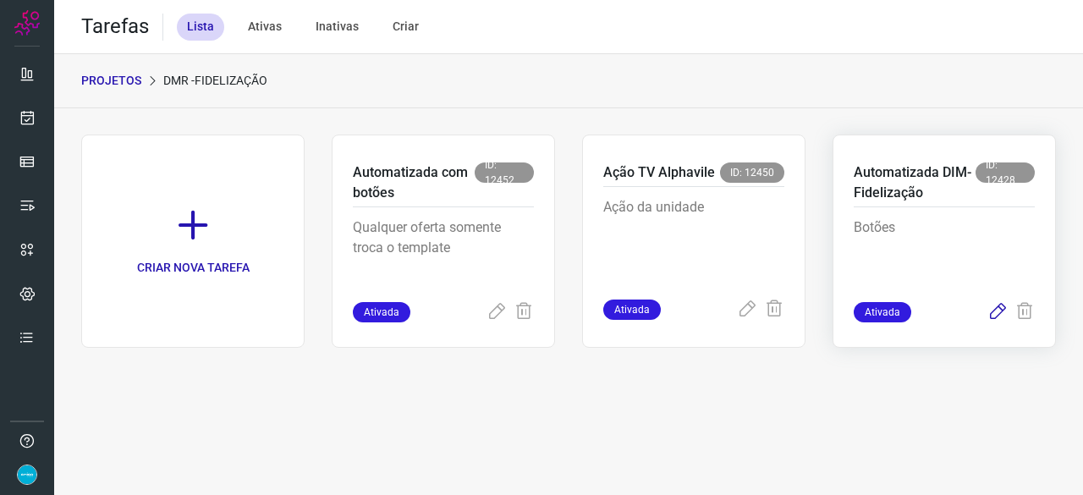
click at [1003, 310] on icon at bounding box center [997, 312] width 20 height 20
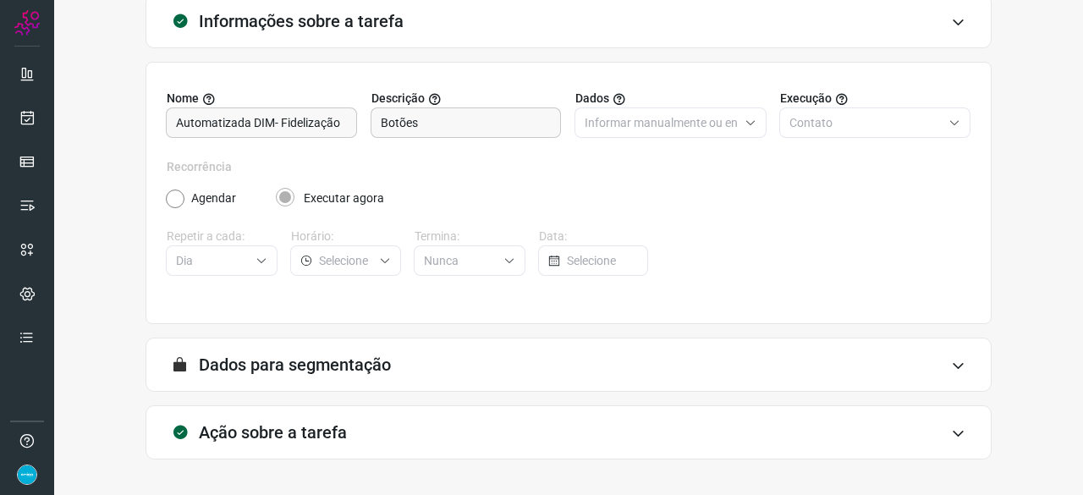
scroll to position [165, 0]
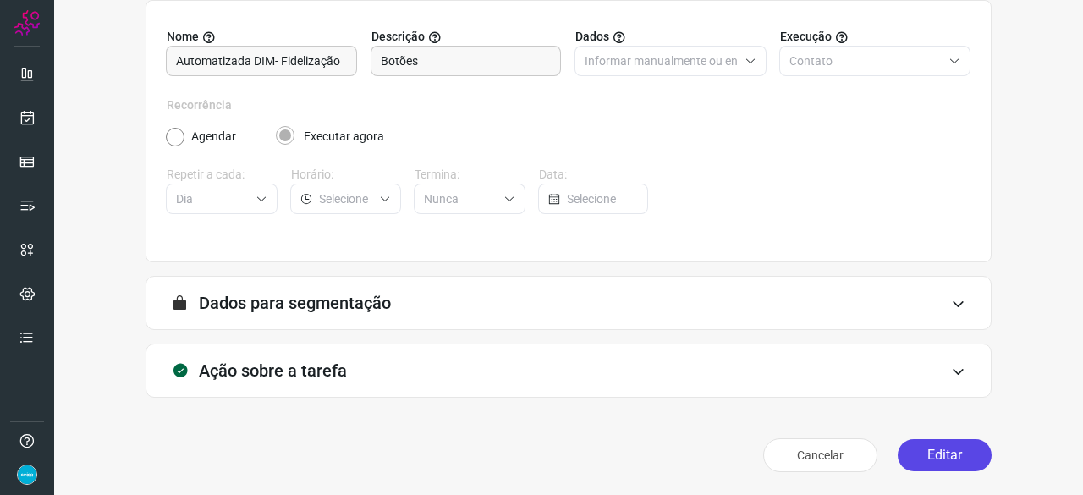
click at [952, 458] on button "Editar" at bounding box center [944, 455] width 94 height 32
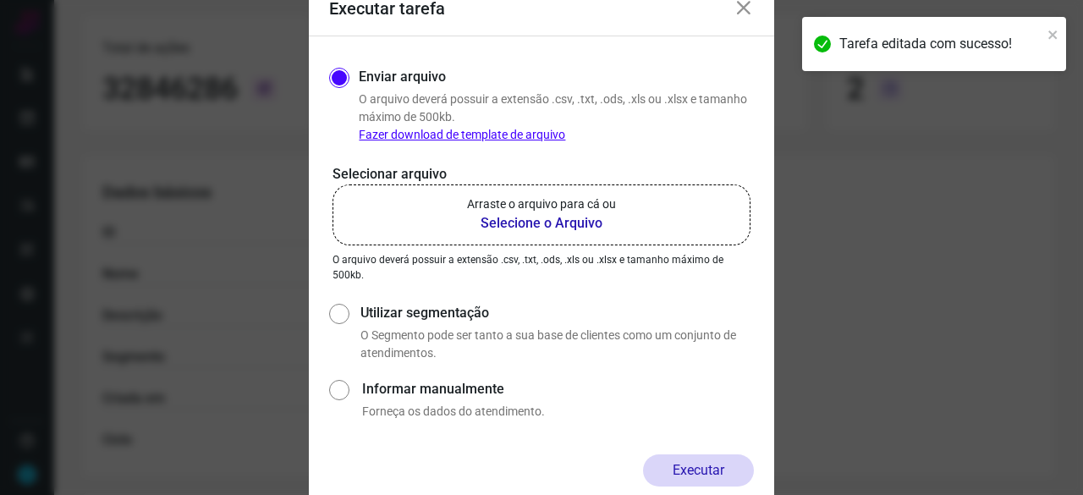
click at [494, 219] on b "Selecione o Arquivo" at bounding box center [541, 223] width 149 height 20
click at [0, 0] on input "Arraste o arquivo para cá ou Selecione o Arquivo" at bounding box center [0, 0] width 0 height 0
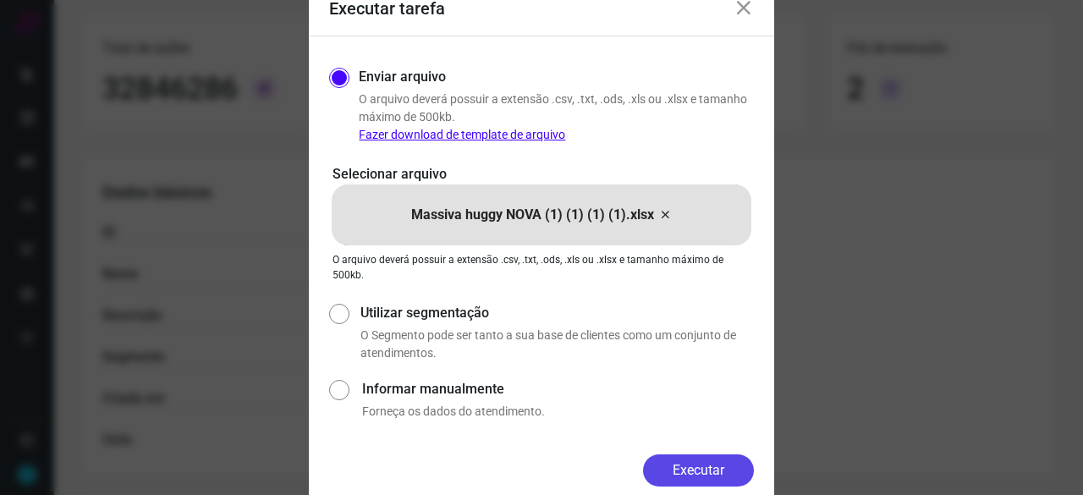
click at [725, 464] on button "Executar" at bounding box center [698, 470] width 111 height 32
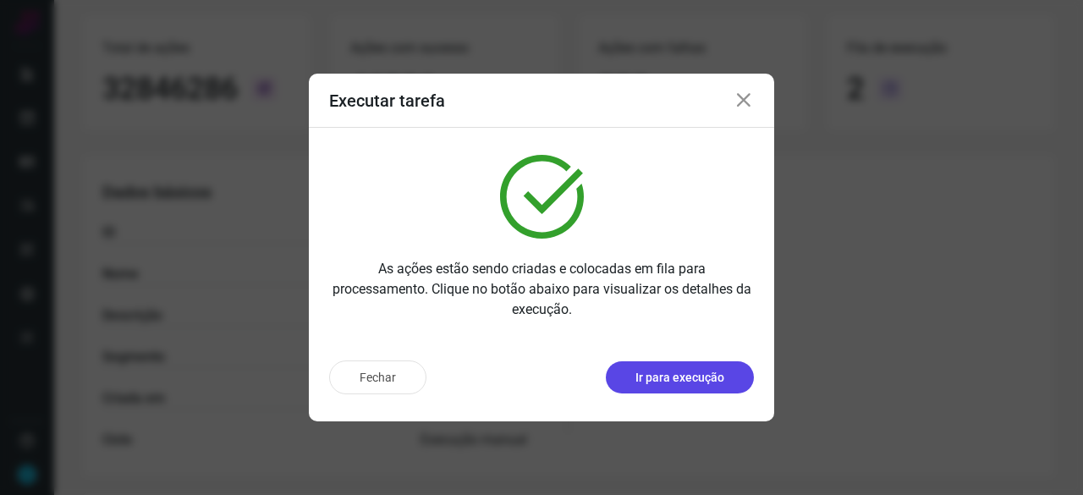
click at [645, 378] on p "Ir para execução" at bounding box center [679, 378] width 89 height 18
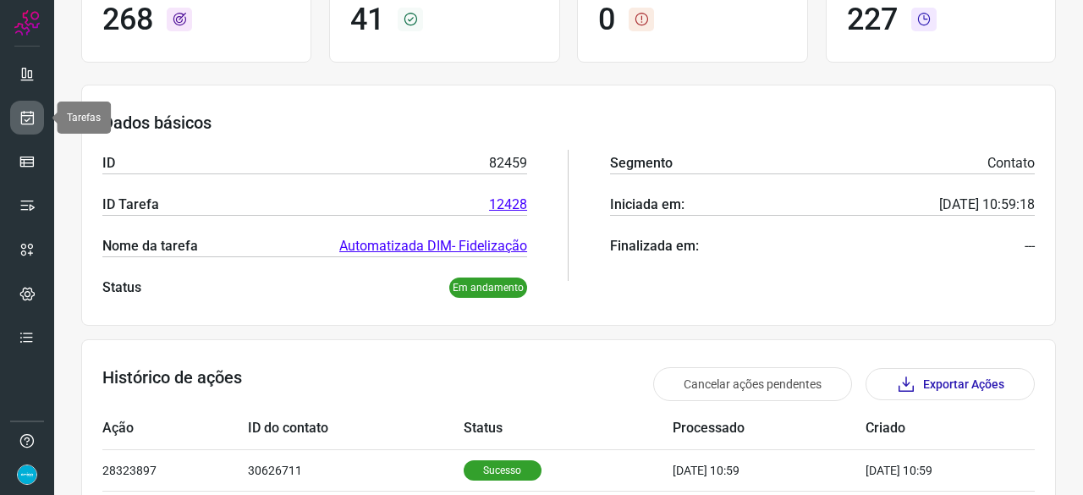
click at [15, 106] on link at bounding box center [27, 118] width 34 height 34
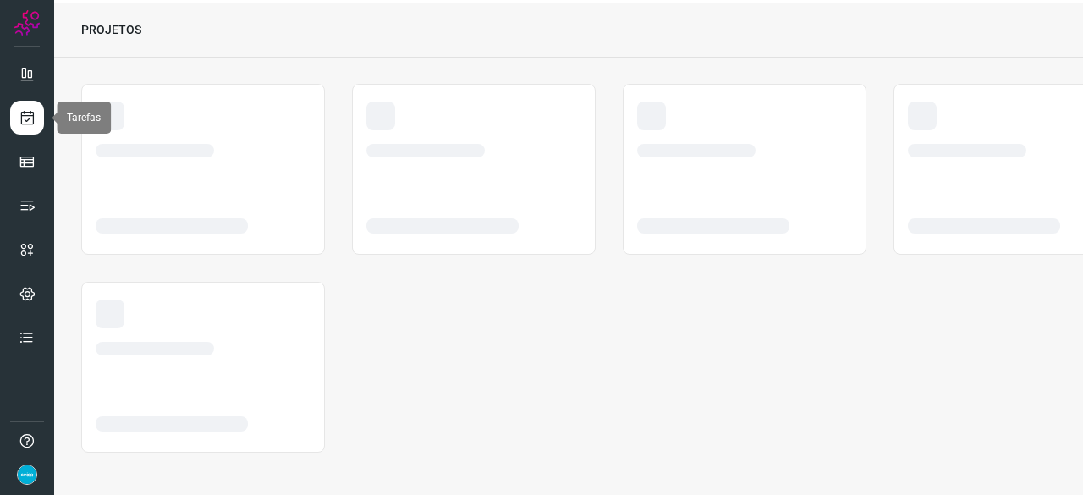
scroll to position [51, 0]
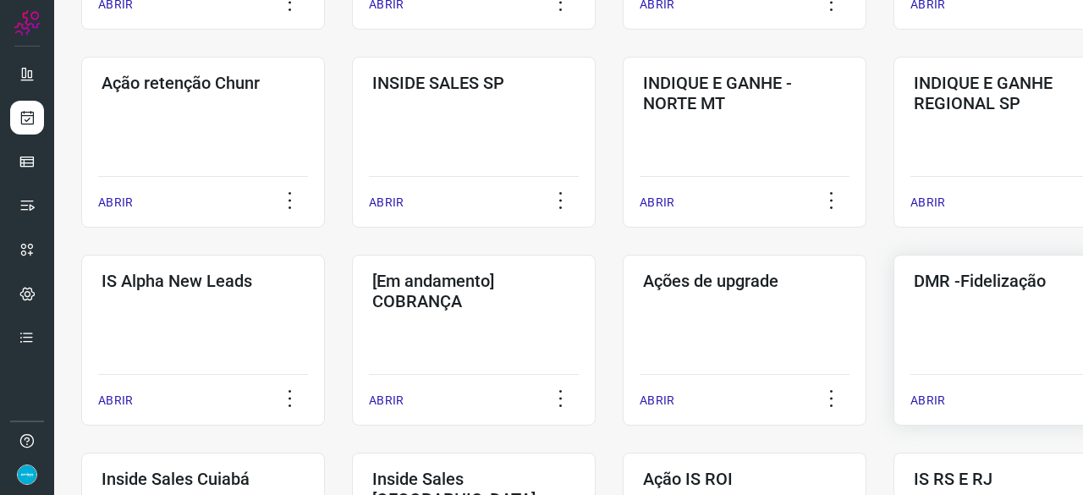
click at [929, 397] on p "ABRIR" at bounding box center [927, 401] width 35 height 18
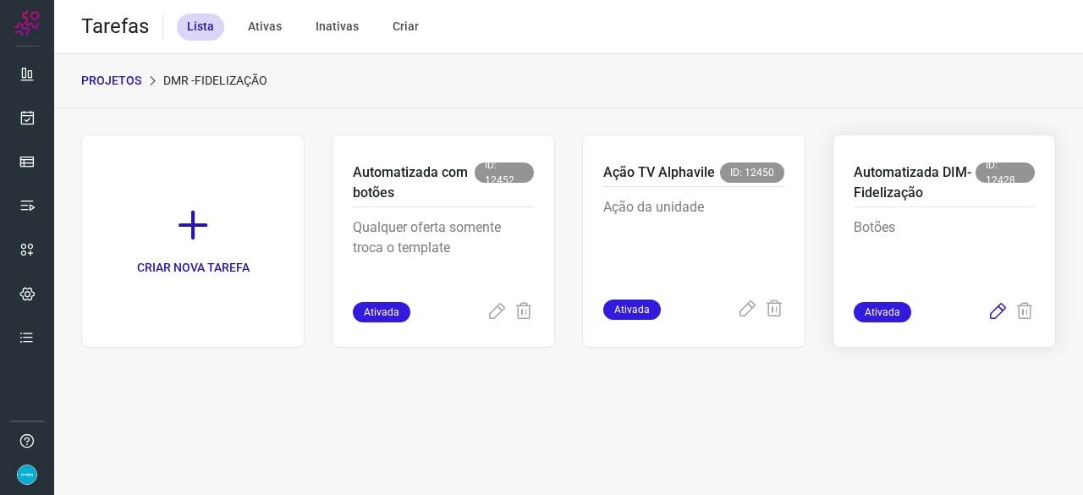
click at [999, 310] on icon at bounding box center [997, 312] width 20 height 20
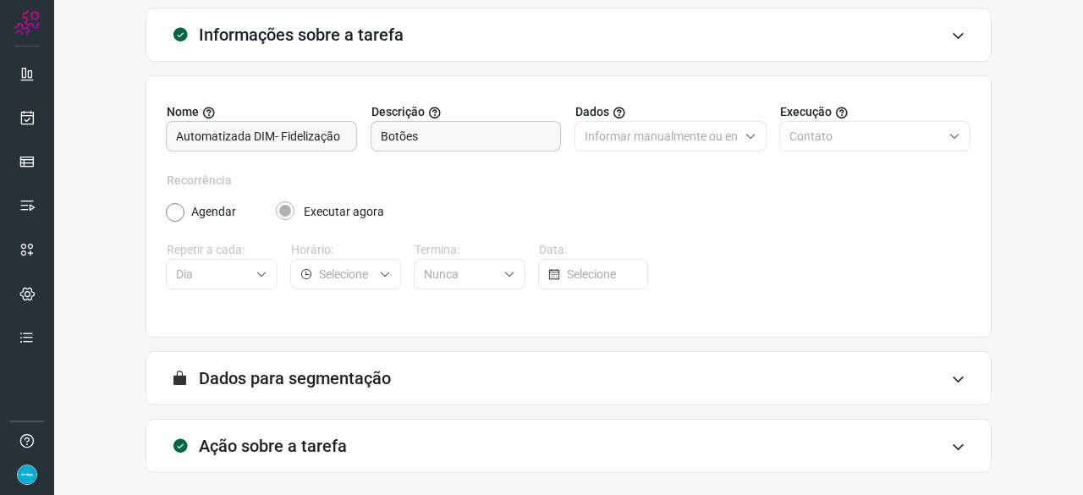
scroll to position [165, 0]
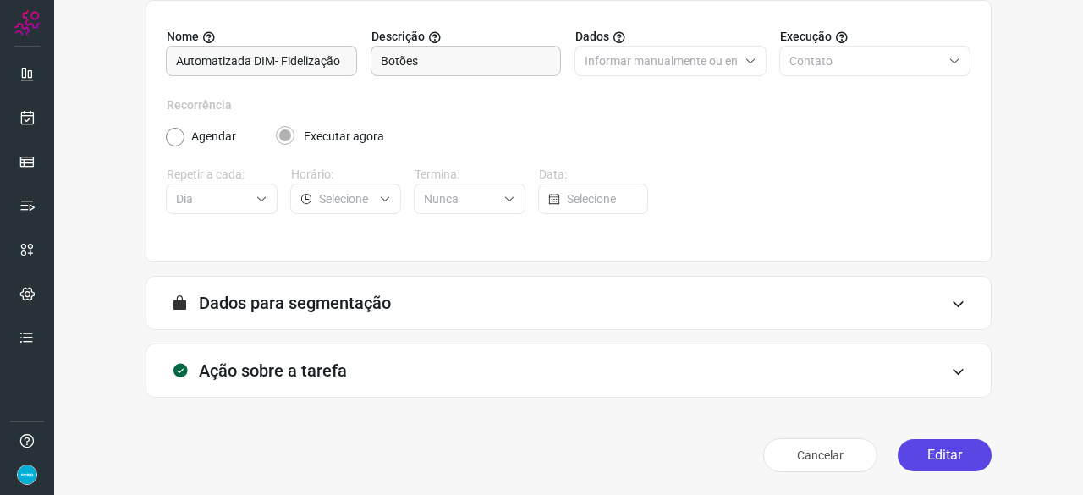
click at [931, 446] on button "Editar" at bounding box center [944, 455] width 94 height 32
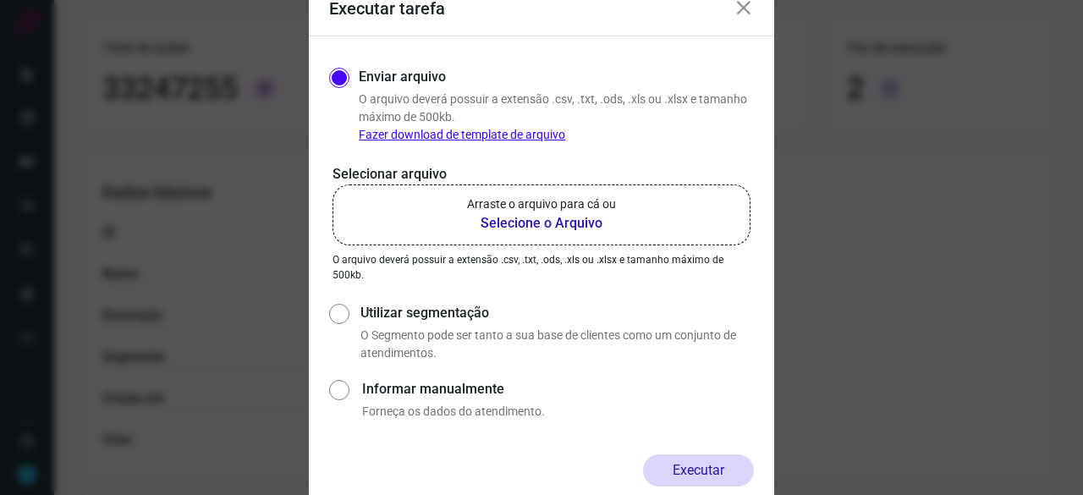
click at [529, 220] on b "Selecione o Arquivo" at bounding box center [541, 223] width 149 height 20
click at [0, 0] on input "Arraste o arquivo para cá ou Selecione o Arquivo" at bounding box center [0, 0] width 0 height 0
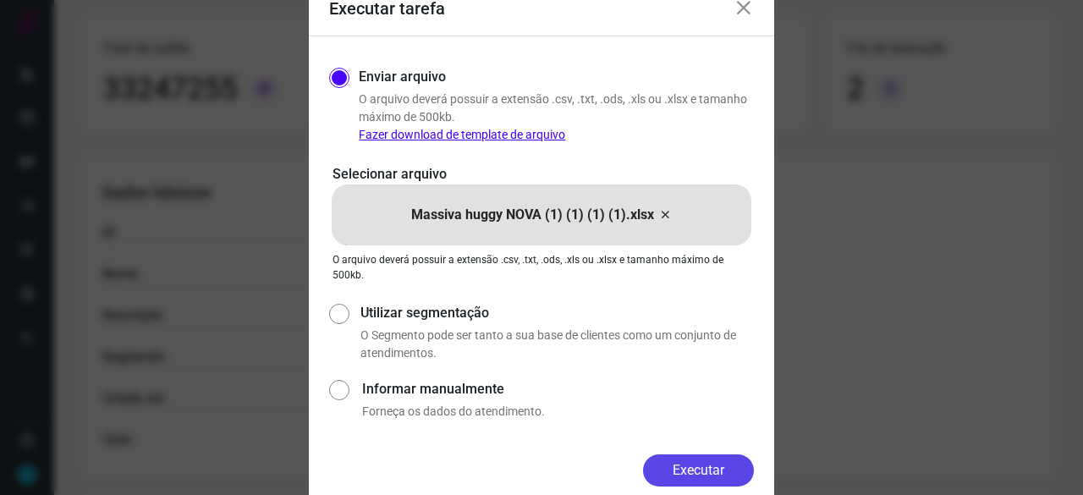
click at [743, 464] on button "Executar" at bounding box center [698, 470] width 111 height 32
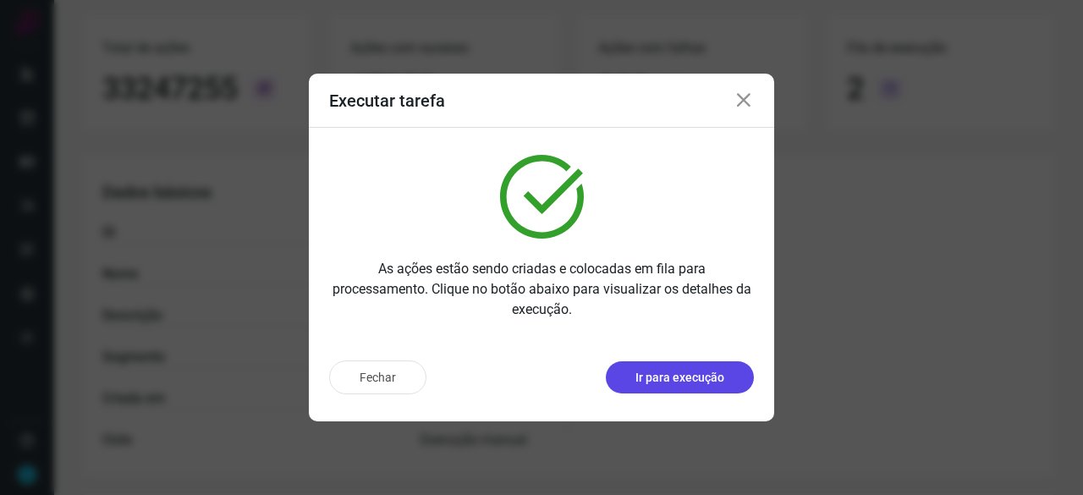
click at [694, 378] on p "Ir para execução" at bounding box center [679, 378] width 89 height 18
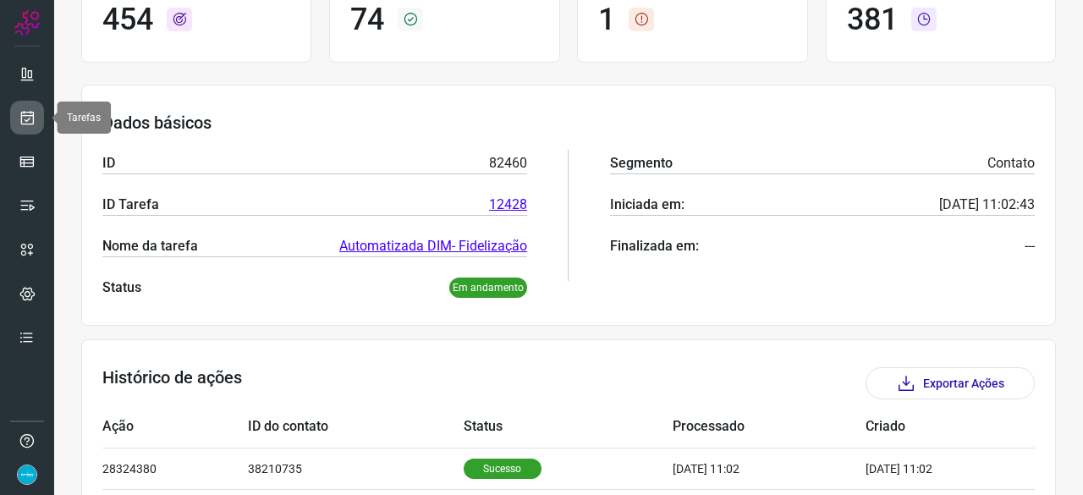
click at [41, 107] on link at bounding box center [27, 118] width 34 height 34
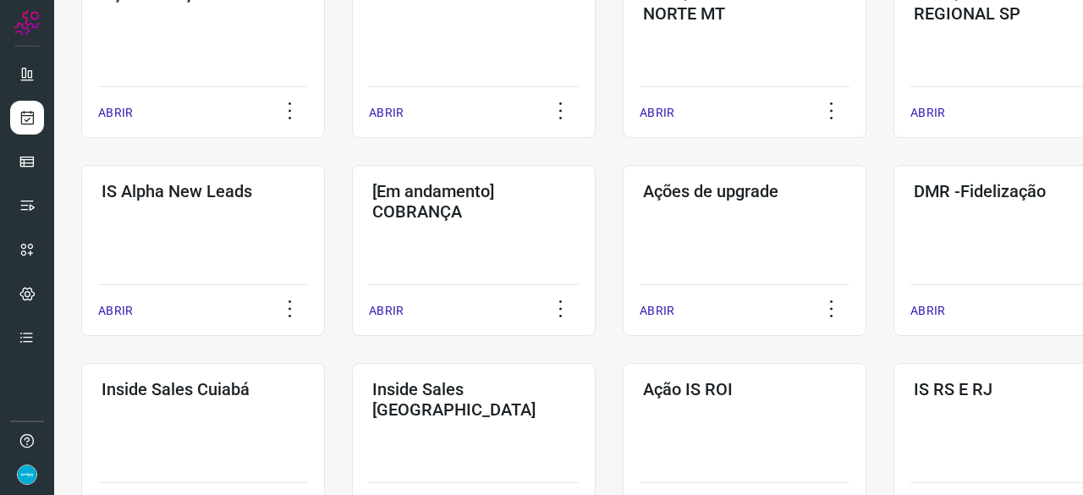
scroll to position [643, 0]
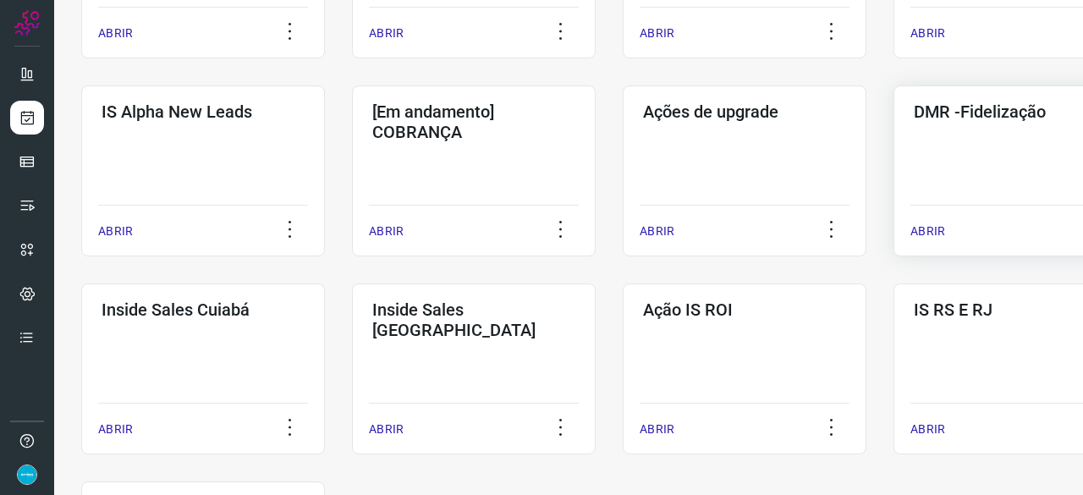
click at [921, 239] on p "ABRIR" at bounding box center [927, 231] width 35 height 18
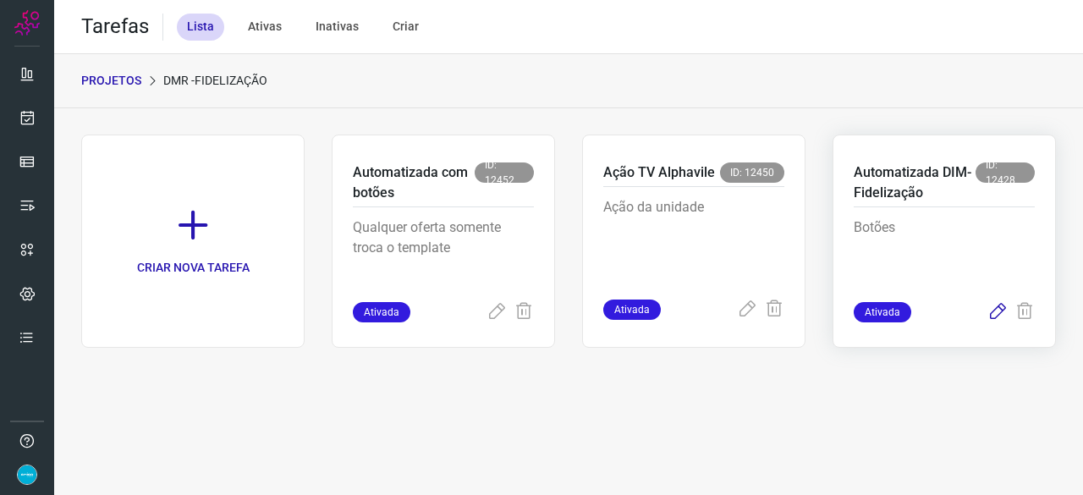
click at [995, 312] on icon at bounding box center [997, 312] width 20 height 20
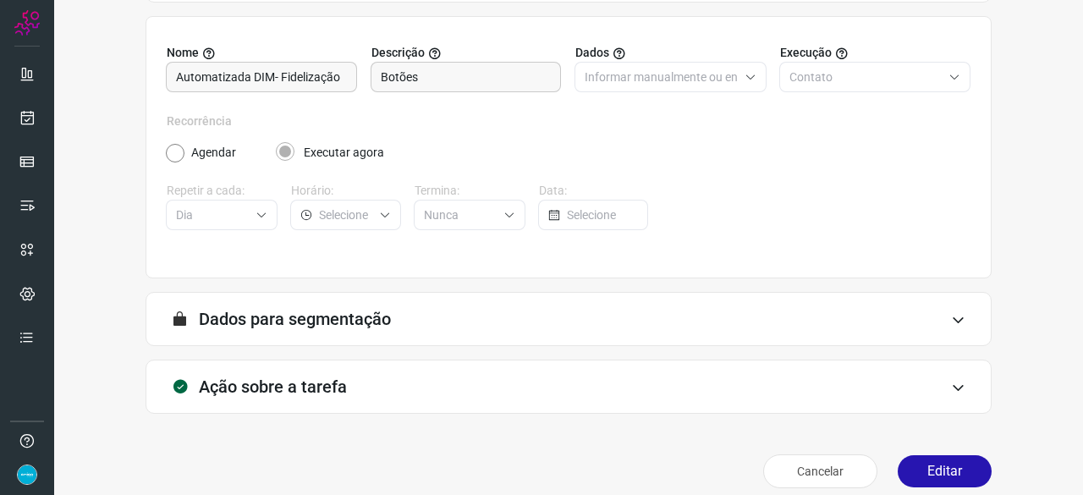
scroll to position [165, 0]
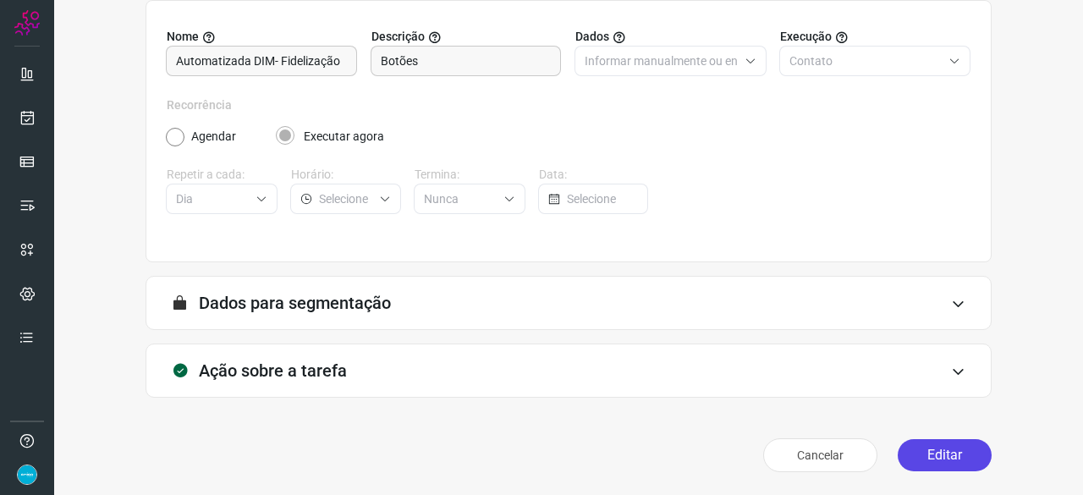
click at [942, 456] on button "Editar" at bounding box center [944, 455] width 94 height 32
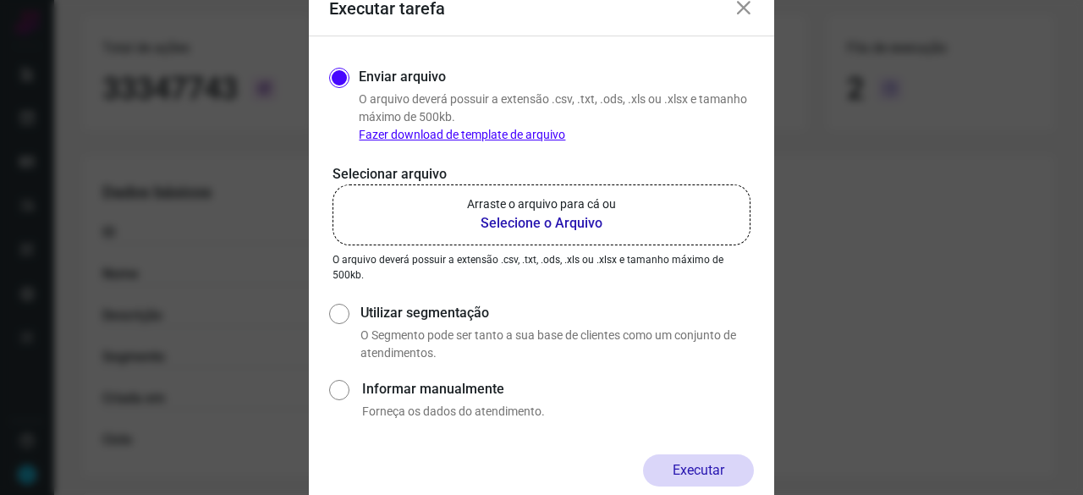
click at [578, 226] on b "Selecione o Arquivo" at bounding box center [541, 223] width 149 height 20
click at [0, 0] on input "Arraste o arquivo para cá ou Selecione o Arquivo" at bounding box center [0, 0] width 0 height 0
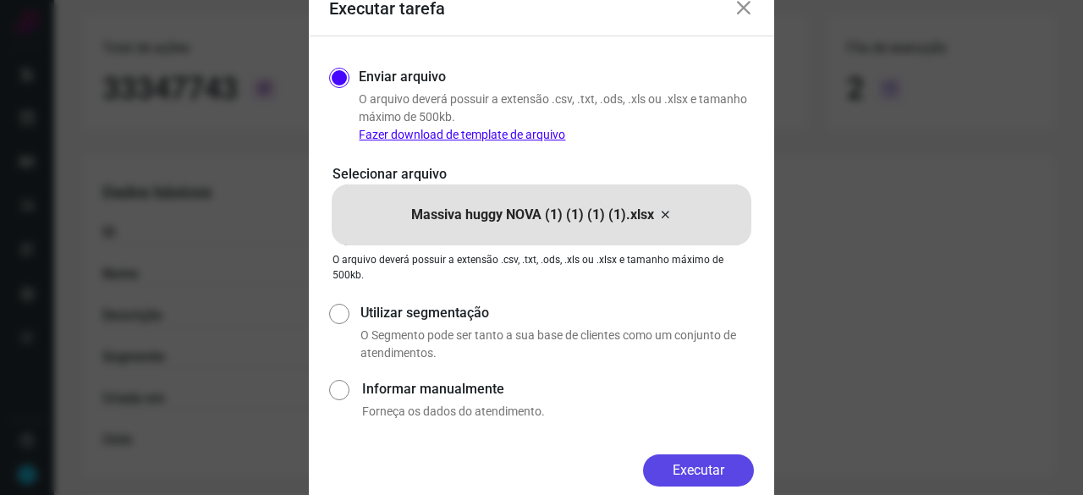
click at [686, 466] on button "Executar" at bounding box center [698, 470] width 111 height 32
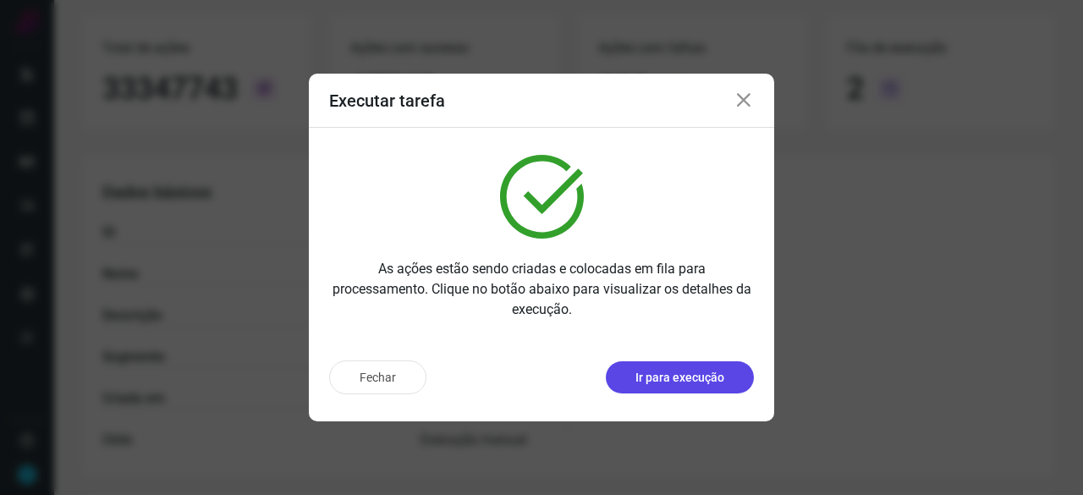
click at [683, 373] on p "Ir para execução" at bounding box center [679, 378] width 89 height 18
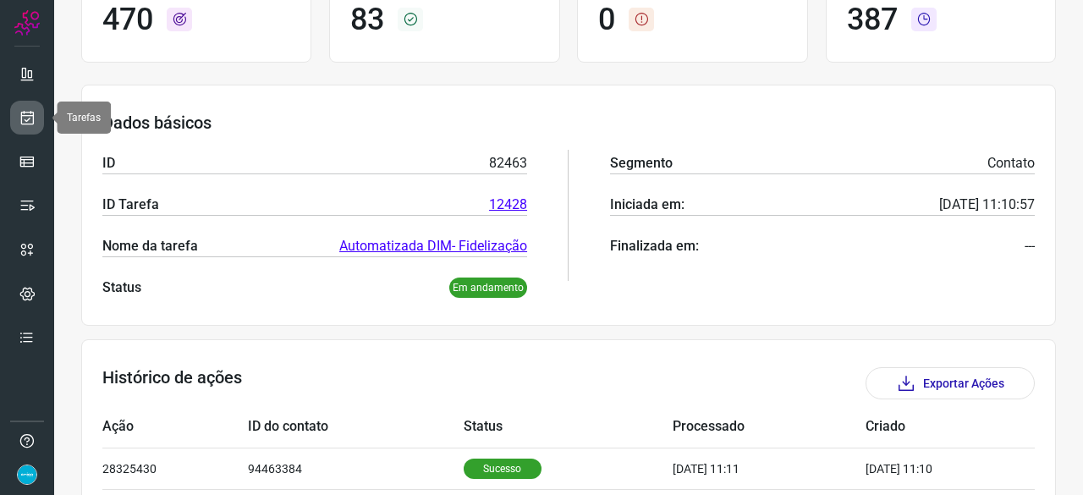
click at [26, 117] on icon at bounding box center [28, 117] width 18 height 17
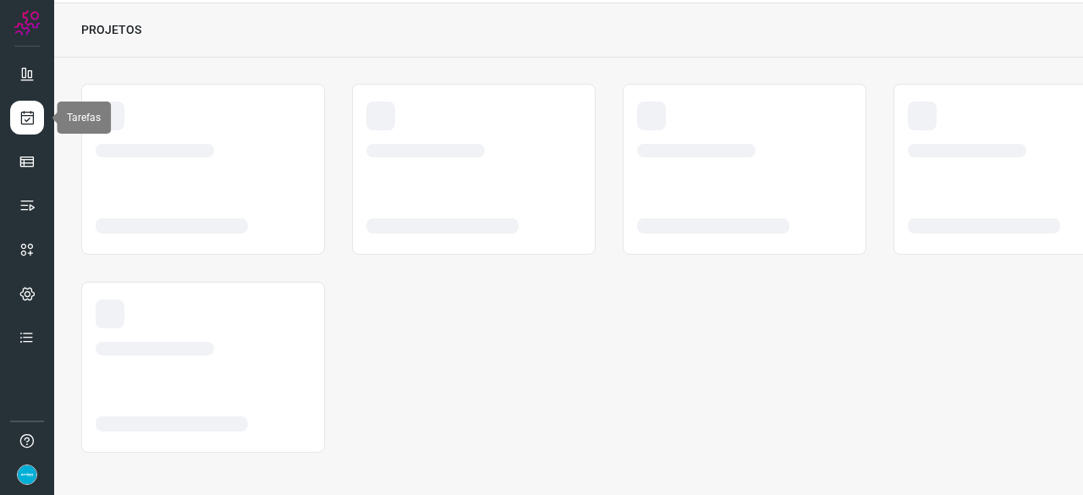
scroll to position [51, 0]
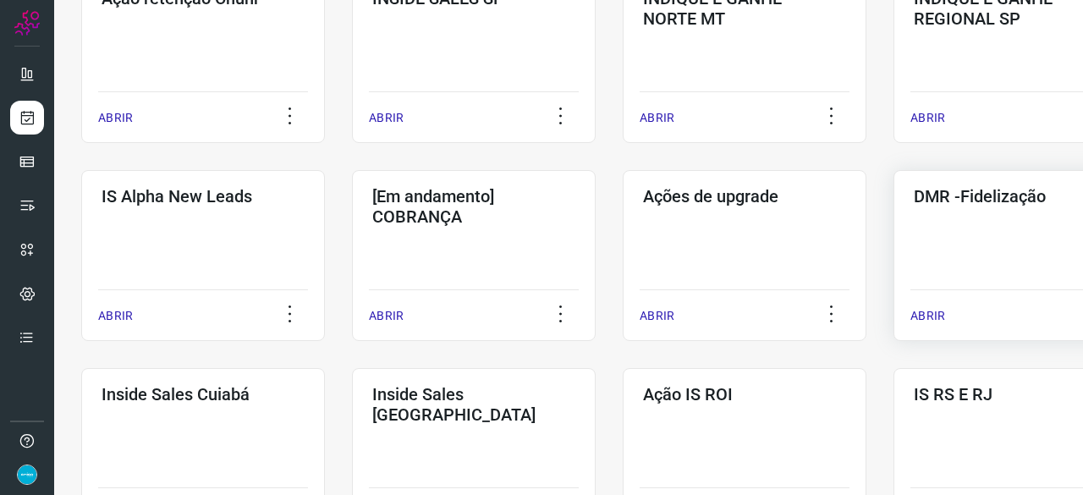
click at [927, 313] on p "ABRIR" at bounding box center [927, 316] width 35 height 18
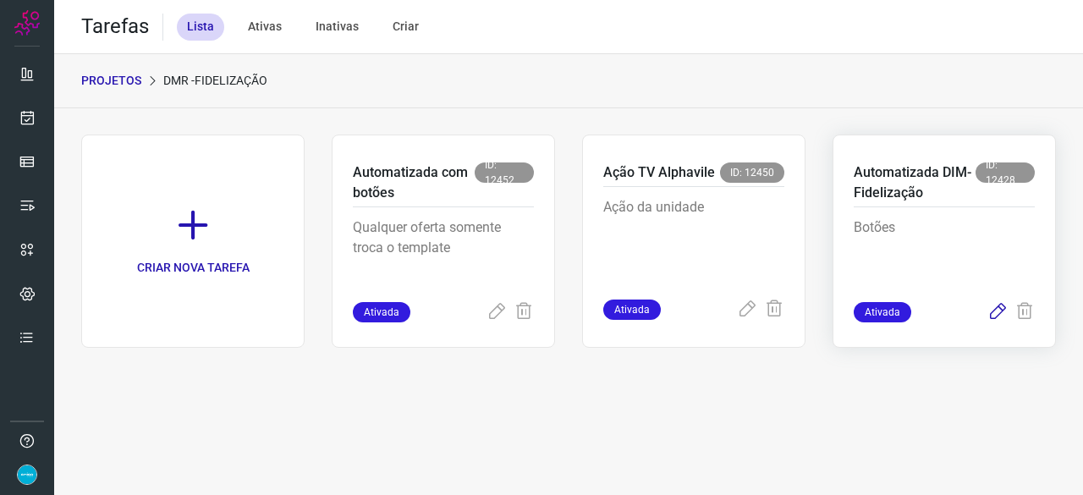
click at [995, 309] on icon at bounding box center [997, 312] width 20 height 20
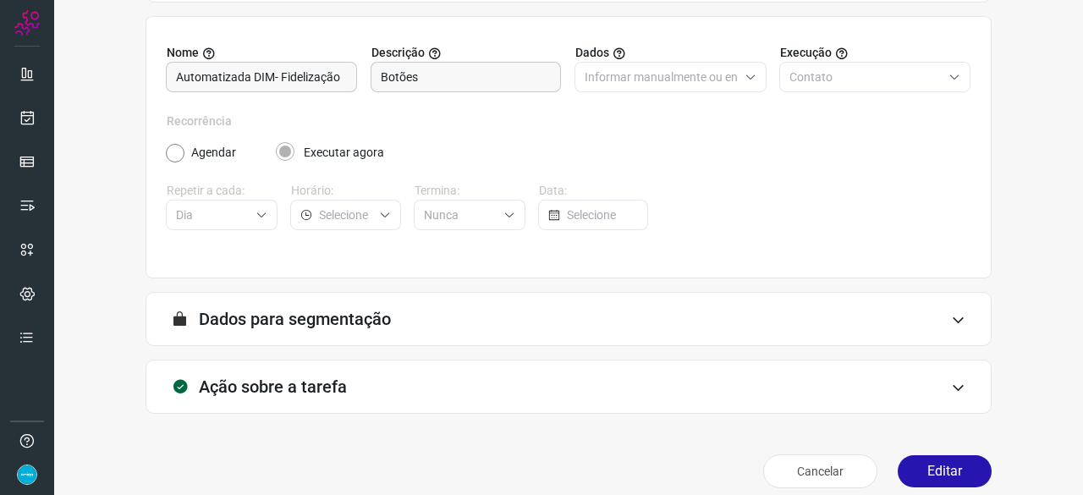
scroll to position [165, 0]
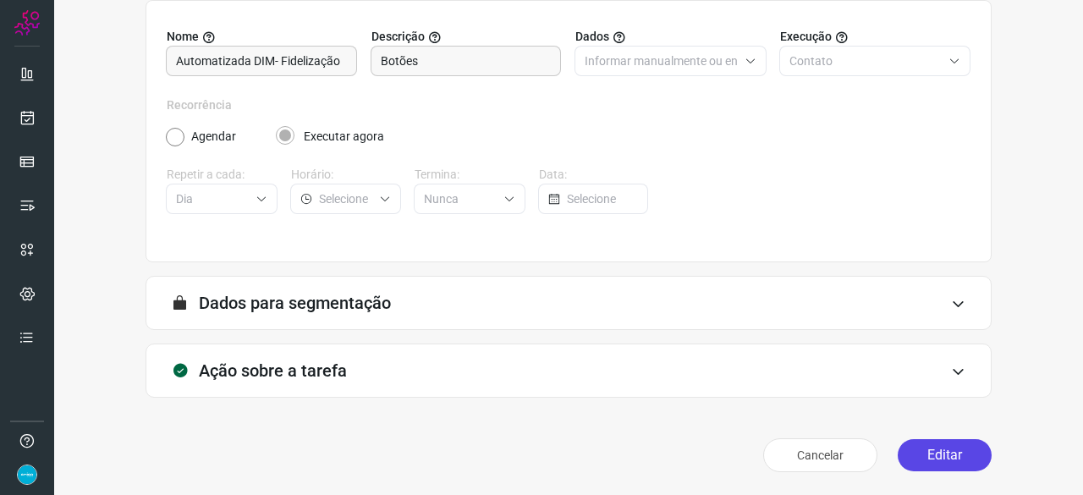
click at [941, 454] on button "Editar" at bounding box center [944, 455] width 94 height 32
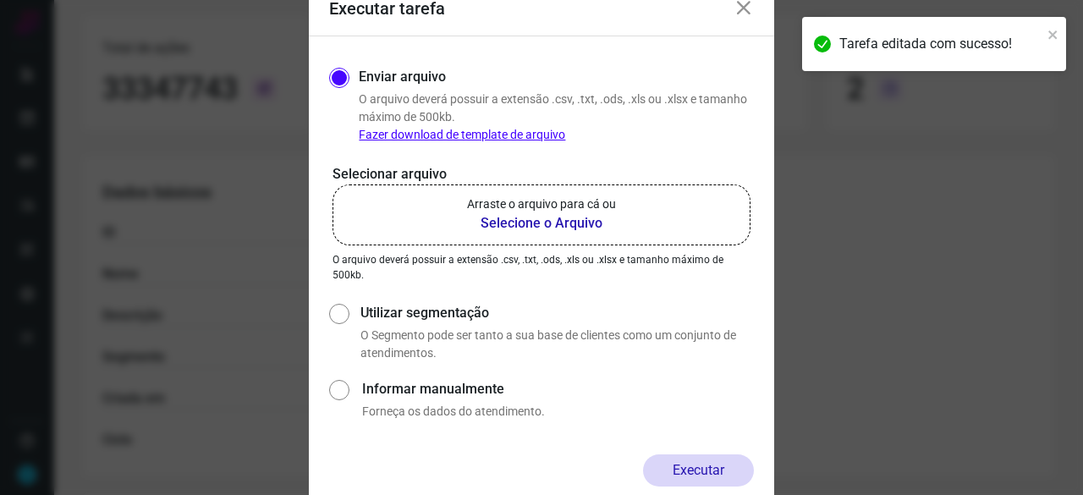
click at [563, 224] on b "Selecione o Arquivo" at bounding box center [541, 223] width 149 height 20
click at [0, 0] on input "Arraste o arquivo para cá ou Selecione o Arquivo" at bounding box center [0, 0] width 0 height 0
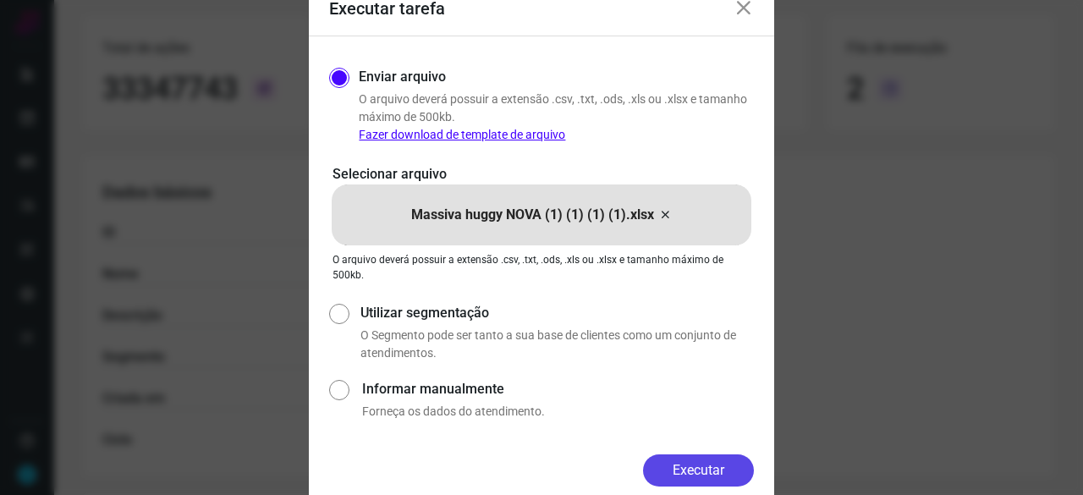
click at [714, 466] on button "Executar" at bounding box center [698, 470] width 111 height 32
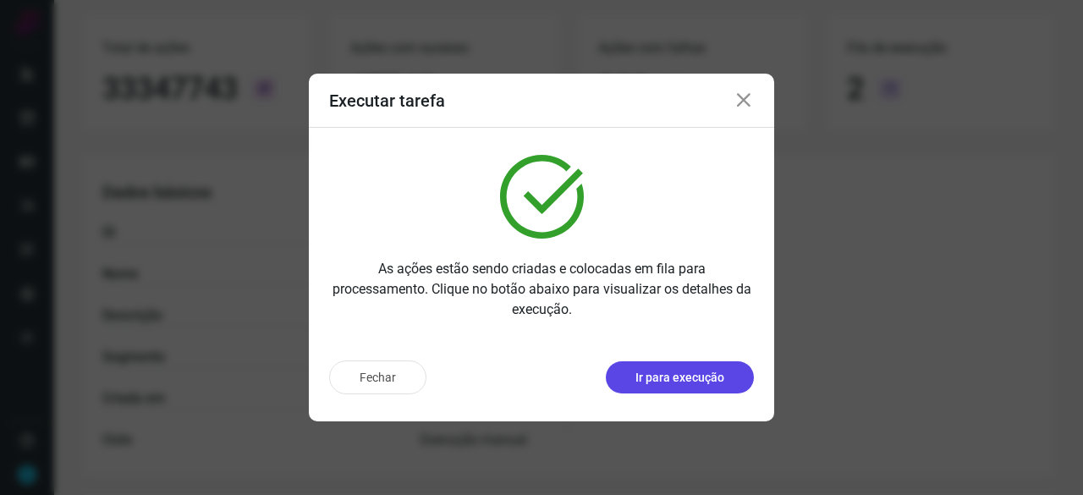
click at [685, 382] on p "Ir para execução" at bounding box center [679, 378] width 89 height 18
